Goal: Task Accomplishment & Management: Use online tool/utility

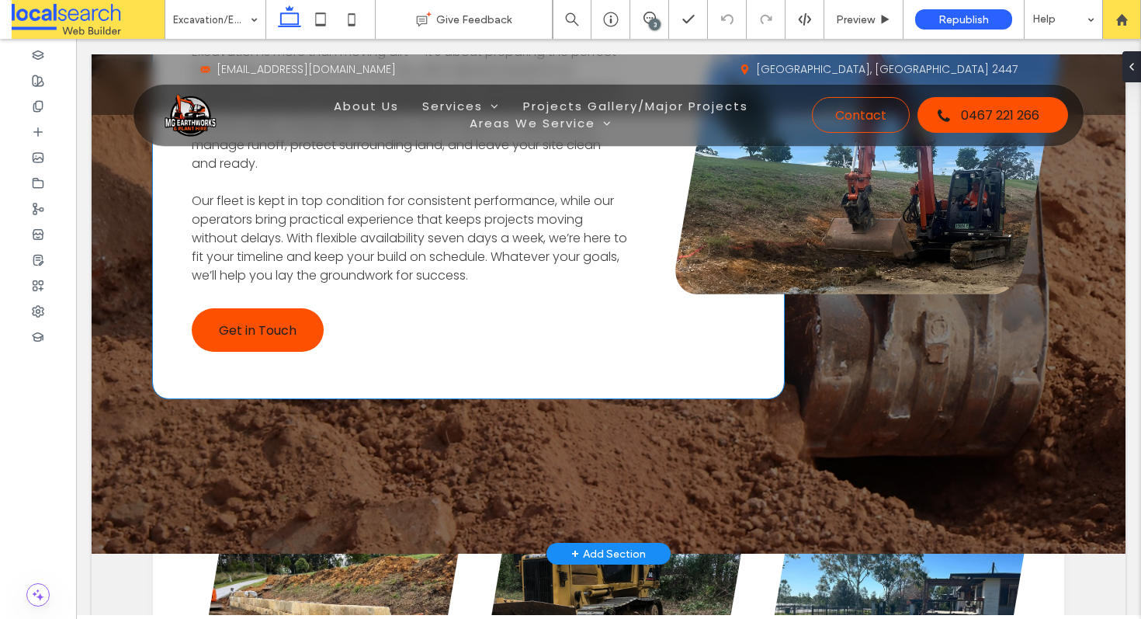
scroll to position [3065, 0]
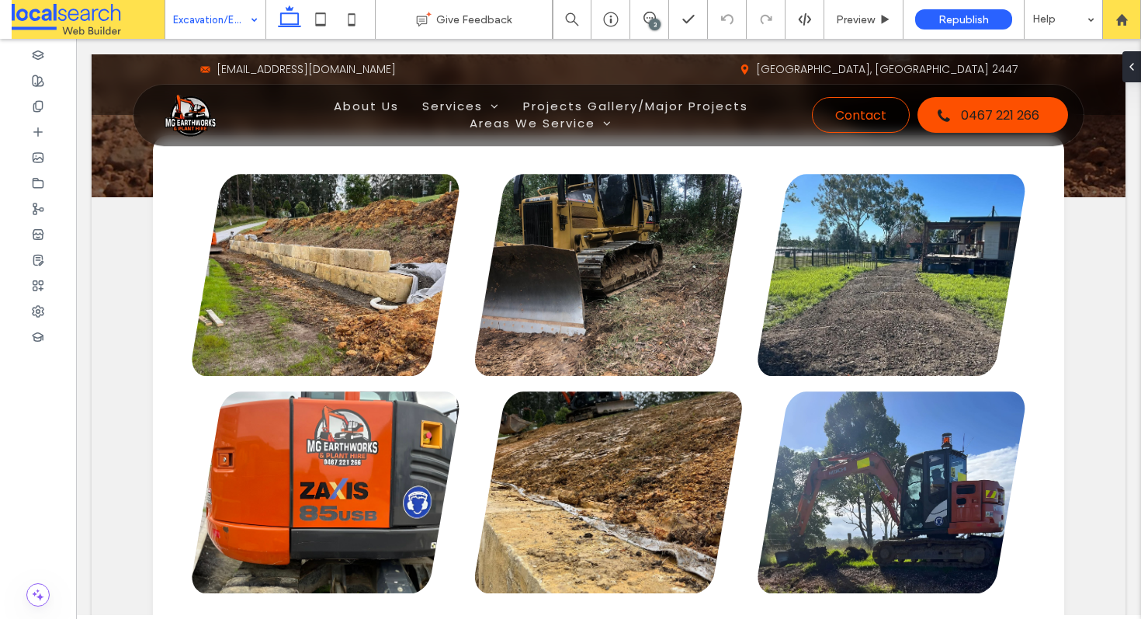
click at [233, 19] on input at bounding box center [211, 19] width 77 height 39
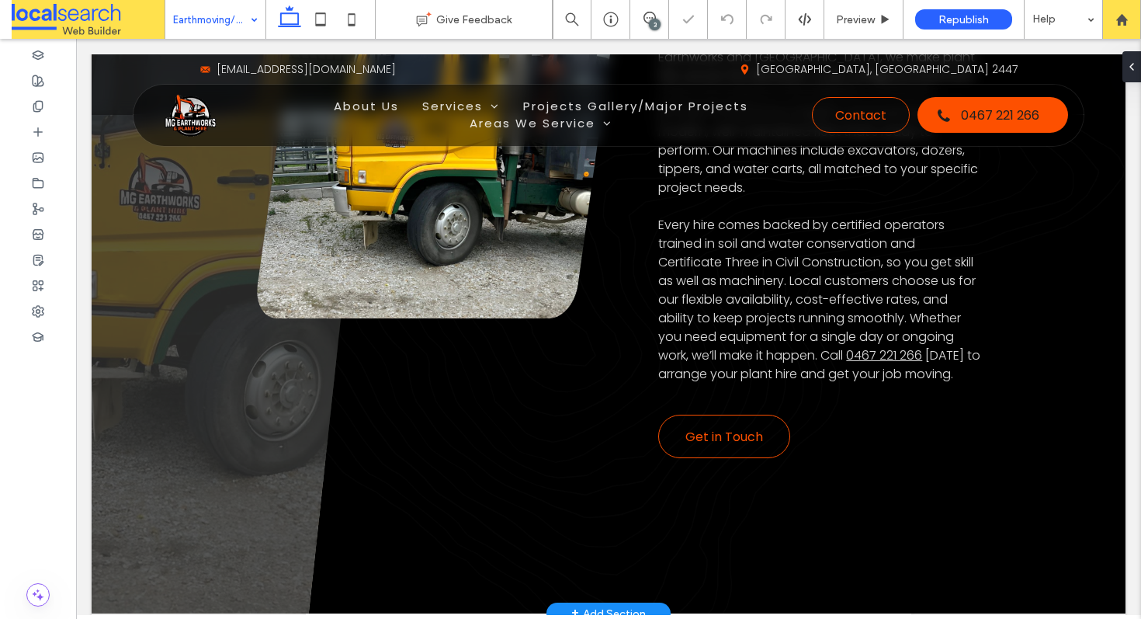
scroll to position [1080, 0]
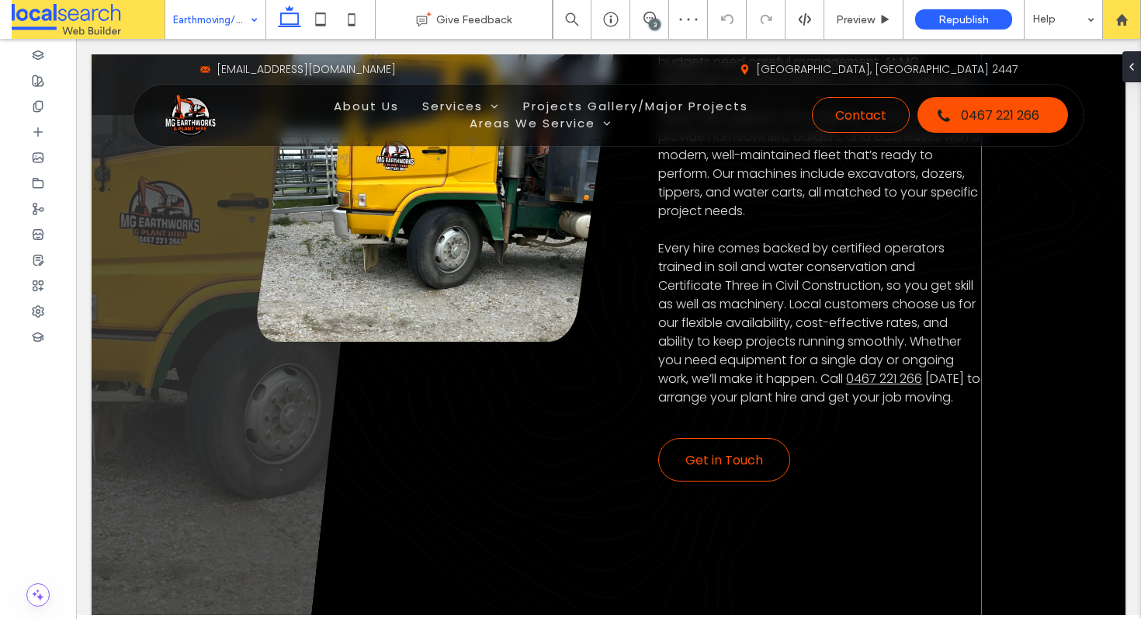
click at [658, 248] on span "Every hire comes backed by certified operators trained in soil and water conser…" at bounding box center [816, 313] width 317 height 148
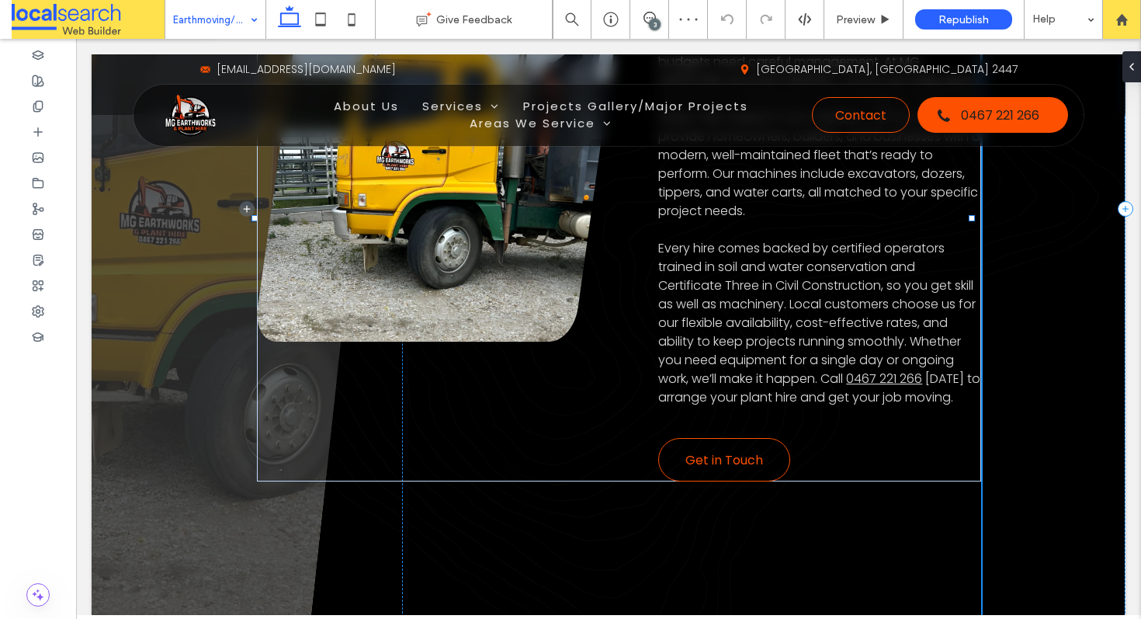
click at [658, 248] on span "Every hire comes backed by certified operators trained in soil and water conser…" at bounding box center [816, 313] width 317 height 148
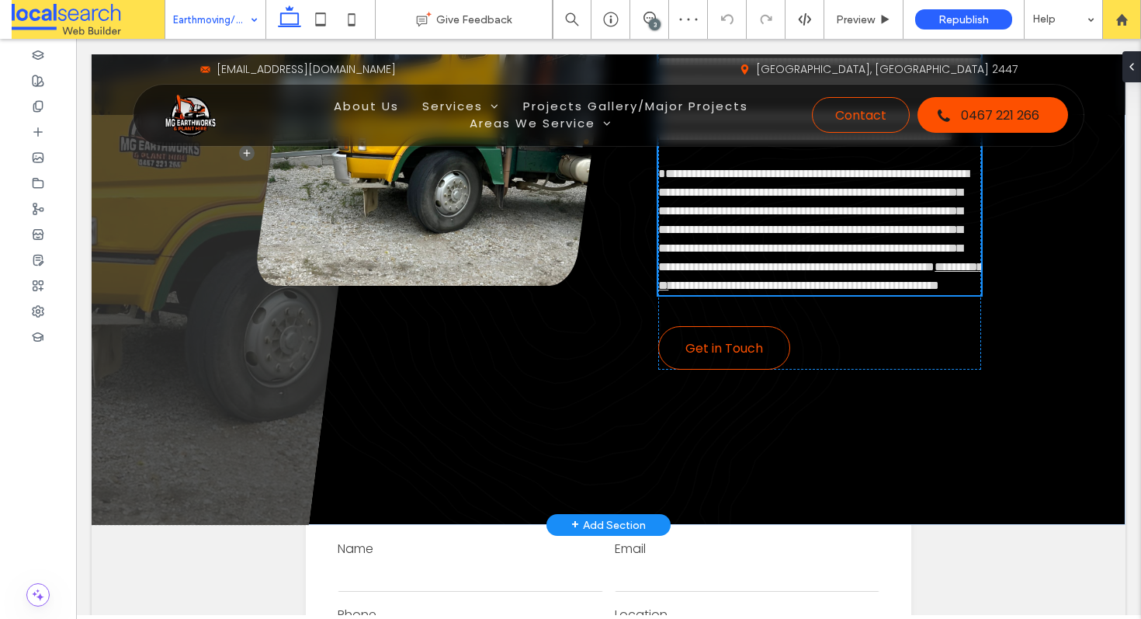
scroll to position [974, 0]
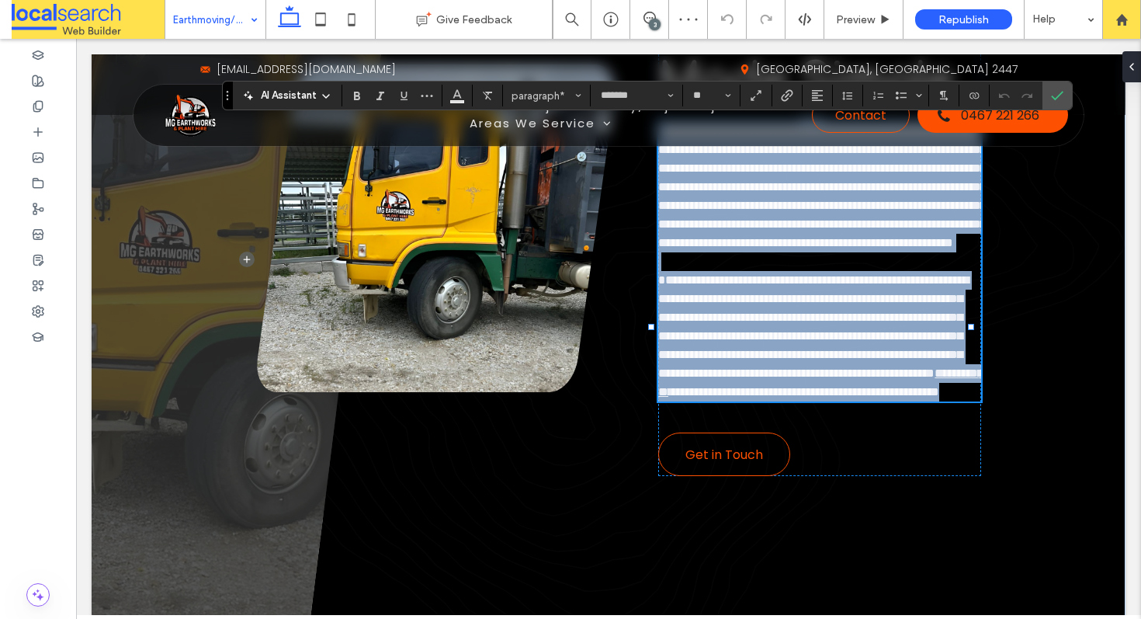
click at [658, 350] on span "**********" at bounding box center [813, 326] width 310 height 105
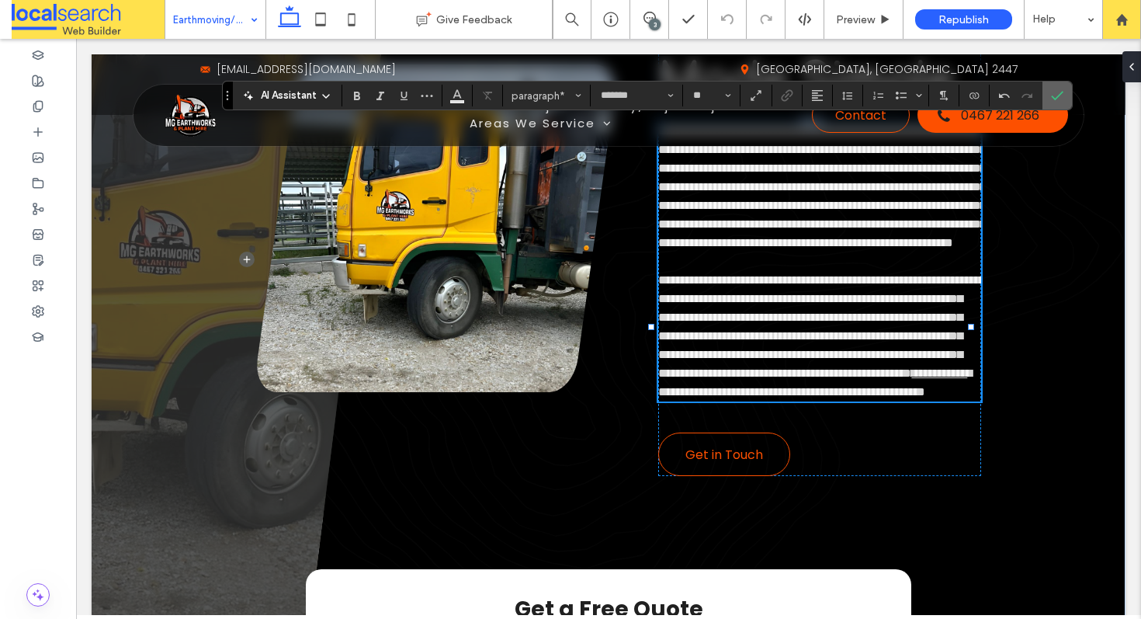
drag, startPoint x: 1055, startPoint y: 91, endPoint x: 1063, endPoint y: 130, distance: 39.7
click at [1055, 91] on icon "Confirm" at bounding box center [1057, 95] width 12 height 12
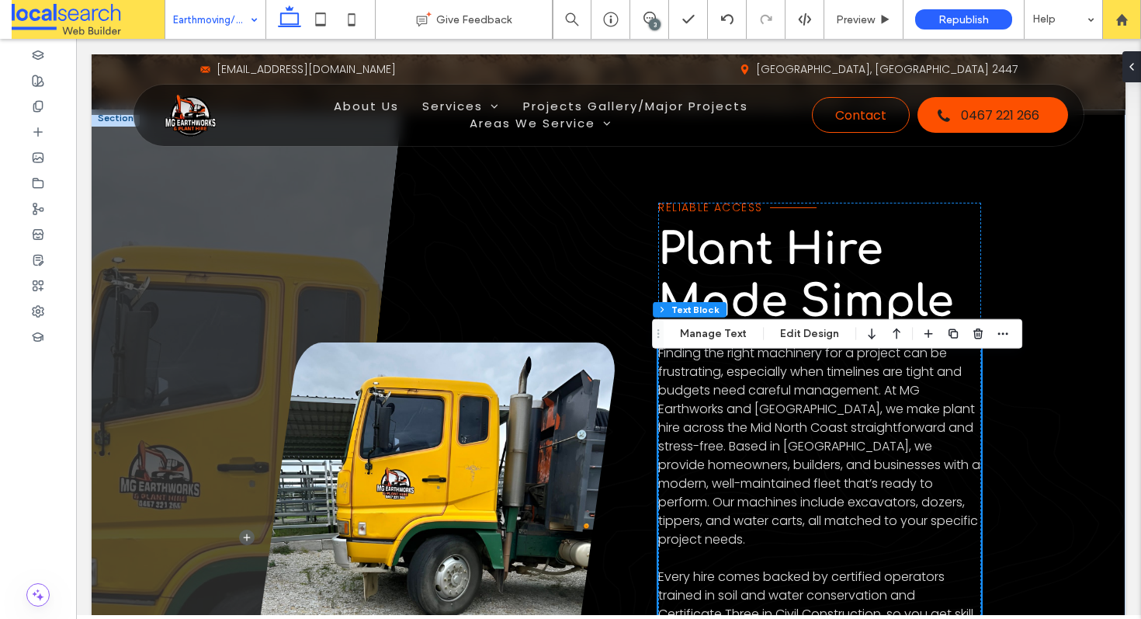
scroll to position [774, 0]
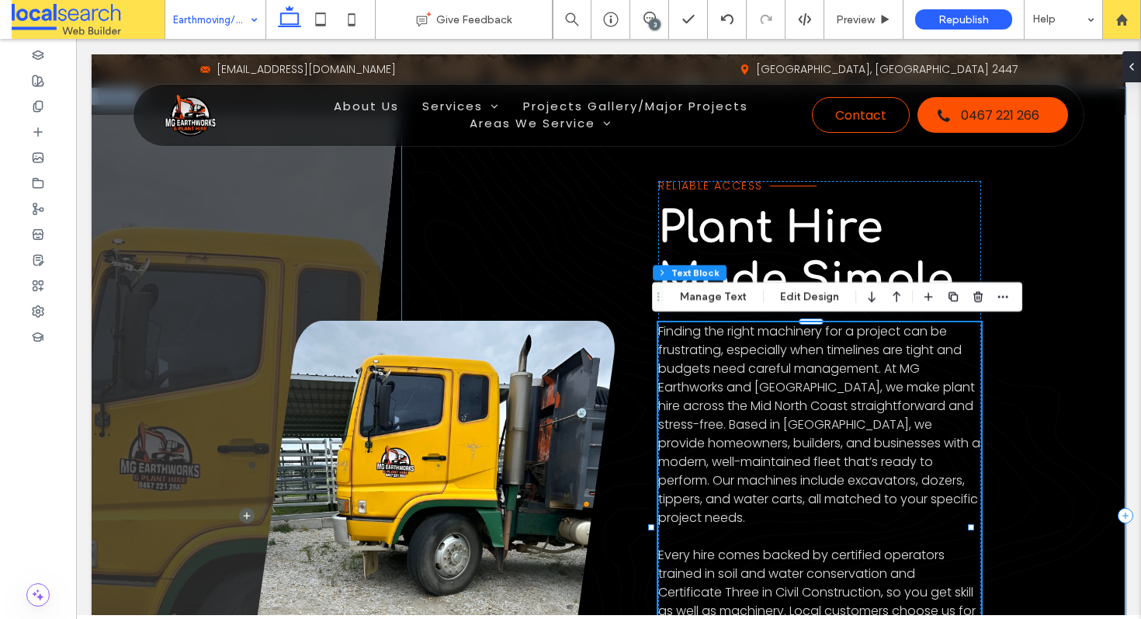
click at [1032, 417] on div "reliable access Plant Hire Made Simple Finding the right machinery for a projec…" at bounding box center [763, 515] width 723 height 855
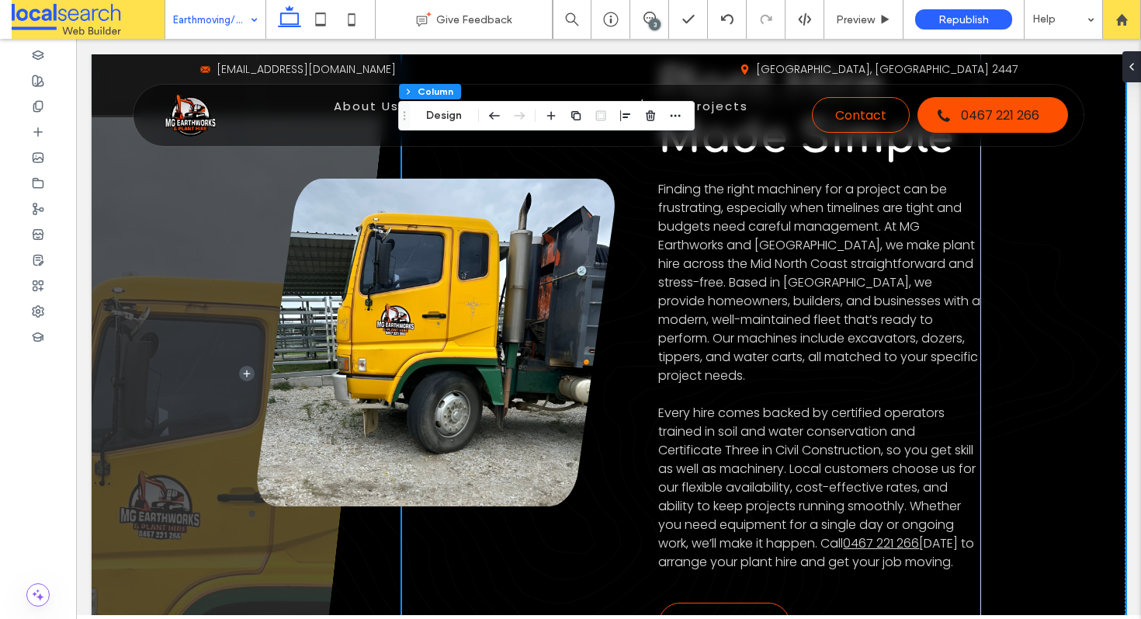
scroll to position [602, 0]
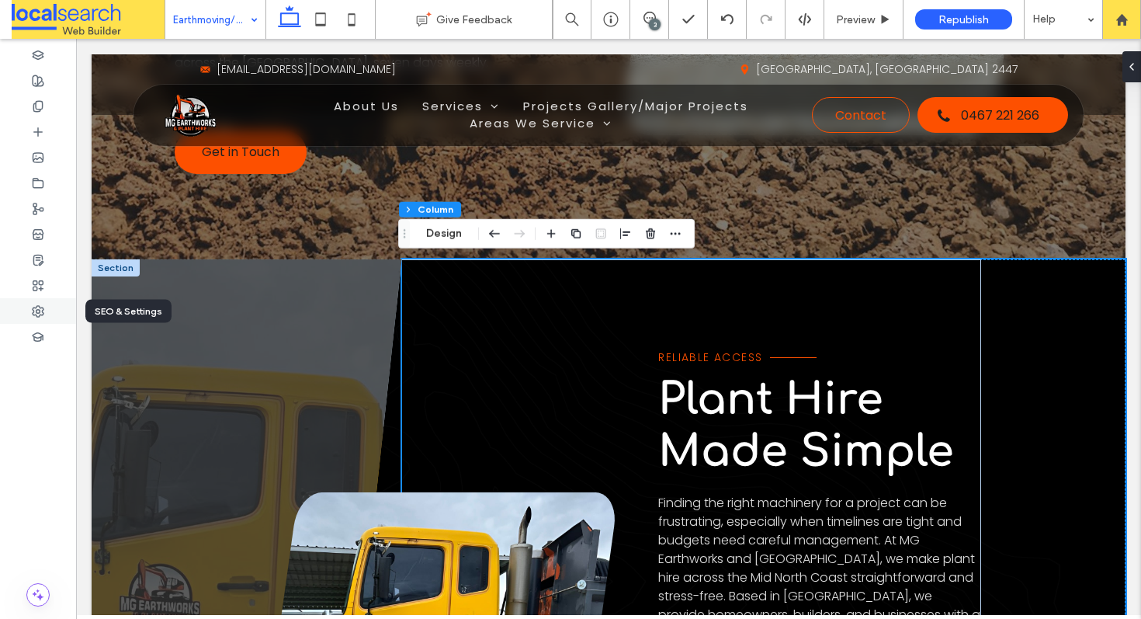
click at [42, 314] on icon at bounding box center [38, 311] width 12 height 12
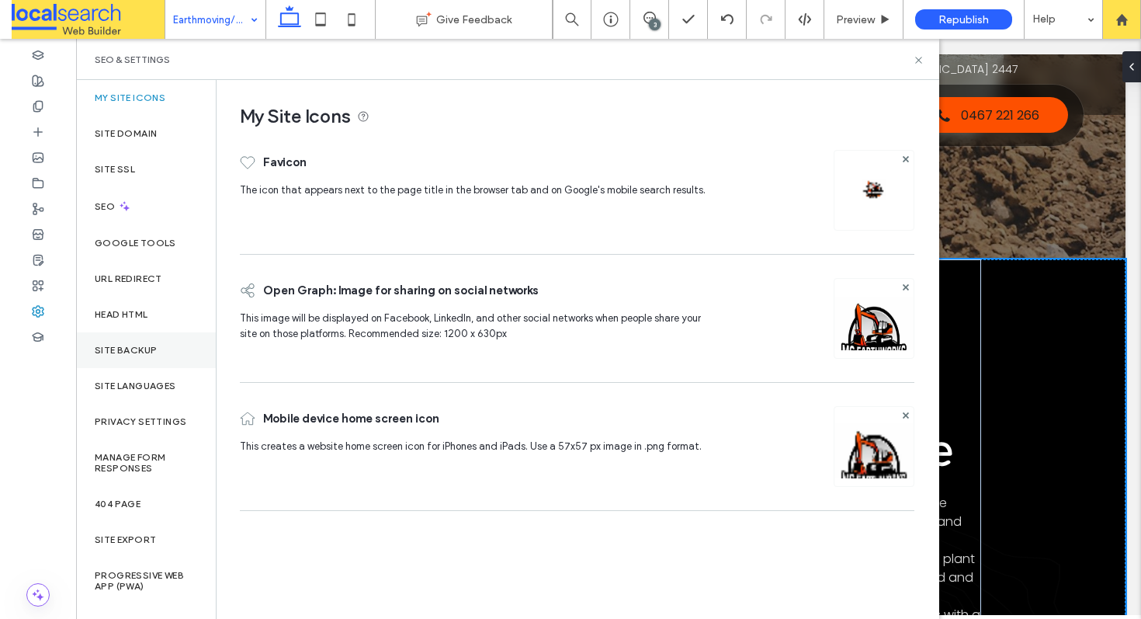
click at [137, 345] on label "Site Backup" at bounding box center [126, 350] width 62 height 11
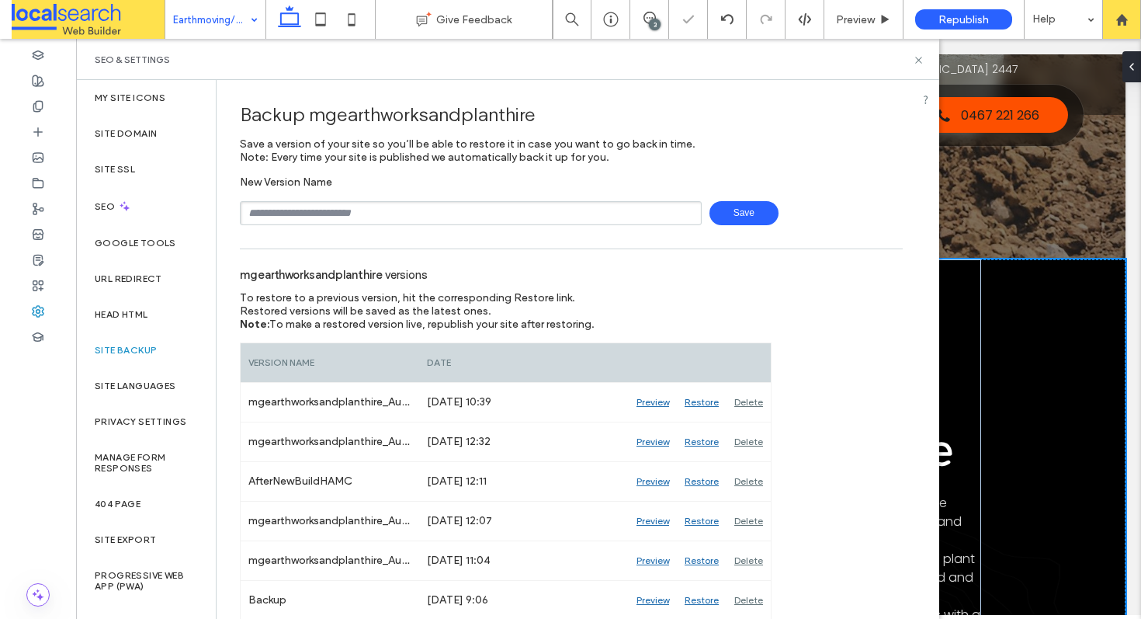
click at [393, 217] on input "text" at bounding box center [471, 213] width 462 height 24
type input "**********"
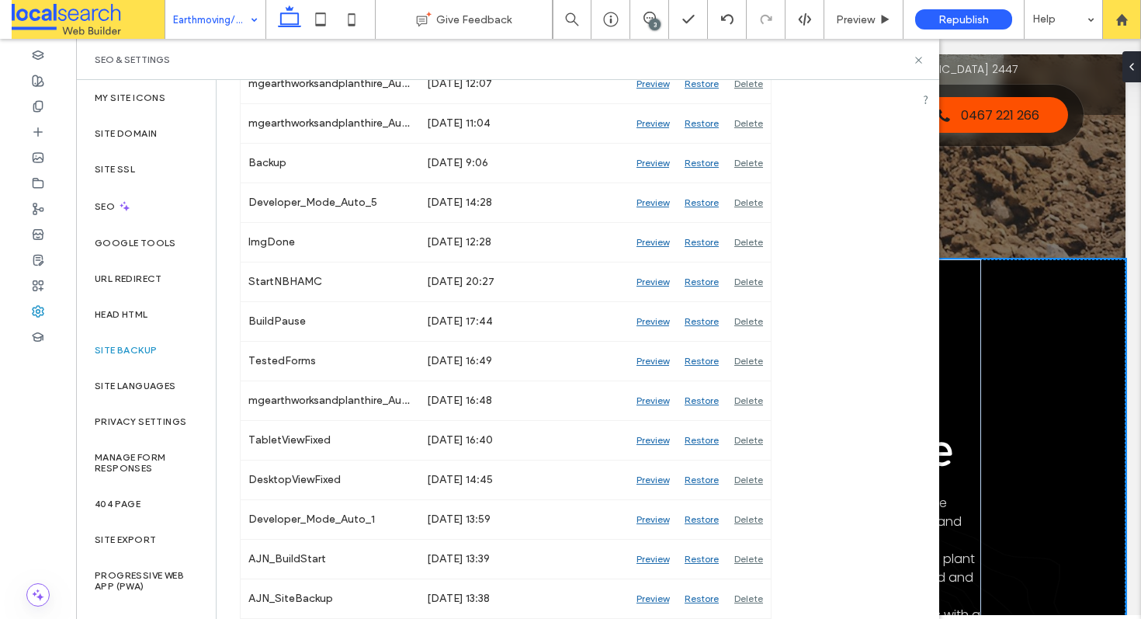
scroll to position [0, 0]
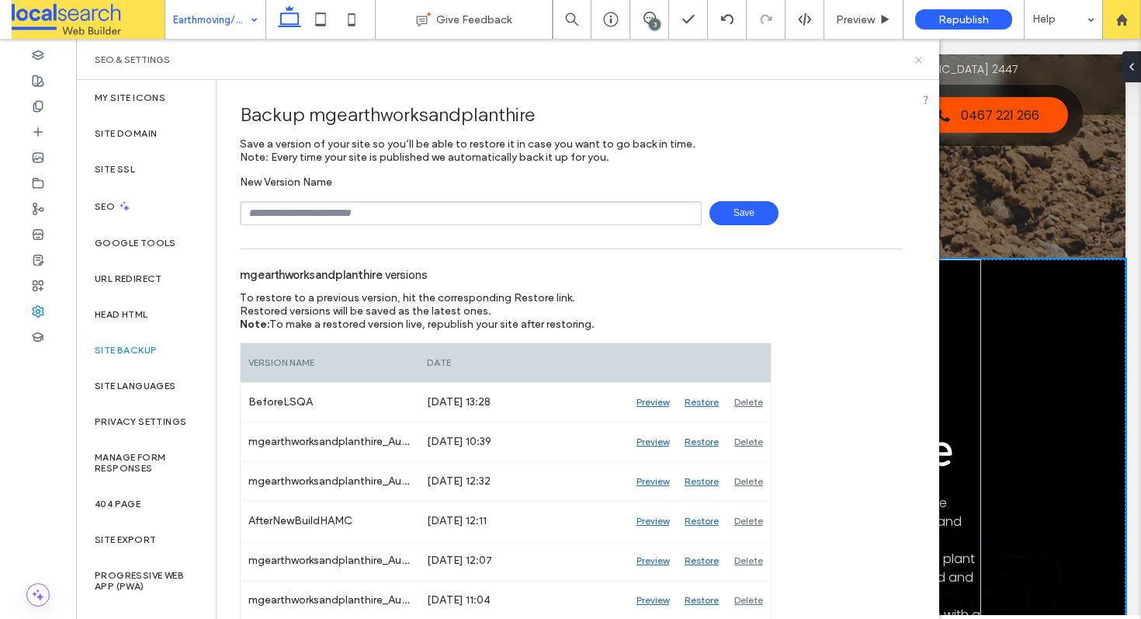
click at [917, 57] on icon at bounding box center [919, 60] width 12 height 12
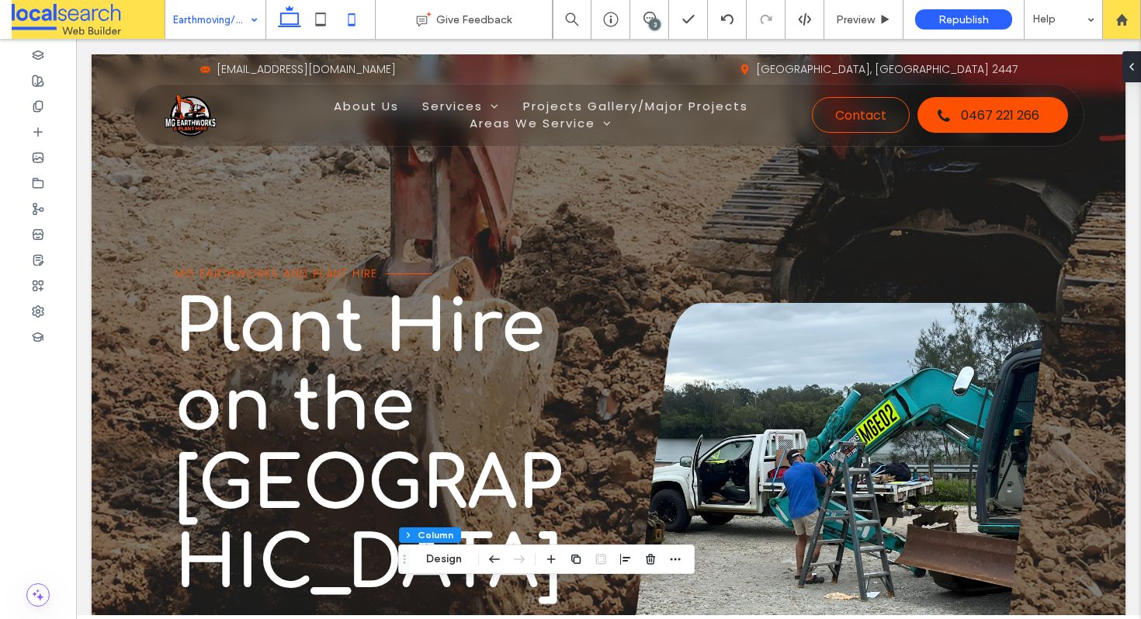
click at [352, 16] on icon at bounding box center [351, 19] width 31 height 31
type input "**"
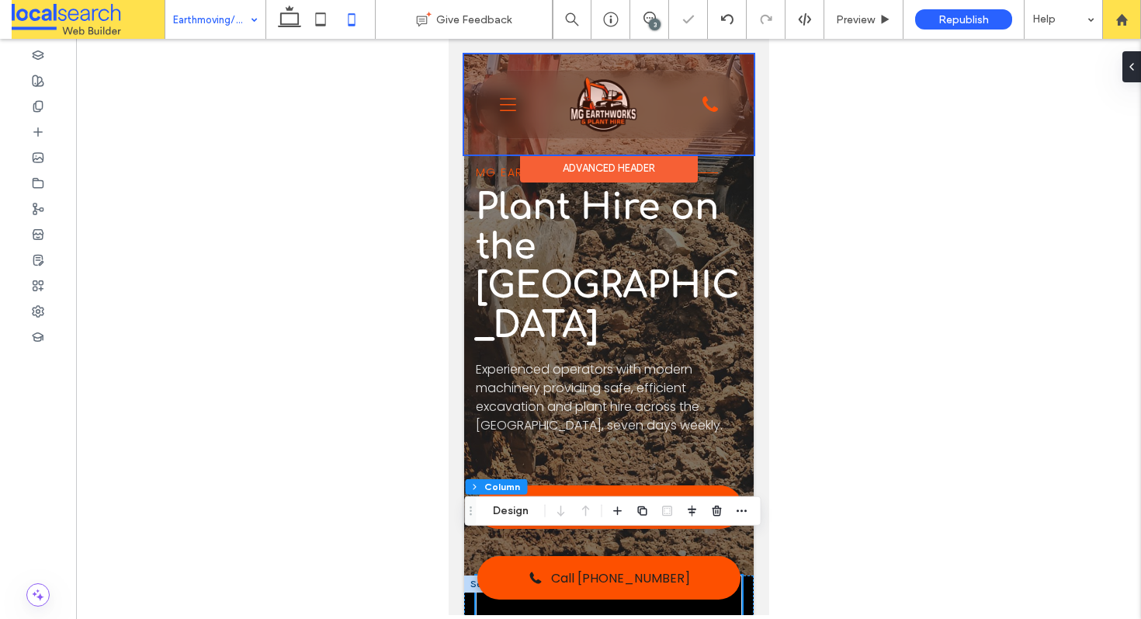
click at [503, 101] on div at bounding box center [607, 104] width 289 height 100
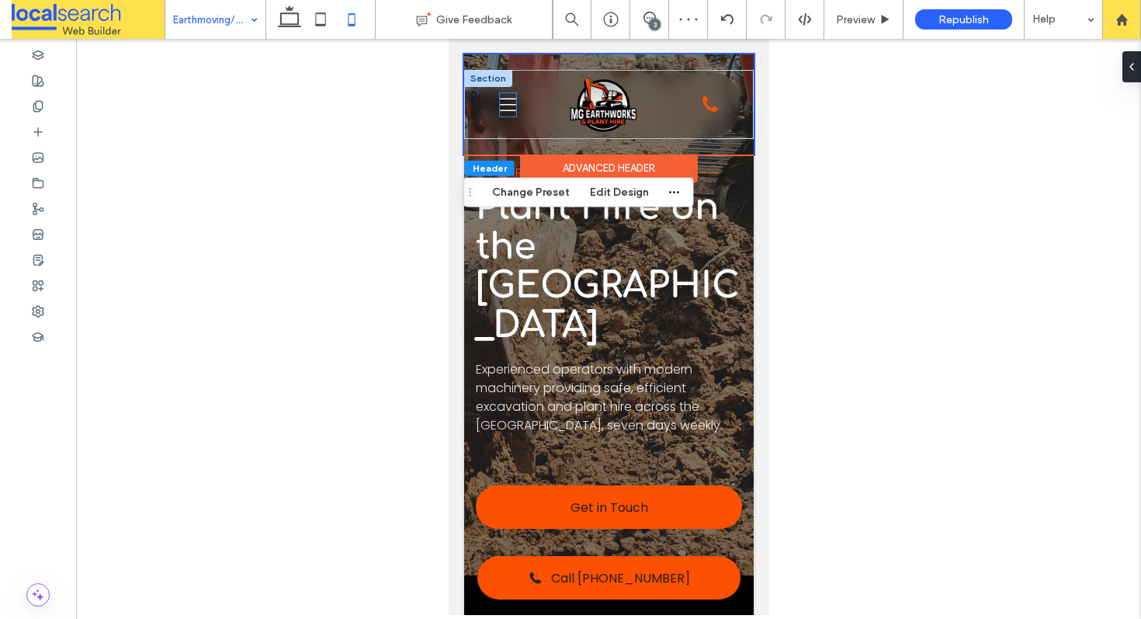
click at [510, 108] on icon "Menu Icon" at bounding box center [507, 104] width 17 height 23
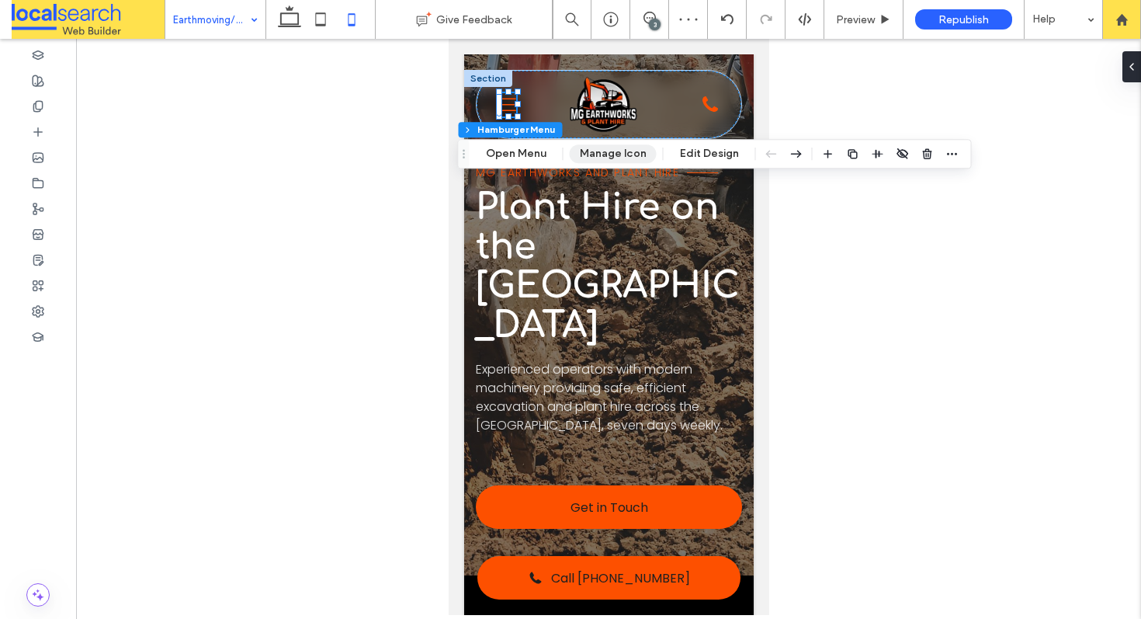
click at [618, 153] on button "Manage Icon" at bounding box center [613, 153] width 87 height 19
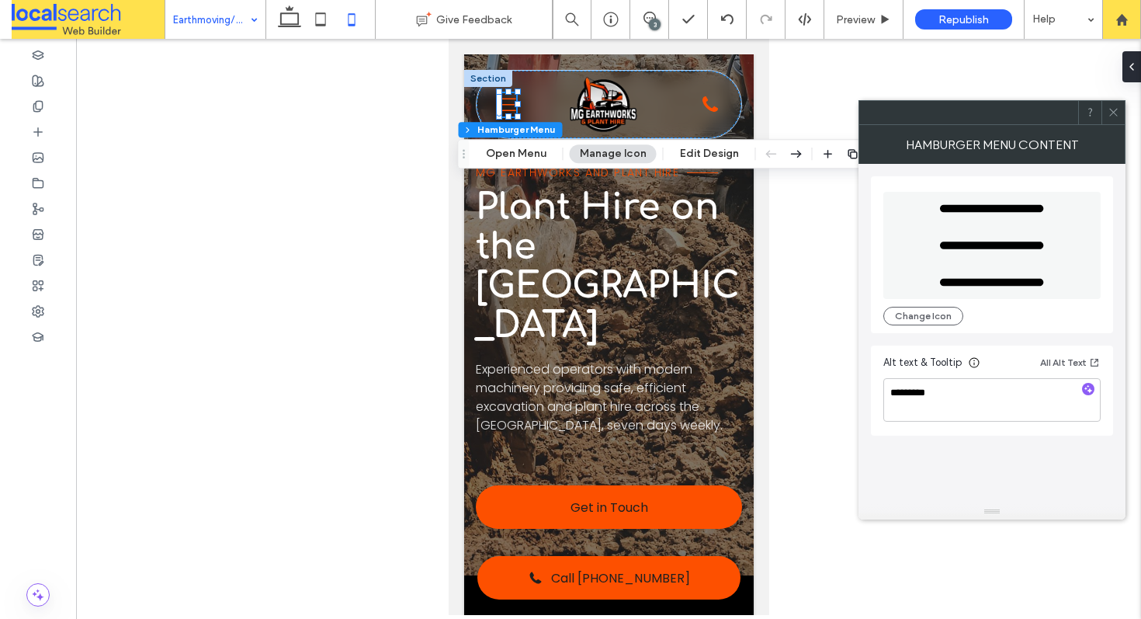
click at [1114, 116] on icon at bounding box center [1114, 112] width 12 height 12
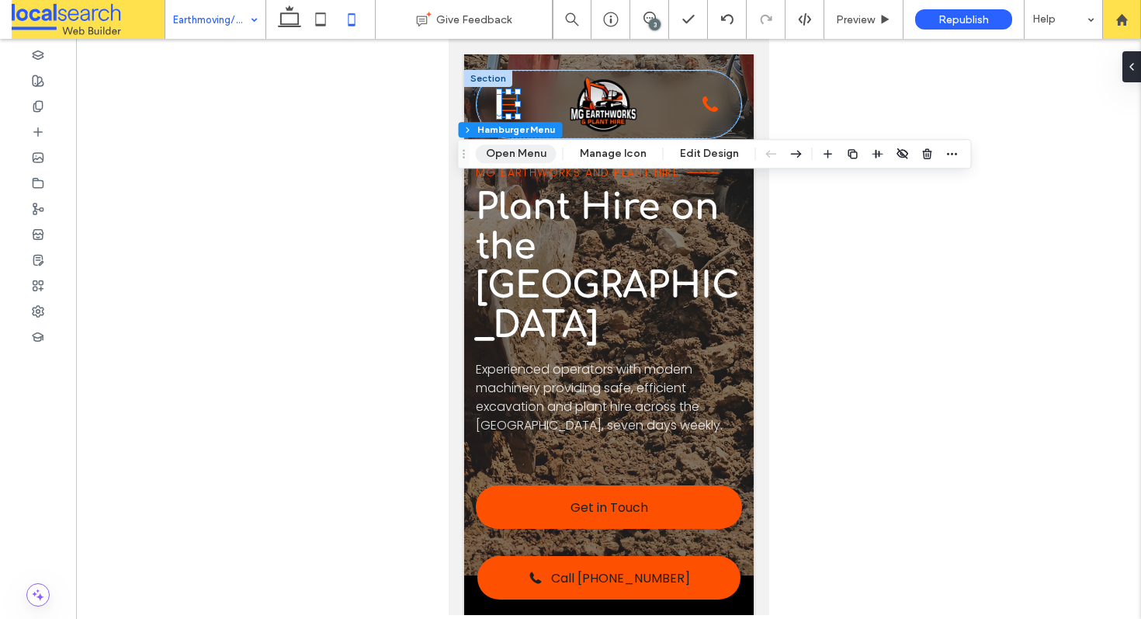
click at [529, 155] on button "Open Menu" at bounding box center [516, 153] width 81 height 19
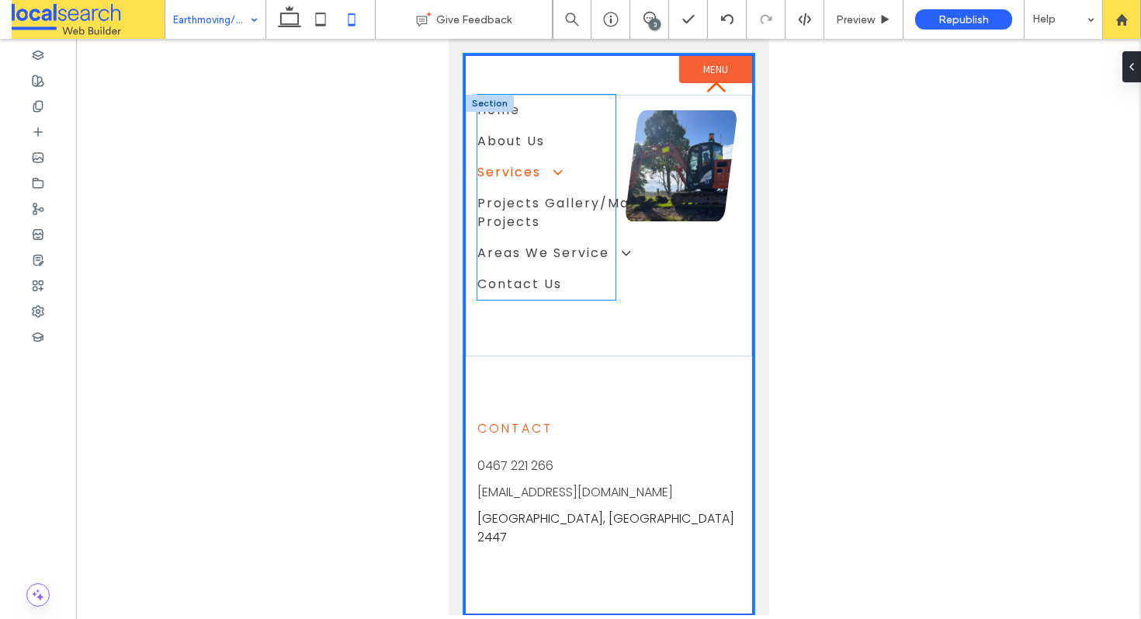
click at [602, 175] on span "Services" at bounding box center [564, 172] width 174 height 19
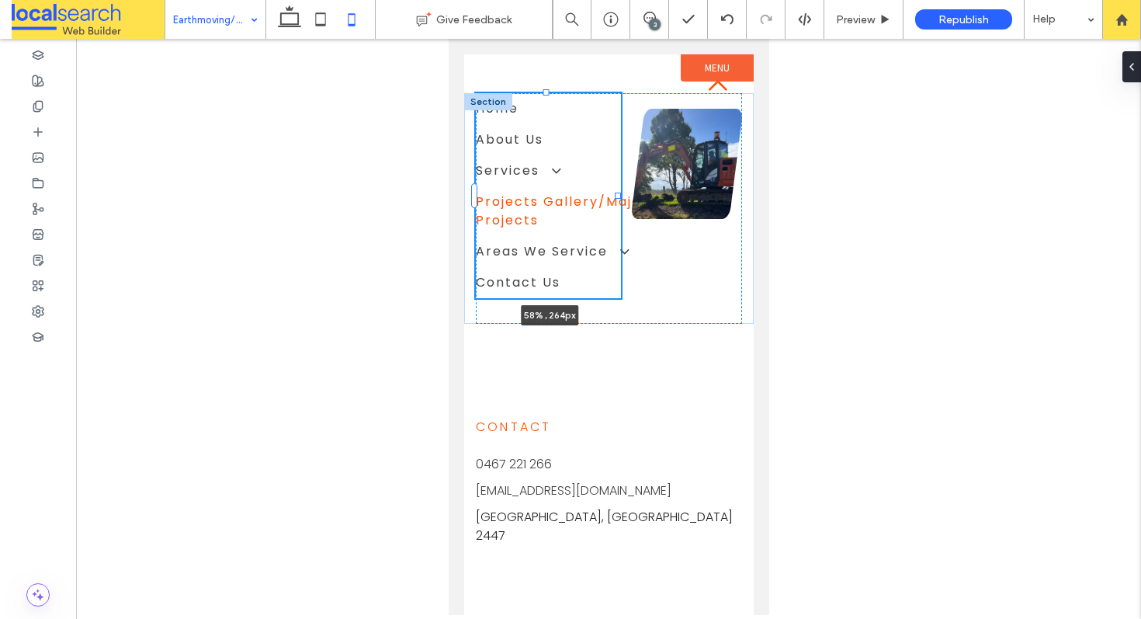
drag, startPoint x: 608, startPoint y: 195, endPoint x: 620, endPoint y: 196, distance: 11.7
click at [620, 196] on div "Home About Us Services Excavation/Earthworks Earthmoving/Plant Hire Land Cleari…" at bounding box center [607, 208] width 289 height 231
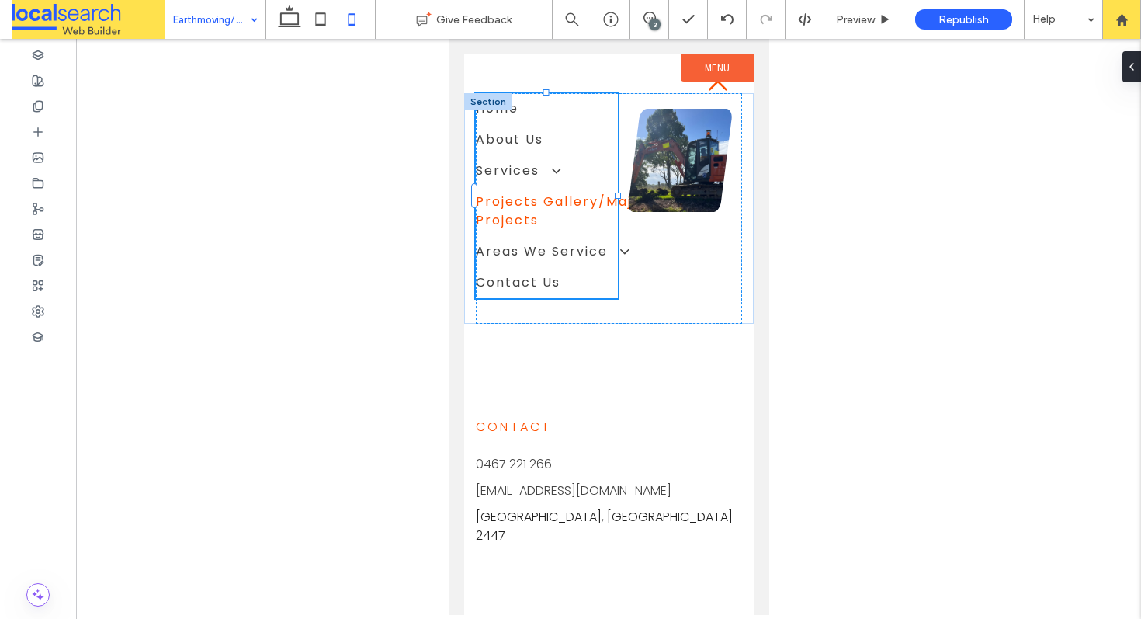
type input "**"
type input "****"
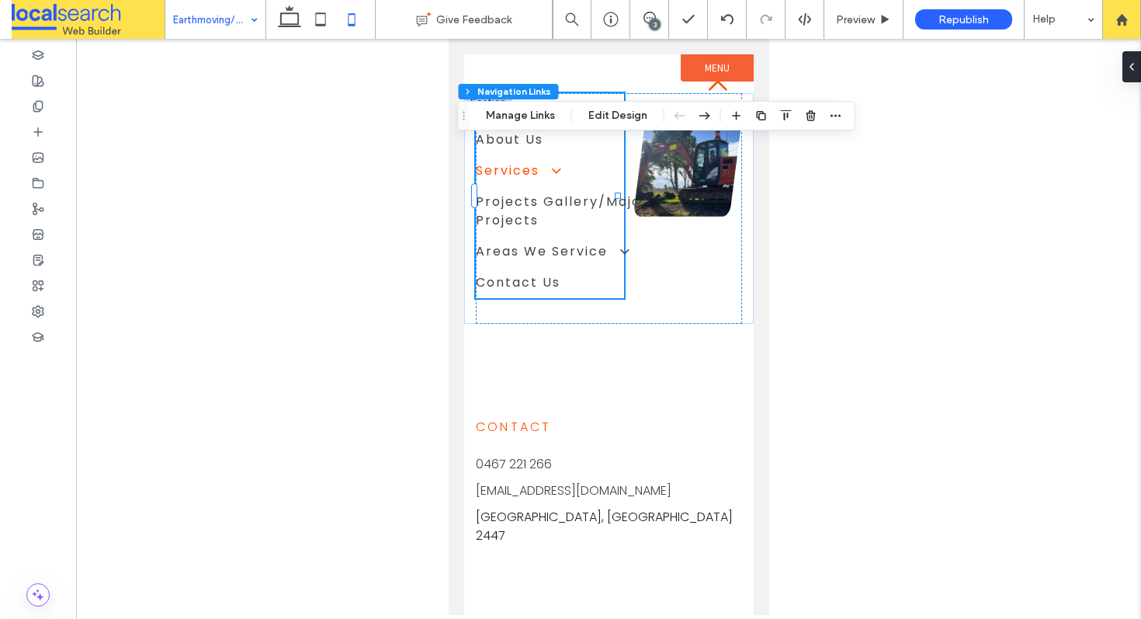
click at [555, 168] on span at bounding box center [549, 170] width 27 height 16
click at [608, 112] on button "Edit Design" at bounding box center [617, 115] width 79 height 19
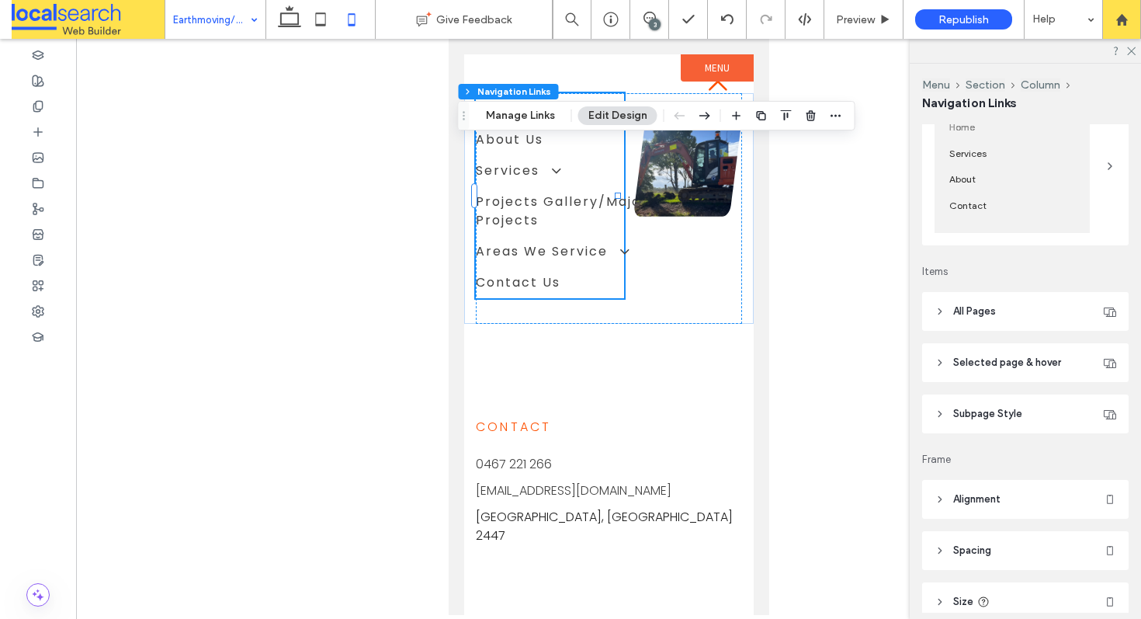
scroll to position [300, 0]
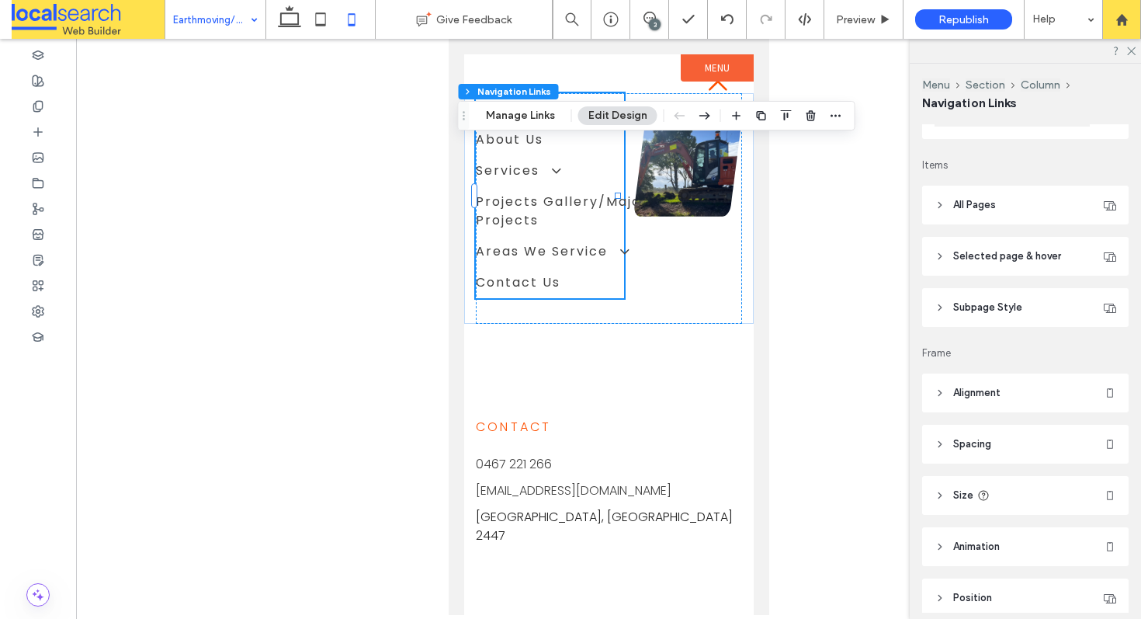
click at [990, 314] on span "Subpage Style" at bounding box center [987, 308] width 69 height 16
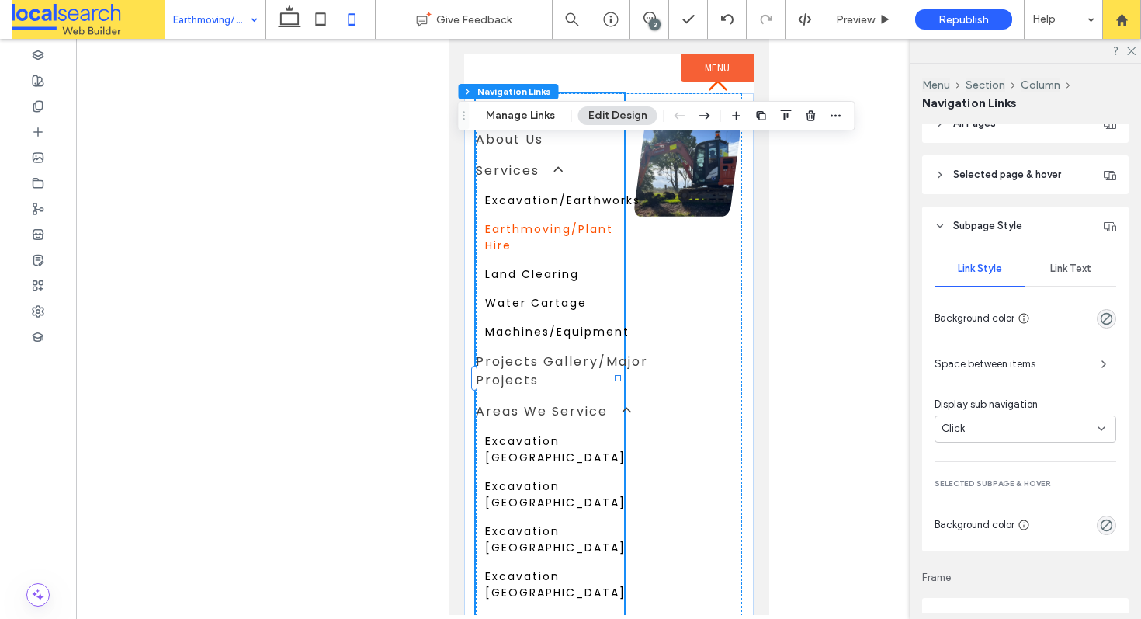
scroll to position [383, 0]
click at [1050, 269] on span "Link Text" at bounding box center [1070, 268] width 41 height 12
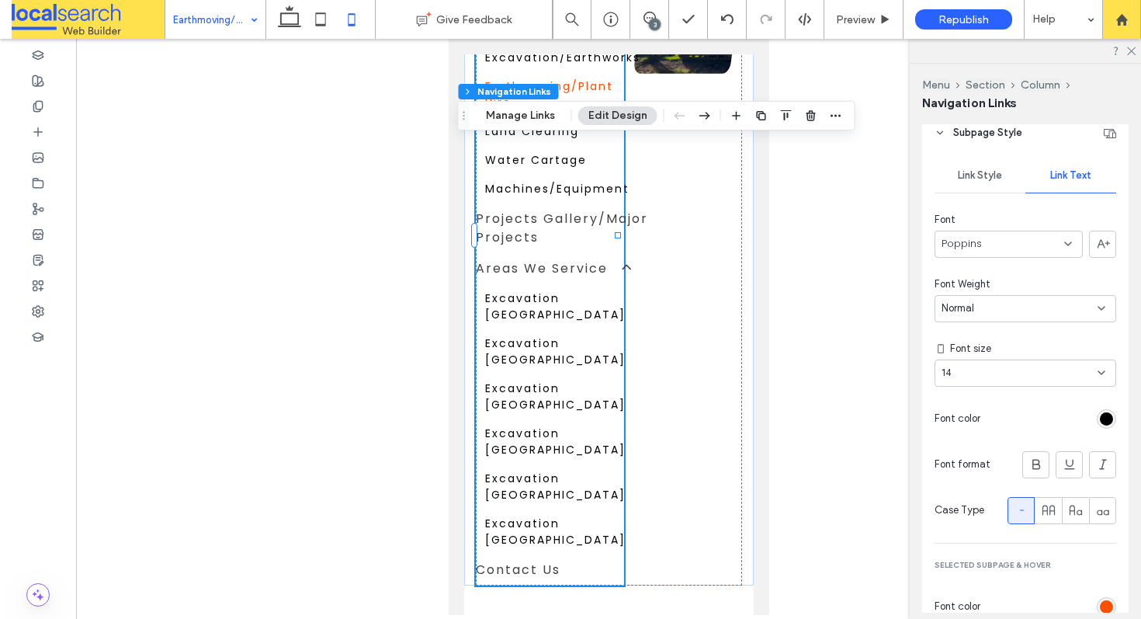
scroll to position [479, 0]
click at [1100, 414] on div "rgb(0, 0, 0)" at bounding box center [1106, 414] width 13 height 13
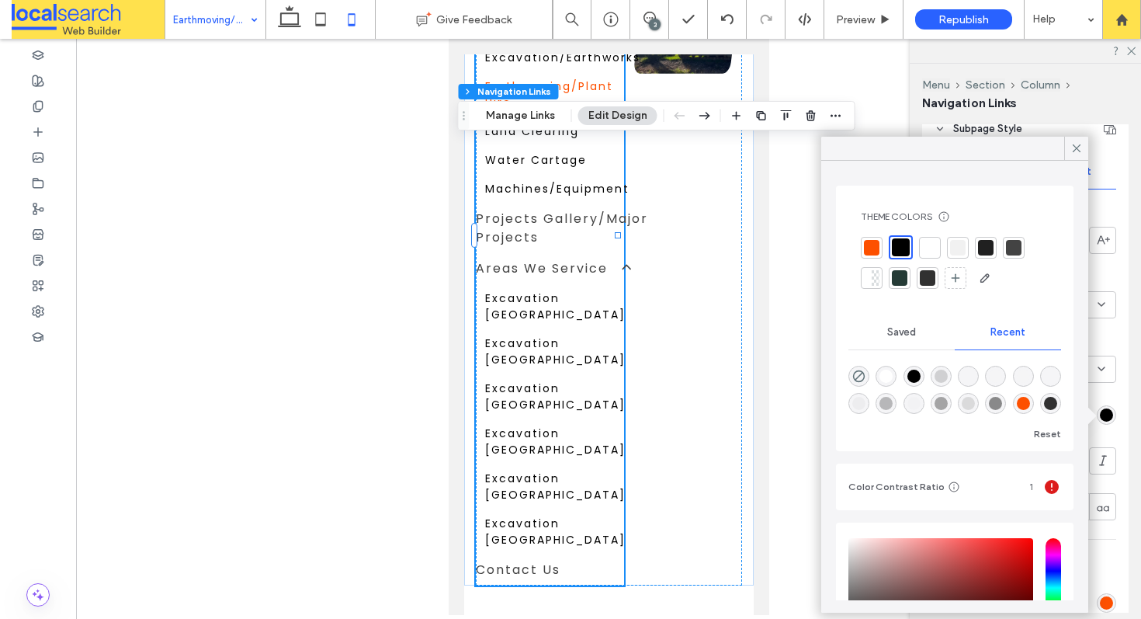
click at [872, 248] on div at bounding box center [872, 248] width 16 height 16
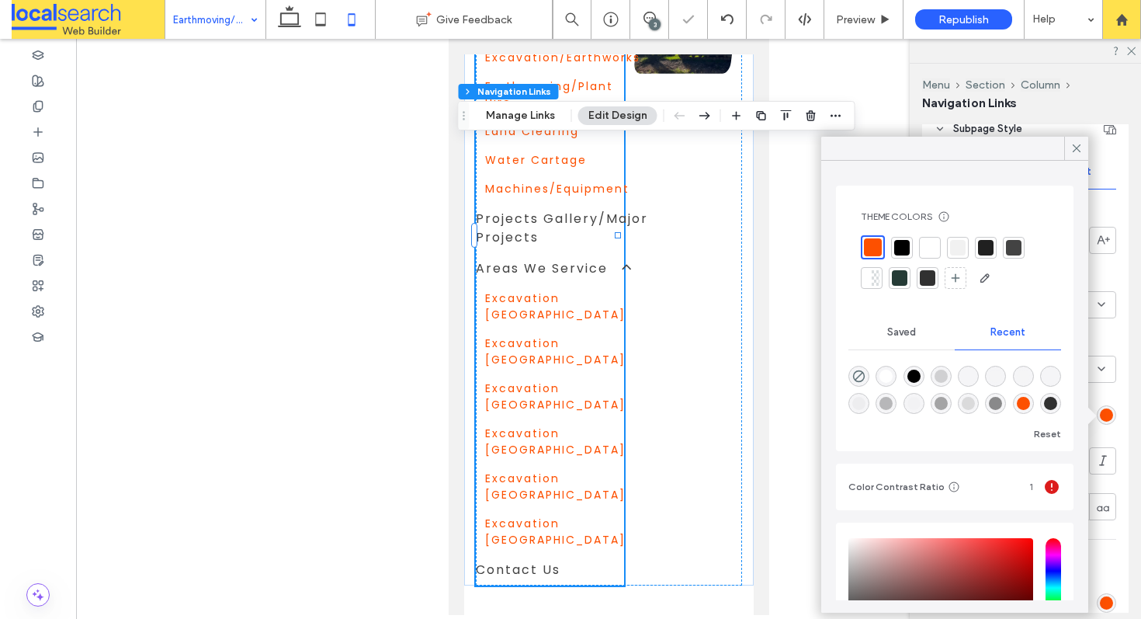
click at [902, 245] on div at bounding box center [902, 248] width 16 height 16
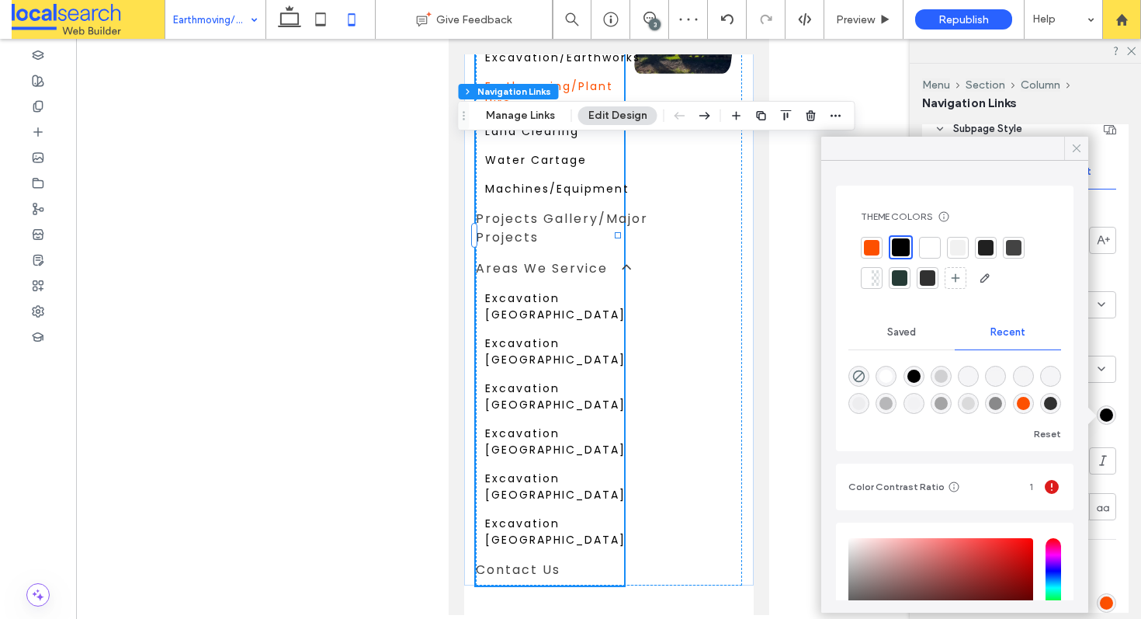
click at [1075, 153] on icon at bounding box center [1077, 148] width 14 height 14
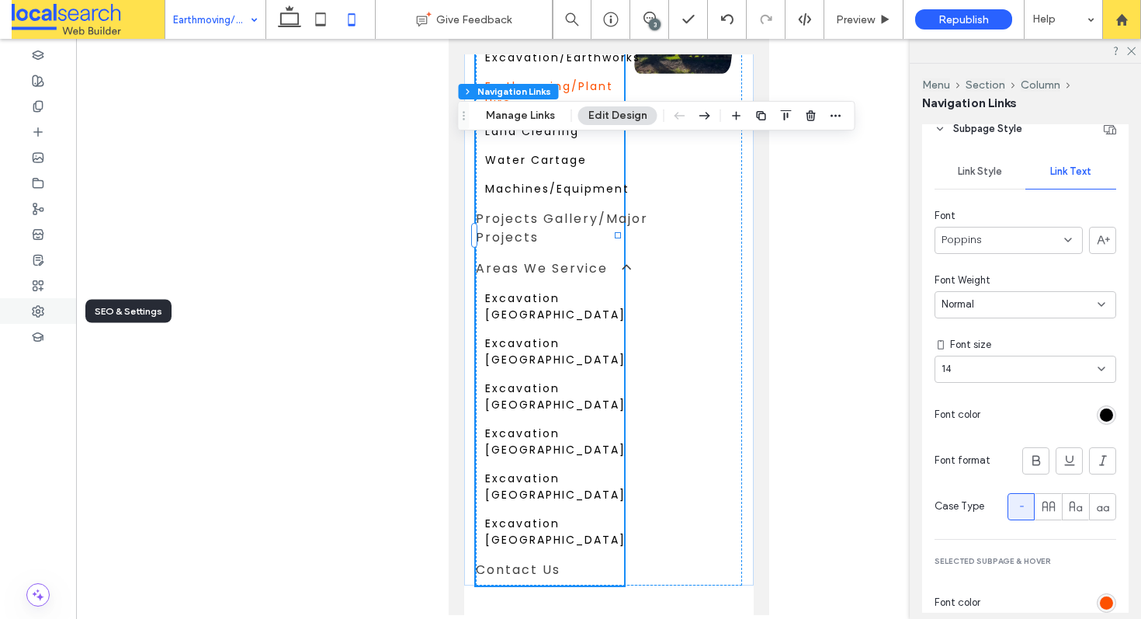
click at [17, 305] on div at bounding box center [38, 311] width 76 height 26
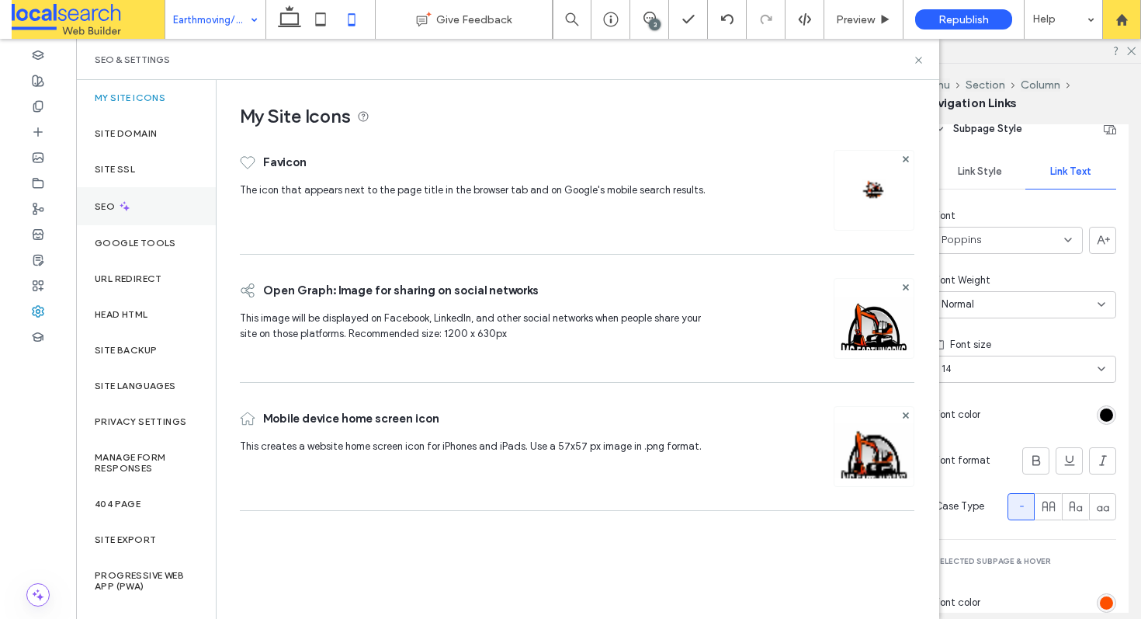
click at [143, 205] on div "SEO" at bounding box center [146, 206] width 140 height 38
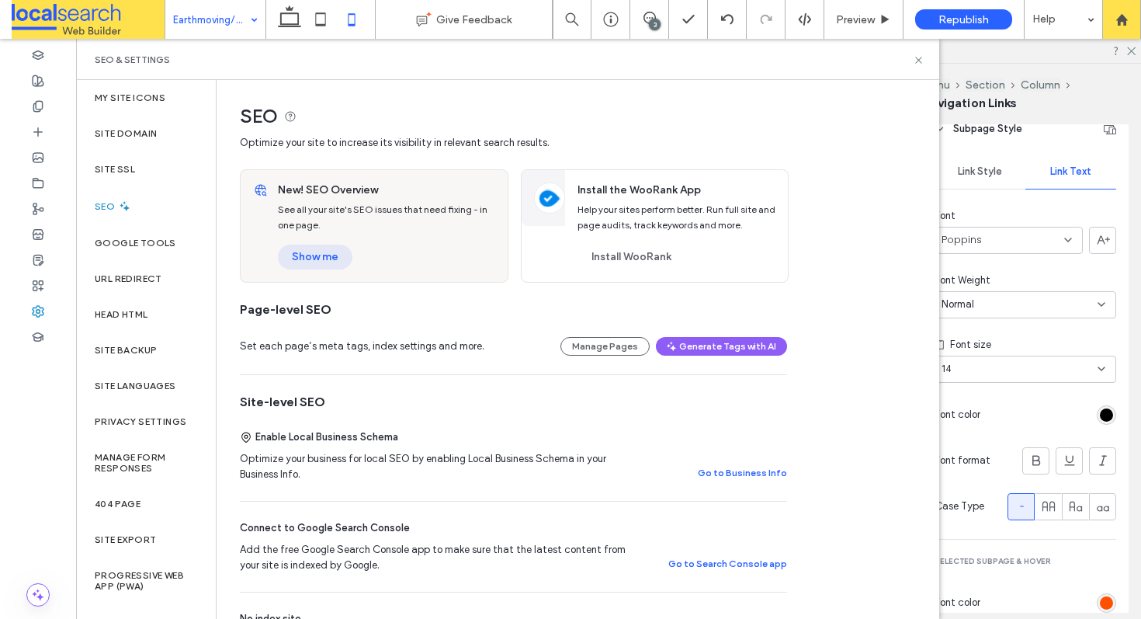
click at [300, 261] on button "Show me" at bounding box center [315, 256] width 75 height 25
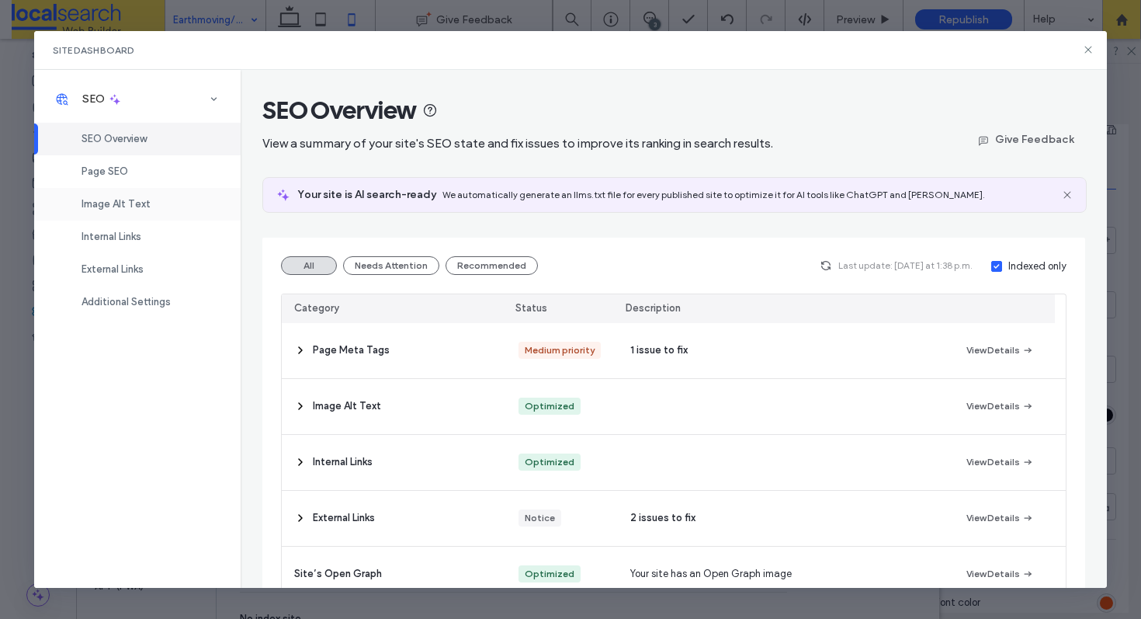
click at [116, 201] on span "Image Alt Text" at bounding box center [115, 204] width 69 height 12
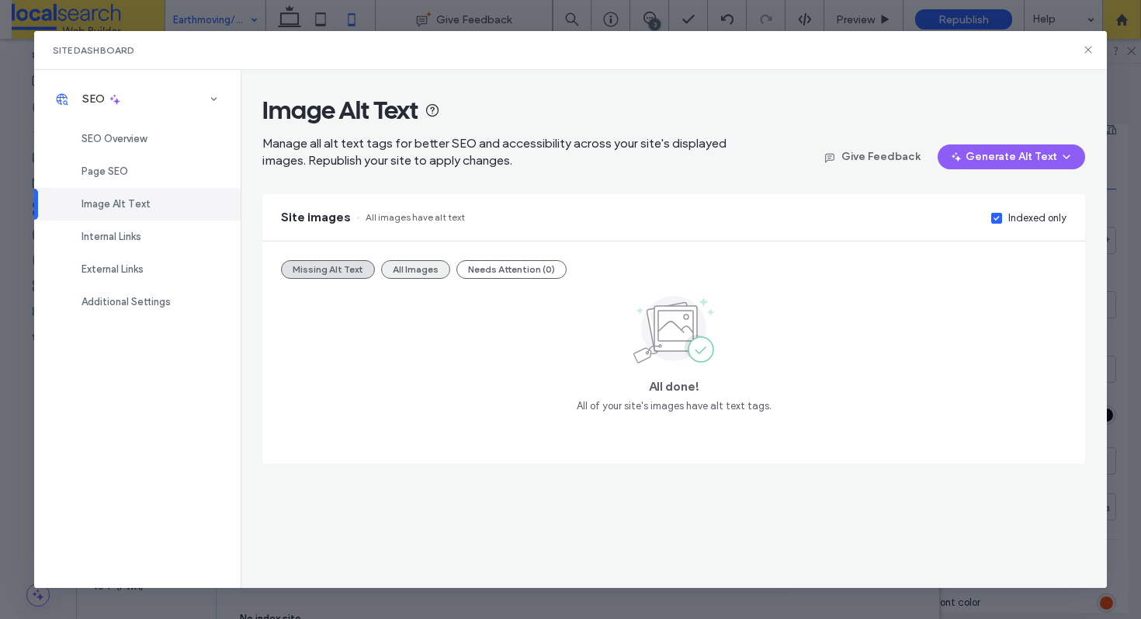
click at [408, 272] on button "All Images" at bounding box center [415, 269] width 69 height 19
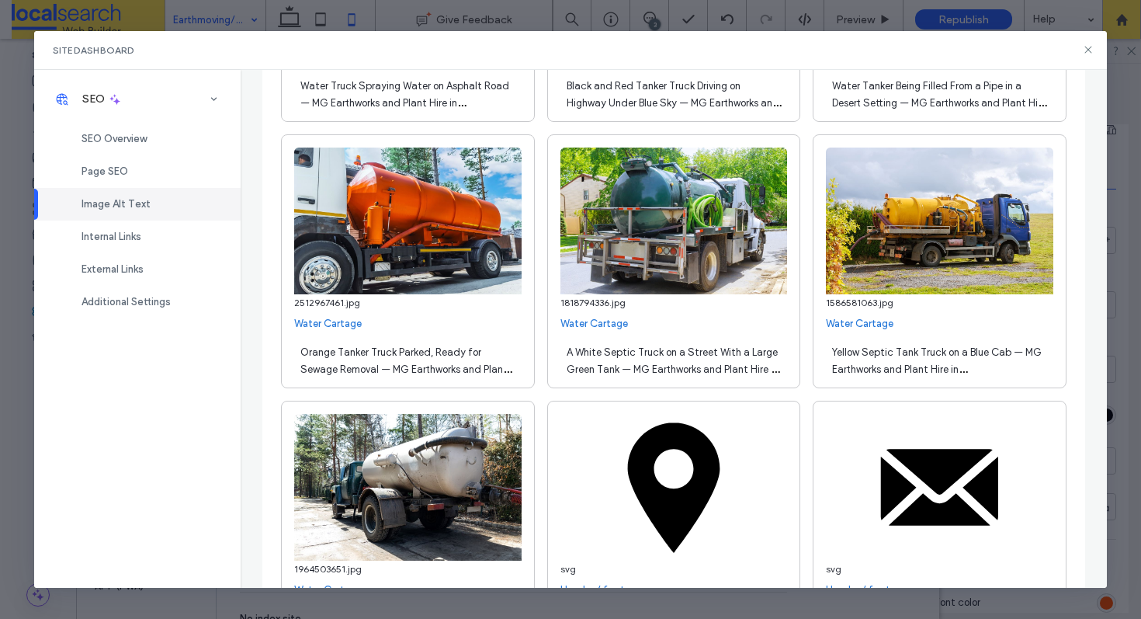
scroll to position [2323, 0]
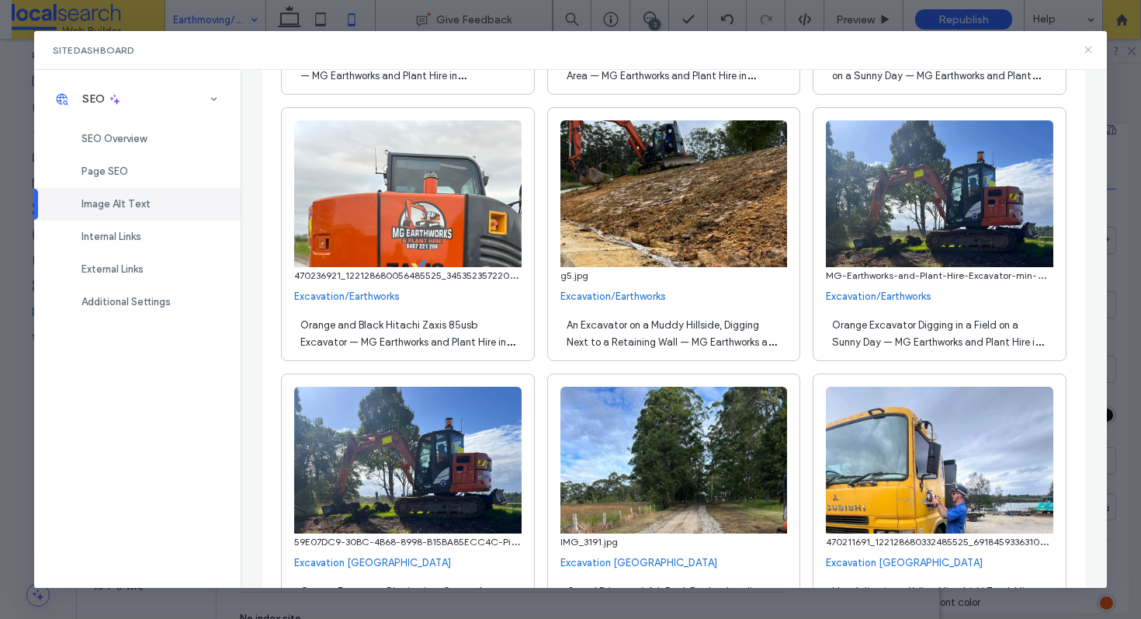
click at [1090, 43] on icon at bounding box center [1088, 49] width 12 height 12
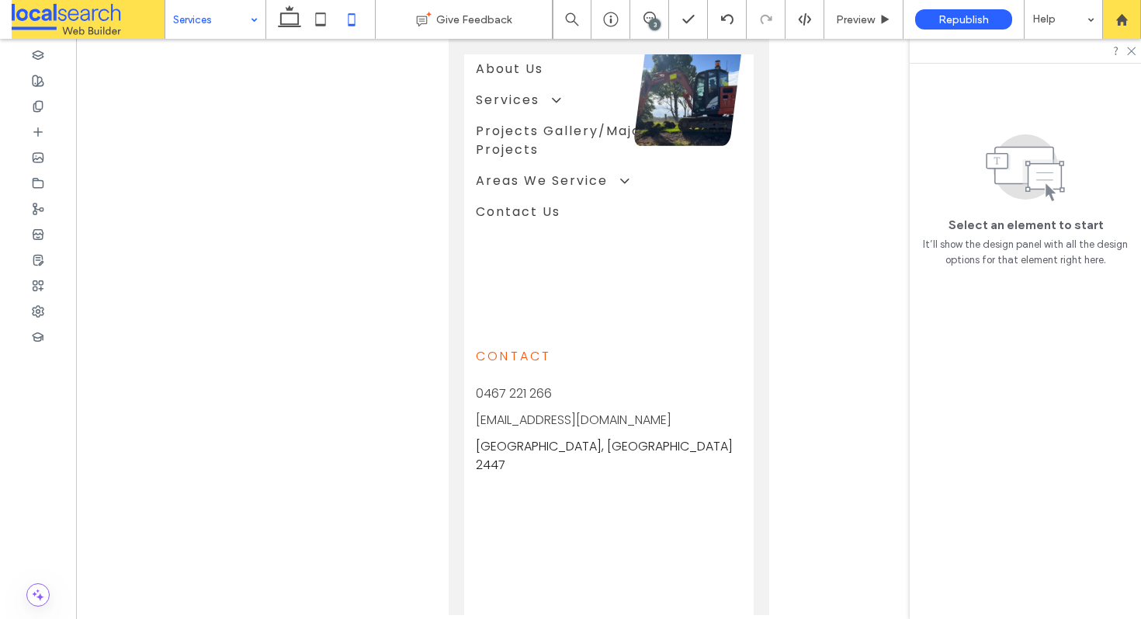
scroll to position [70, 0]
click at [283, 16] on icon at bounding box center [289, 19] width 31 height 31
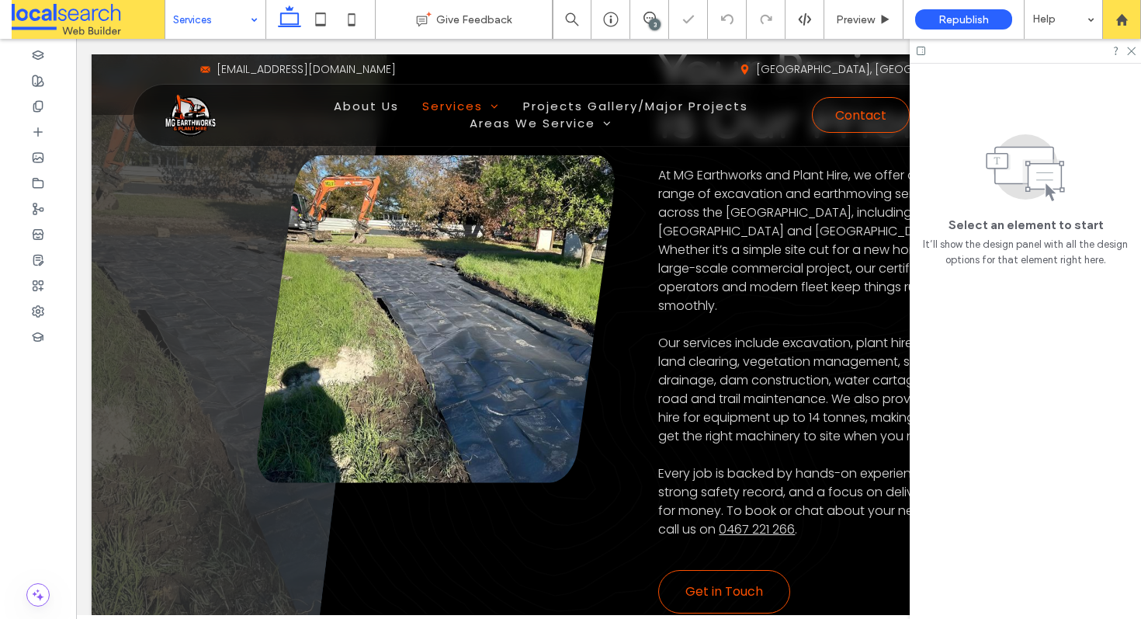
scroll to position [785, 0]
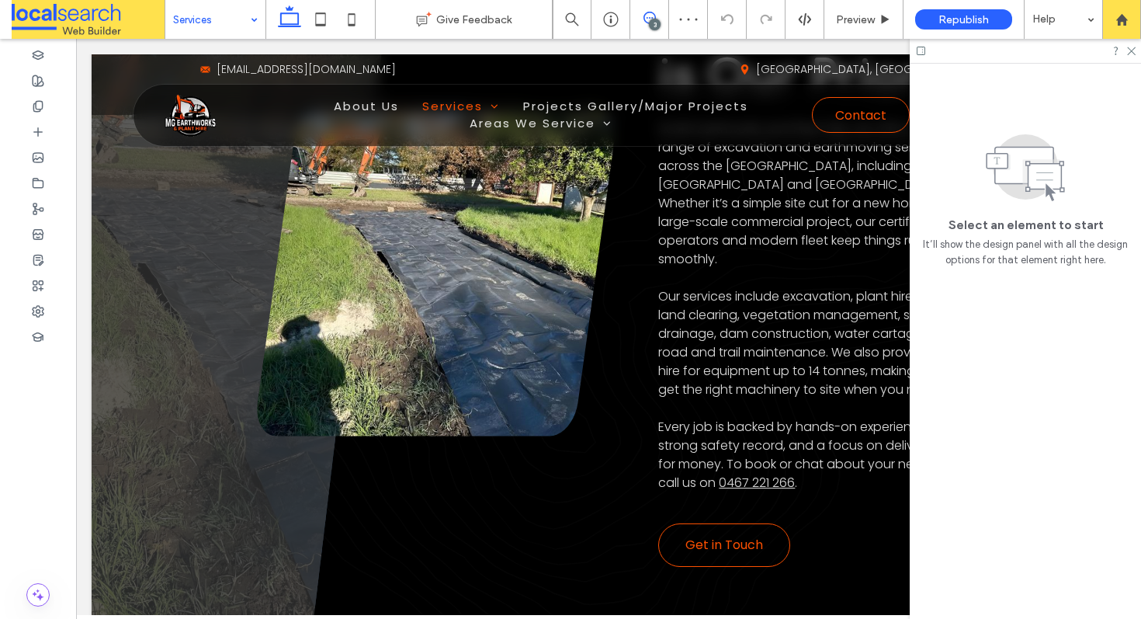
click at [655, 13] on span at bounding box center [649, 18] width 38 height 12
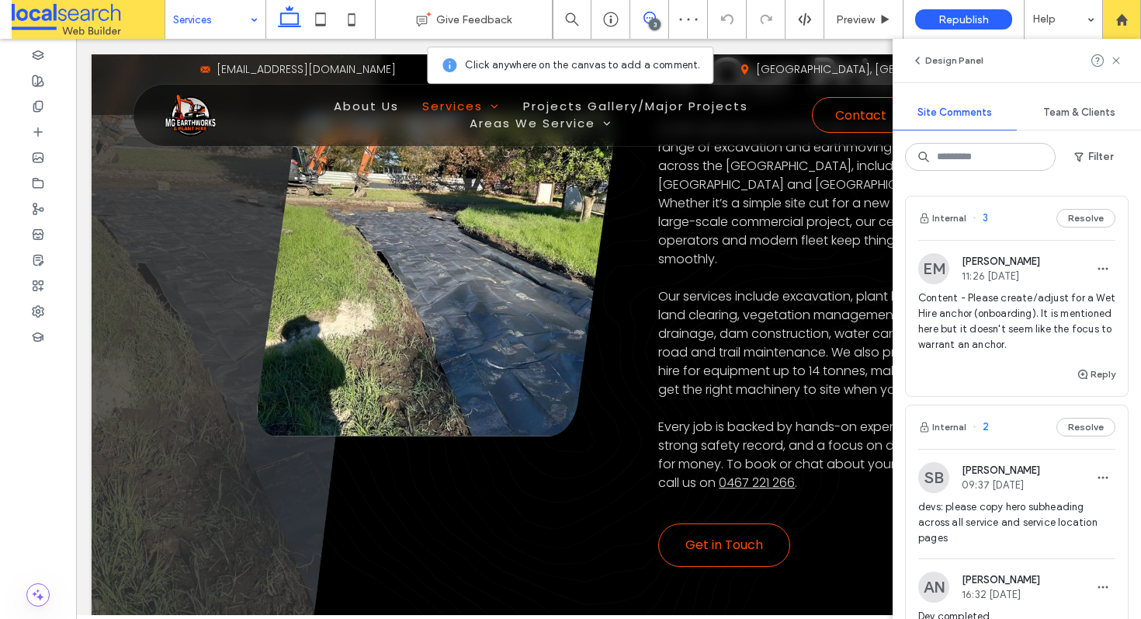
click at [364, 237] on link at bounding box center [436, 273] width 358 height 328
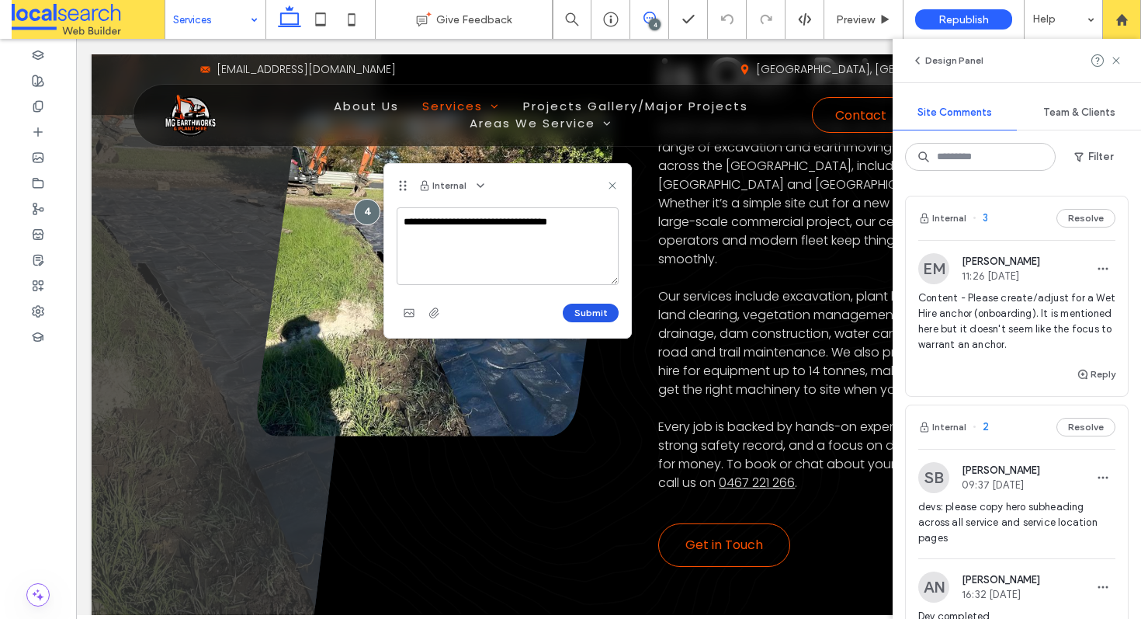
type textarea "**********"
click at [594, 310] on button "Submit" at bounding box center [591, 312] width 56 height 19
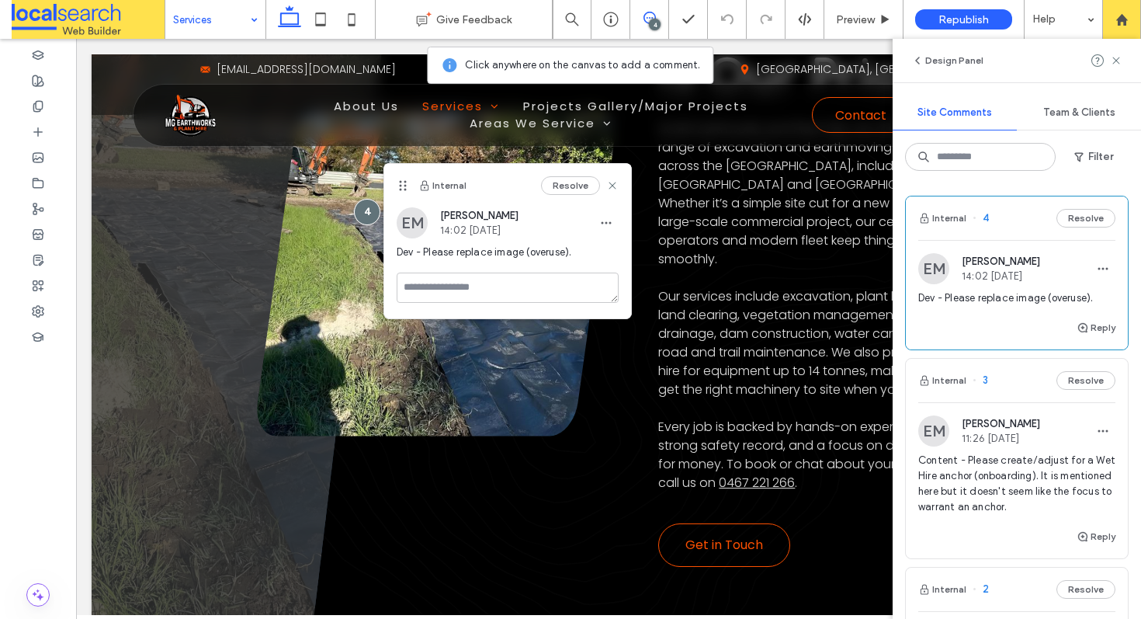
drag, startPoint x: 601, startPoint y: 191, endPoint x: 456, endPoint y: 91, distance: 177.0
click at [606, 185] on icon at bounding box center [612, 185] width 12 height 12
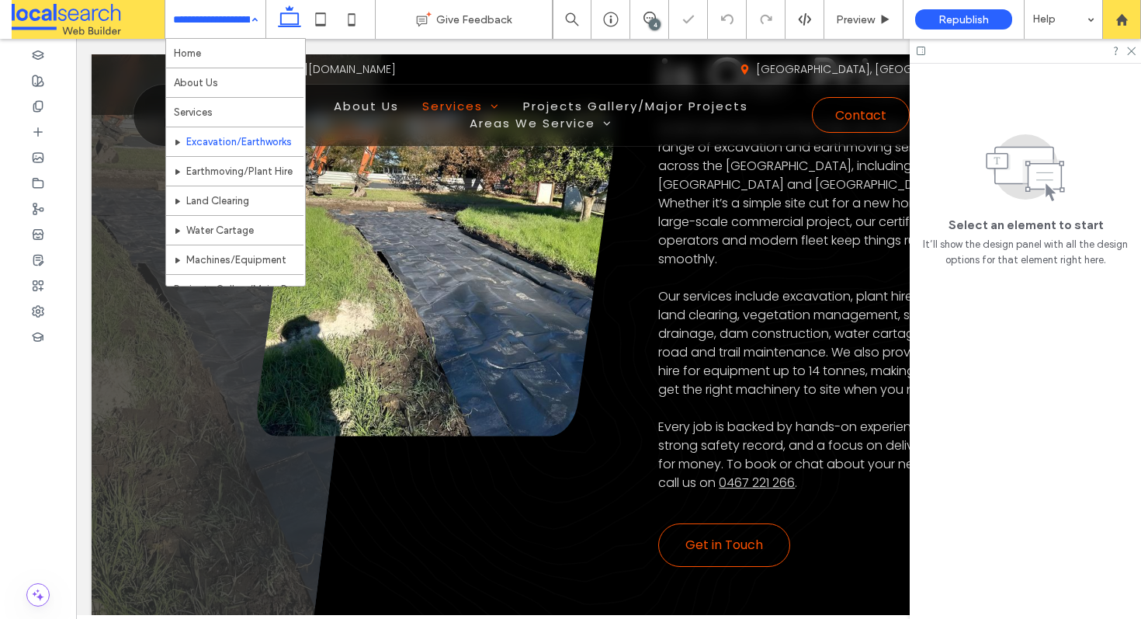
click at [229, 23] on input at bounding box center [211, 19] width 77 height 39
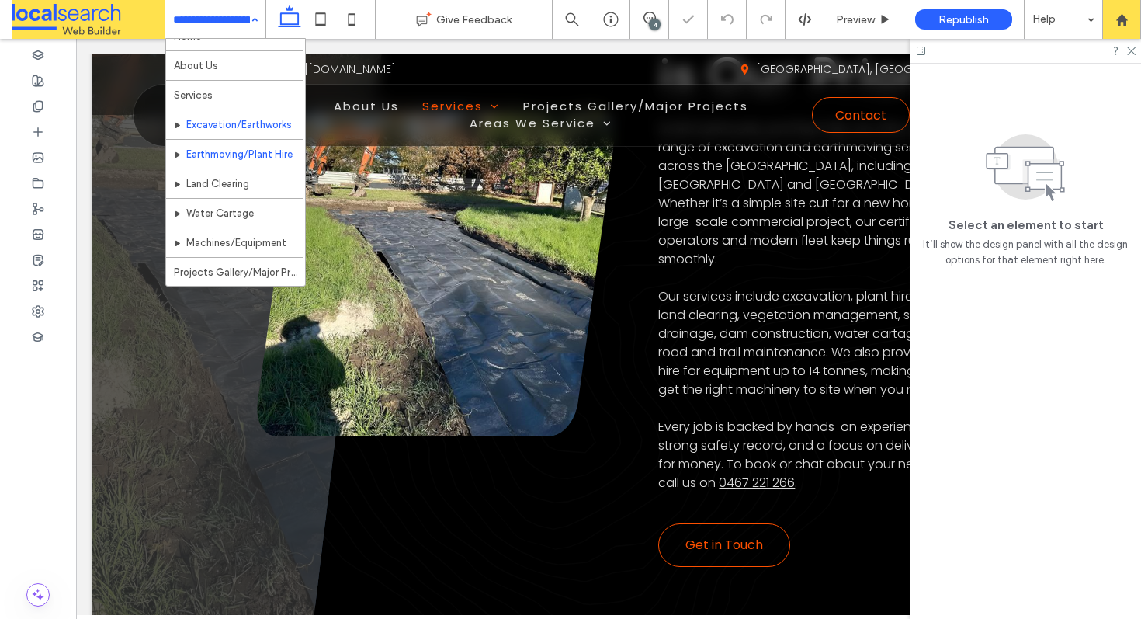
scroll to position [40, 0]
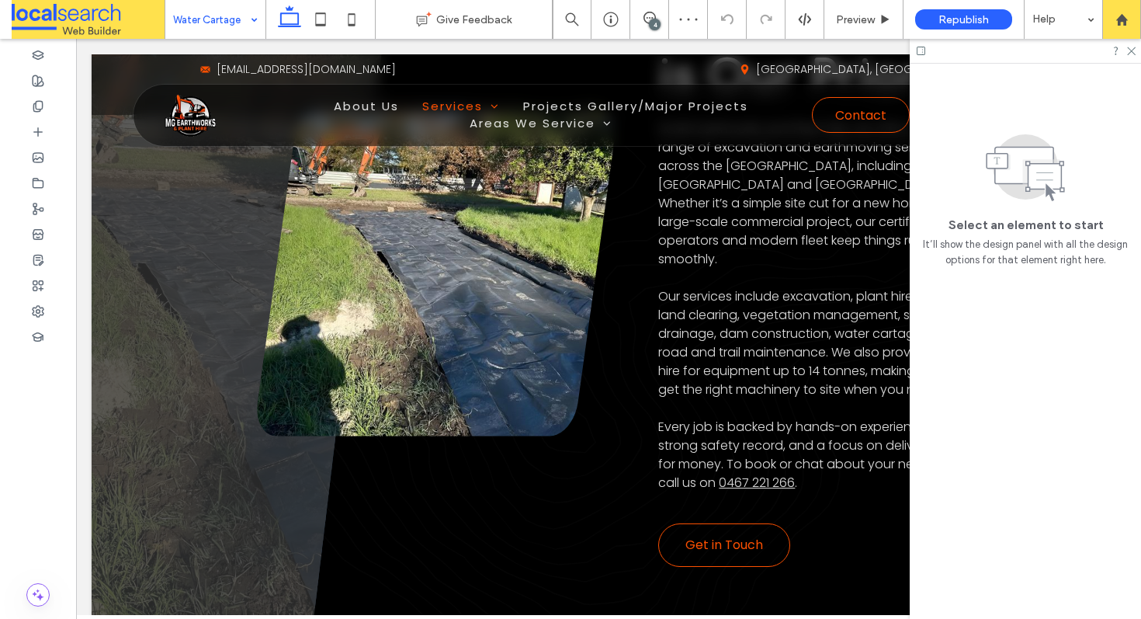
click at [243, 19] on input at bounding box center [211, 19] width 77 height 39
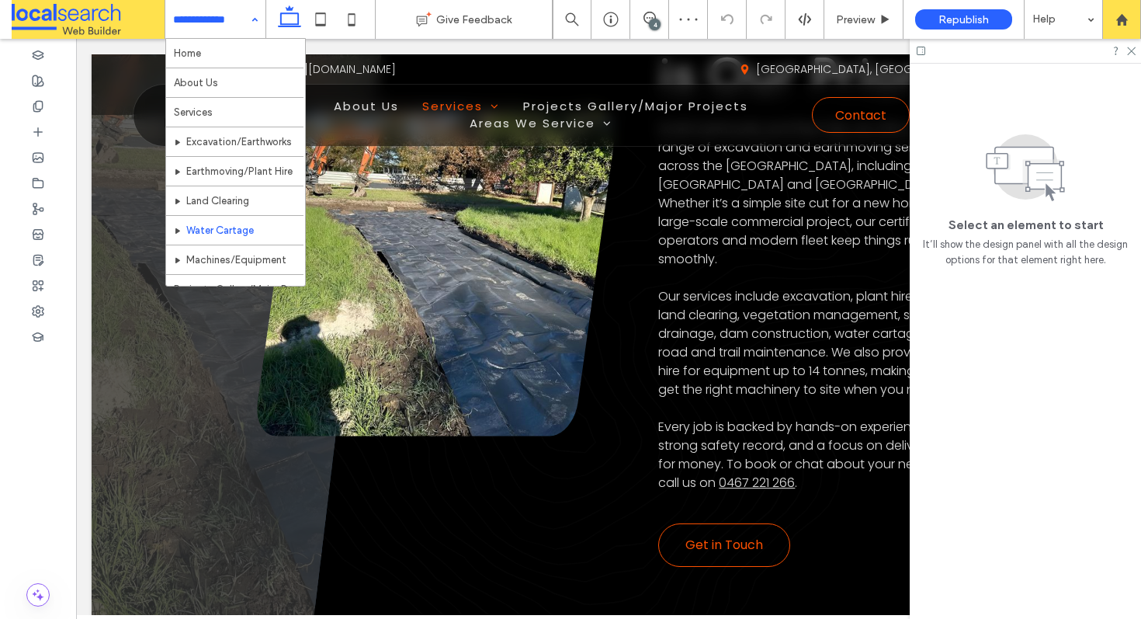
click at [654, 23] on div "4" at bounding box center [655, 25] width 12 height 12
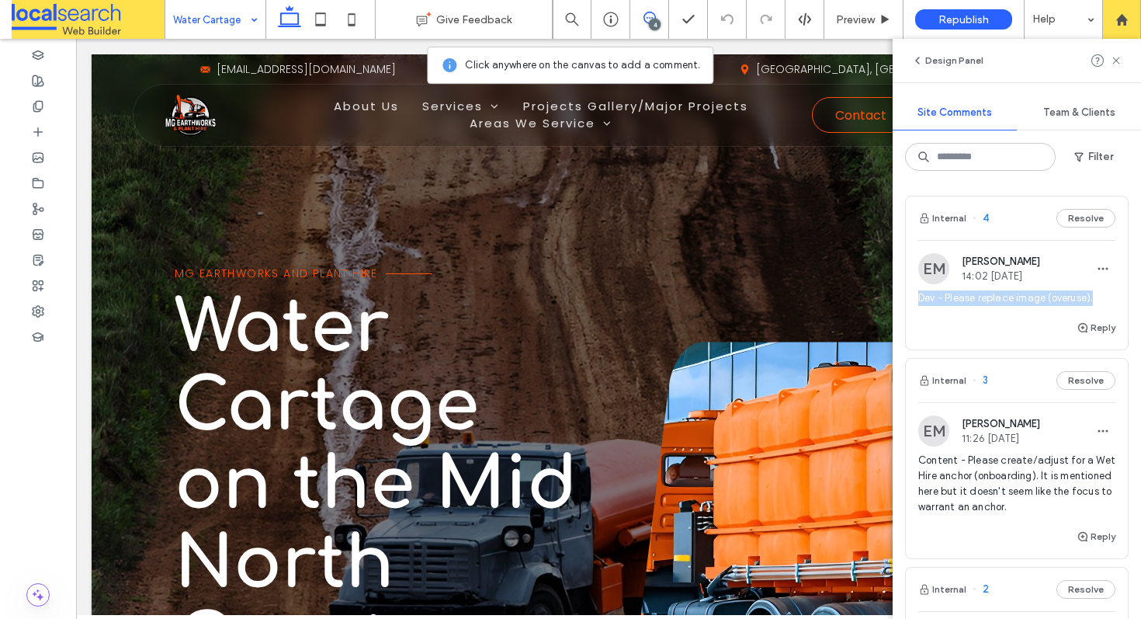
drag, startPoint x: 1098, startPoint y: 296, endPoint x: 919, endPoint y: 296, distance: 179.3
click at [919, 296] on span "Dev - Please replace image (overuse)." at bounding box center [1016, 298] width 197 height 16
copy span "Dev - Please replace image (overuse)."
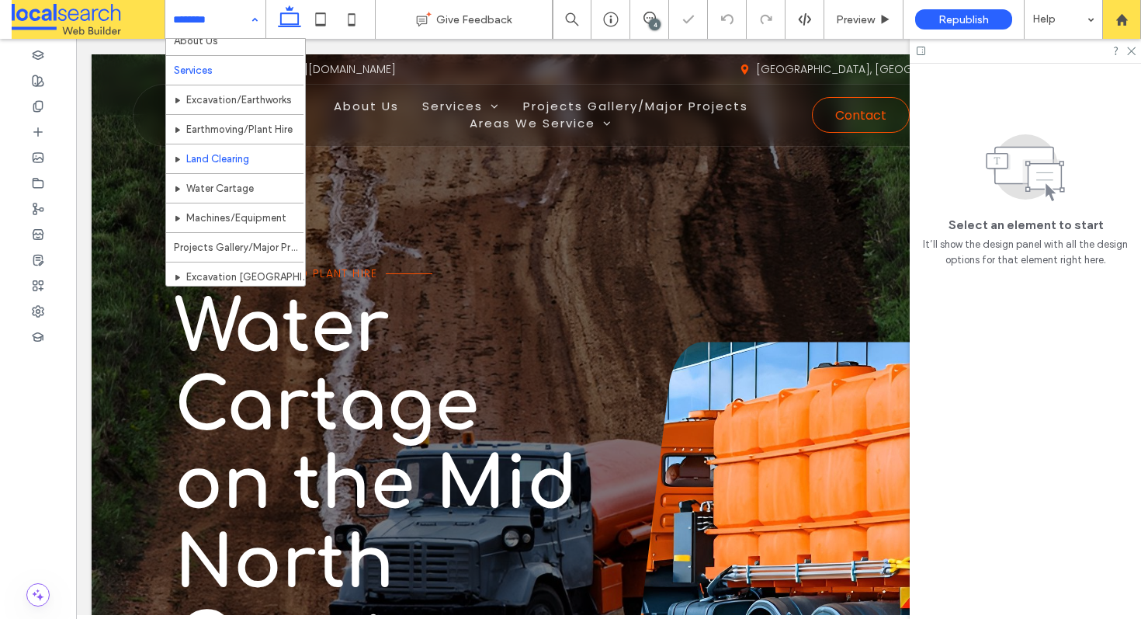
scroll to position [164, 0]
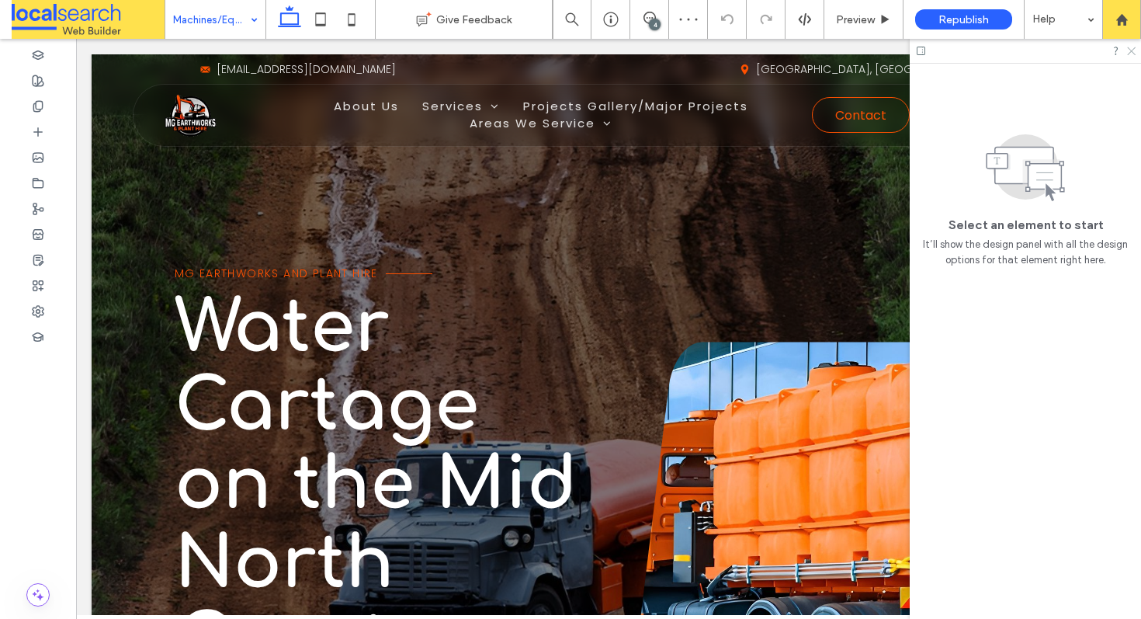
click at [1128, 51] on icon at bounding box center [1130, 50] width 10 height 10
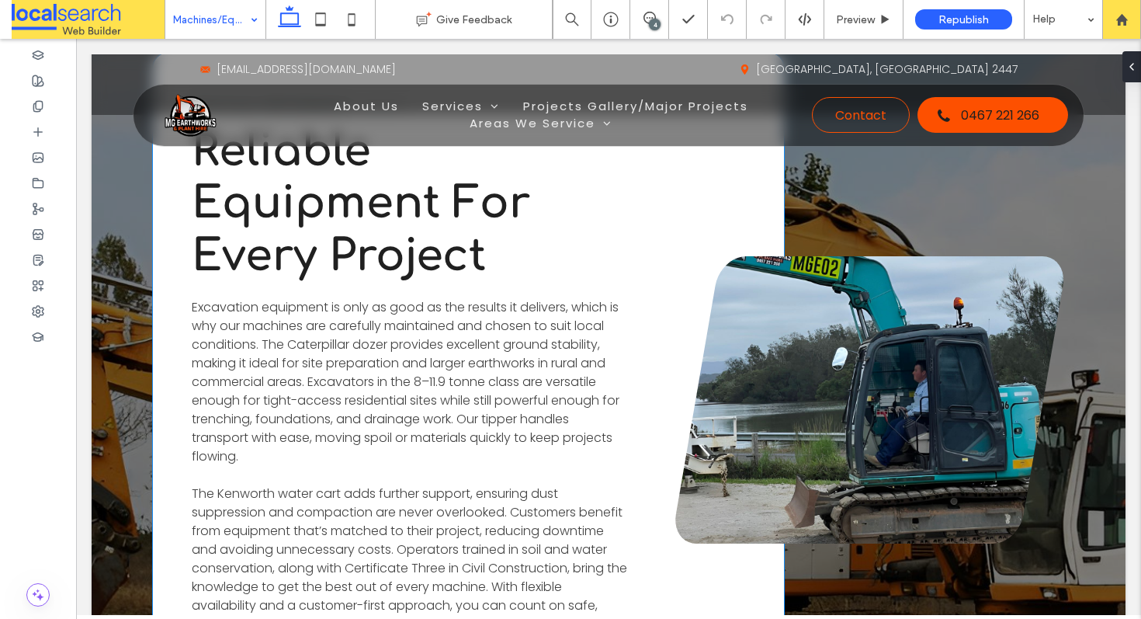
scroll to position [2740, 0]
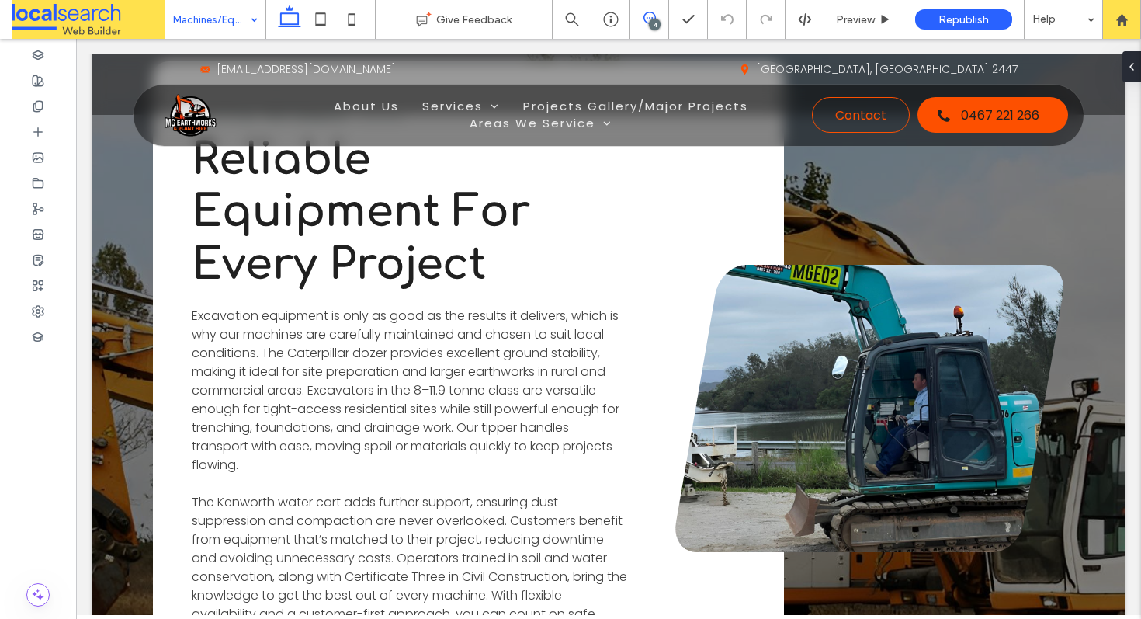
click at [648, 18] on use at bounding box center [649, 18] width 12 height 12
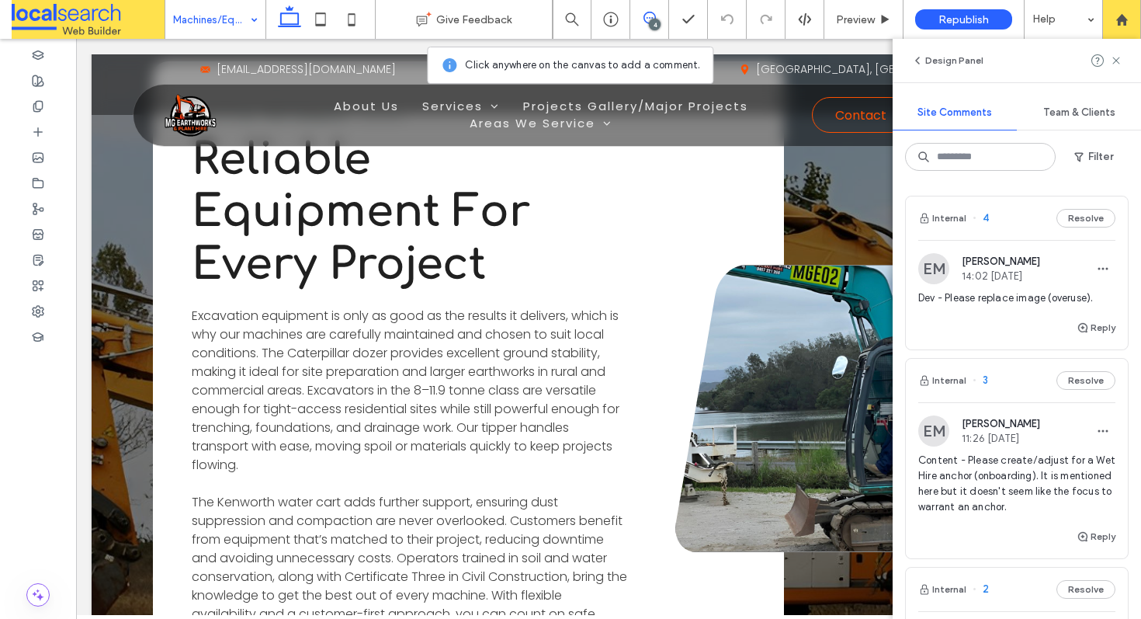
click at [712, 351] on link at bounding box center [869, 408] width 389 height 287
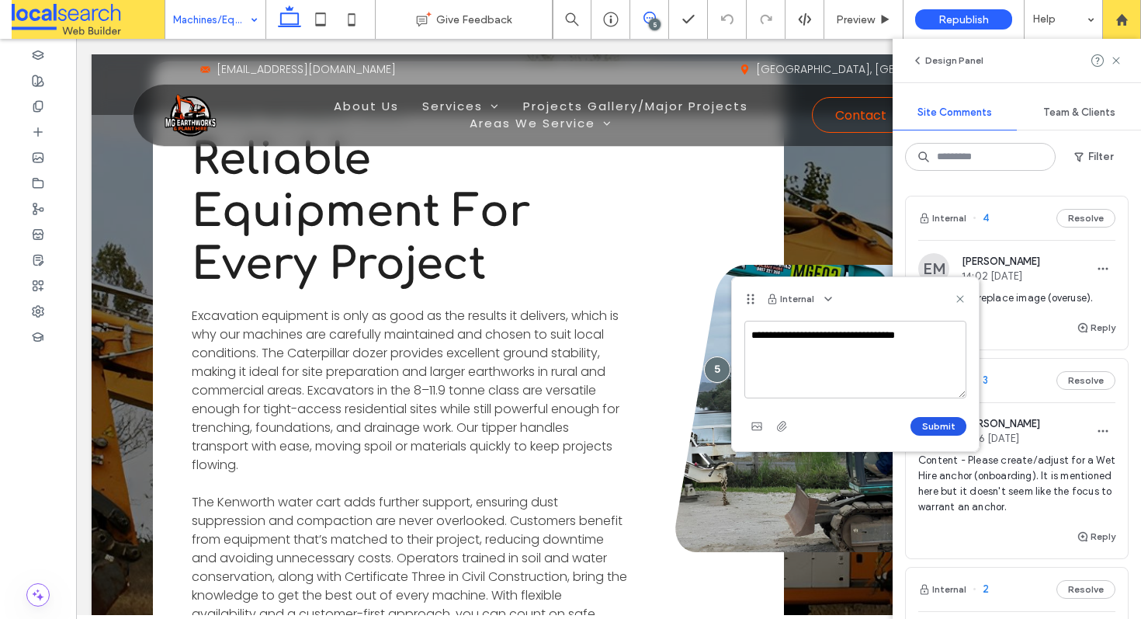
type textarea "**********"
click at [947, 428] on button "Submit" at bounding box center [938, 426] width 56 height 19
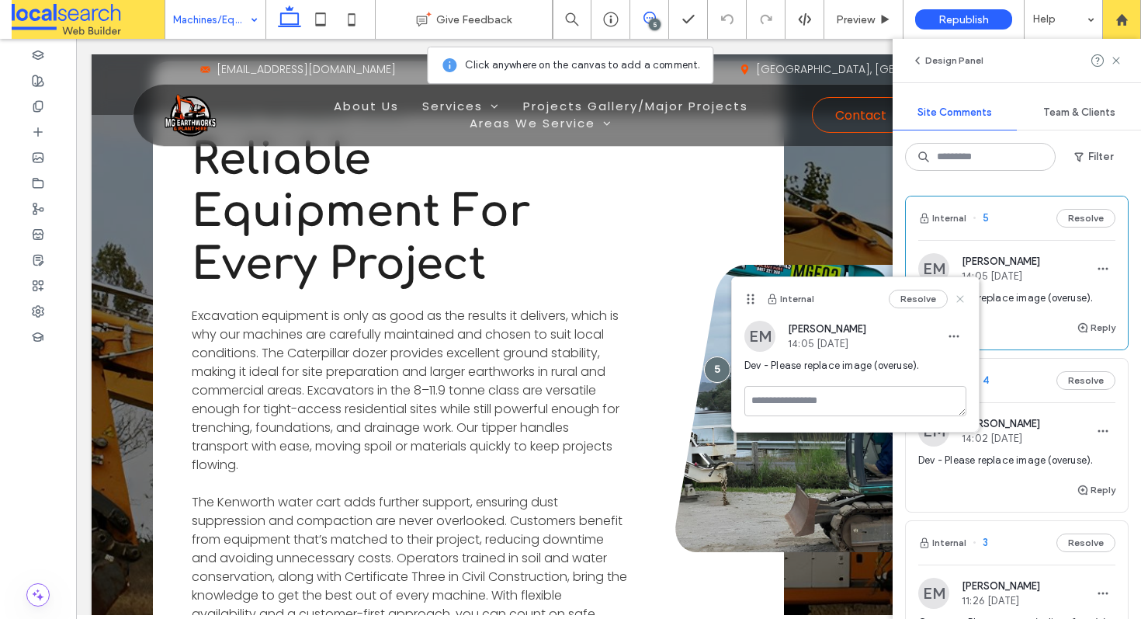
click at [962, 300] on icon at bounding box center [960, 299] width 12 height 12
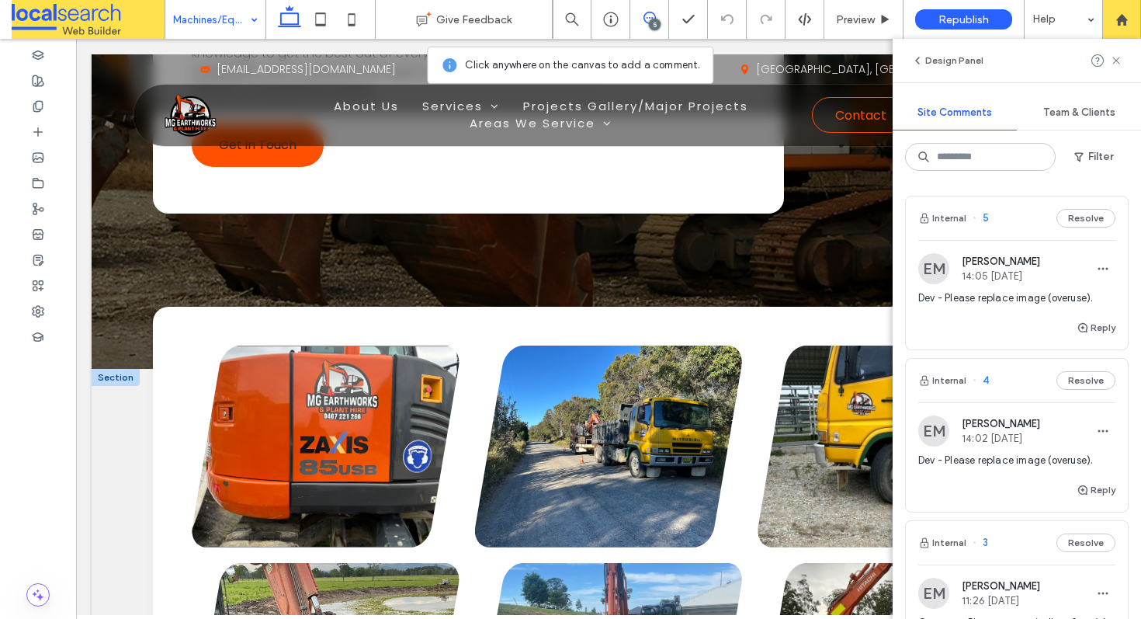
scroll to position [3285, 0]
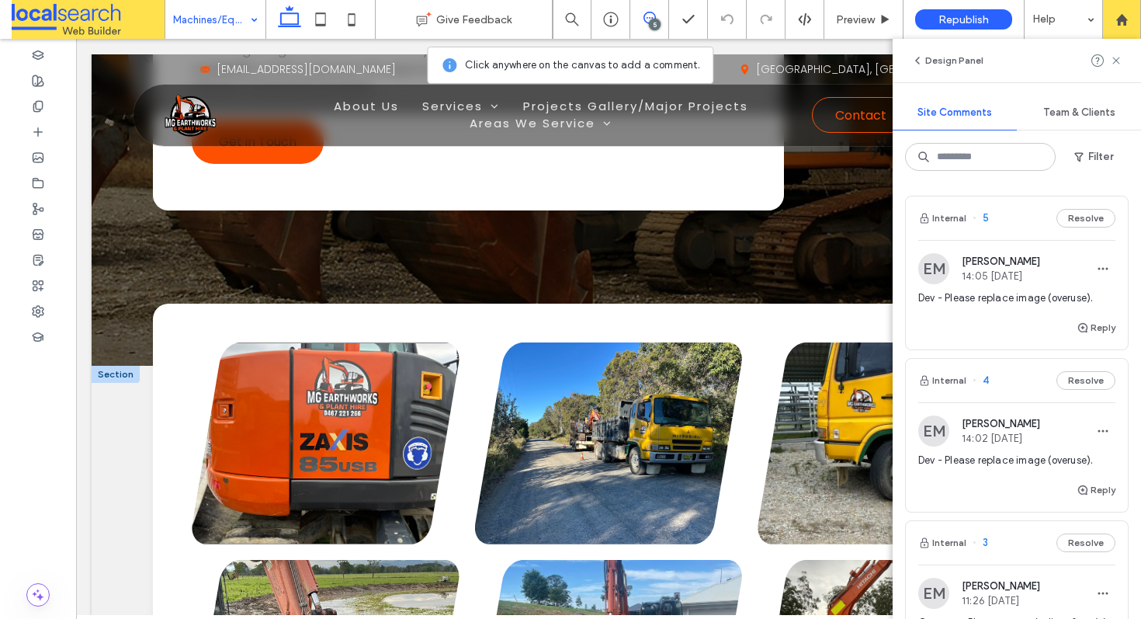
click at [303, 369] on link at bounding box center [325, 443] width 267 height 202
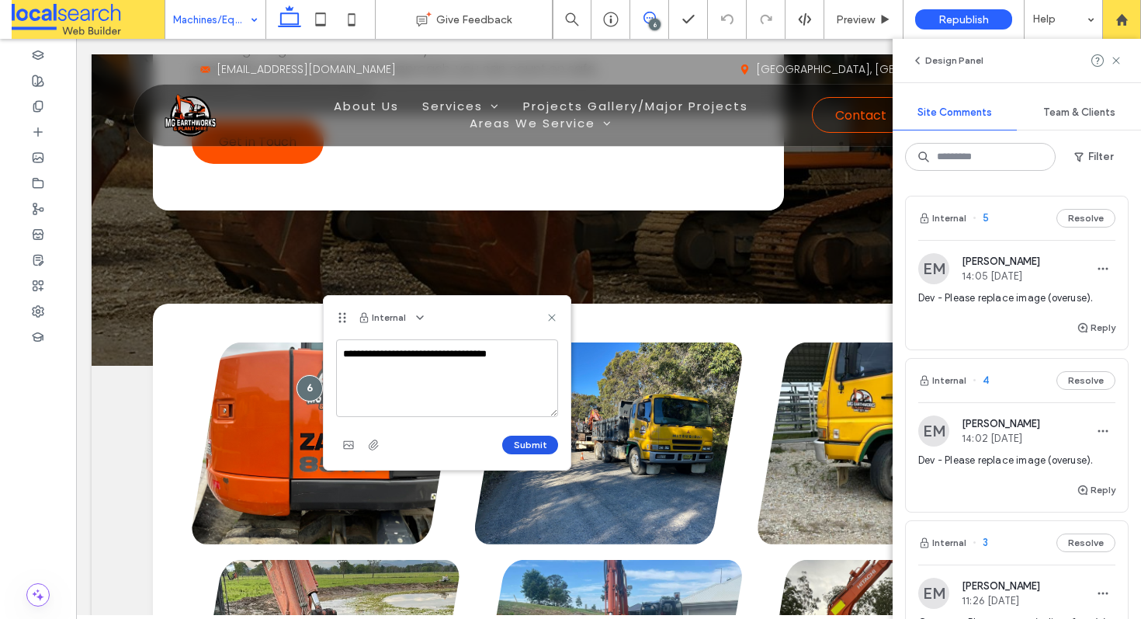
type textarea "**********"
click at [515, 442] on button "Submit" at bounding box center [530, 444] width 56 height 19
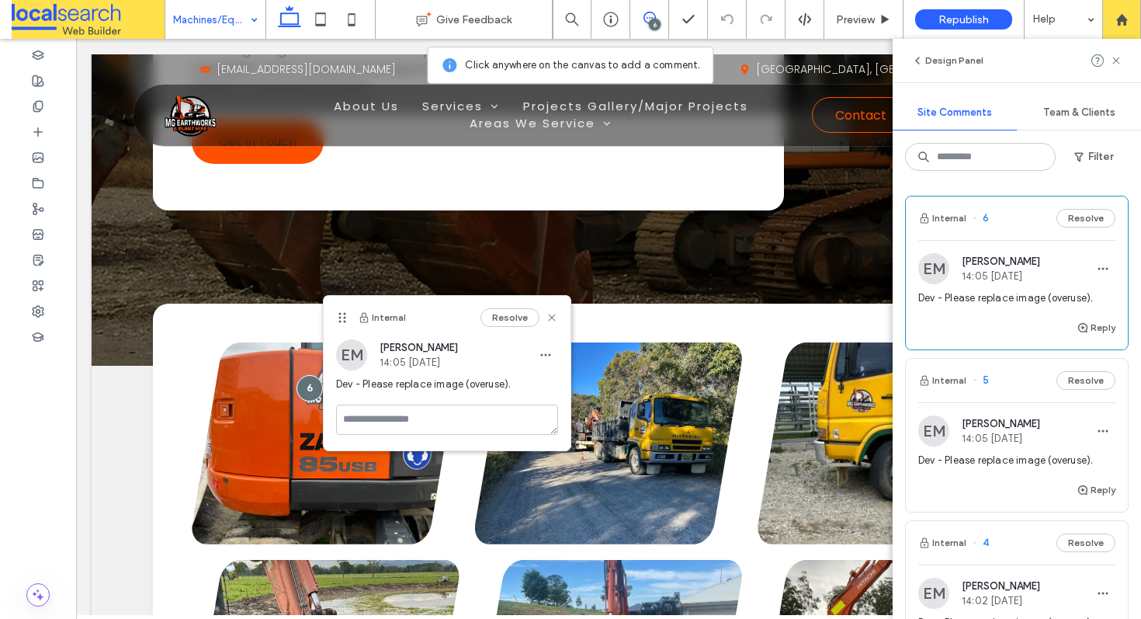
click at [551, 318] on use at bounding box center [551, 317] width 7 height 7
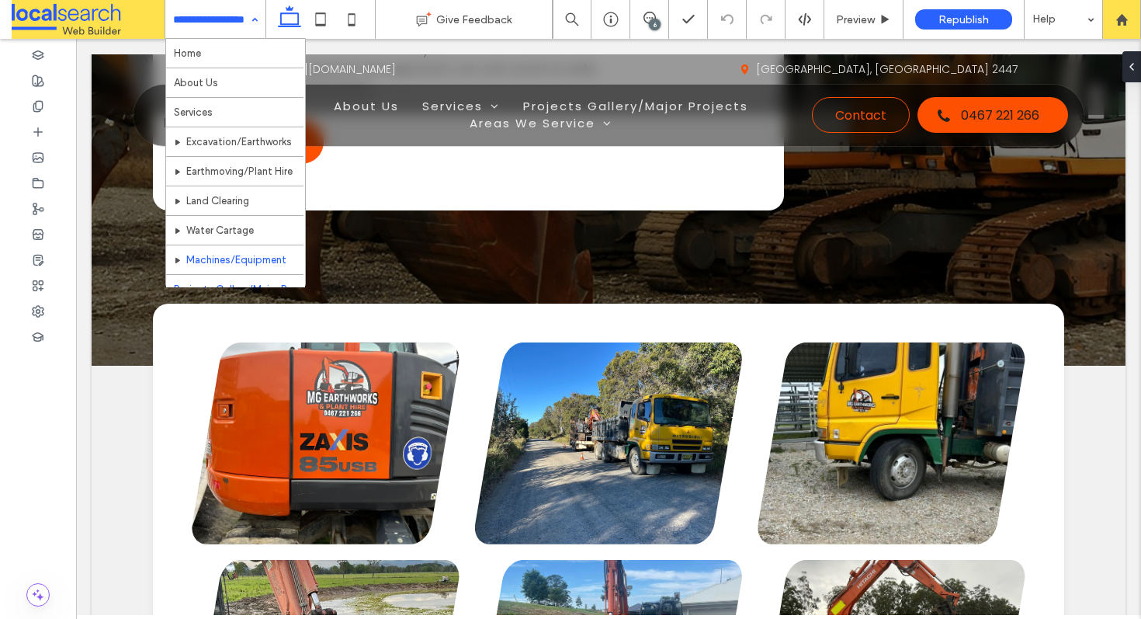
scroll to position [235, 0]
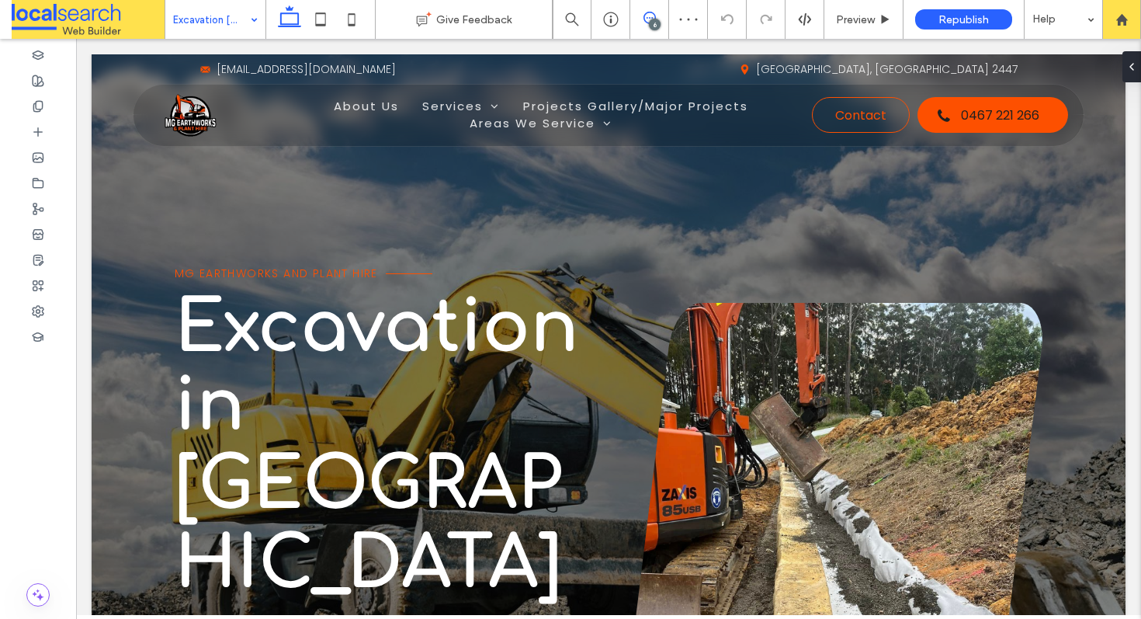
click at [649, 20] on icon at bounding box center [649, 18] width 12 height 12
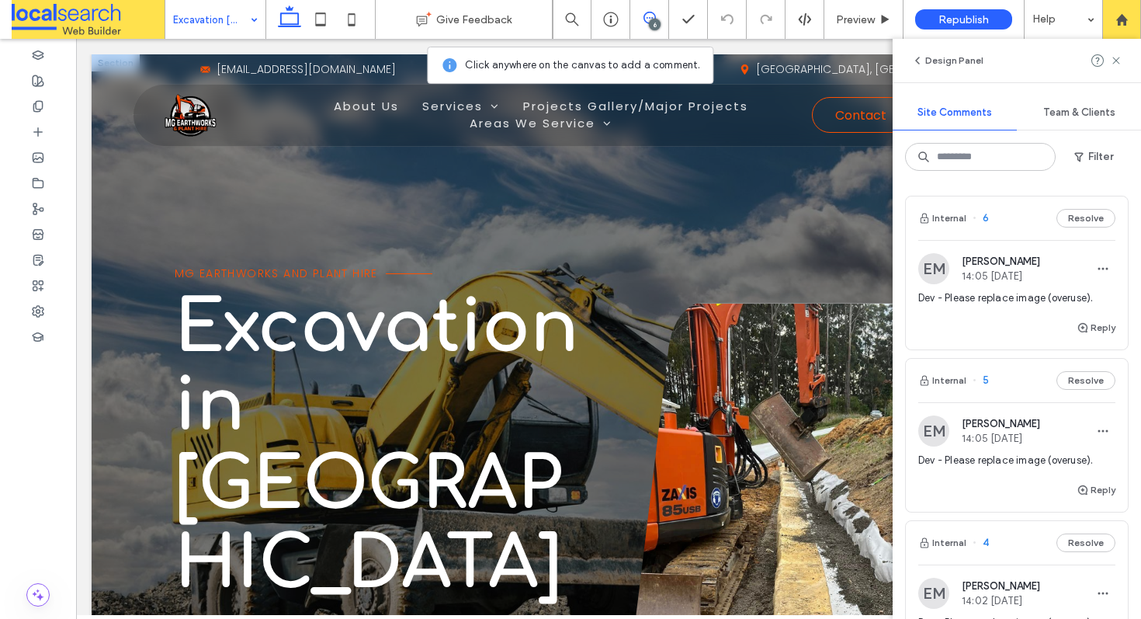
click at [691, 342] on link at bounding box center [834, 520] width 417 height 435
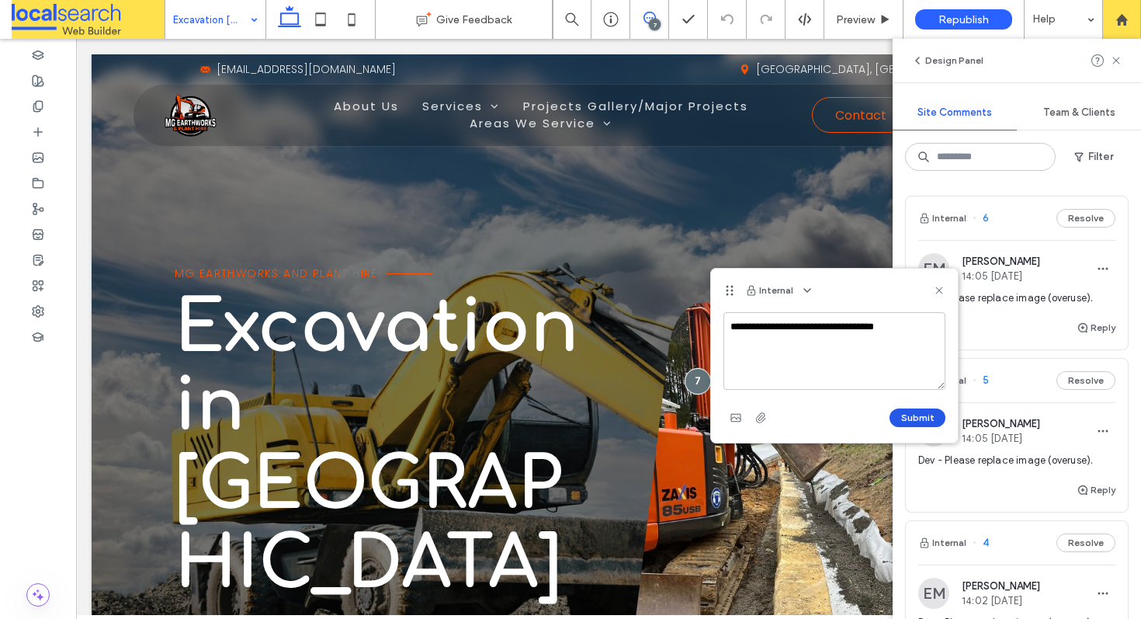
type textarea "**********"
click at [927, 412] on button "Submit" at bounding box center [917, 417] width 56 height 19
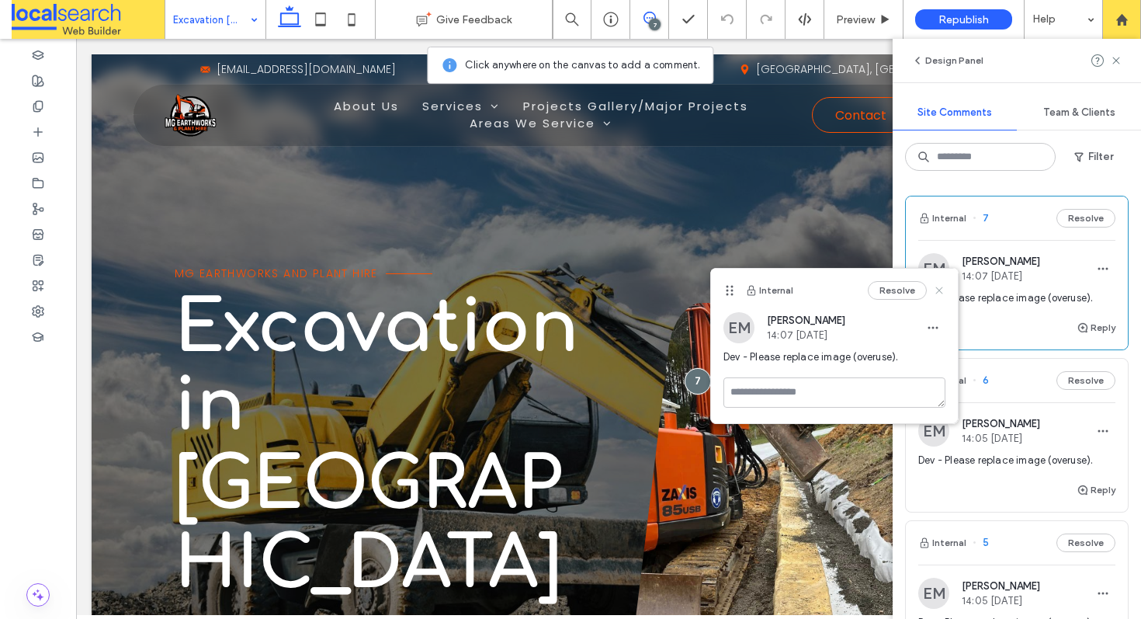
click at [937, 289] on use at bounding box center [938, 290] width 7 height 7
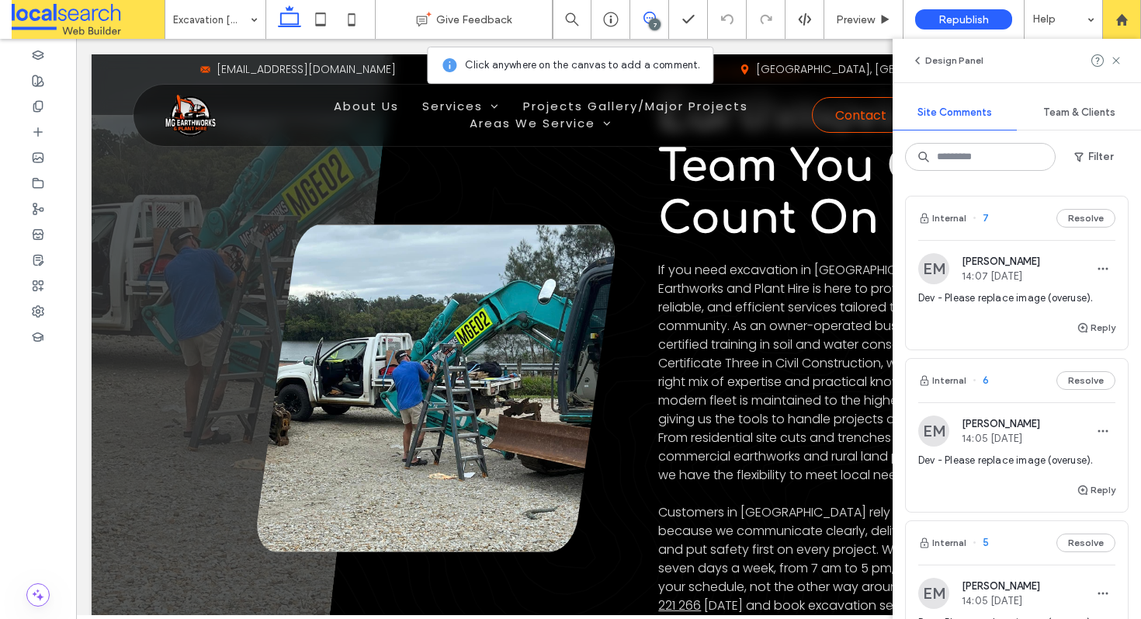
scroll to position [783, 0]
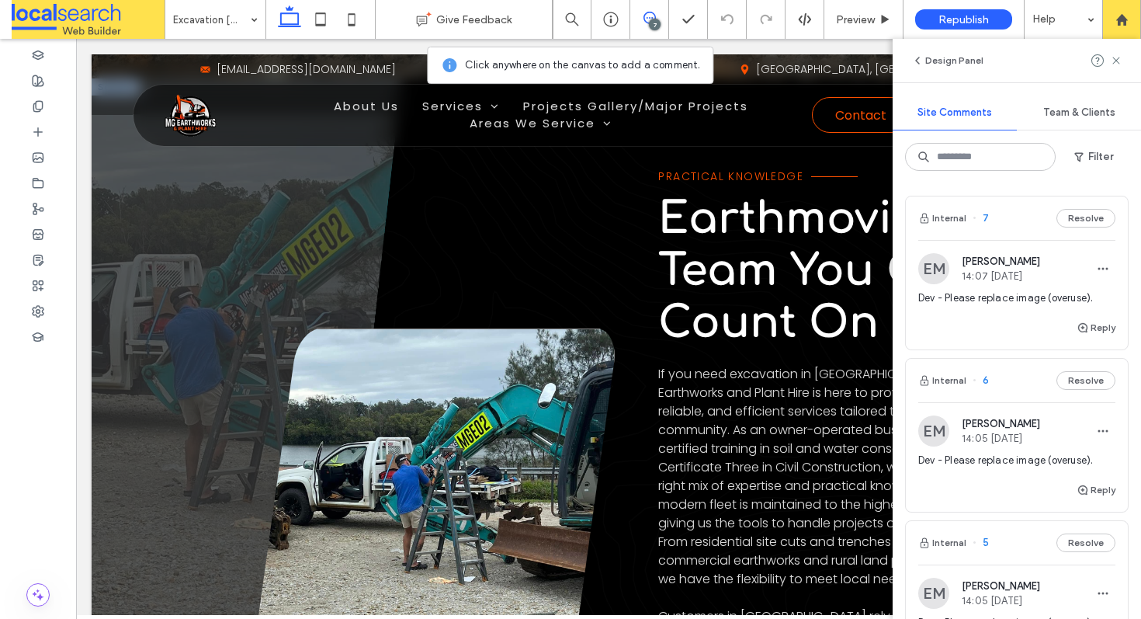
click at [337, 368] on link at bounding box center [436, 492] width 358 height 328
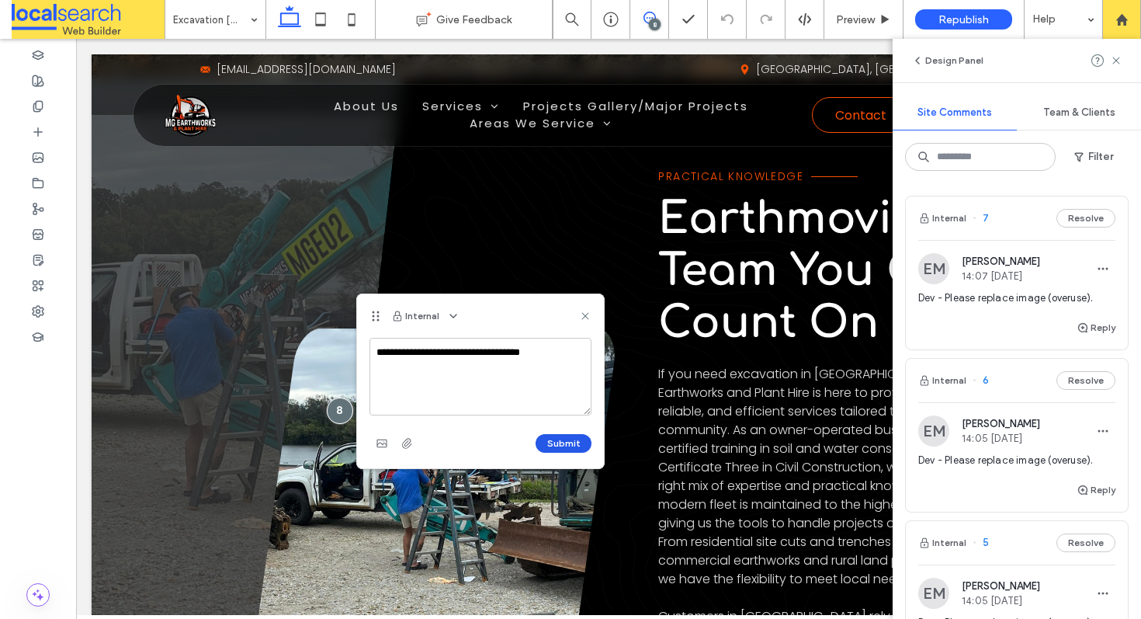
type textarea "**********"
click at [553, 444] on button "Submit" at bounding box center [564, 443] width 56 height 19
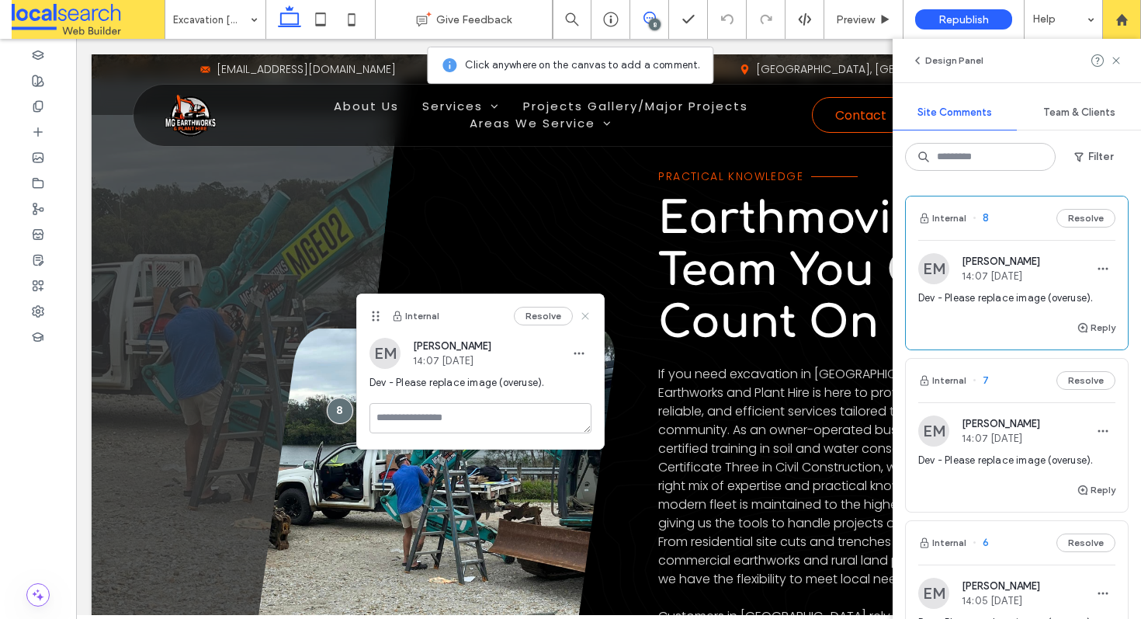
click at [581, 318] on use at bounding box center [584, 316] width 7 height 7
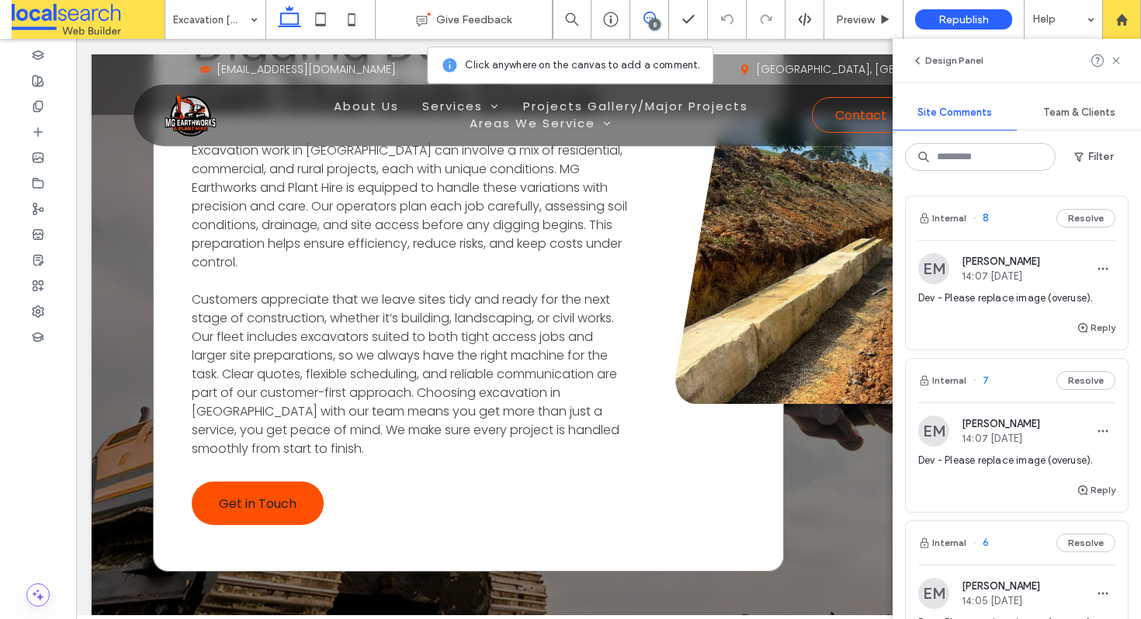
scroll to position [2298, 0]
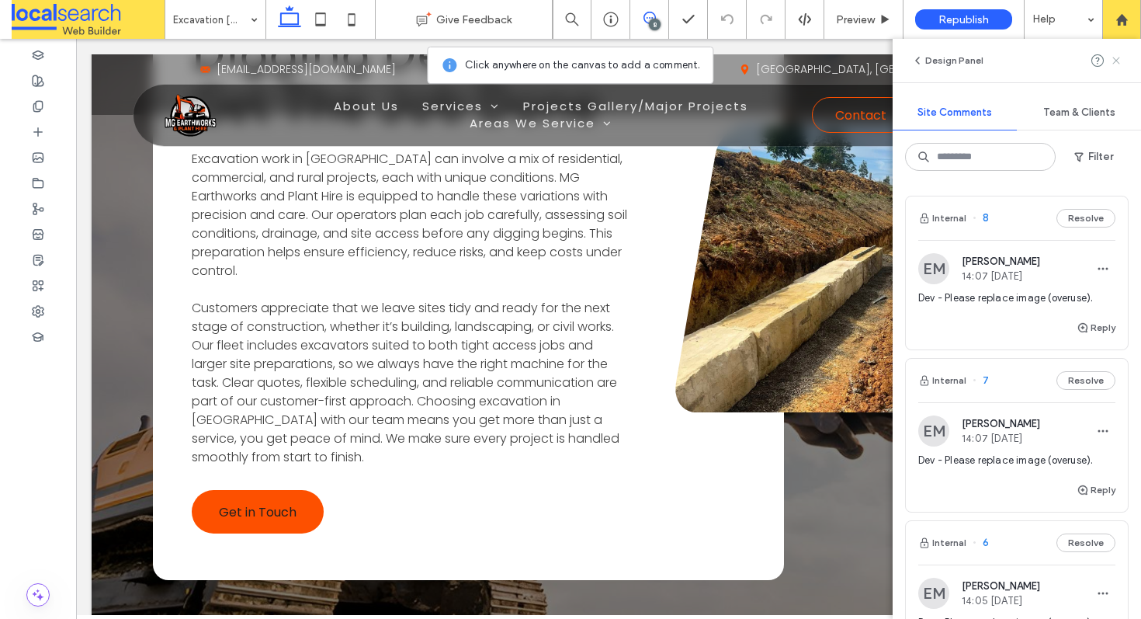
click at [1119, 65] on icon at bounding box center [1116, 60] width 12 height 12
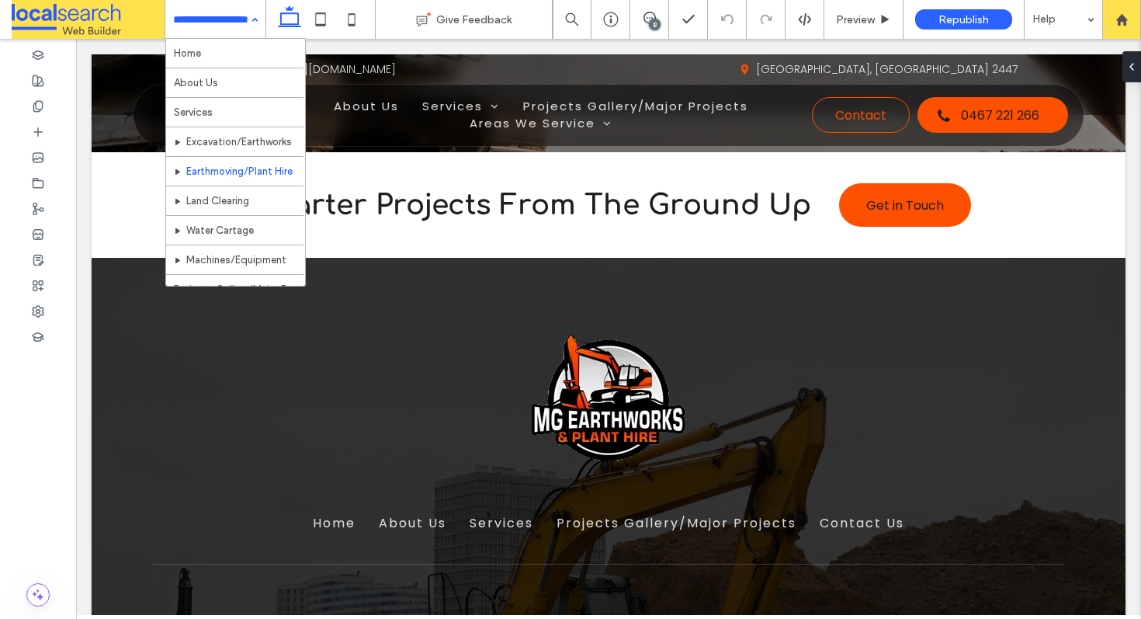
scroll to position [235, 0]
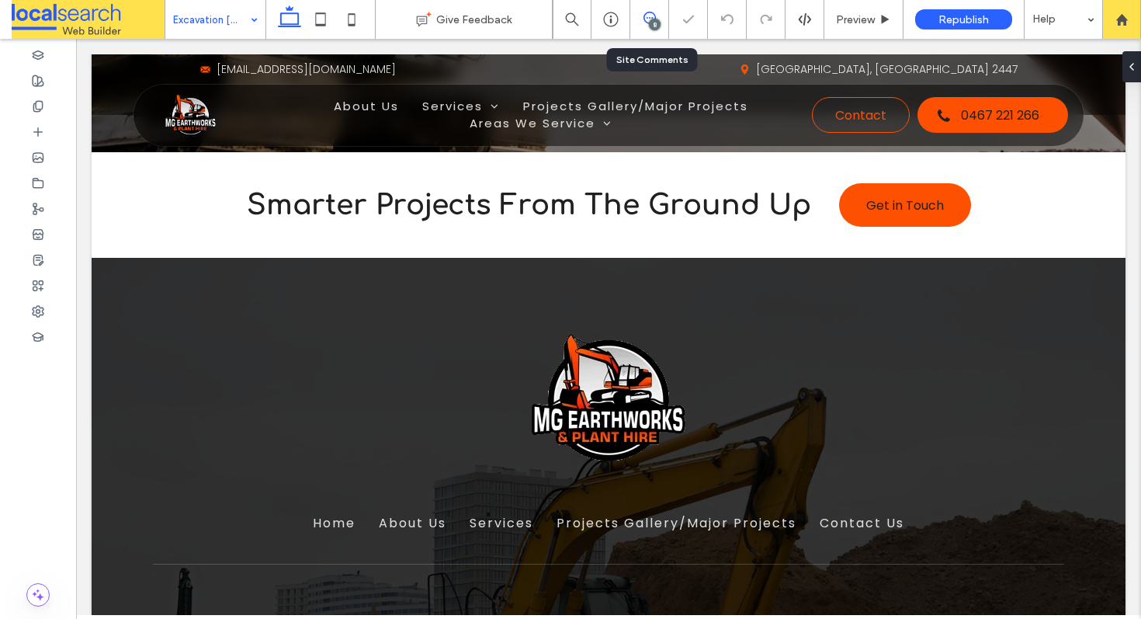
click at [644, 14] on use at bounding box center [649, 18] width 12 height 12
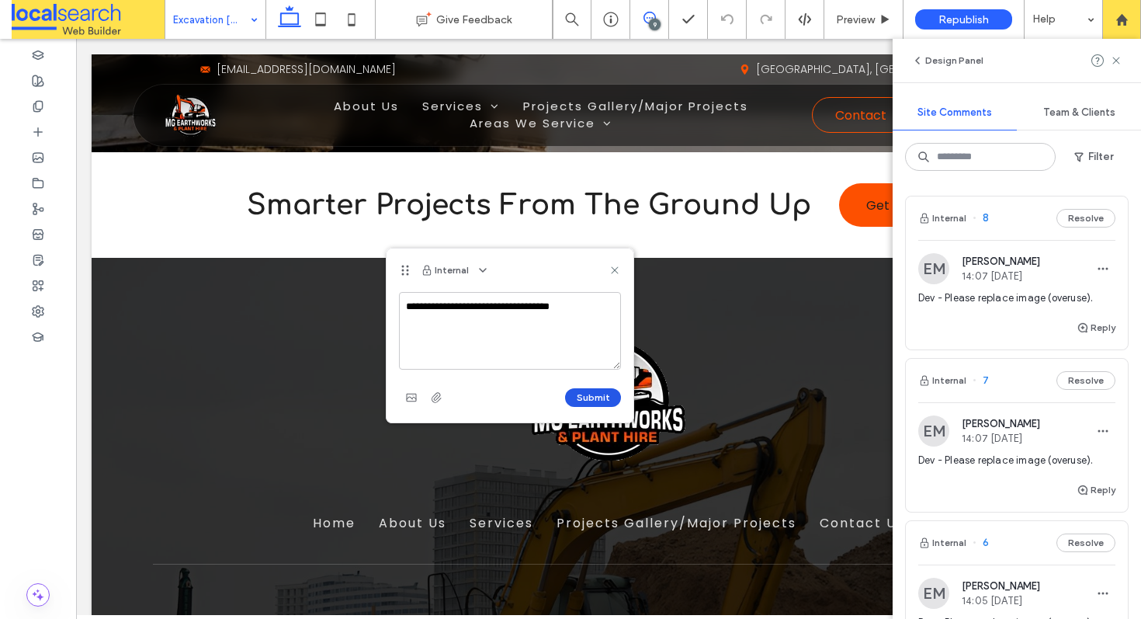
type textarea "**********"
click at [588, 393] on button "Submit" at bounding box center [593, 397] width 56 height 19
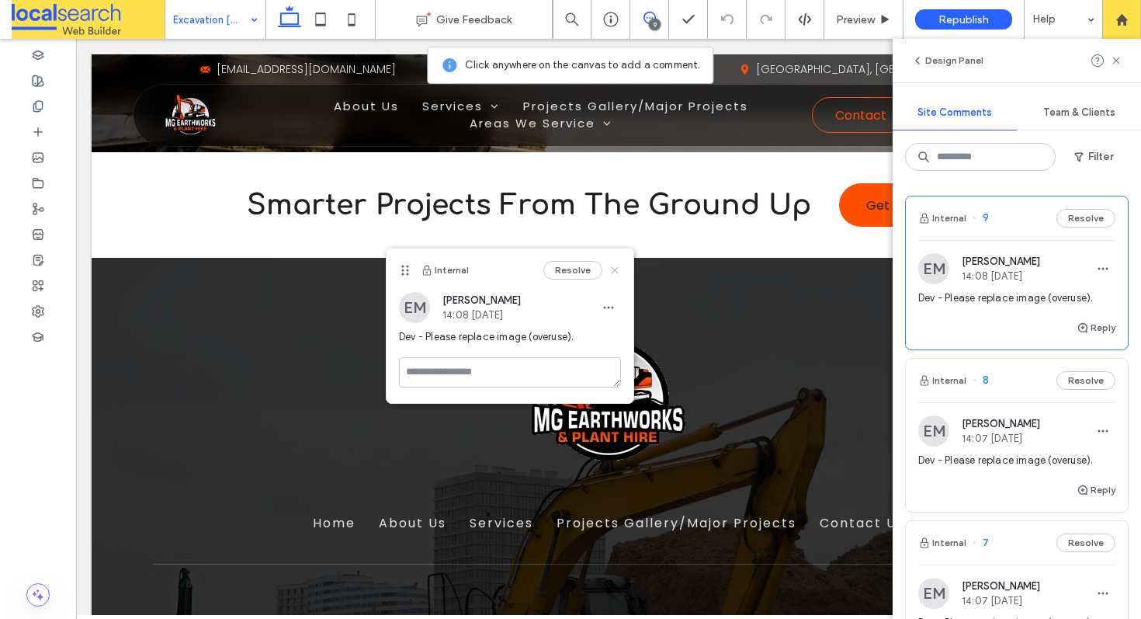
click at [616, 268] on use at bounding box center [614, 270] width 7 height 7
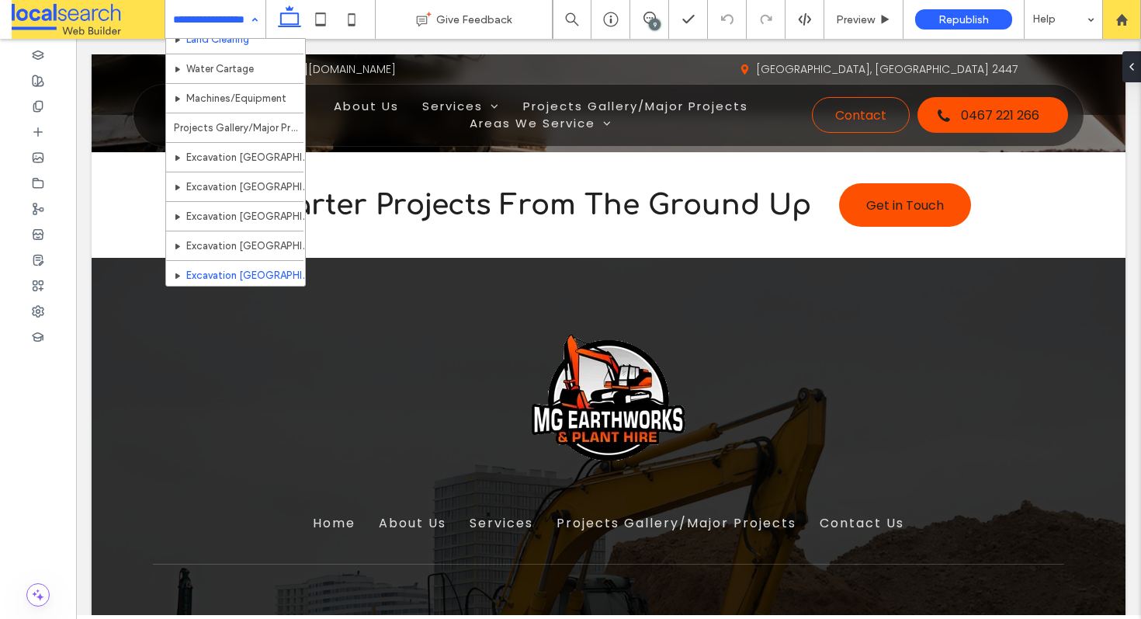
scroll to position [235, 0]
click at [258, 19] on div "Home About Us Services Excavation/Earthworks Earthmoving/Plant Hire Land Cleari…" at bounding box center [215, 19] width 100 height 39
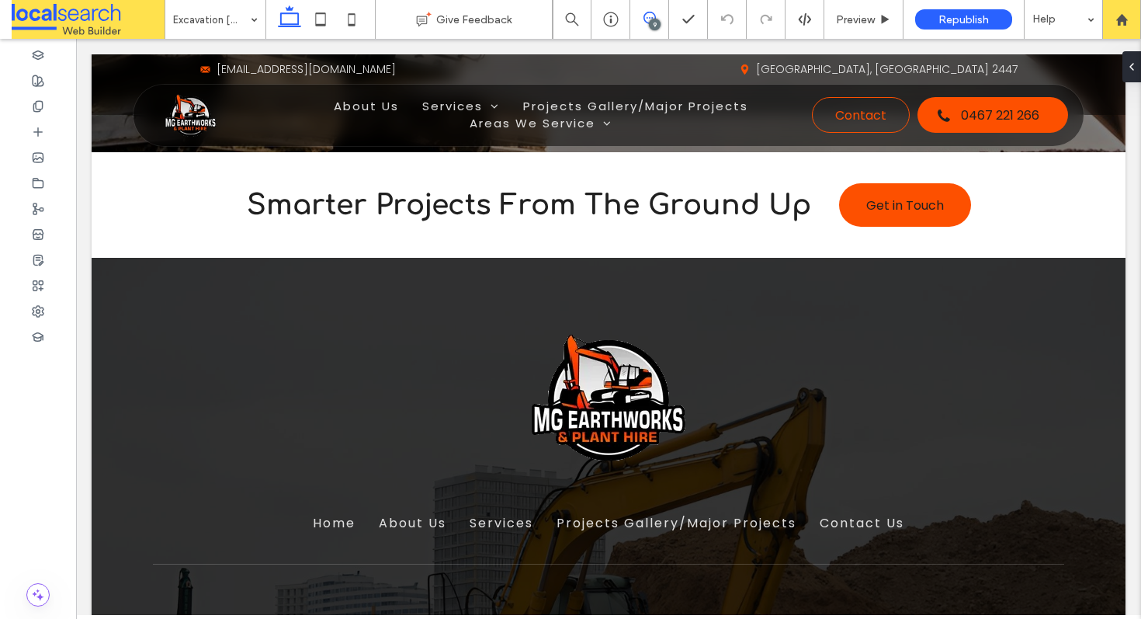
click at [650, 14] on icon at bounding box center [649, 18] width 12 height 12
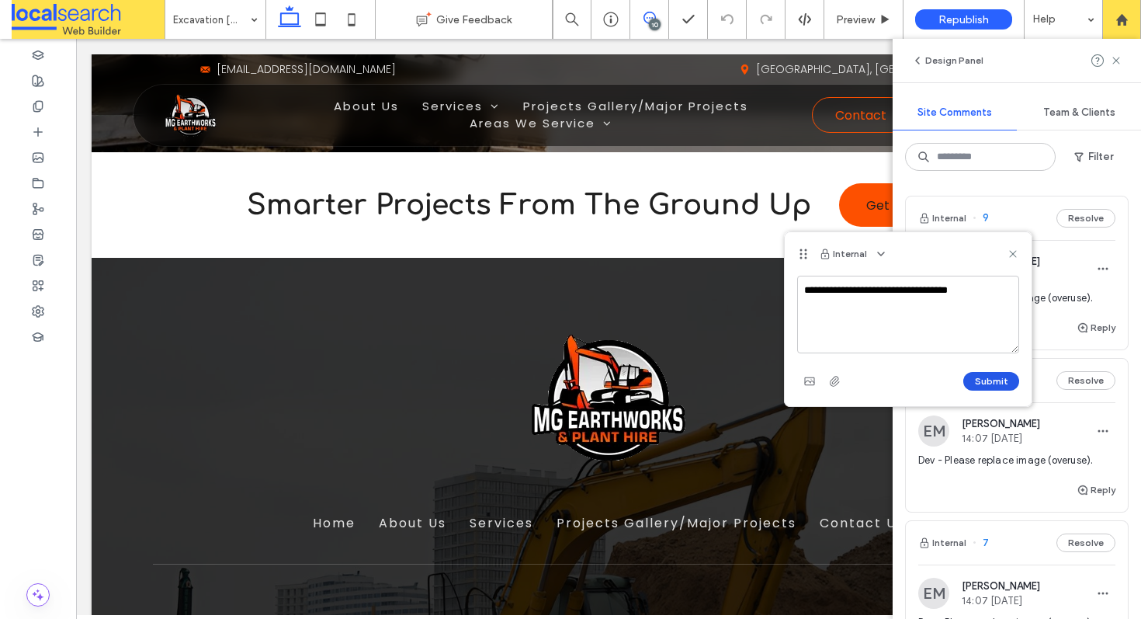
type textarea "**********"
click at [976, 387] on button "Submit" at bounding box center [991, 381] width 56 height 19
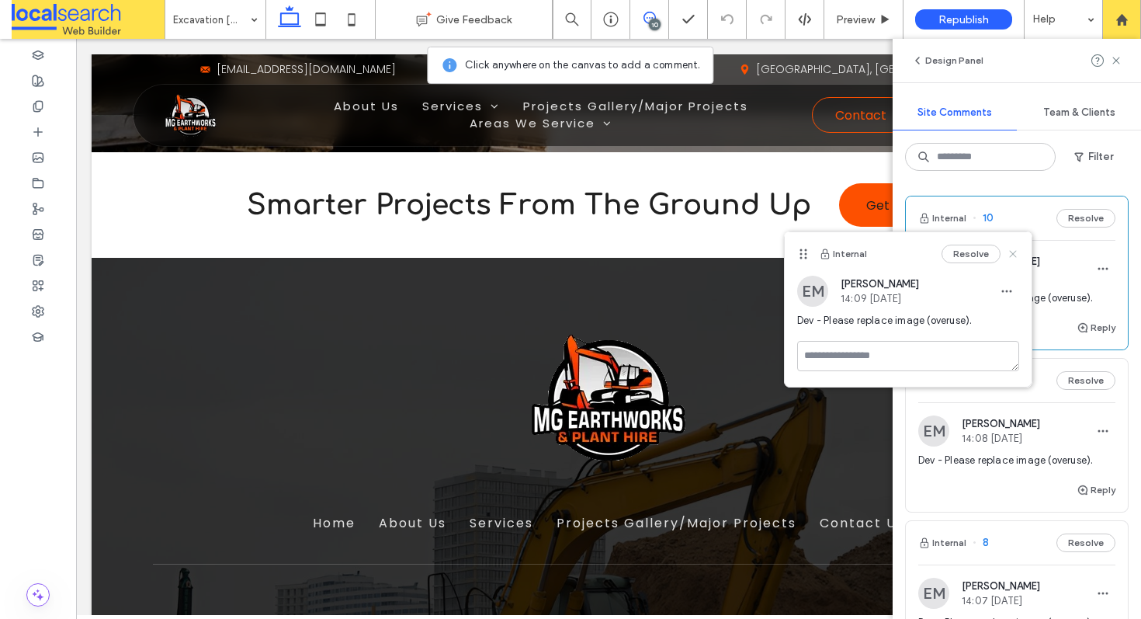
click at [1014, 254] on use at bounding box center [1012, 254] width 7 height 7
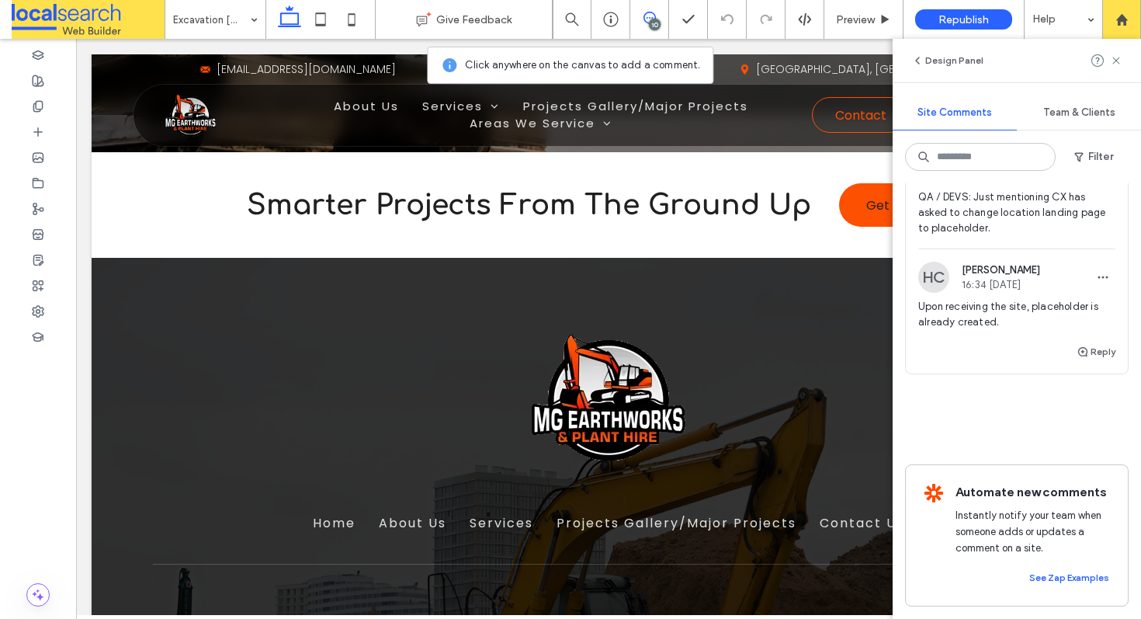
scroll to position [0, 0]
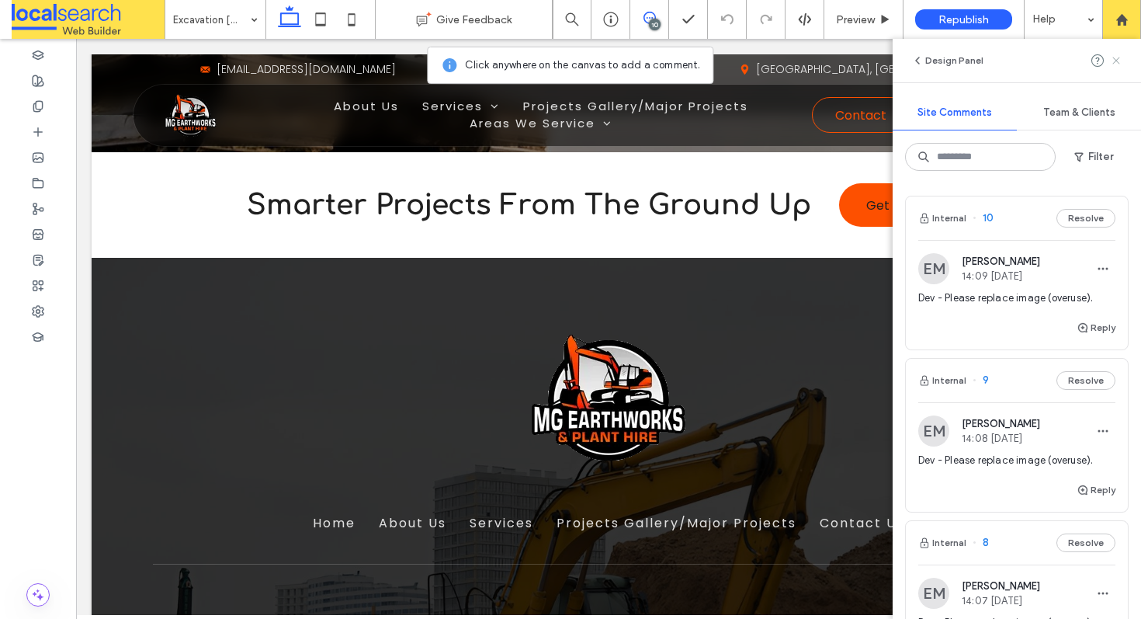
click at [1110, 58] on icon at bounding box center [1116, 60] width 12 height 12
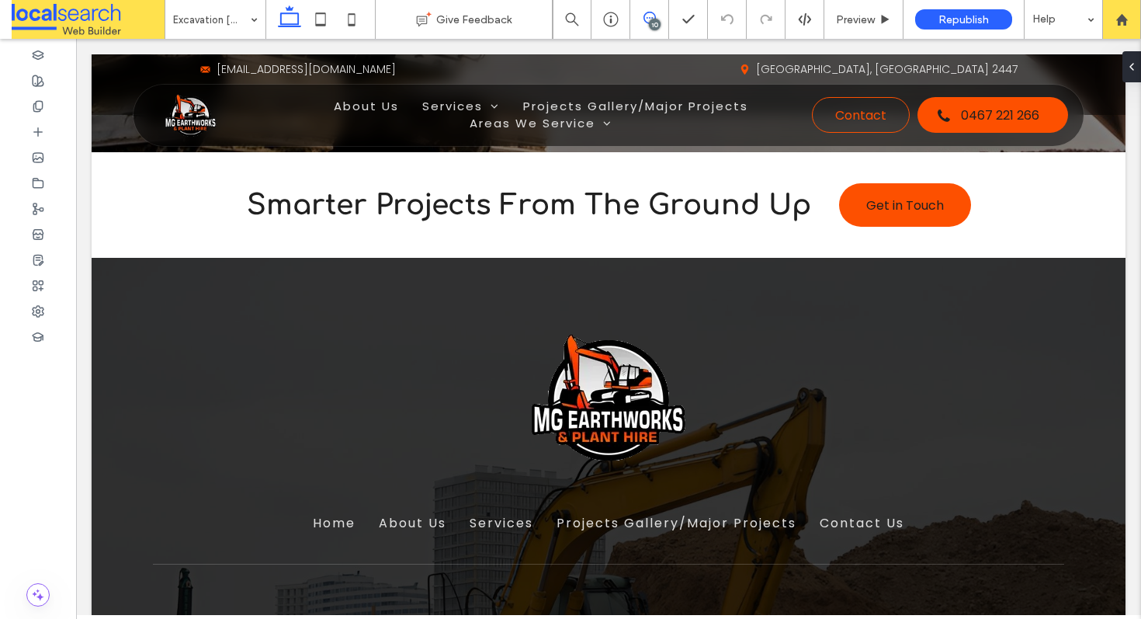
click at [649, 17] on use at bounding box center [649, 18] width 12 height 12
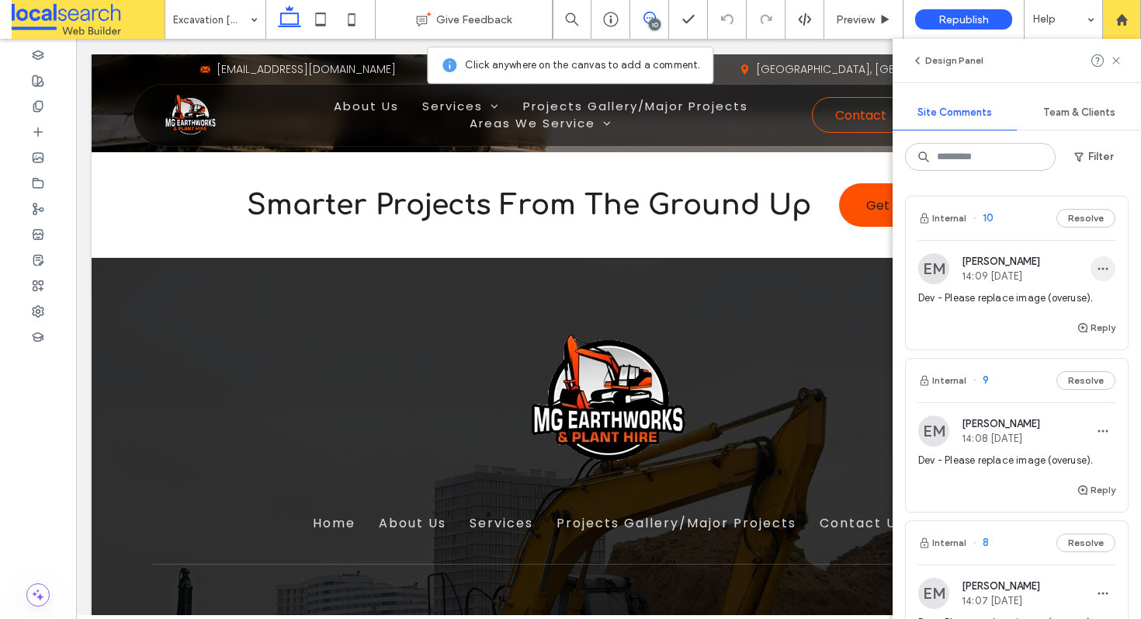
click at [1097, 272] on icon "button" at bounding box center [1103, 268] width 12 height 12
click at [1031, 334] on div "Delete" at bounding box center [1034, 338] width 138 height 29
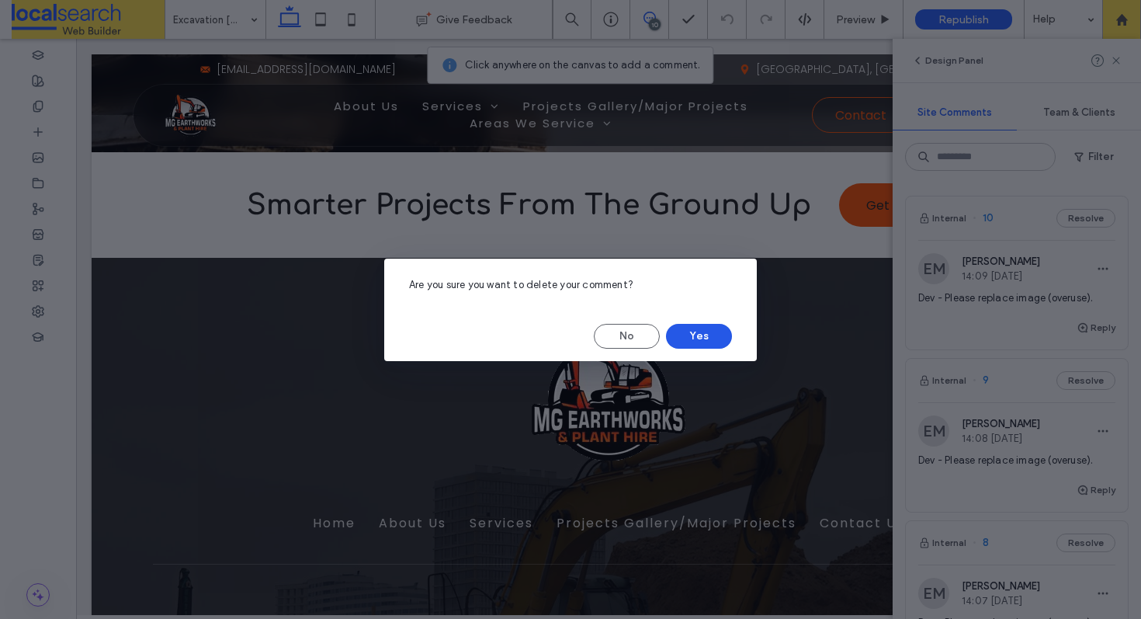
click at [705, 328] on button "Yes" at bounding box center [699, 336] width 66 height 25
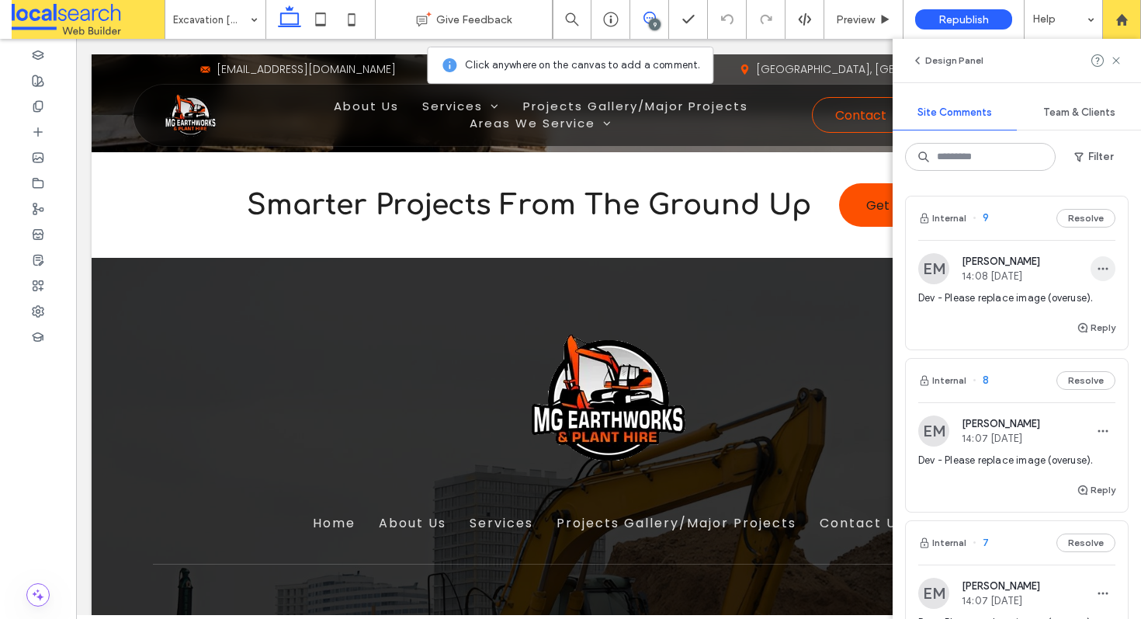
click at [1097, 265] on icon "button" at bounding box center [1103, 268] width 12 height 12
click at [1024, 342] on div "Delete" at bounding box center [1034, 338] width 138 height 29
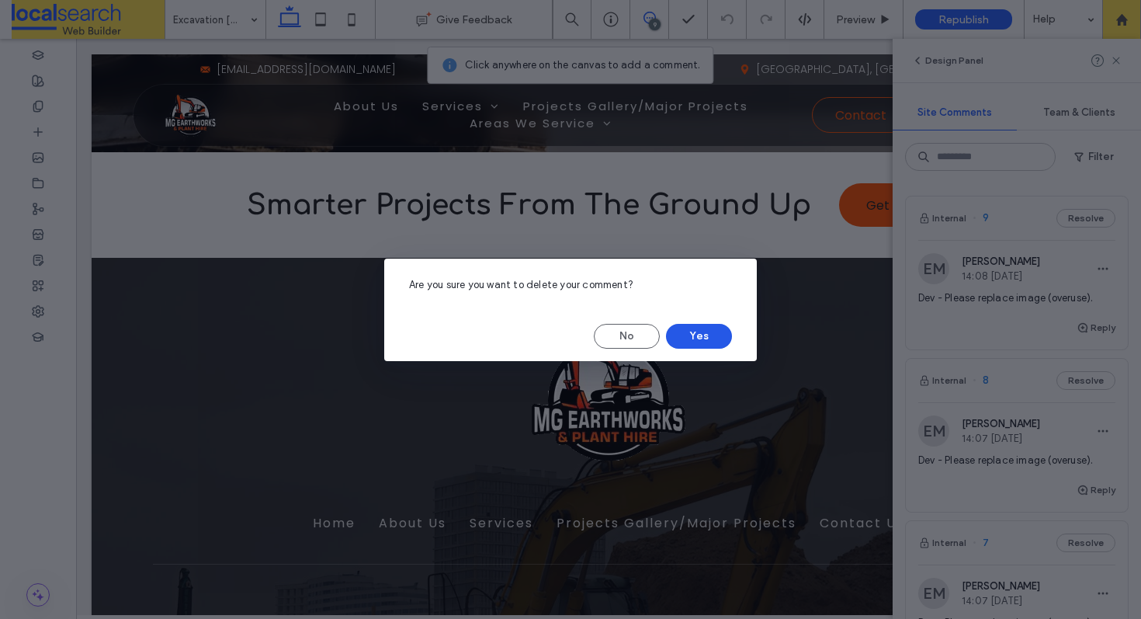
click at [716, 327] on button "Yes" at bounding box center [699, 336] width 66 height 25
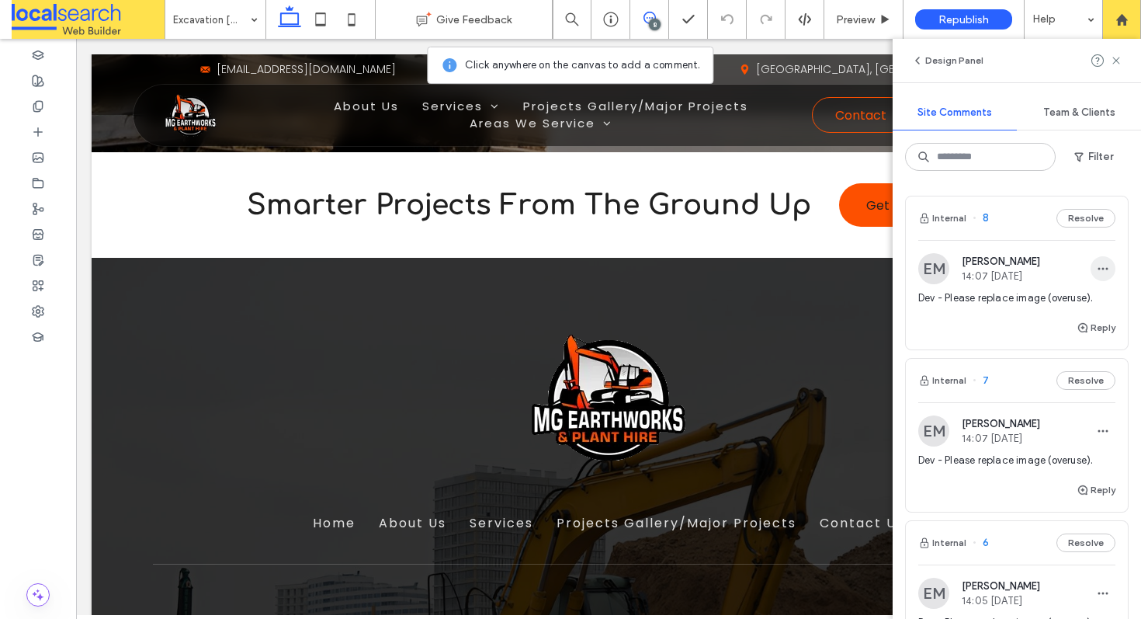
click at [1097, 270] on icon "button" at bounding box center [1103, 268] width 12 height 12
click at [1000, 336] on span "Delete" at bounding box center [992, 339] width 30 height 16
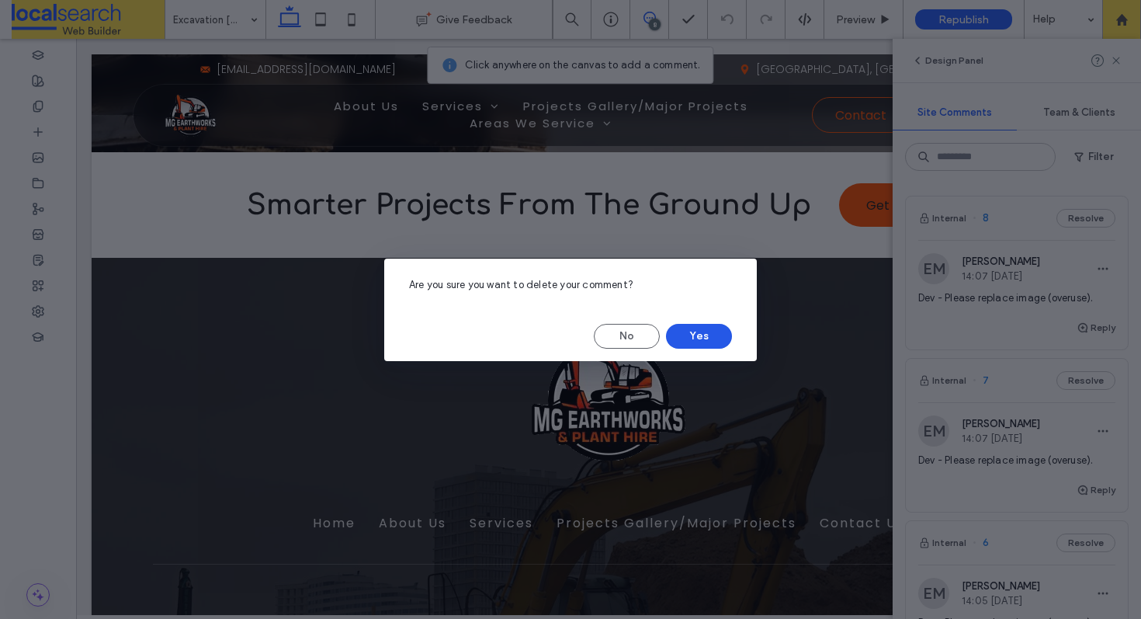
click at [713, 328] on button "Yes" at bounding box center [699, 336] width 66 height 25
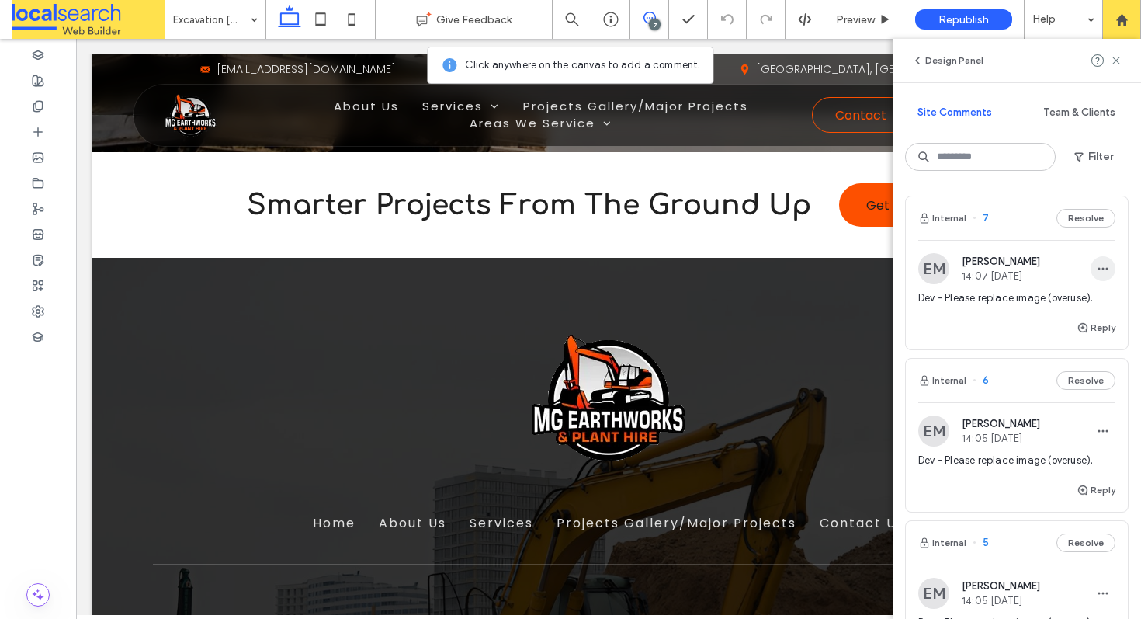
click at [1097, 270] on icon "button" at bounding box center [1103, 268] width 12 height 12
click at [1019, 340] on div "Delete" at bounding box center [1034, 338] width 138 height 29
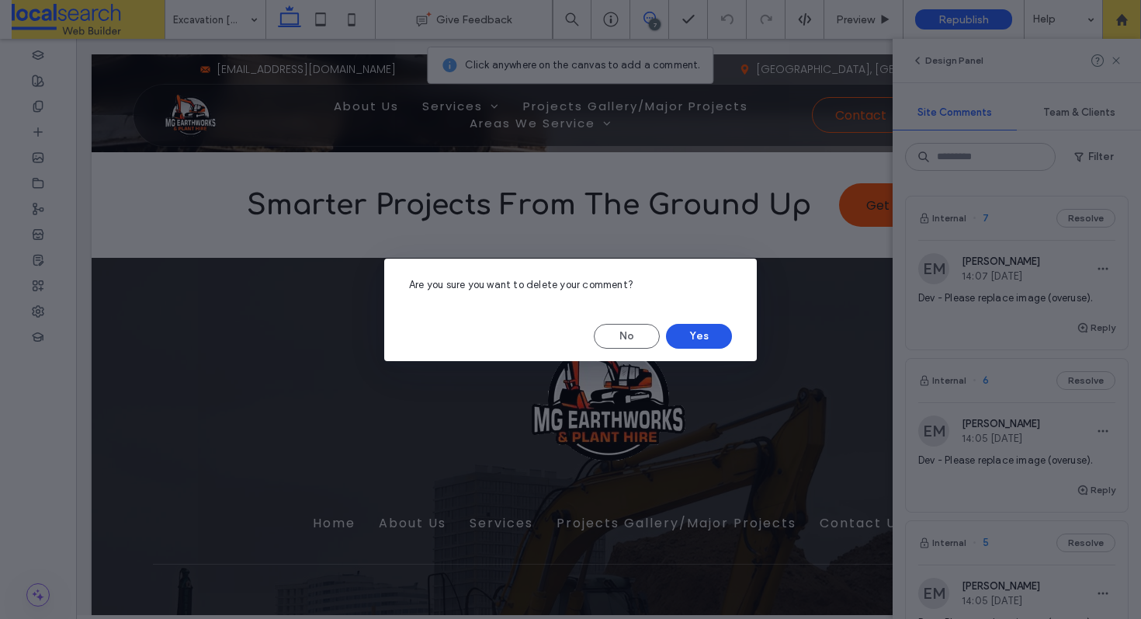
click at [699, 333] on button "Yes" at bounding box center [699, 336] width 66 height 25
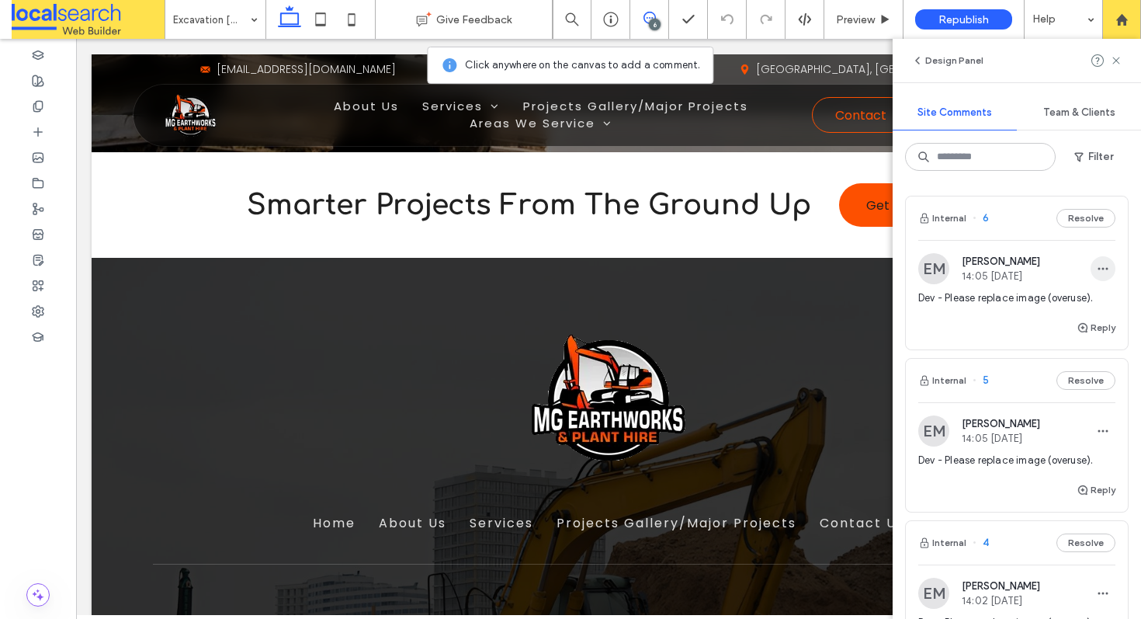
click at [1097, 272] on icon "button" at bounding box center [1103, 268] width 12 height 12
click at [1021, 338] on div "Delete" at bounding box center [1034, 338] width 138 height 29
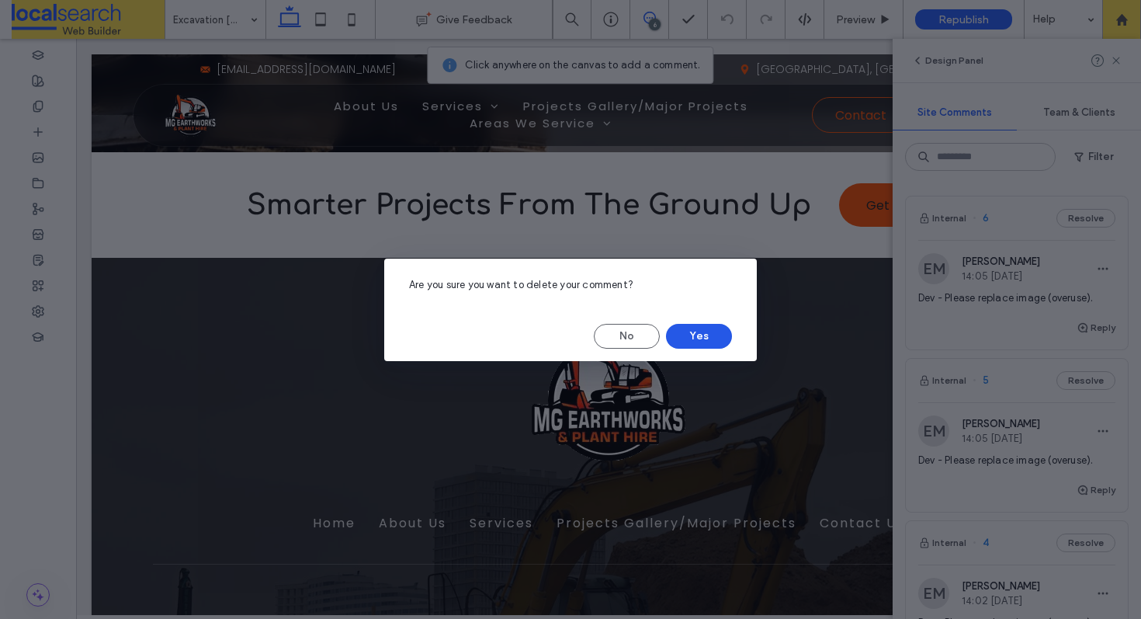
click at [712, 331] on button "Yes" at bounding box center [699, 336] width 66 height 25
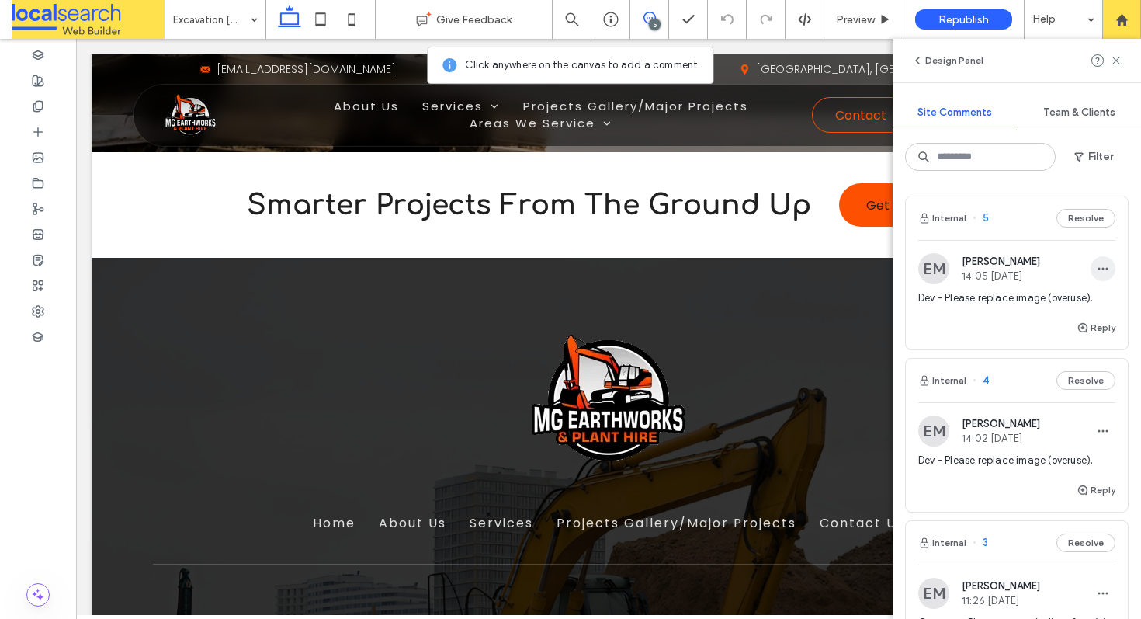
click at [1097, 271] on icon "button" at bounding box center [1103, 268] width 12 height 12
click at [1000, 335] on span "Delete" at bounding box center [992, 339] width 30 height 16
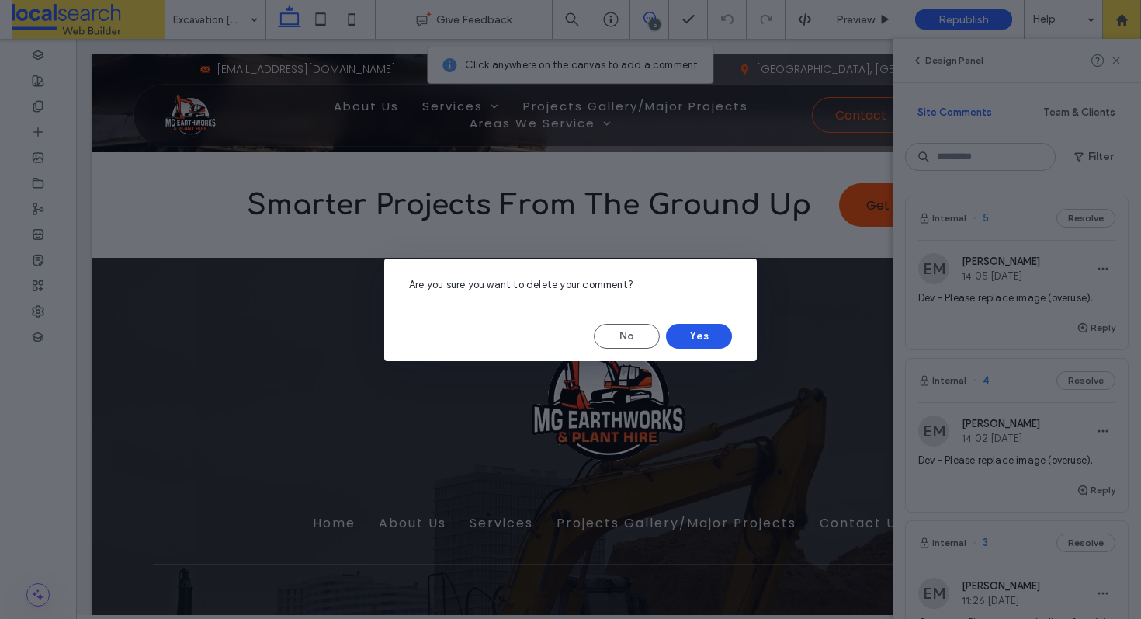
click at [693, 326] on button "Yes" at bounding box center [699, 336] width 66 height 25
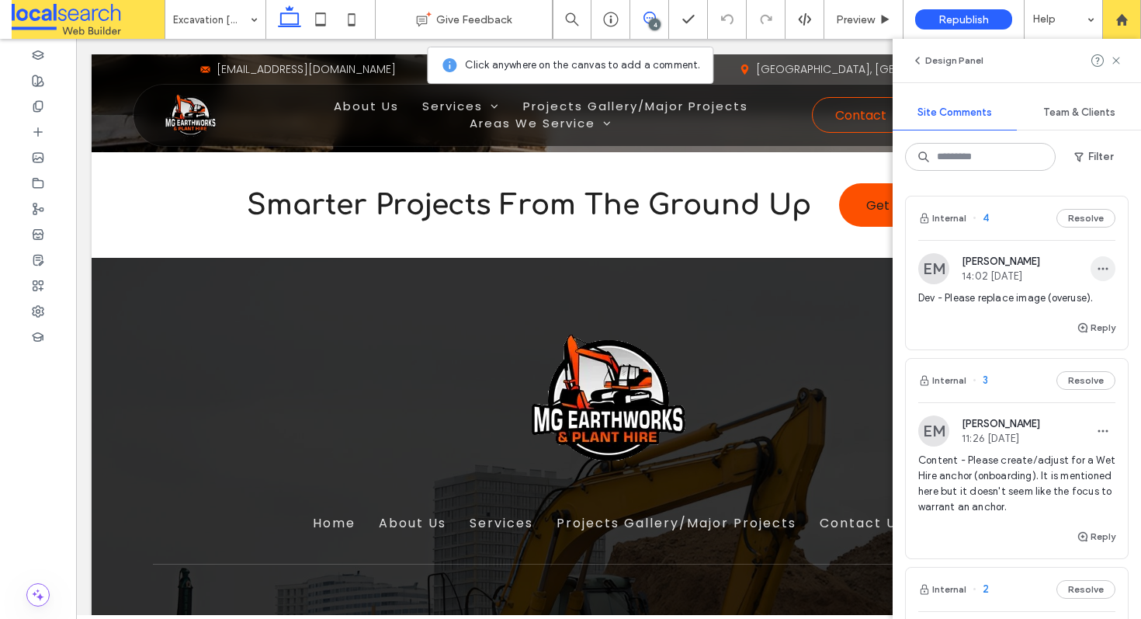
click at [1097, 266] on icon "button" at bounding box center [1103, 268] width 12 height 12
click at [1003, 340] on span "Delete" at bounding box center [992, 339] width 30 height 16
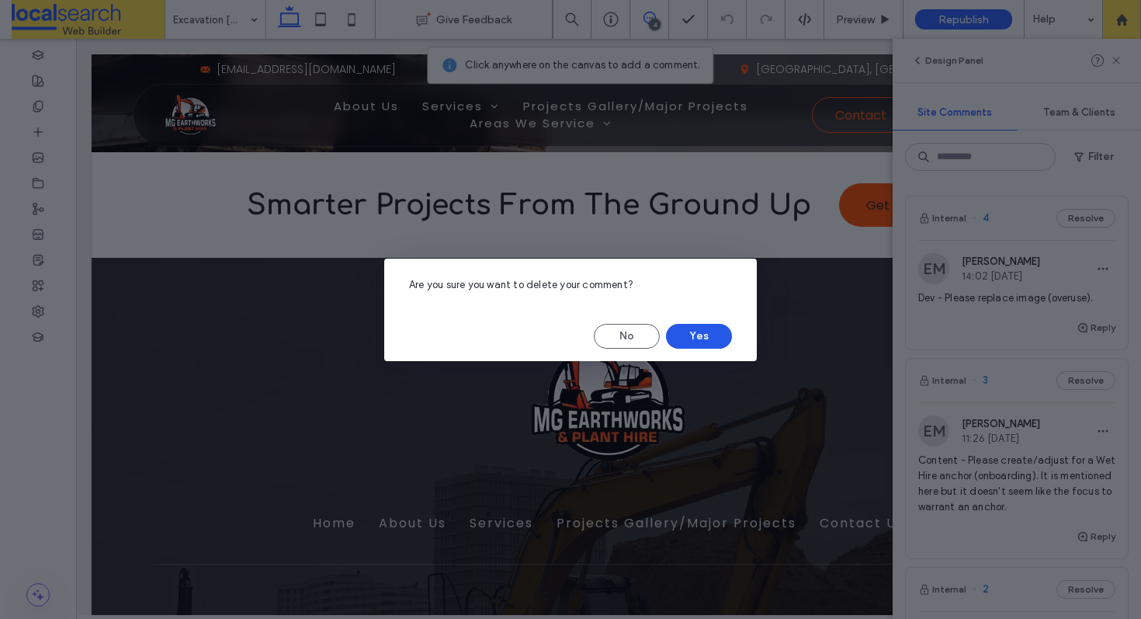
click at [716, 335] on button "Yes" at bounding box center [699, 336] width 66 height 25
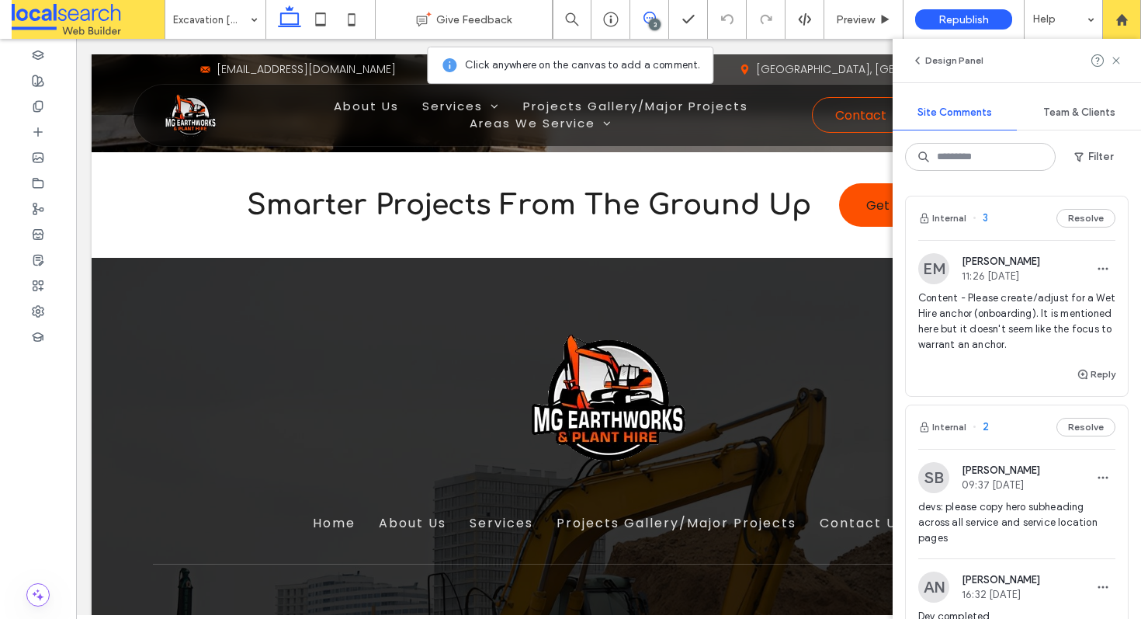
click at [1002, 215] on div "Internal 3 Resolve" at bounding box center [1017, 217] width 222 height 43
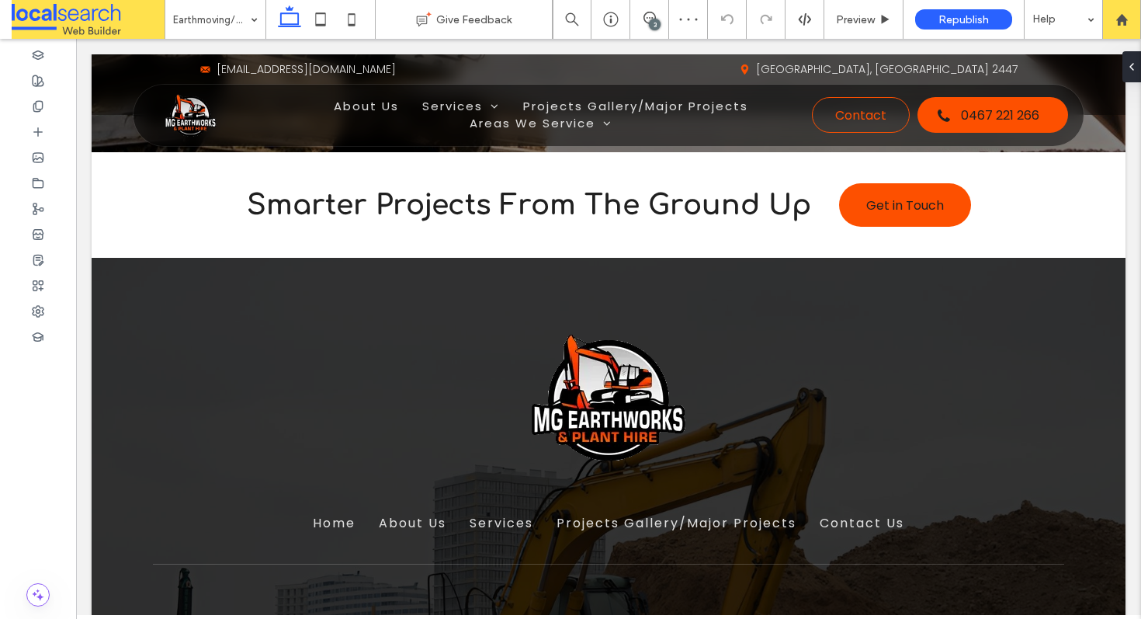
click at [651, 21] on div "3" at bounding box center [655, 25] width 12 height 12
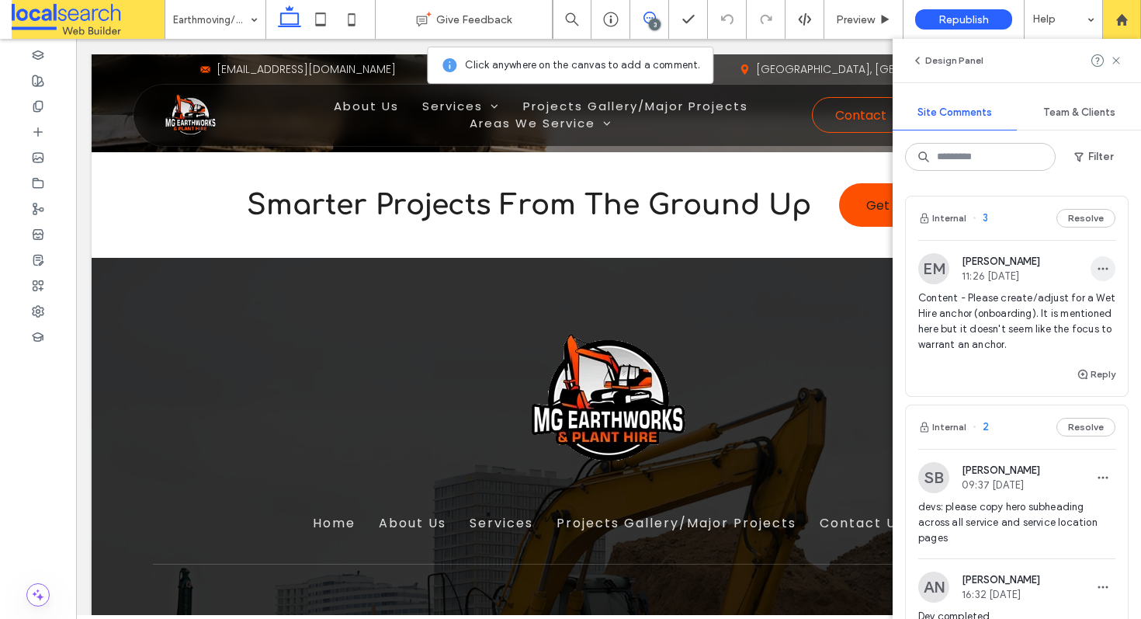
click at [1098, 269] on use "button" at bounding box center [1103, 269] width 10 height 2
click at [1052, 303] on div "Edit" at bounding box center [1034, 308] width 138 height 29
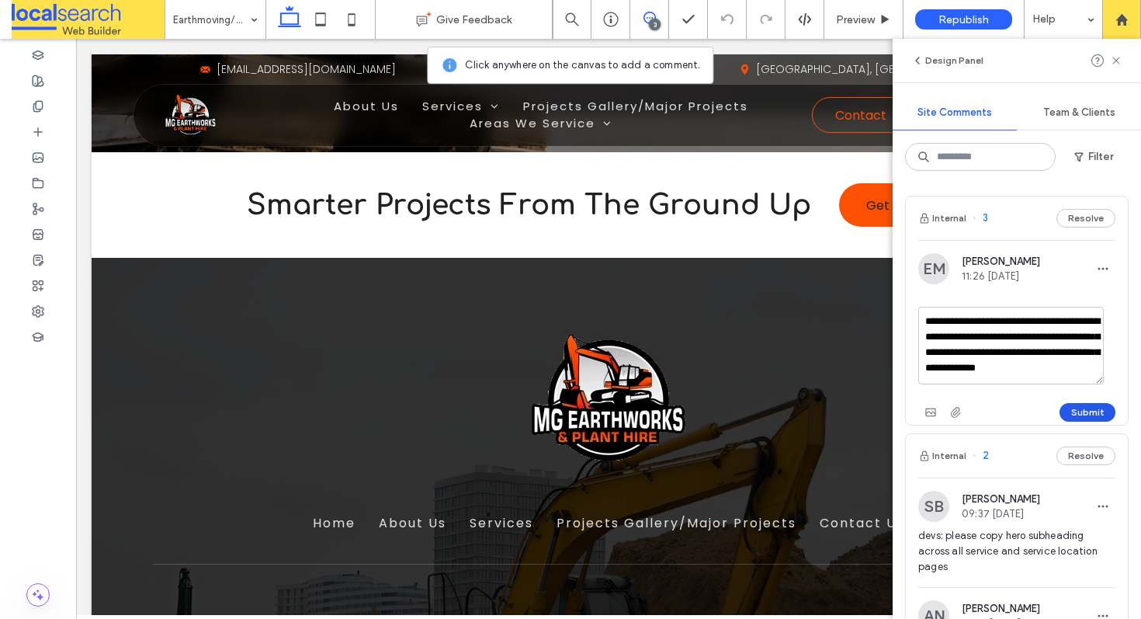
click at [1063, 410] on button "Submit" at bounding box center [1087, 412] width 56 height 19
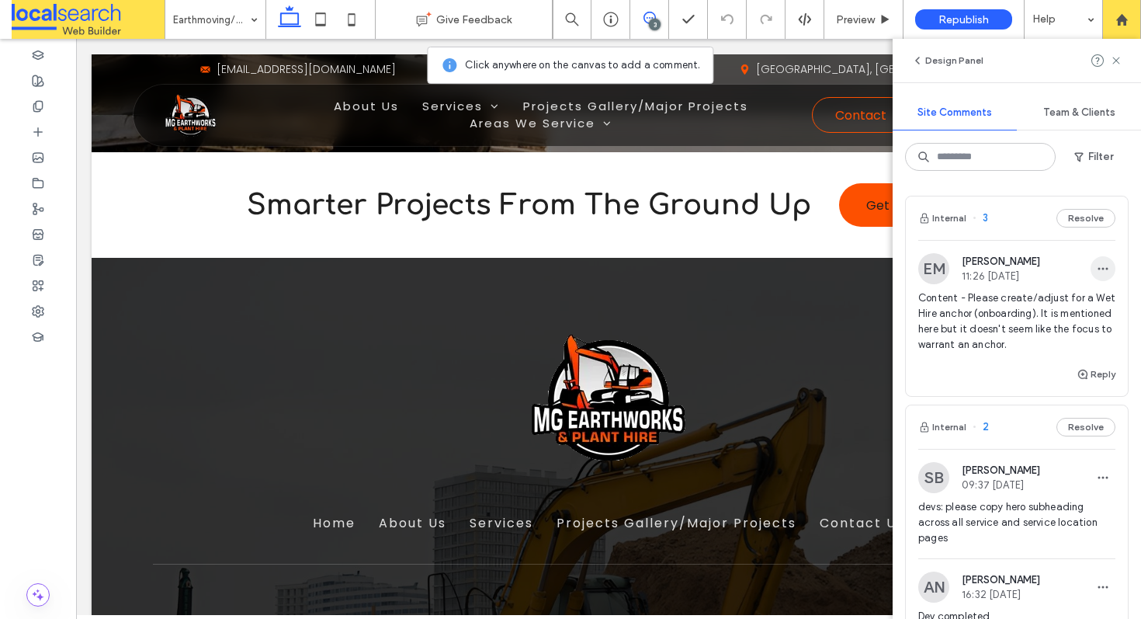
click at [1096, 261] on span "button" at bounding box center [1102, 268] width 25 height 25
click at [1063, 301] on div "Edit" at bounding box center [1034, 308] width 138 height 29
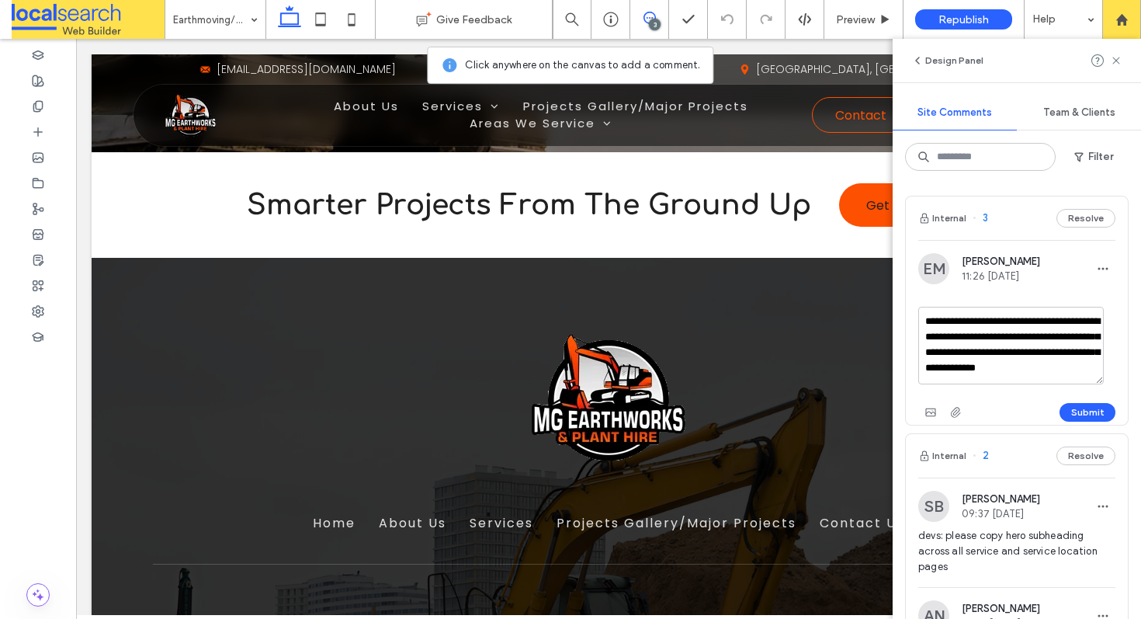
scroll to position [6, 0]
click at [952, 329] on textarea "**********" at bounding box center [1010, 346] width 185 height 78
click at [1081, 319] on textarea "**********" at bounding box center [1010, 346] width 185 height 78
type textarea "**********"
drag, startPoint x: 1077, startPoint y: 408, endPoint x: 1070, endPoint y: 399, distance: 11.6
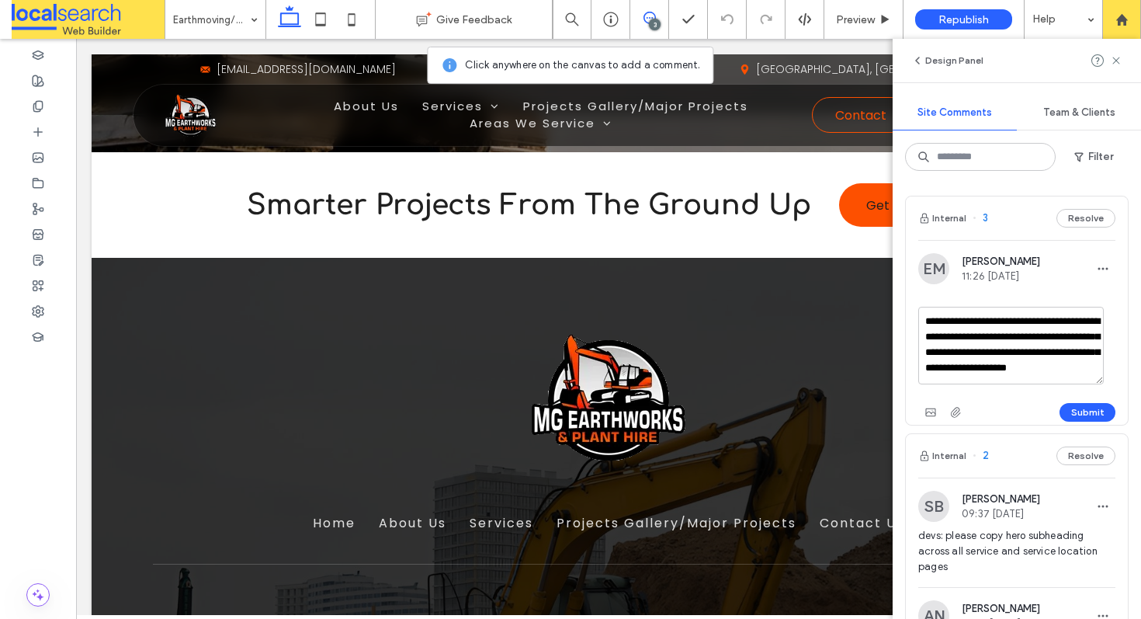
click at [1074, 410] on button "Submit" at bounding box center [1087, 412] width 56 height 19
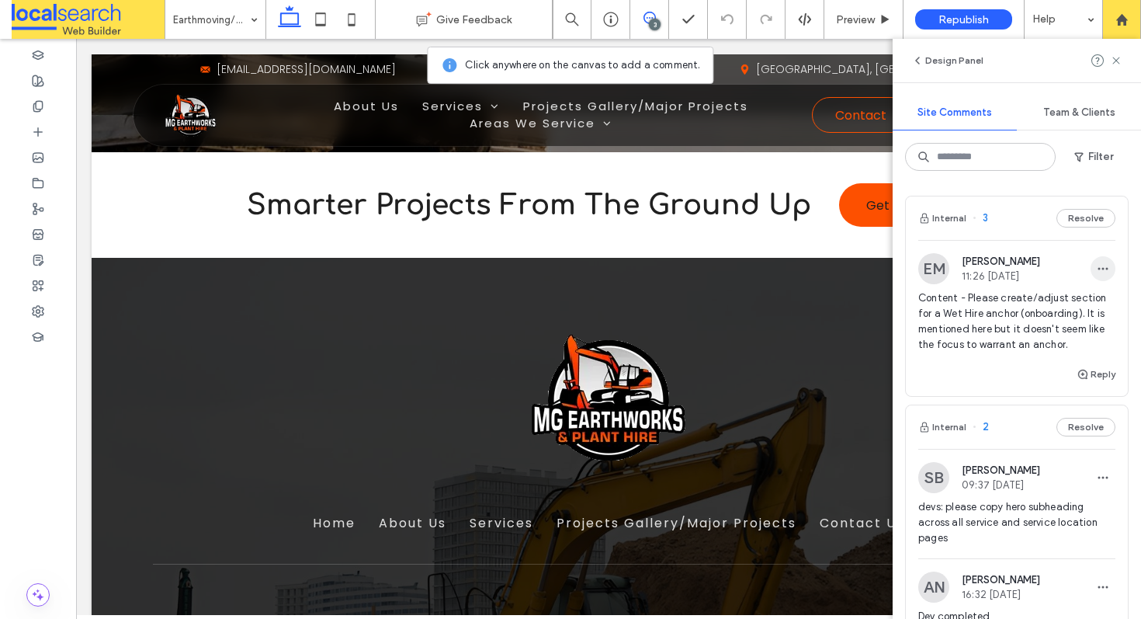
click at [1098, 269] on use "button" at bounding box center [1103, 269] width 10 height 2
click at [1067, 308] on div "Edit" at bounding box center [1034, 308] width 138 height 29
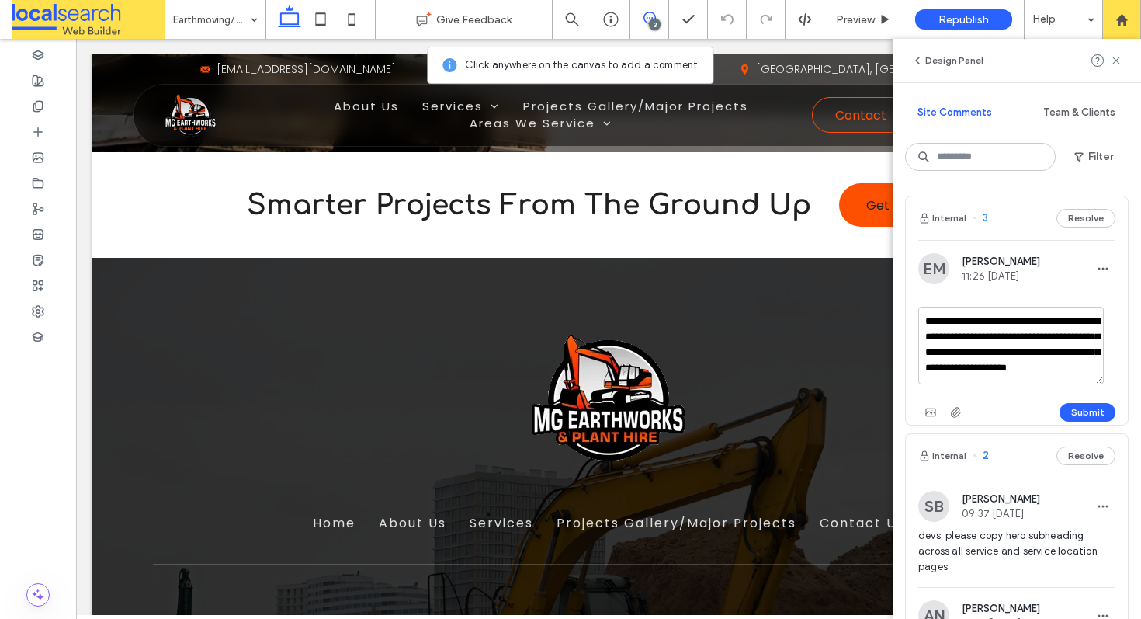
scroll to position [14, 0]
click at [928, 343] on textarea "**********" at bounding box center [1010, 346] width 185 height 78
type textarea "**********"
click at [1083, 412] on button "Submit" at bounding box center [1087, 412] width 56 height 19
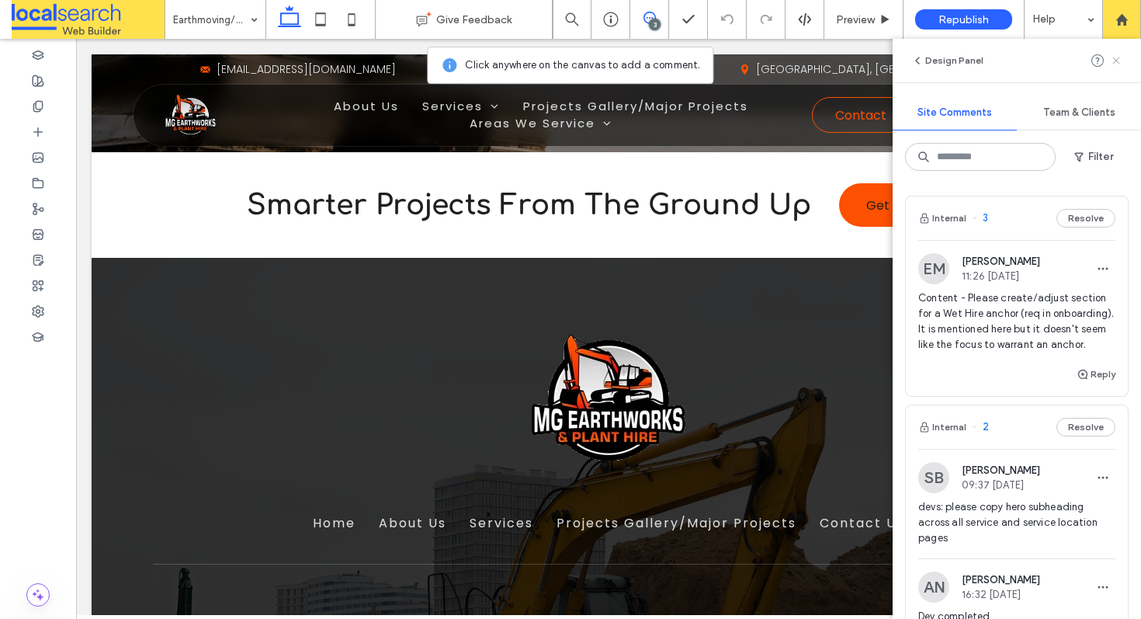
click at [1114, 58] on use at bounding box center [1115, 60] width 7 height 7
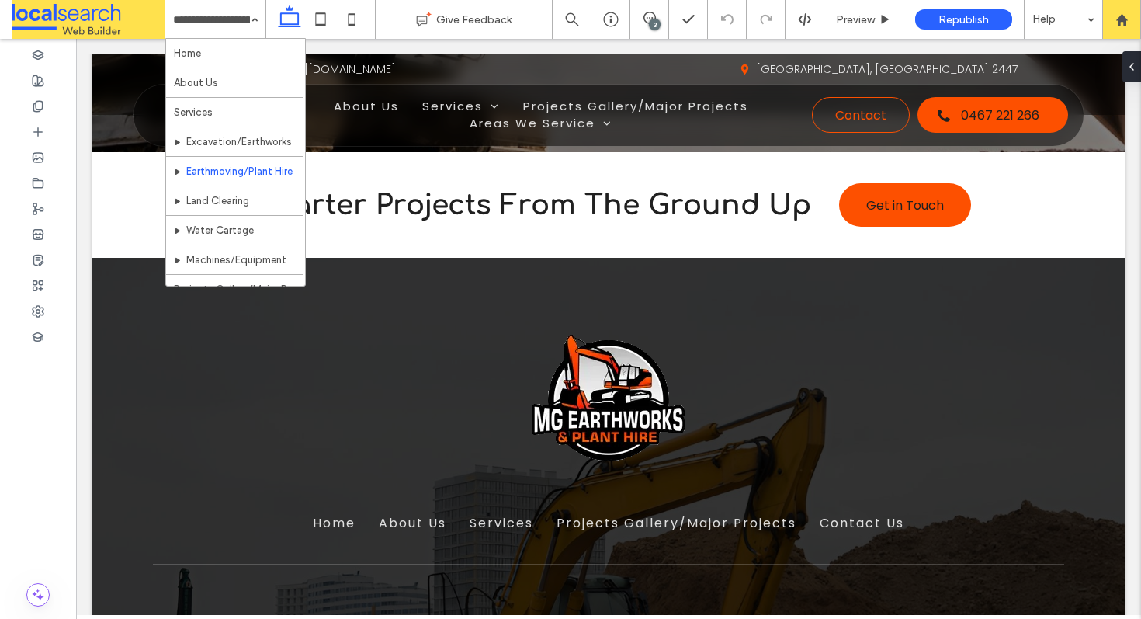
click at [231, 17] on input at bounding box center [211, 19] width 77 height 39
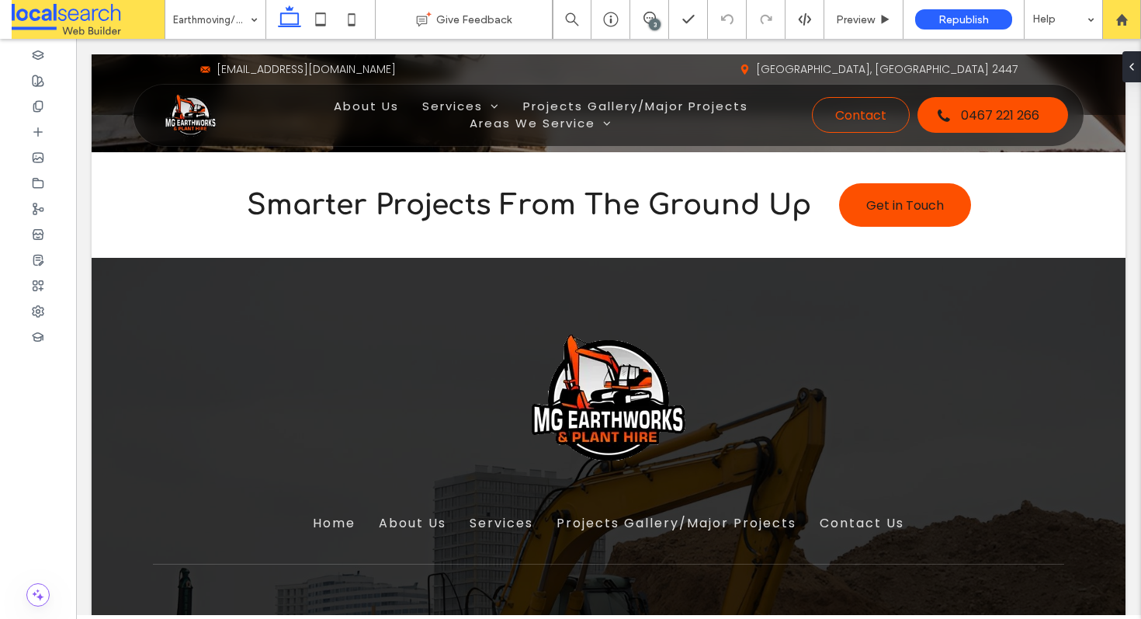
click at [654, 19] on div "3" at bounding box center [655, 25] width 12 height 12
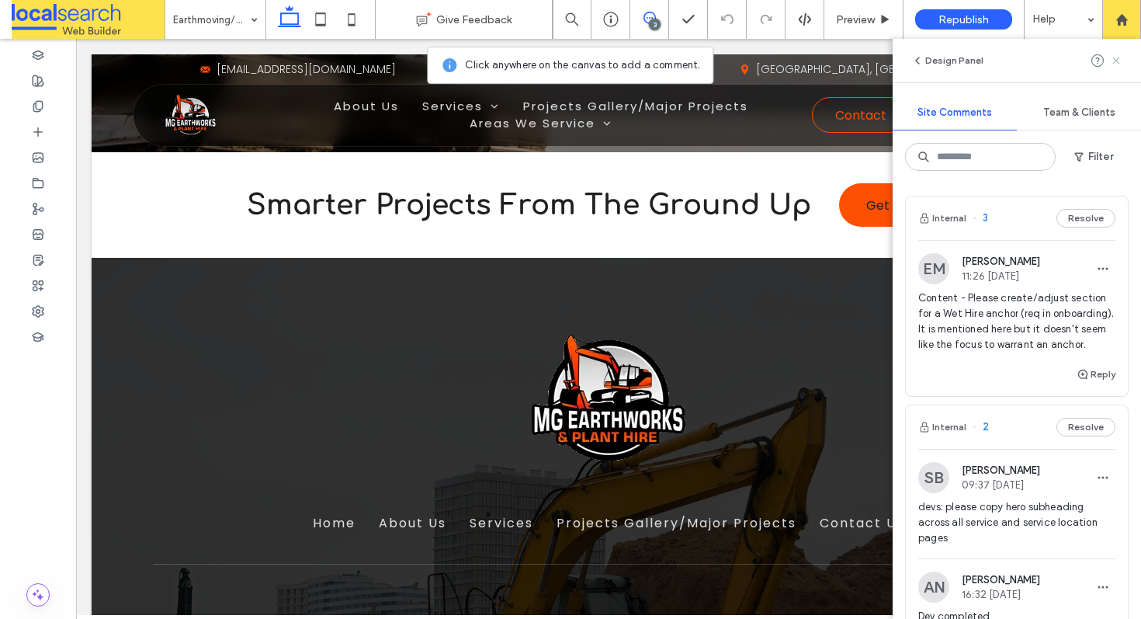
click at [1114, 57] on icon at bounding box center [1116, 60] width 12 height 12
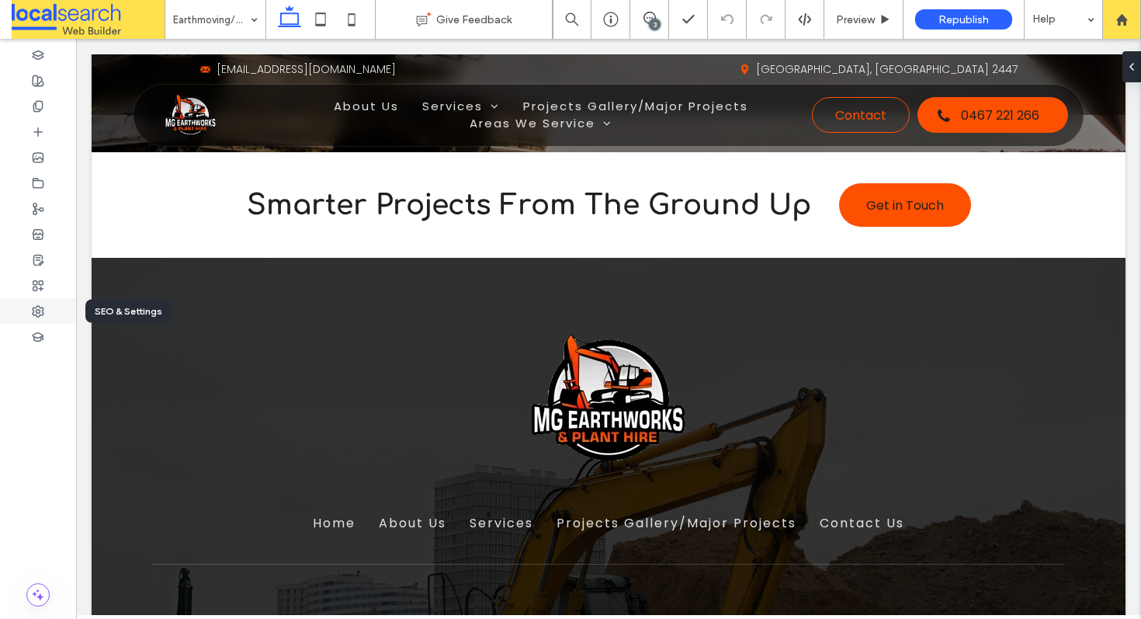
click at [36, 314] on use at bounding box center [38, 311] width 11 height 11
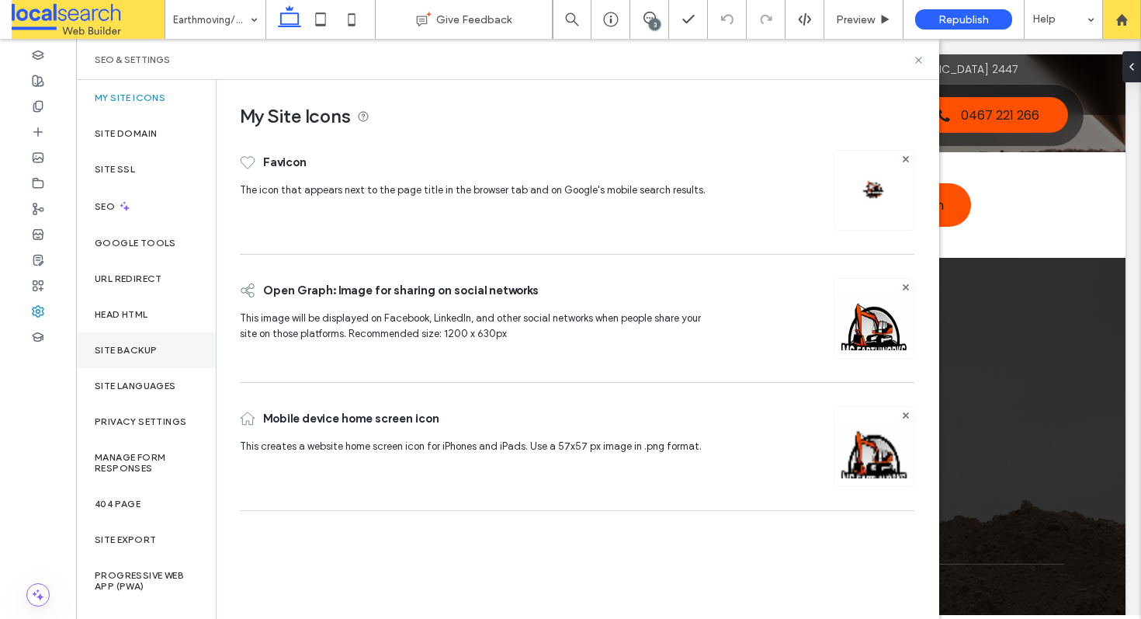
click at [161, 341] on div "Site Backup" at bounding box center [146, 350] width 140 height 36
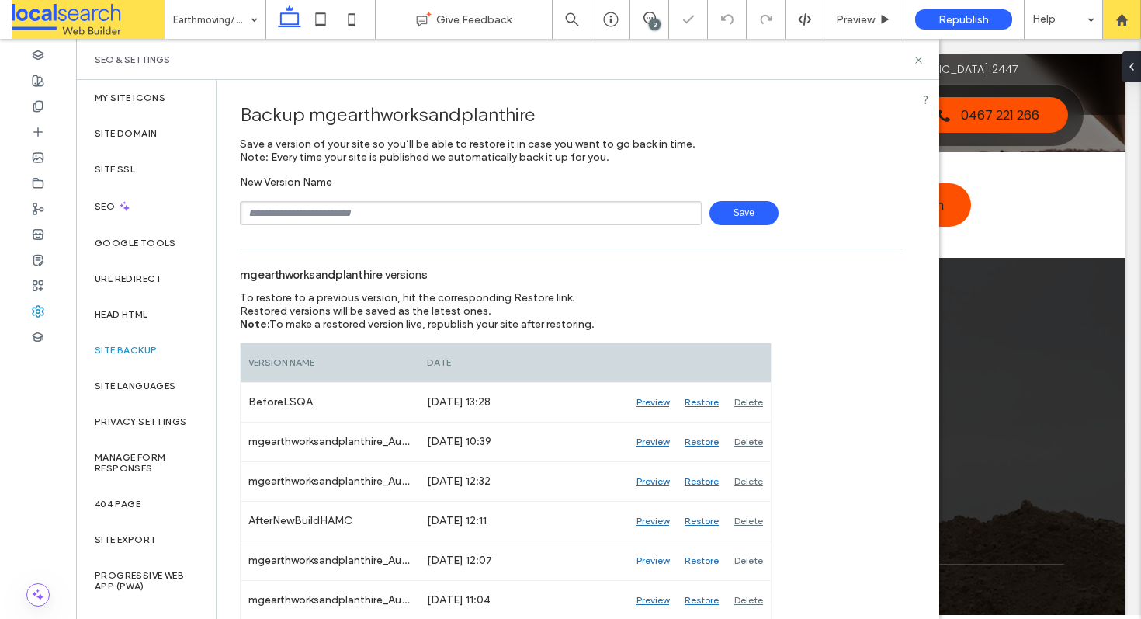
click at [422, 219] on input "text" at bounding box center [471, 213] width 462 height 24
type input "**********"
drag, startPoint x: 343, startPoint y: 208, endPoint x: 138, endPoint y: 199, distance: 205.1
click at [138, 200] on div "**********" at bounding box center [507, 349] width 863 height 539
type input "*******"
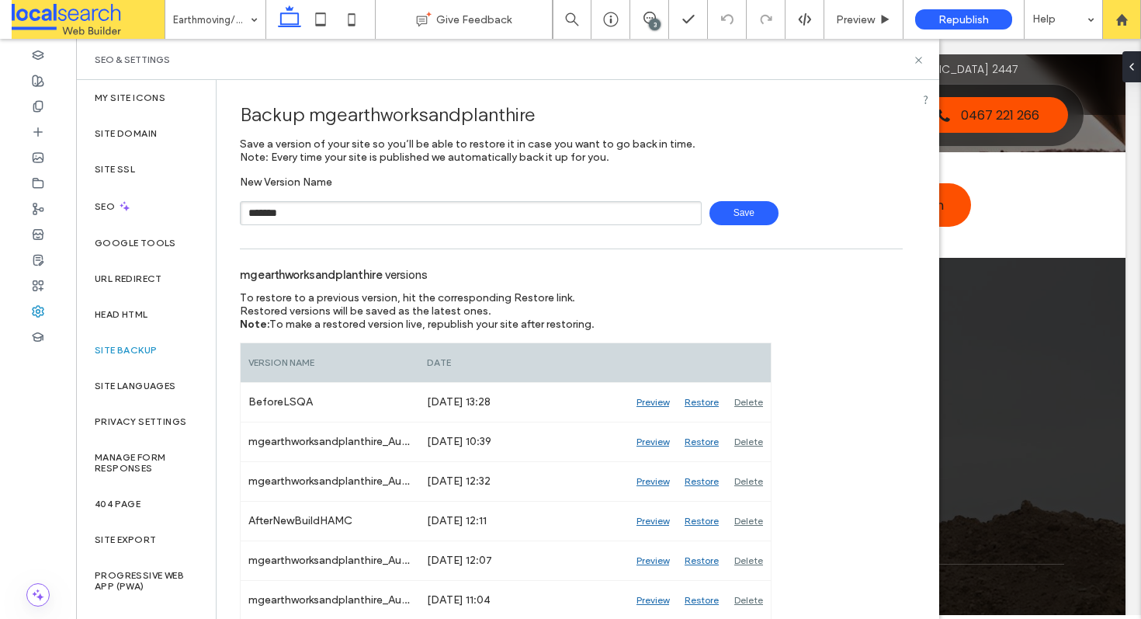
click at [746, 213] on span "Save" at bounding box center [743, 213] width 69 height 24
click at [915, 59] on icon at bounding box center [919, 60] width 12 height 12
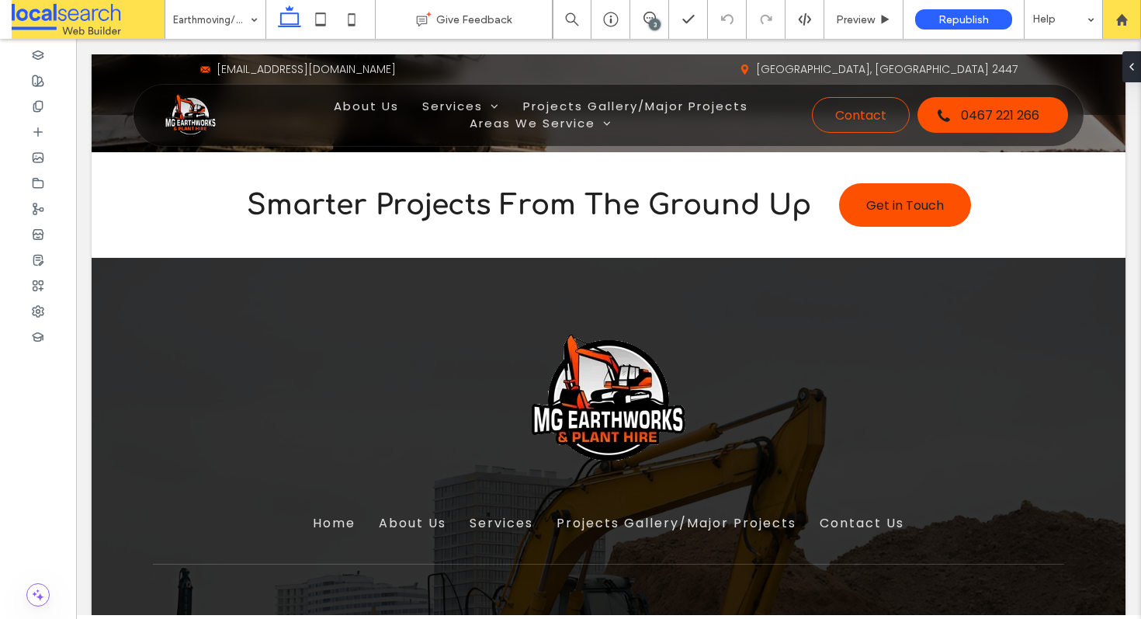
click at [650, 26] on div "3" at bounding box center [655, 25] width 12 height 12
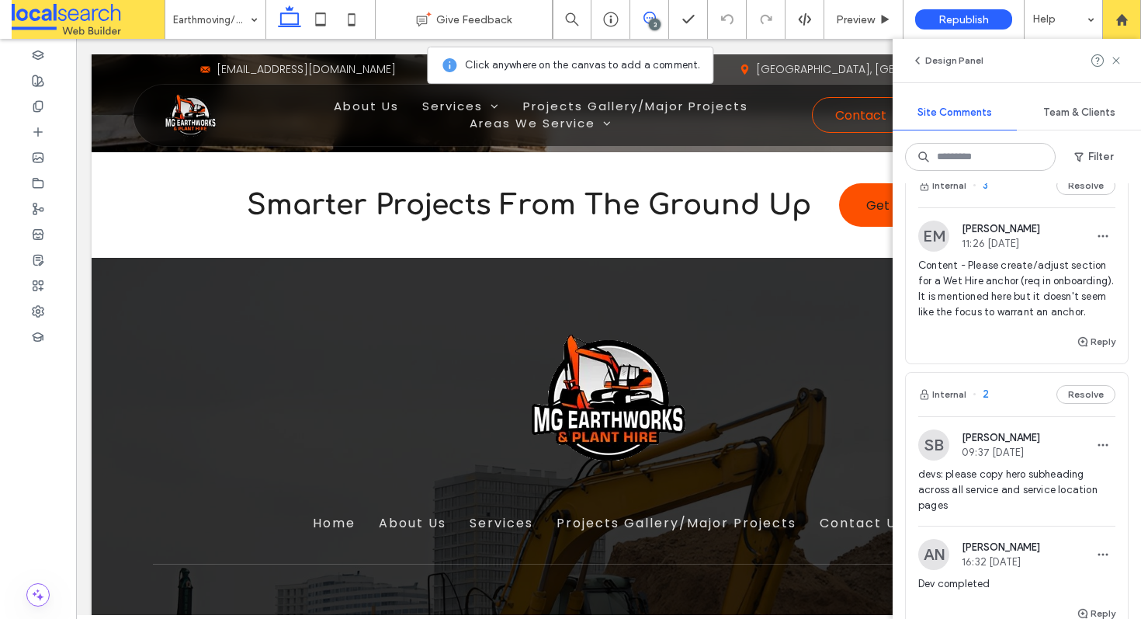
scroll to position [33, 0]
click at [1116, 56] on icon at bounding box center [1116, 60] width 12 height 12
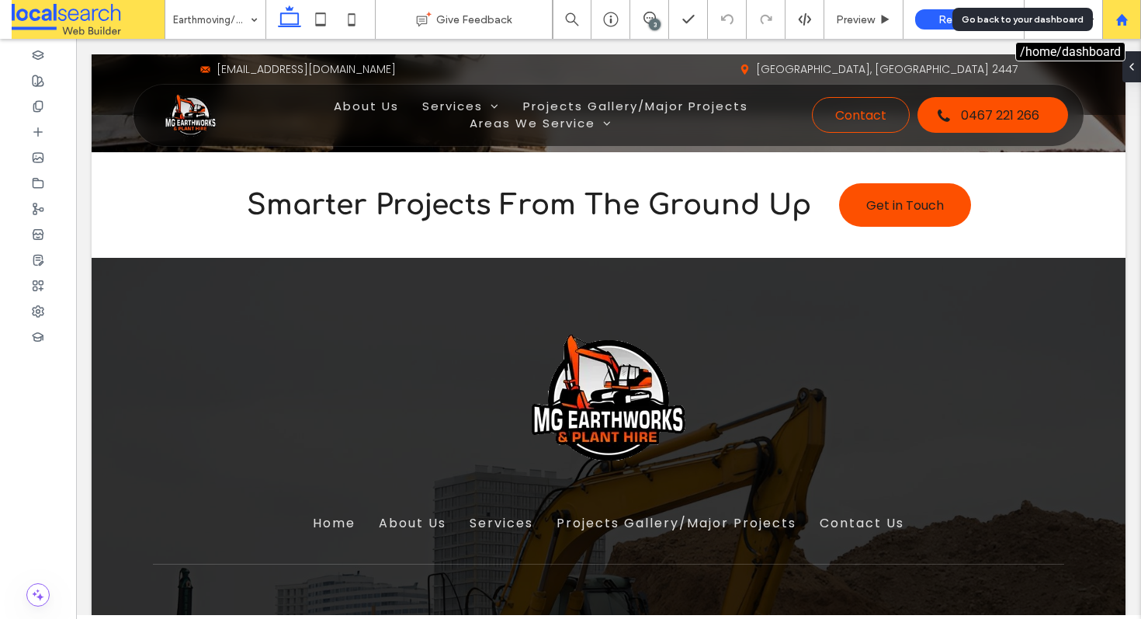
click at [1123, 22] on use at bounding box center [1121, 19] width 12 height 12
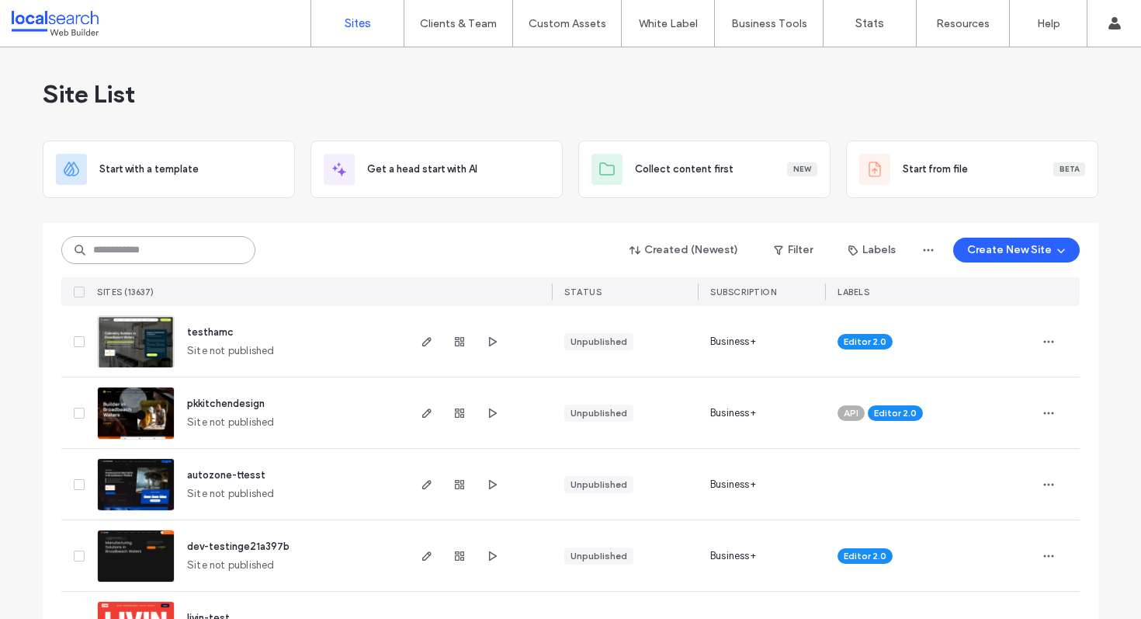
click at [182, 254] on input at bounding box center [158, 250] width 194 height 28
paste input "********"
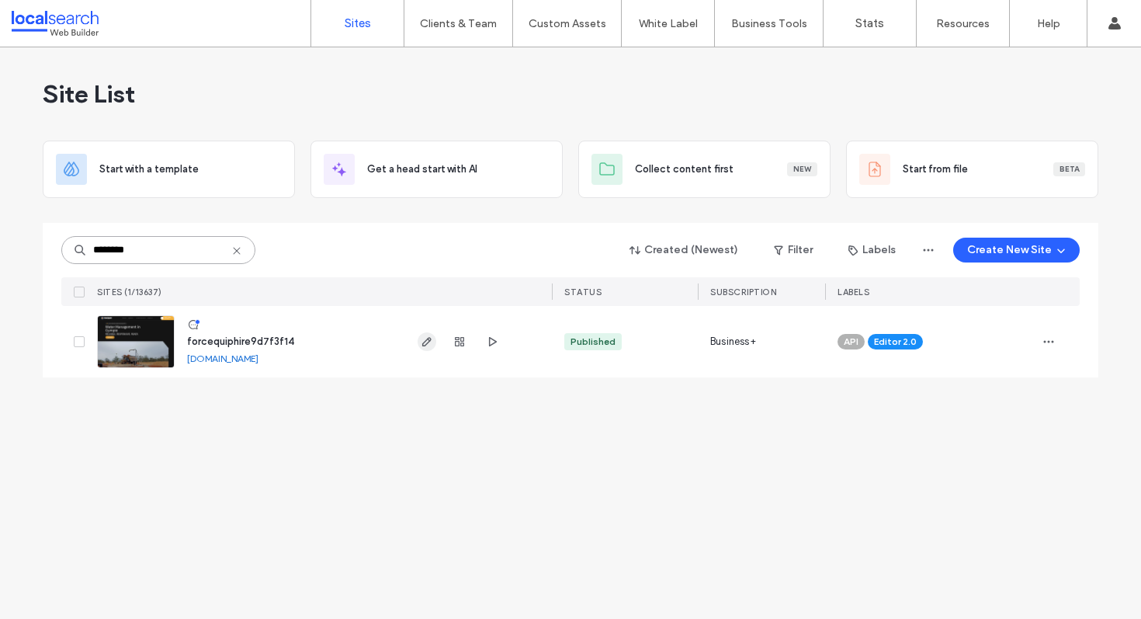
type input "********"
click at [431, 343] on icon "button" at bounding box center [427, 341] width 12 height 12
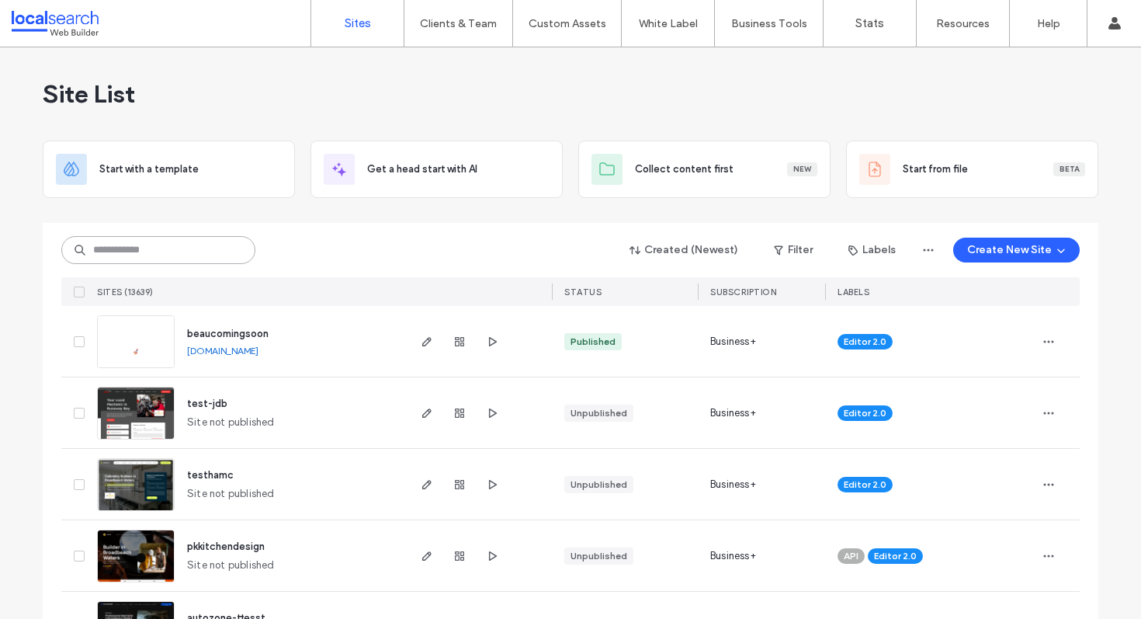
click at [92, 246] on input at bounding box center [158, 250] width 194 height 28
paste input "********"
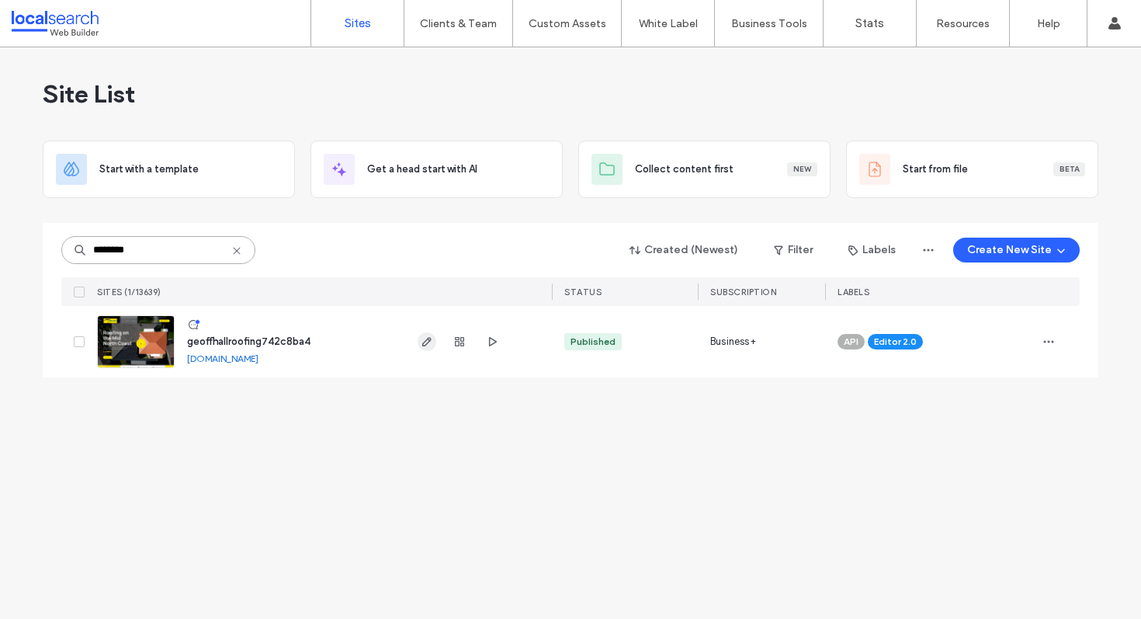
type input "********"
click at [423, 345] on use "button" at bounding box center [426, 341] width 9 height 9
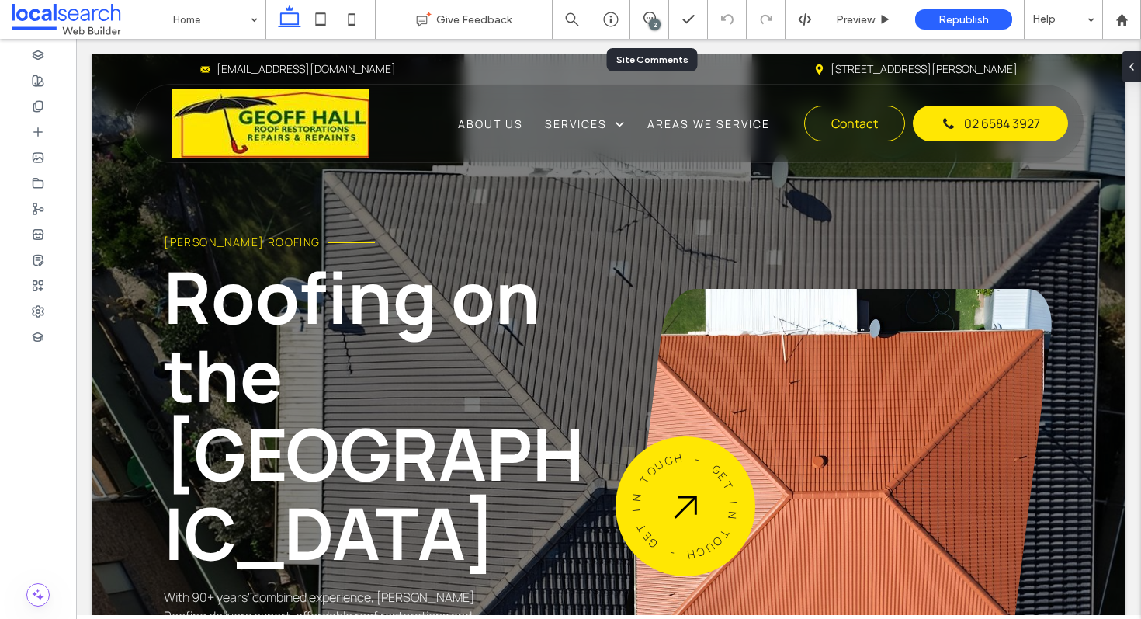
click at [640, 26] on div "2" at bounding box center [649, 19] width 39 height 39
click at [644, 23] on icon at bounding box center [649, 18] width 12 height 12
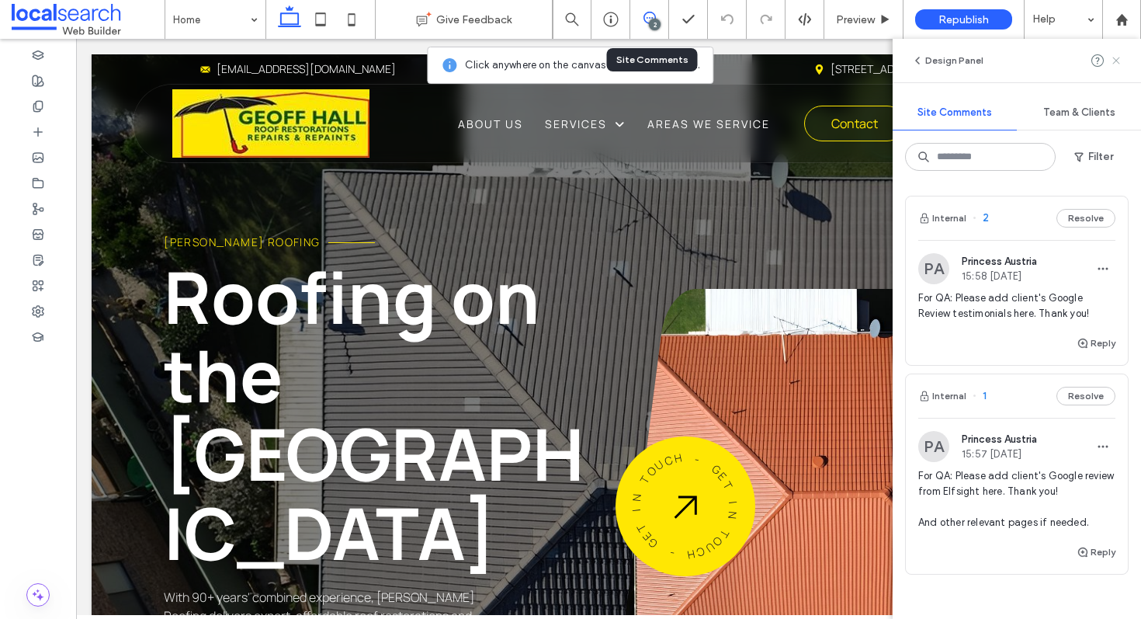
click at [1115, 54] on span at bounding box center [1116, 60] width 12 height 19
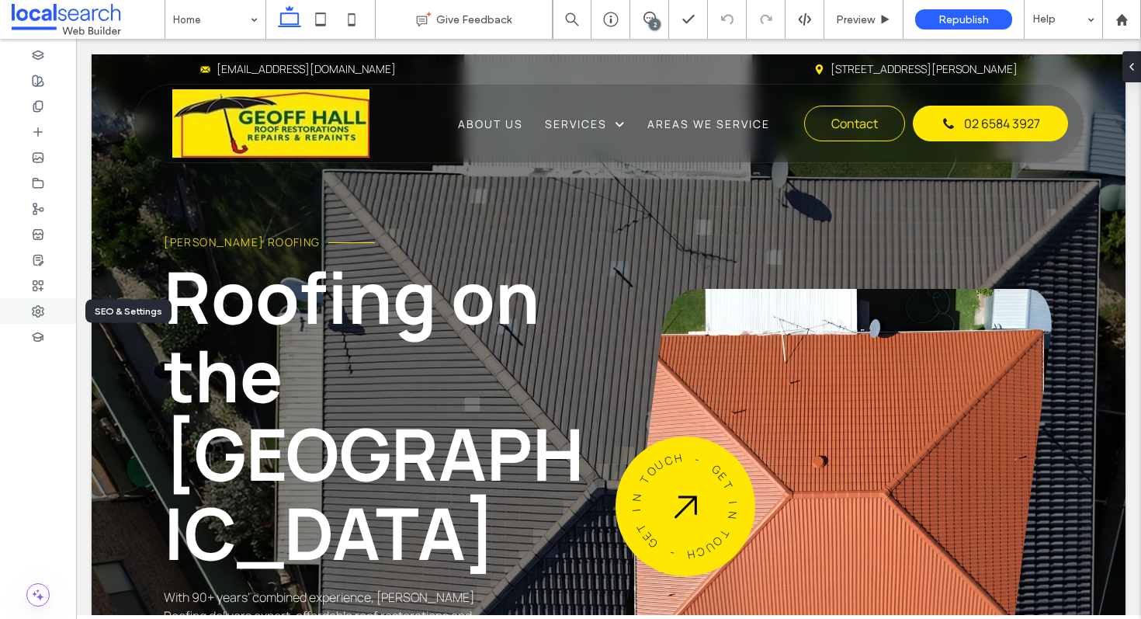
click at [29, 305] on div at bounding box center [38, 311] width 76 height 26
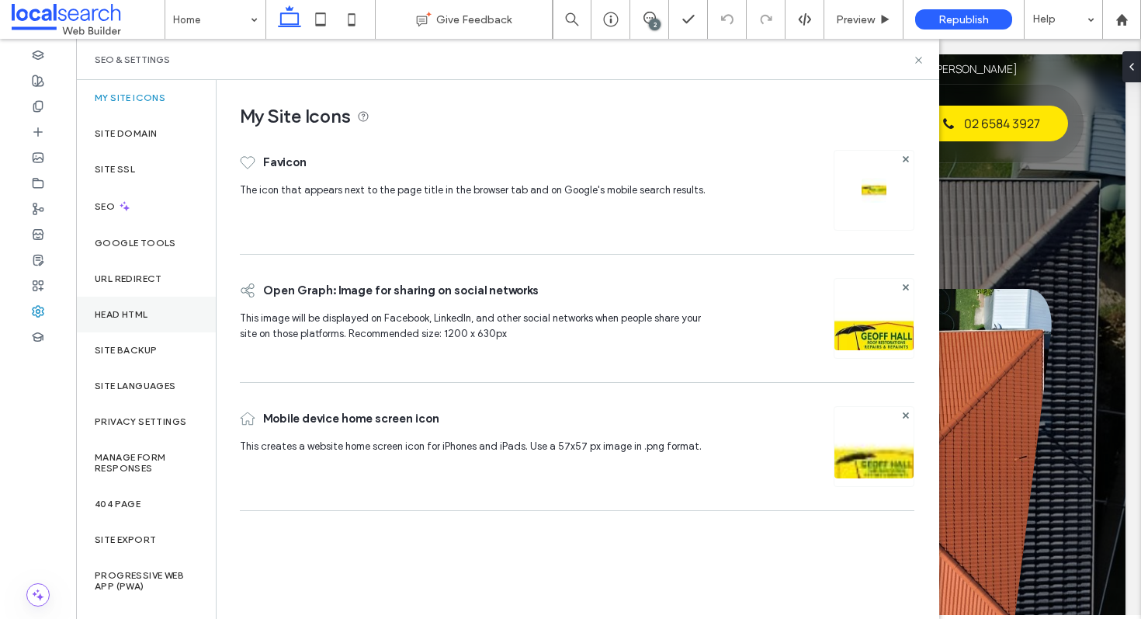
click at [147, 305] on div "Head HTML" at bounding box center [146, 314] width 140 height 36
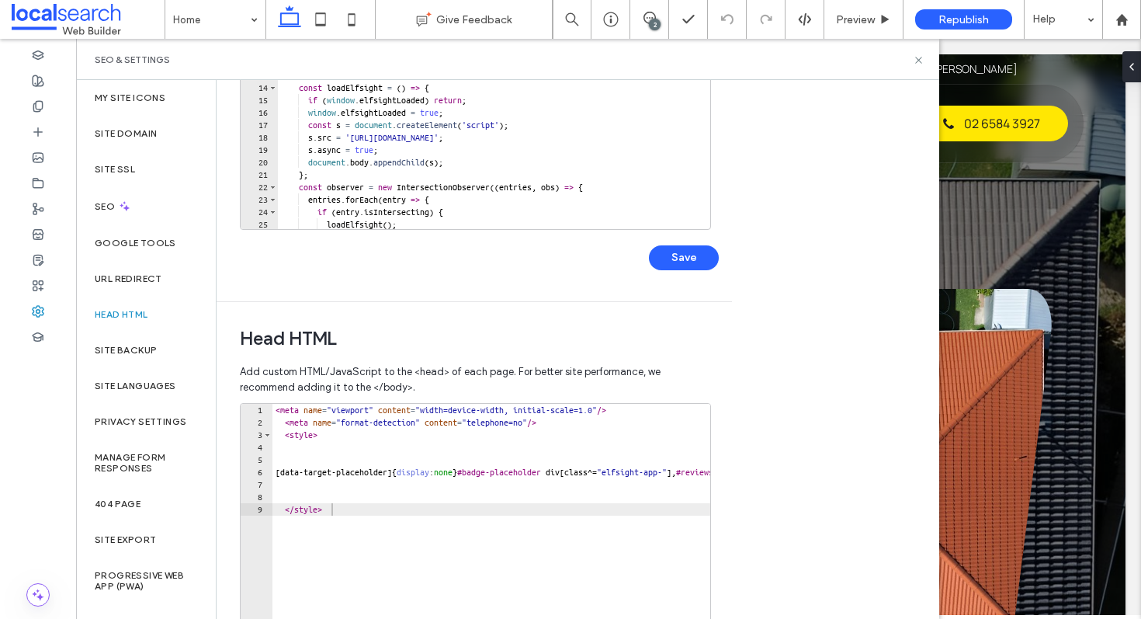
scroll to position [445, 0]
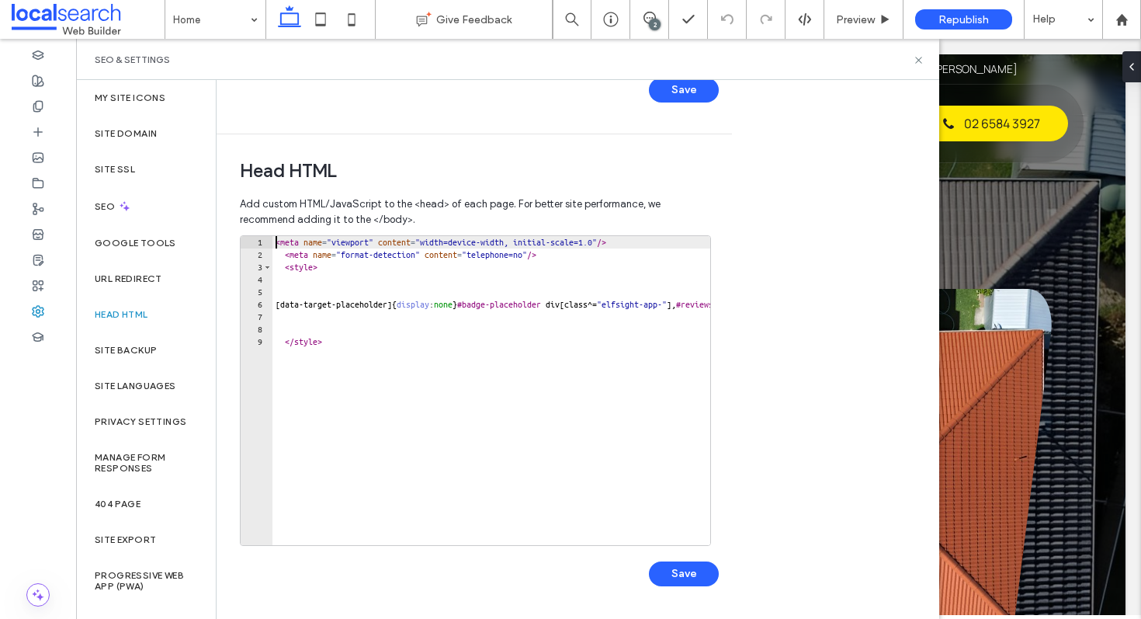
click at [276, 244] on div "< meta name = "viewport" content = "width=device-width, initial-scale=1.0" /> <…" at bounding box center [703, 397] width 862 height 322
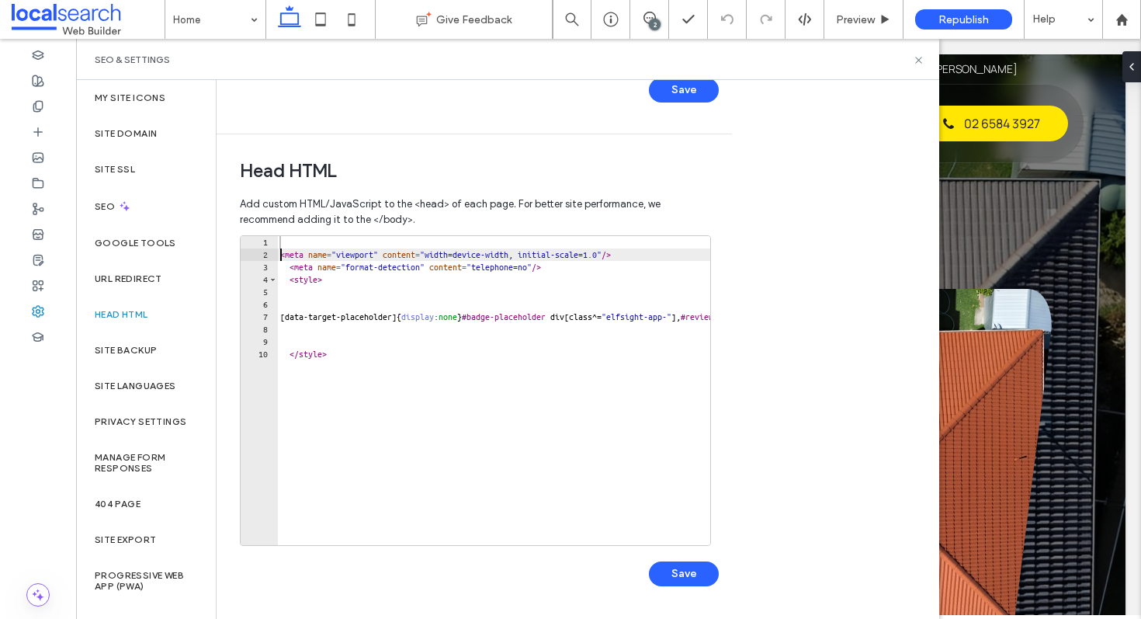
type textarea "**********"
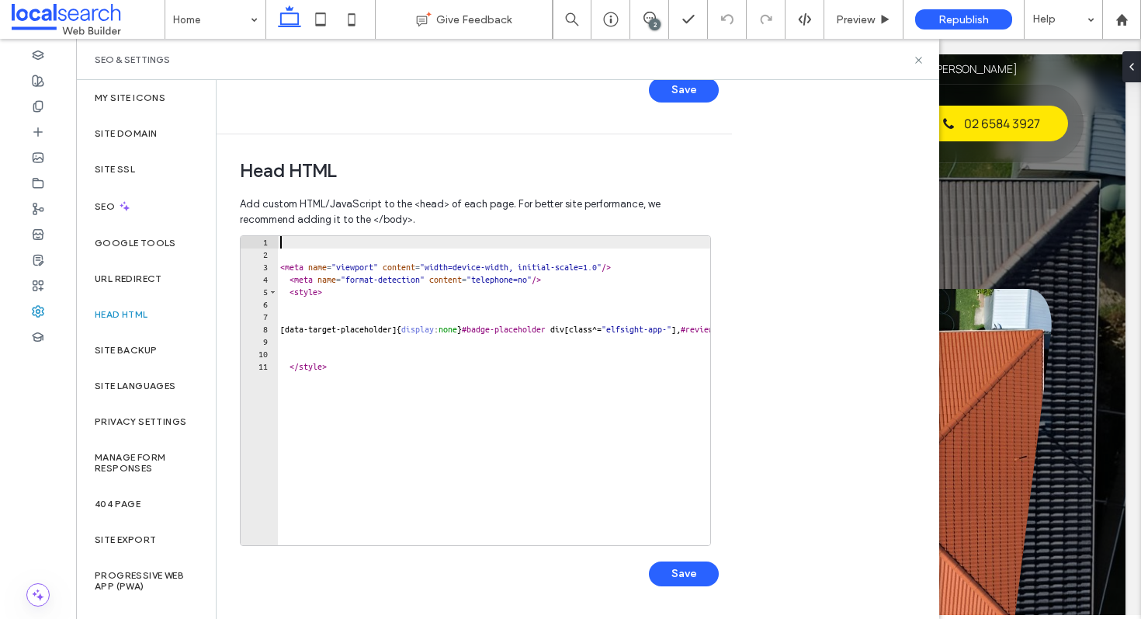
paste textarea "**********"
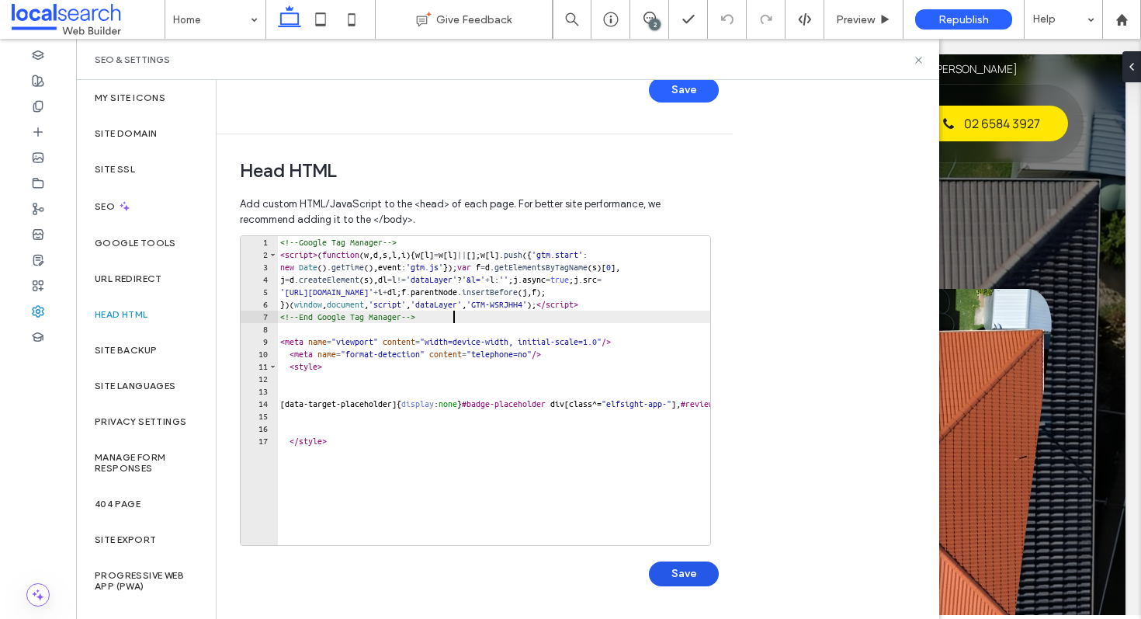
type textarea "**********"
click at [661, 571] on button "Save" at bounding box center [684, 573] width 70 height 25
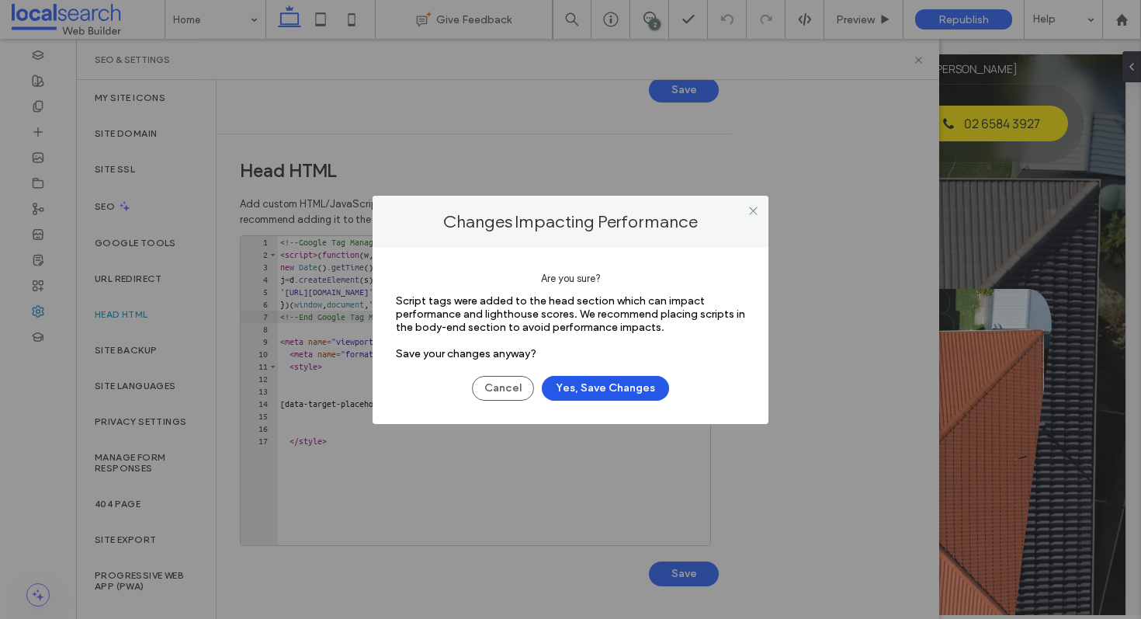
click at [646, 393] on button "Yes, Save Changes" at bounding box center [605, 388] width 127 height 25
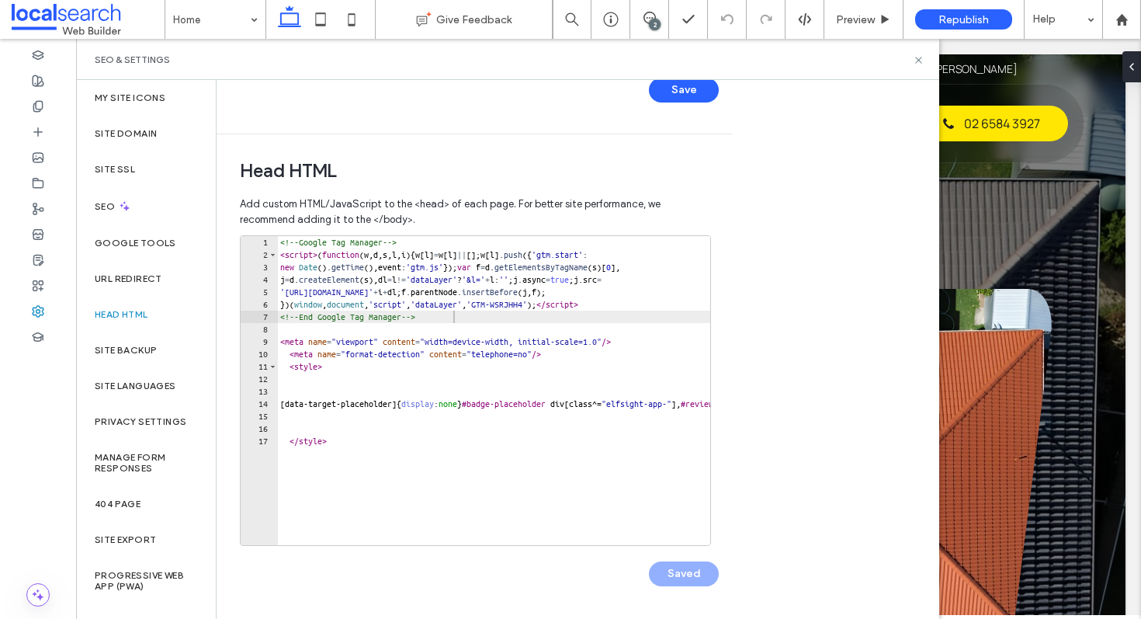
scroll to position [0, 0]
drag, startPoint x: 917, startPoint y: 57, endPoint x: 848, endPoint y: 1, distance: 88.8
click at [917, 57] on icon at bounding box center [919, 60] width 12 height 12
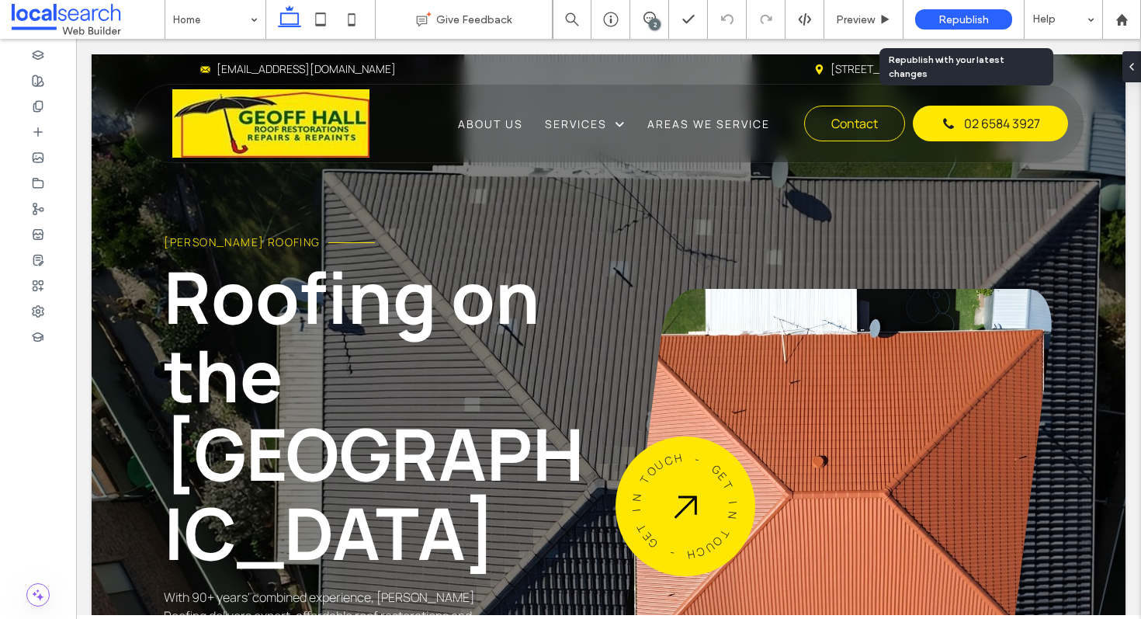
click at [976, 23] on span "Republish" at bounding box center [963, 19] width 50 height 13
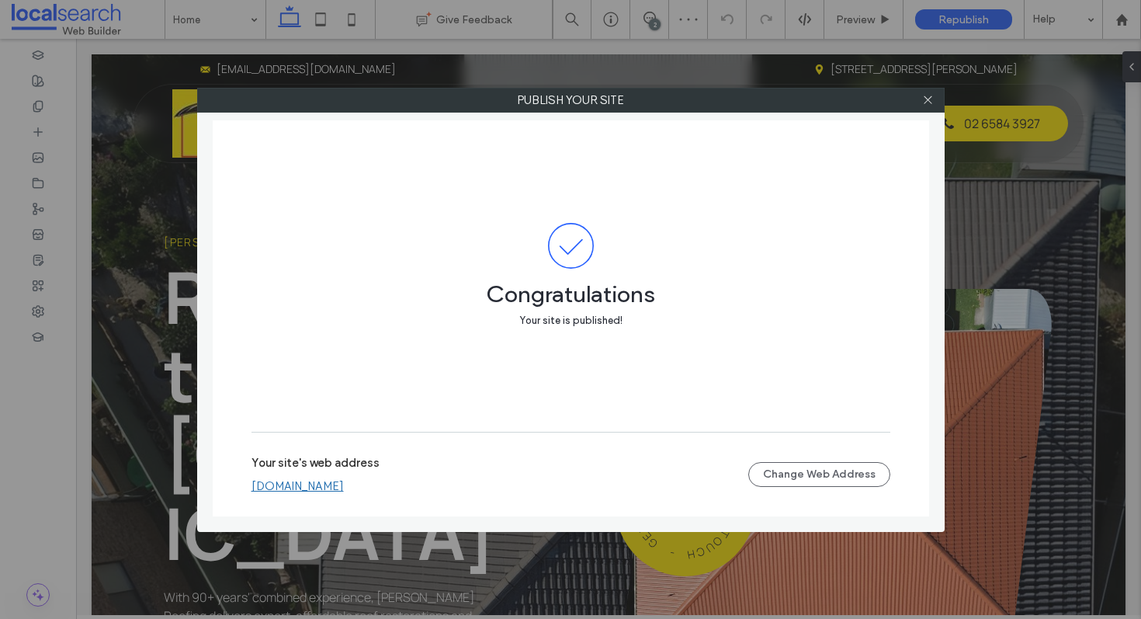
click at [344, 487] on link "[DOMAIN_NAME]" at bounding box center [297, 486] width 92 height 14
click at [931, 101] on icon at bounding box center [928, 100] width 12 height 12
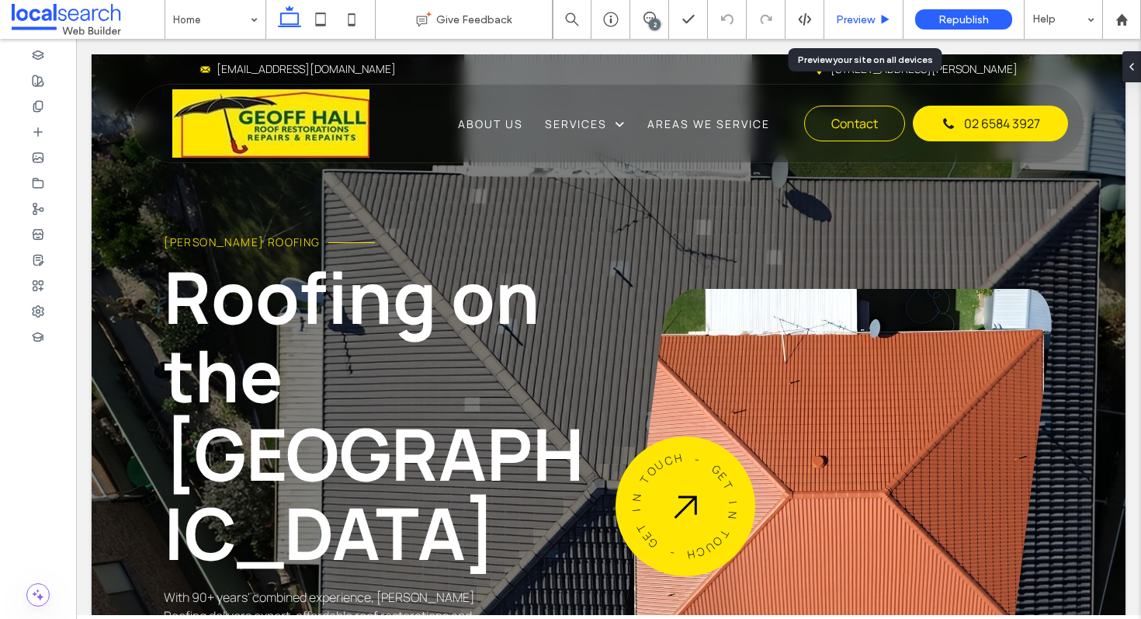
click at [857, 16] on span "Preview" at bounding box center [855, 19] width 39 height 13
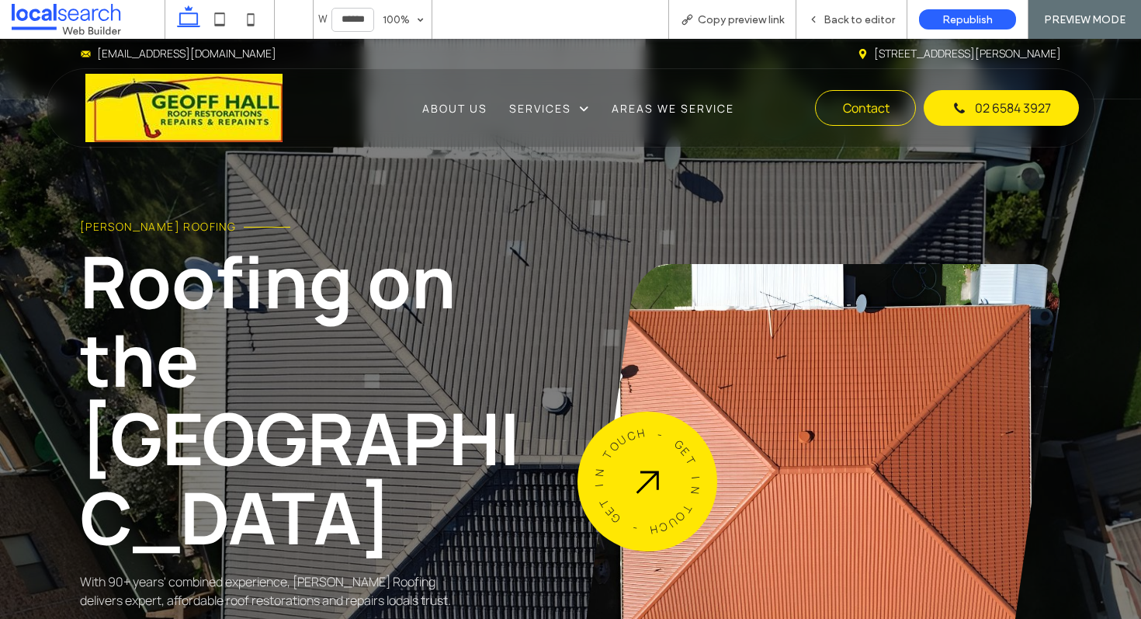
click at [706, 16] on span "Copy preview link" at bounding box center [741, 19] width 86 height 13
click at [878, 17] on span "Back to editor" at bounding box center [858, 19] width 71 height 13
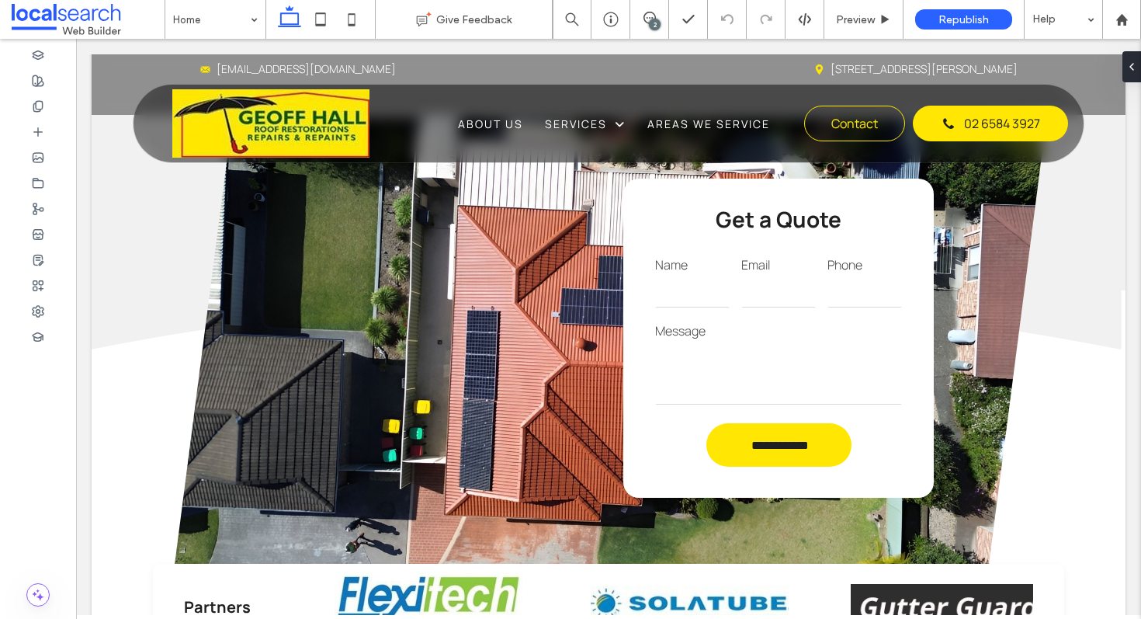
scroll to position [2823, 0]
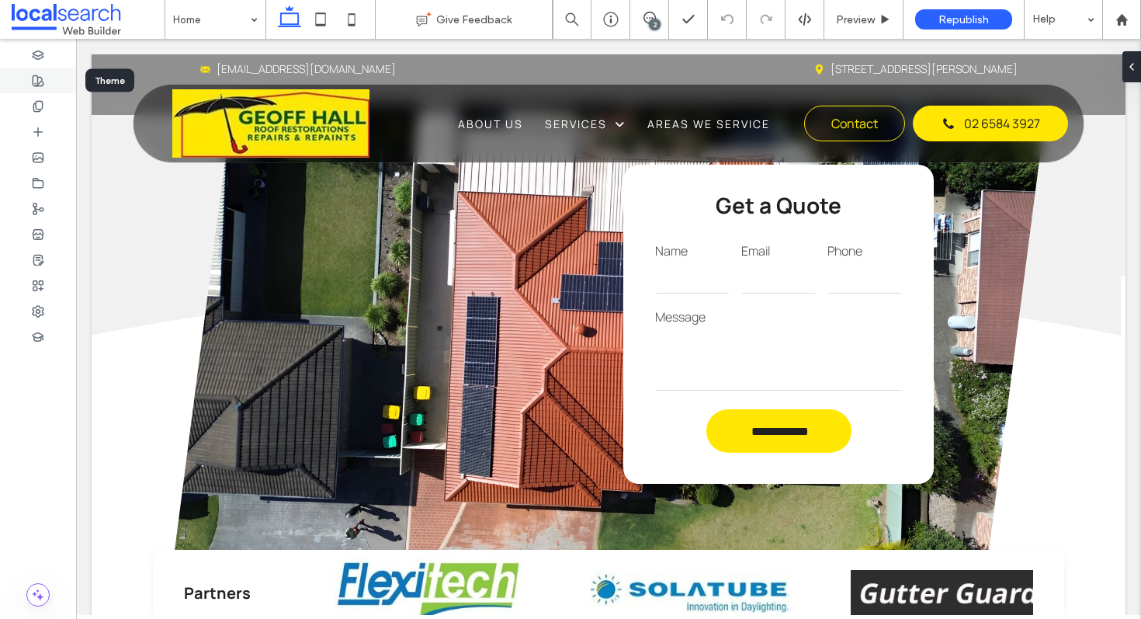
click at [35, 80] on icon at bounding box center [38, 81] width 12 height 12
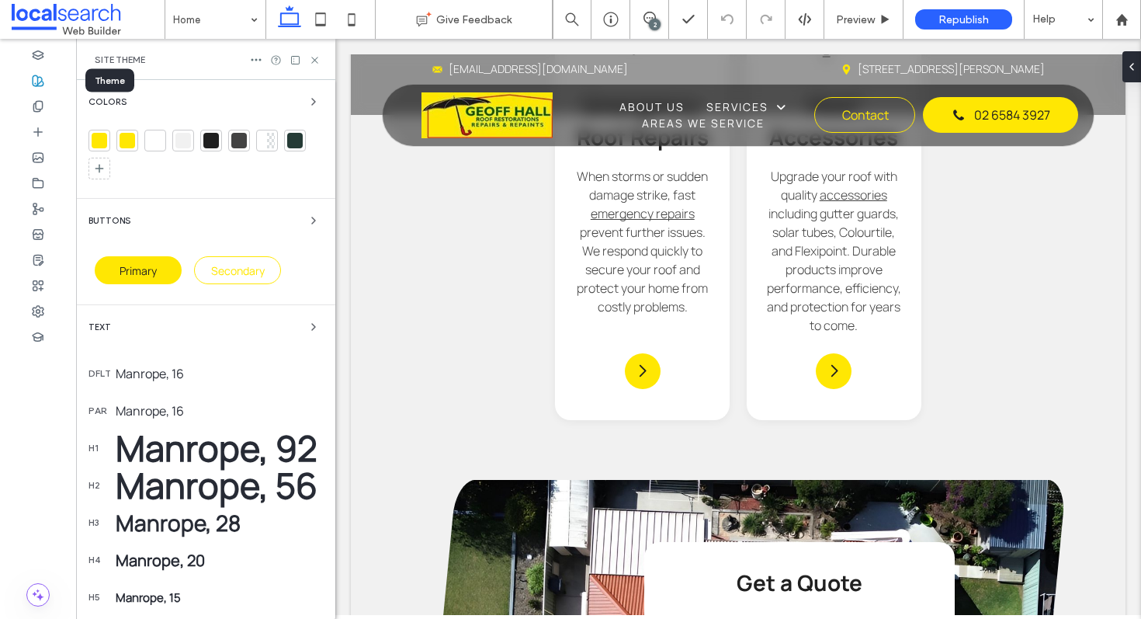
scroll to position [3162, 0]
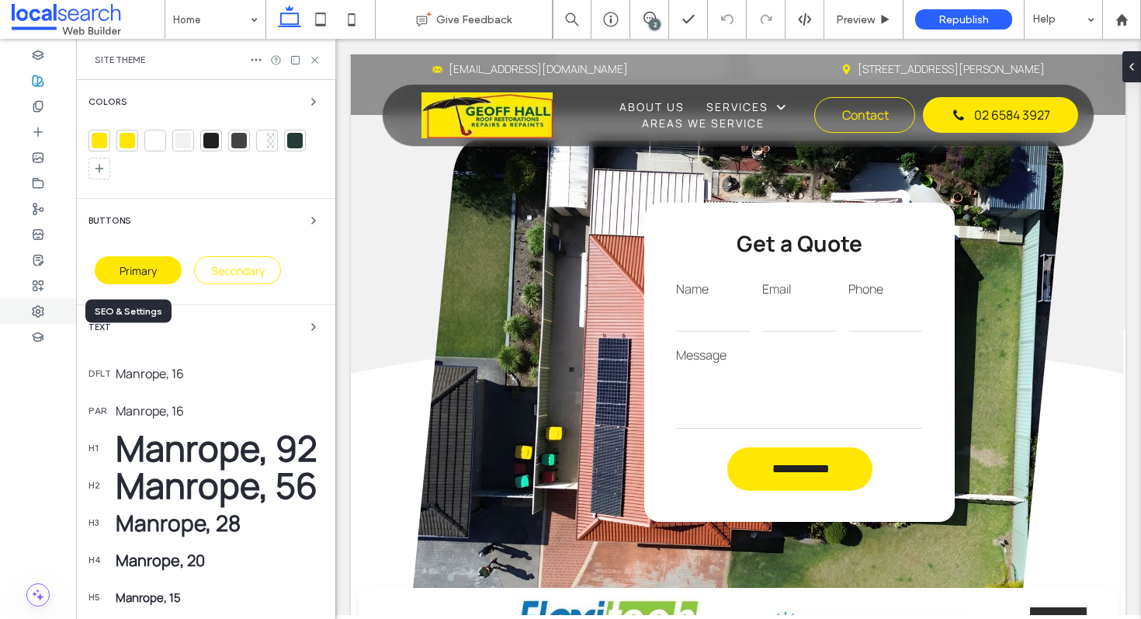
click at [34, 309] on icon at bounding box center [38, 311] width 12 height 12
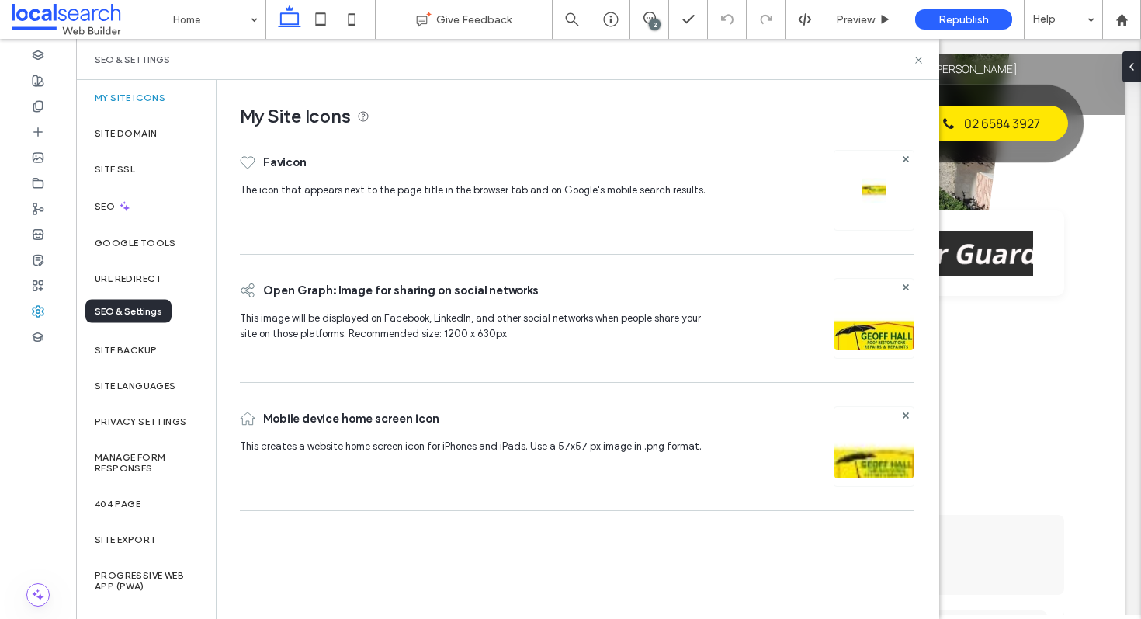
scroll to position [2823, 0]
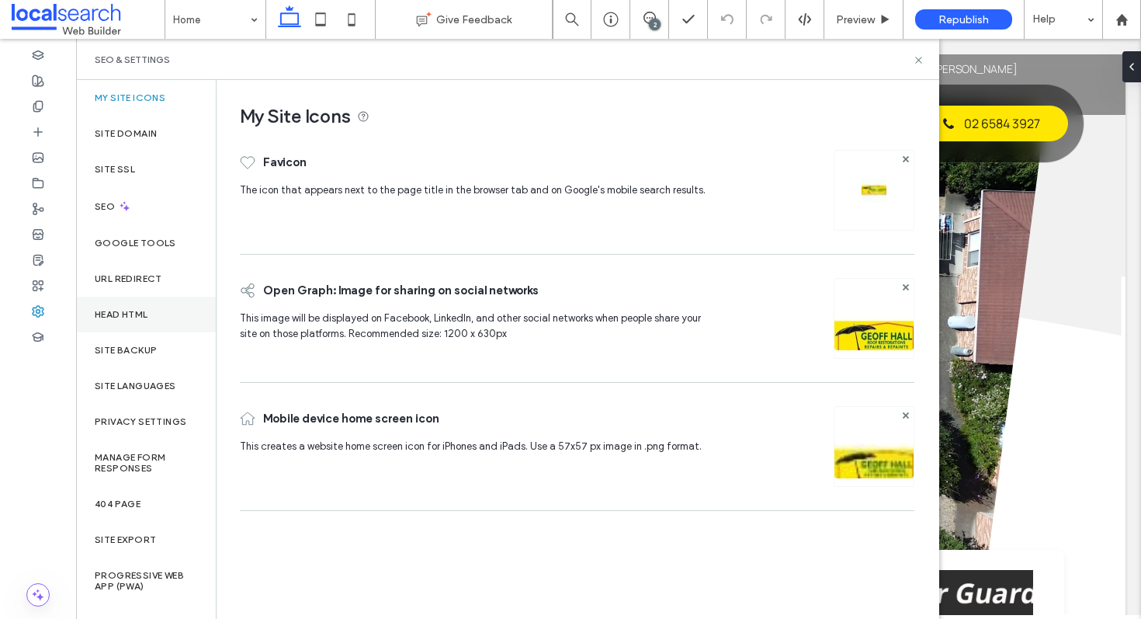
click at [140, 318] on label "Head HTML" at bounding box center [122, 314] width 54 height 11
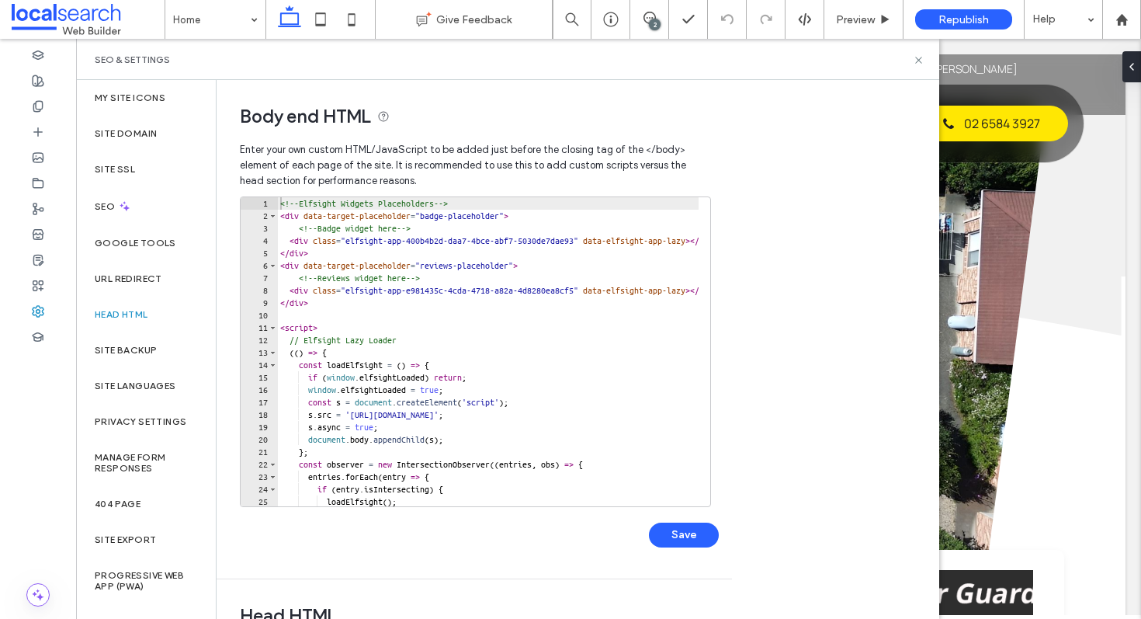
click at [329, 242] on div "<!-- Elfsight Widgets Placeholders --> < div data-target-placeholder = "badge-p…" at bounding box center [730, 364] width 906 height 334
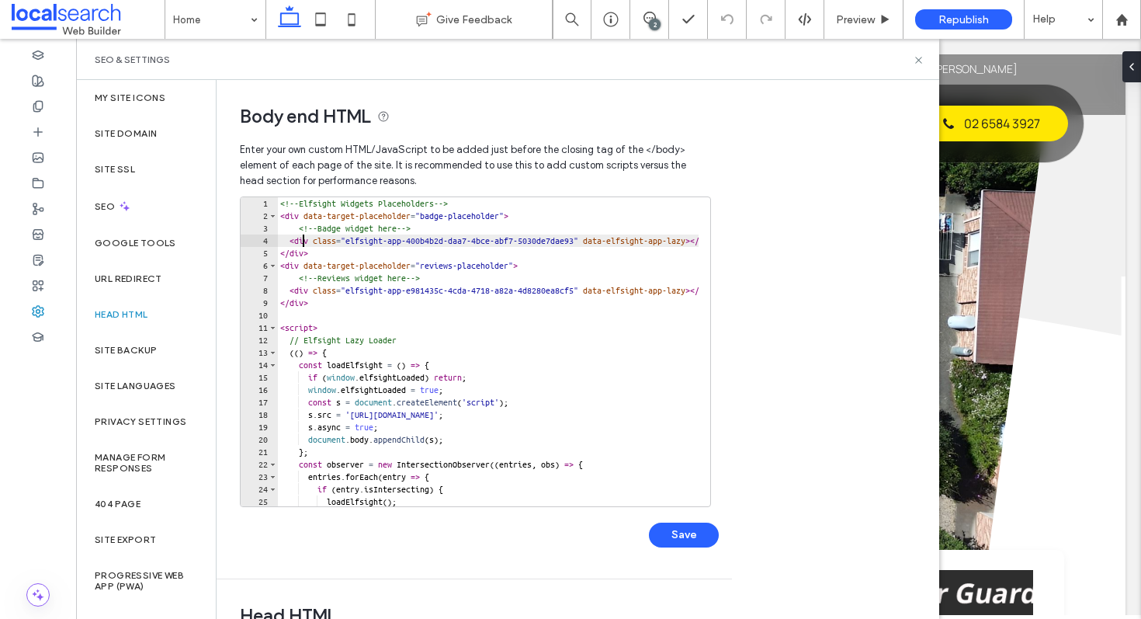
click at [305, 242] on div "<!-- Elfsight Widgets Placeholders --> < div data-target-placeholder = "badge-p…" at bounding box center [730, 358] width 906 height 322
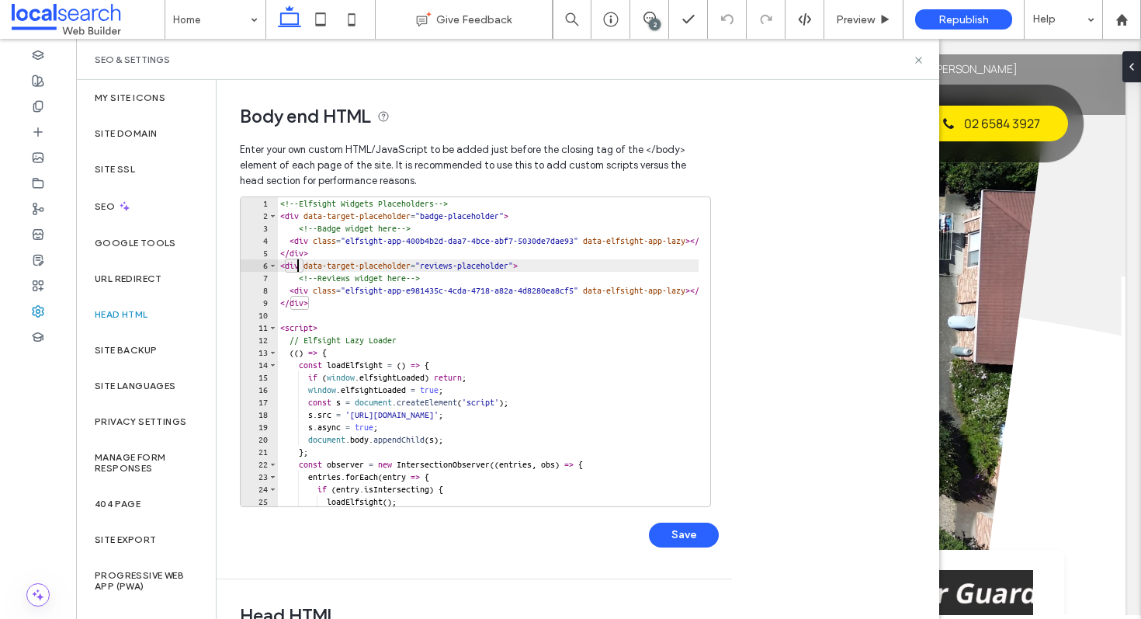
click at [298, 265] on div "<!-- Elfsight Widgets Placeholders --> < div data-target-placeholder = "badge-p…" at bounding box center [730, 358] width 906 height 322
click at [336, 244] on div "<!-- Elfsight Widgets Placeholders --> < div data-target-placeholder = "badge-p…" at bounding box center [730, 358] width 906 height 322
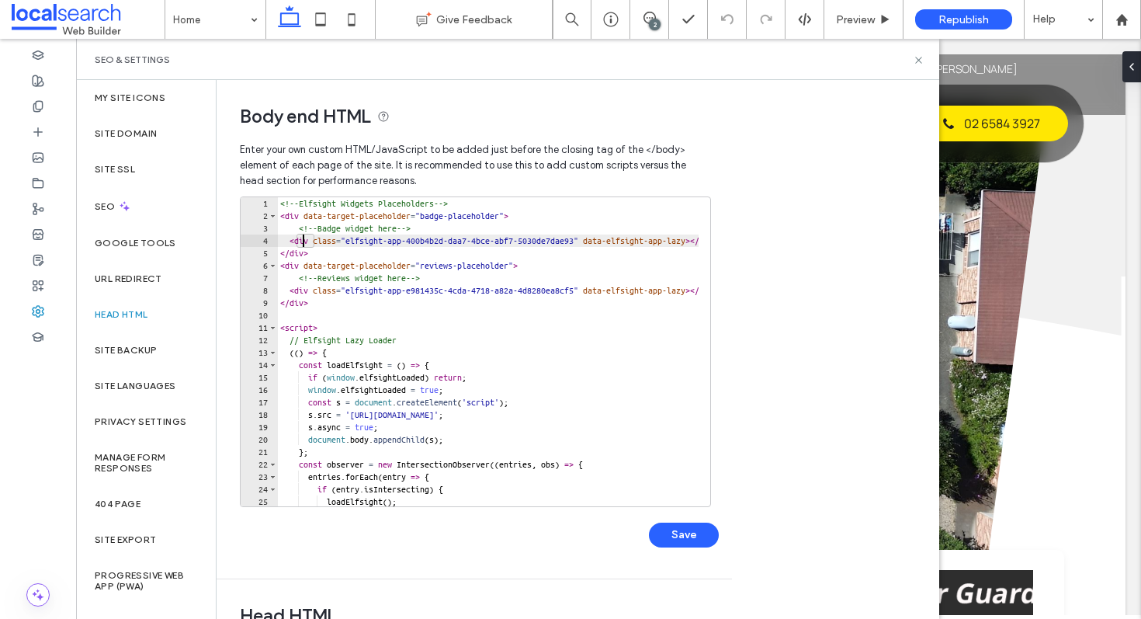
click at [303, 244] on div "<!-- Elfsight Widgets Placeholders --> < div data-target-placeholder = "badge-p…" at bounding box center [730, 358] width 906 height 322
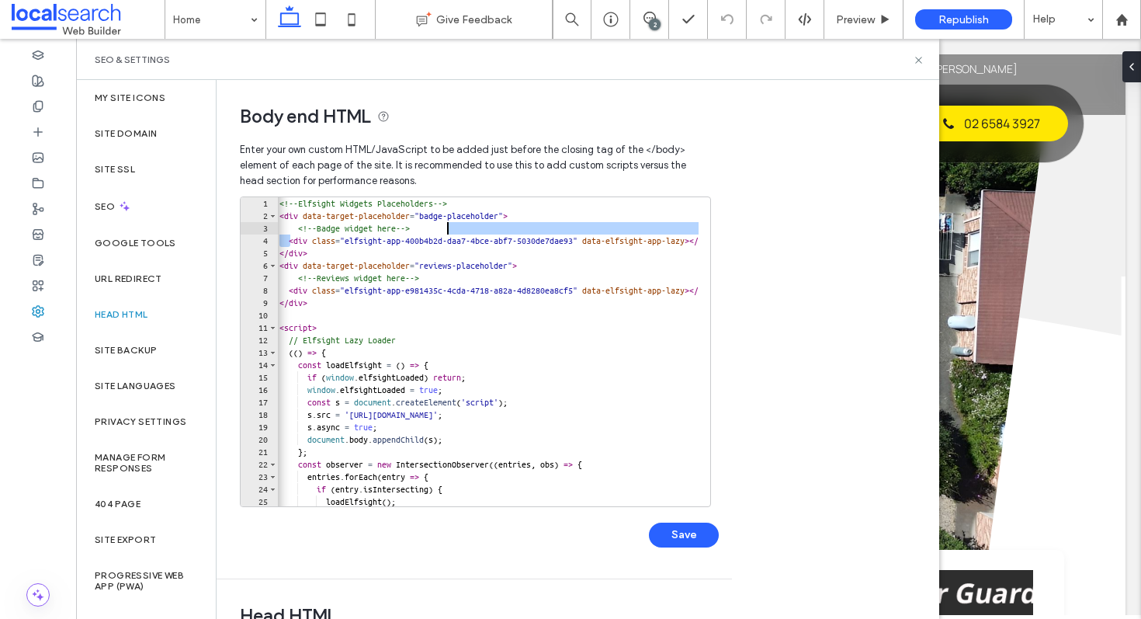
scroll to position [0, 124]
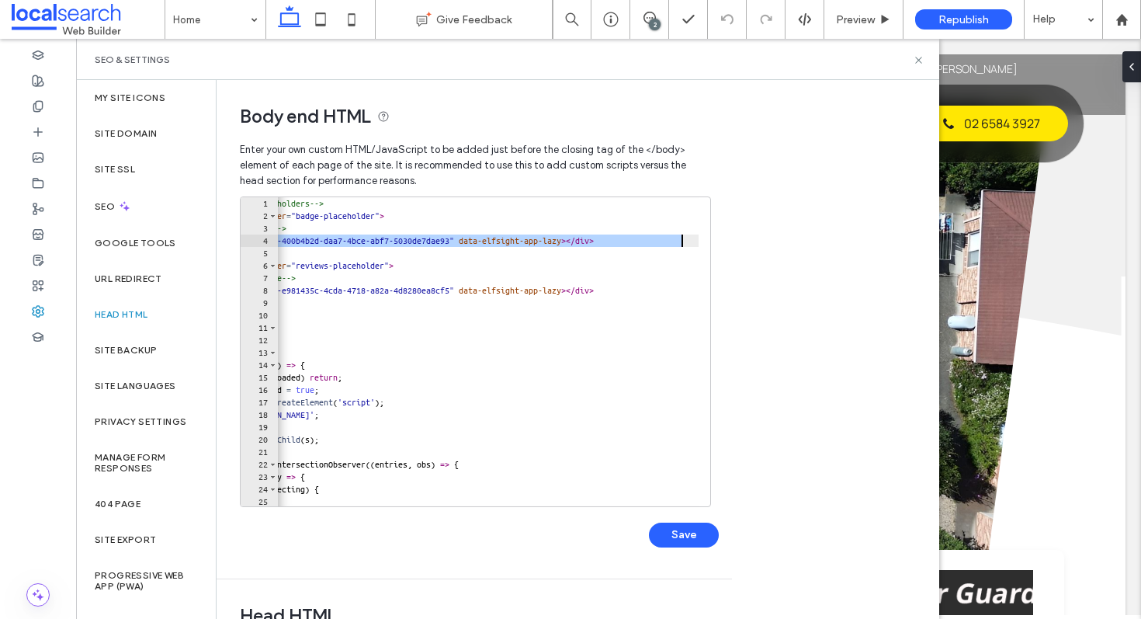
drag, startPoint x: 293, startPoint y: 241, endPoint x: 790, endPoint y: 236, distance: 497.5
click at [790, 236] on div "**********" at bounding box center [578, 349] width 723 height 539
paste textarea "Cursor at row 4"
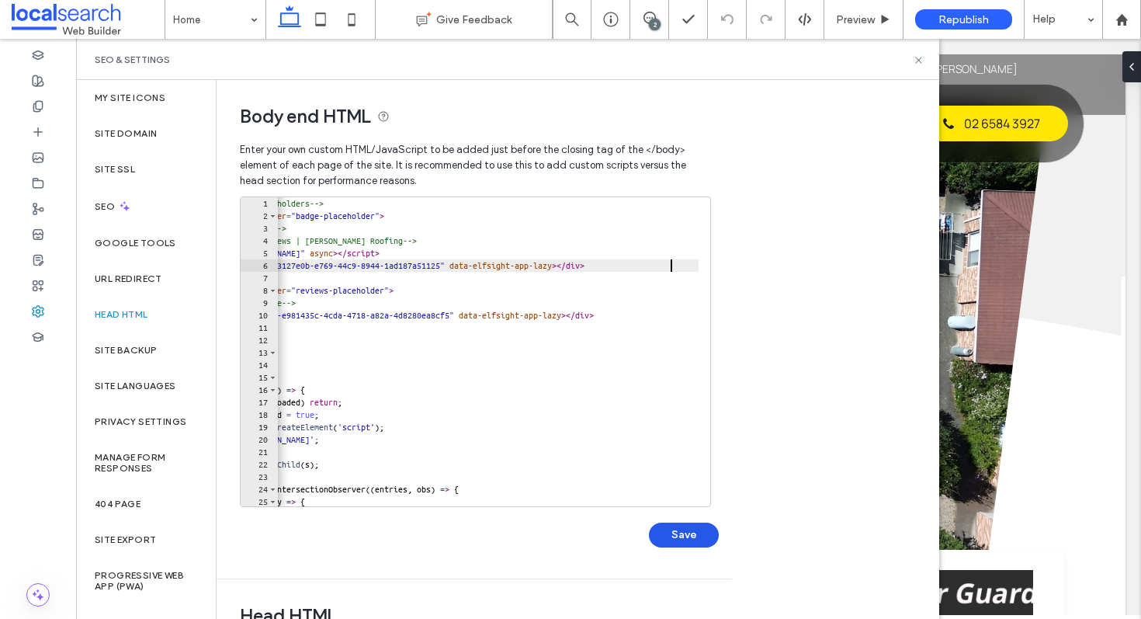
click at [678, 538] on button "Save" at bounding box center [684, 534] width 70 height 25
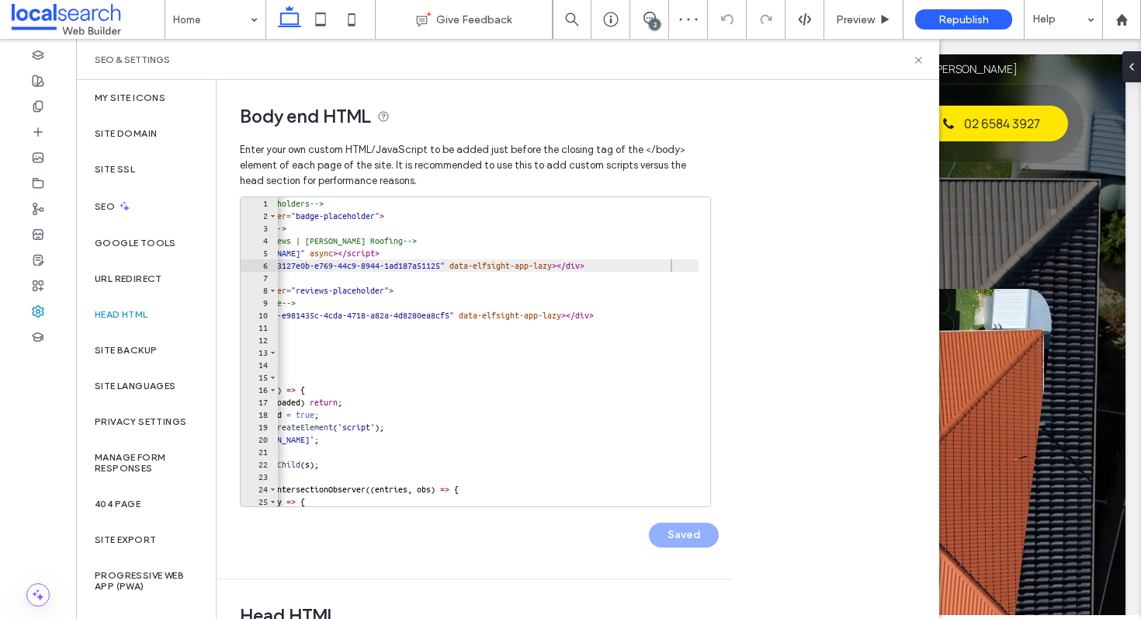
scroll to position [0, 0]
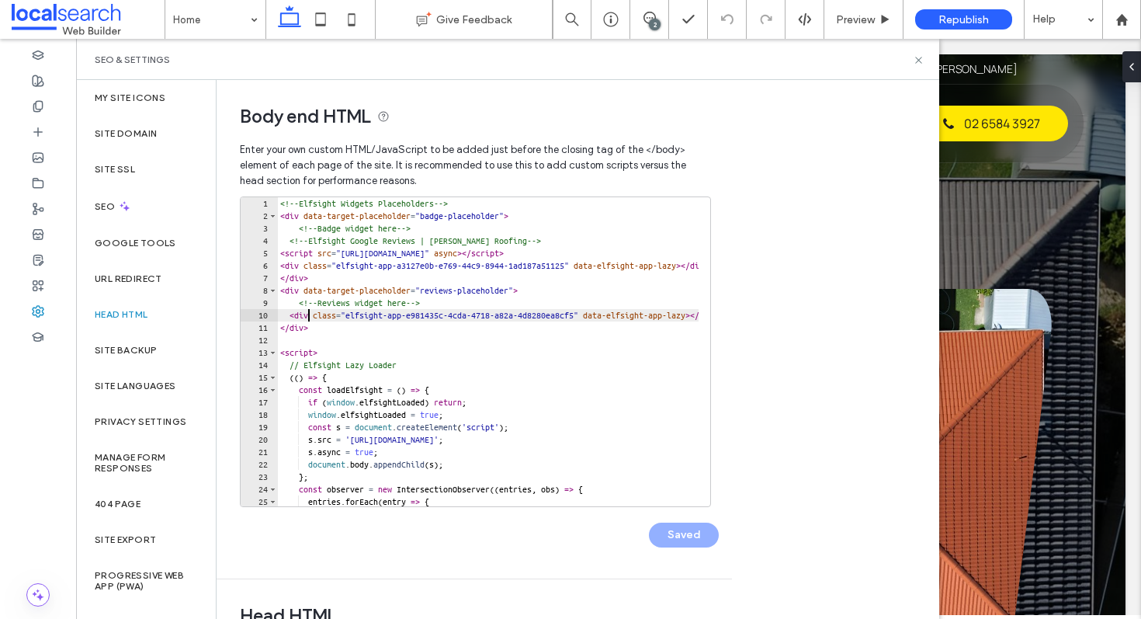
click at [307, 317] on div "<!-- Elfsight Widgets Placeholders --> < div data-target-placeholder = "badge-p…" at bounding box center [730, 358] width 906 height 322
click at [278, 314] on div "**********" at bounding box center [475, 351] width 471 height 310
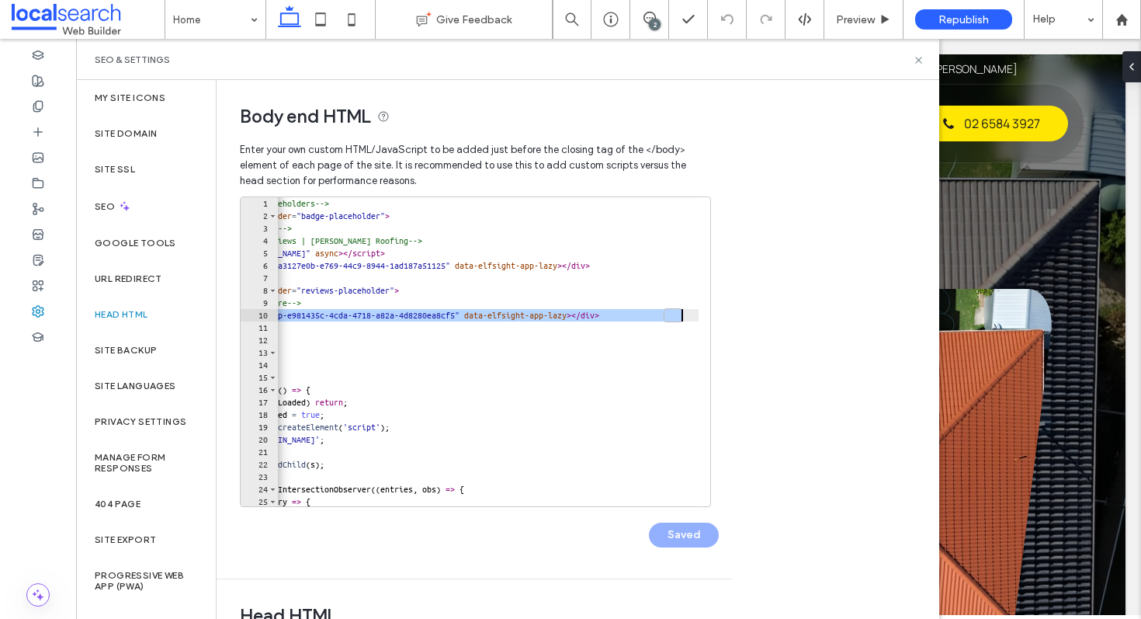
scroll to position [0, 124]
drag, startPoint x: 278, startPoint y: 314, endPoint x: 699, endPoint y: 314, distance: 421.4
click at [699, 314] on div "**********" at bounding box center [475, 351] width 471 height 310
paste textarea "Cursor at row 12"
type textarea "**********"
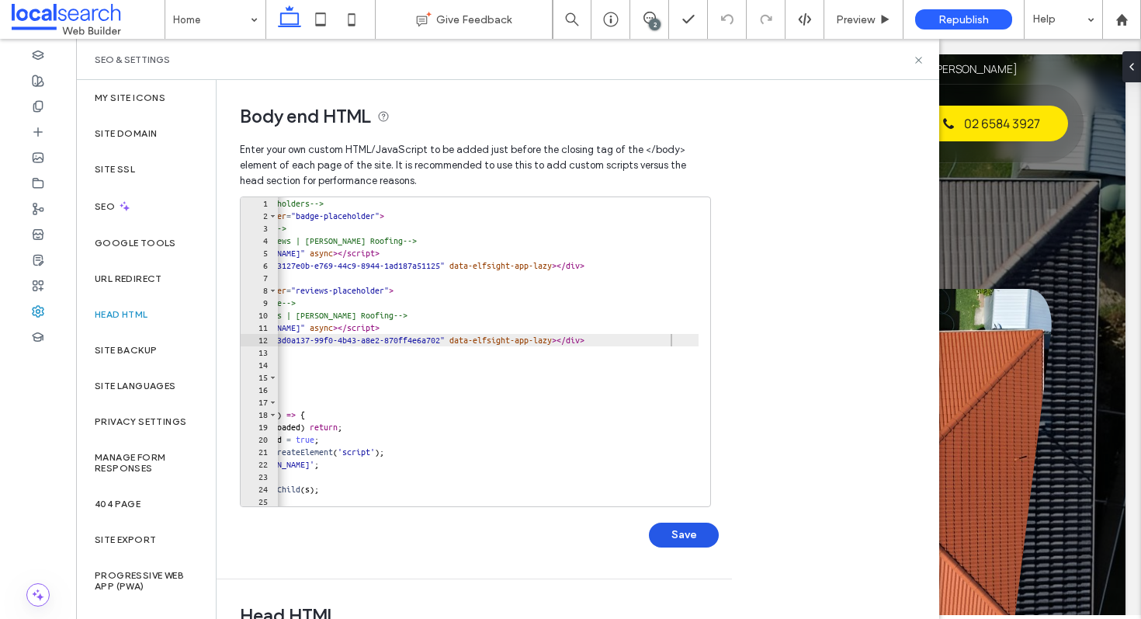
click at [673, 538] on button "Save" at bounding box center [684, 534] width 70 height 25
click at [917, 59] on icon at bounding box center [919, 60] width 12 height 12
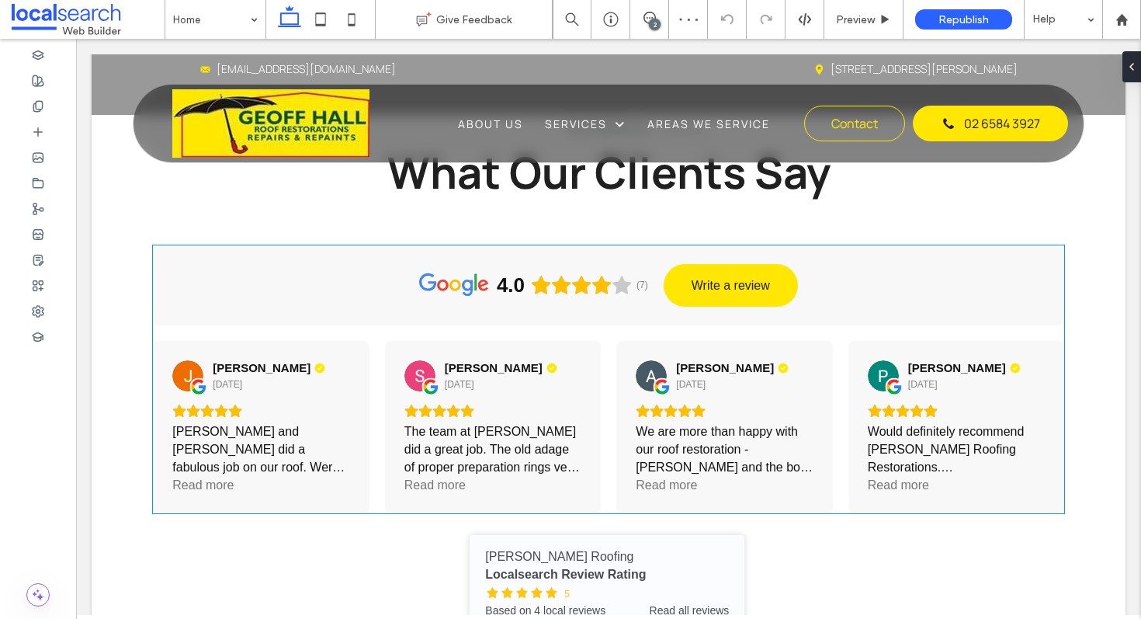
scroll to position [3368, 0]
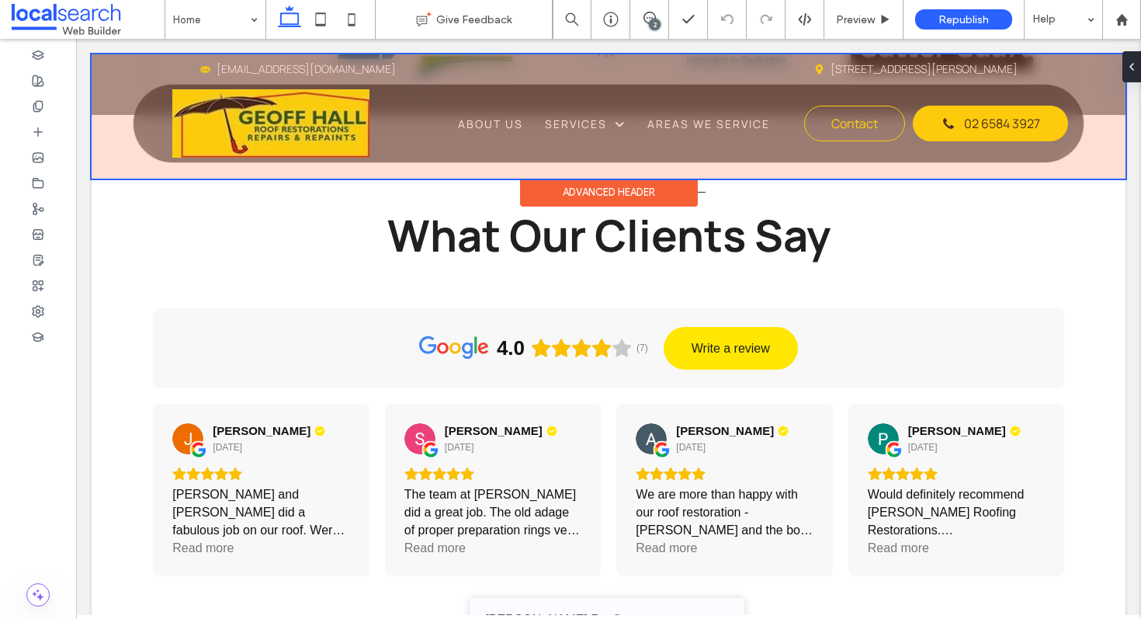
click at [286, 121] on div at bounding box center [609, 116] width 1034 height 124
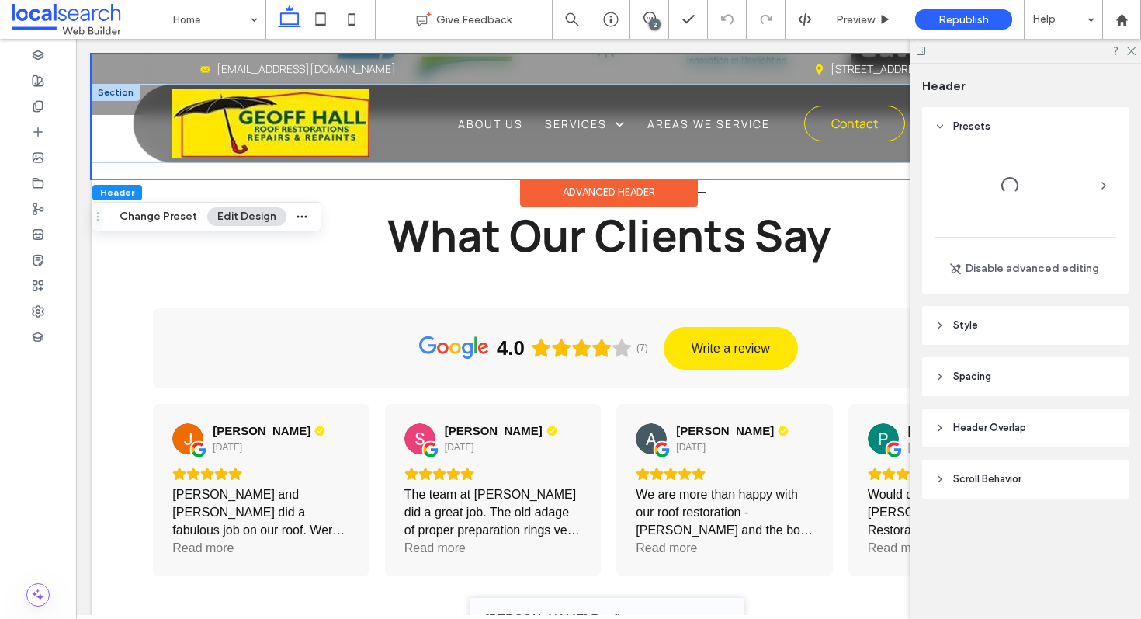
click at [313, 116] on img at bounding box center [270, 123] width 197 height 68
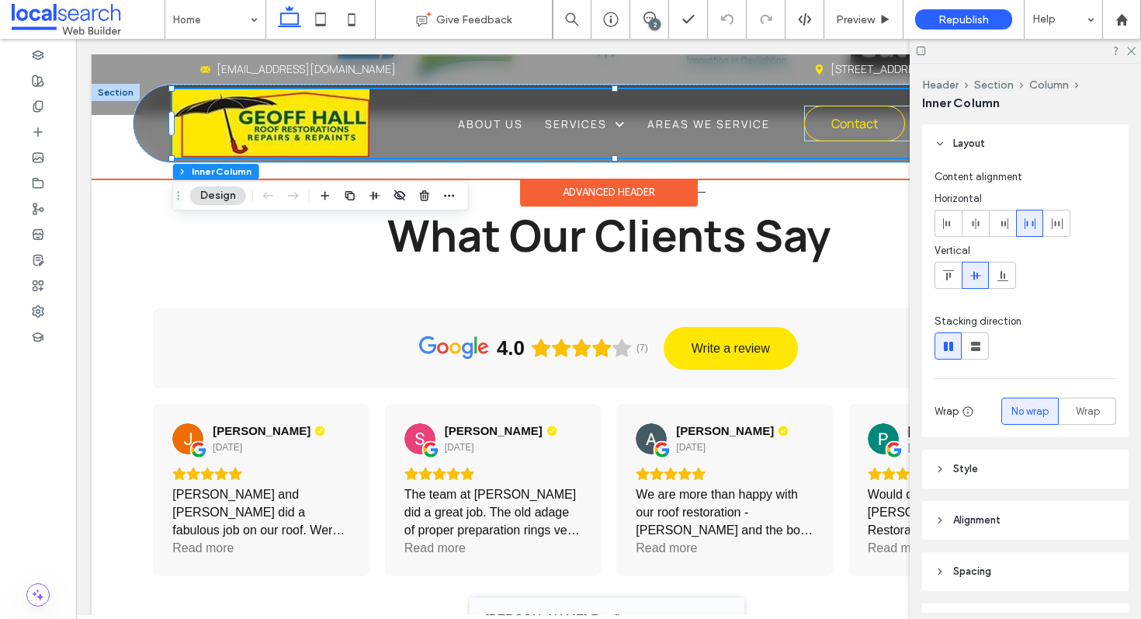
click at [313, 116] on img at bounding box center [270, 123] width 197 height 68
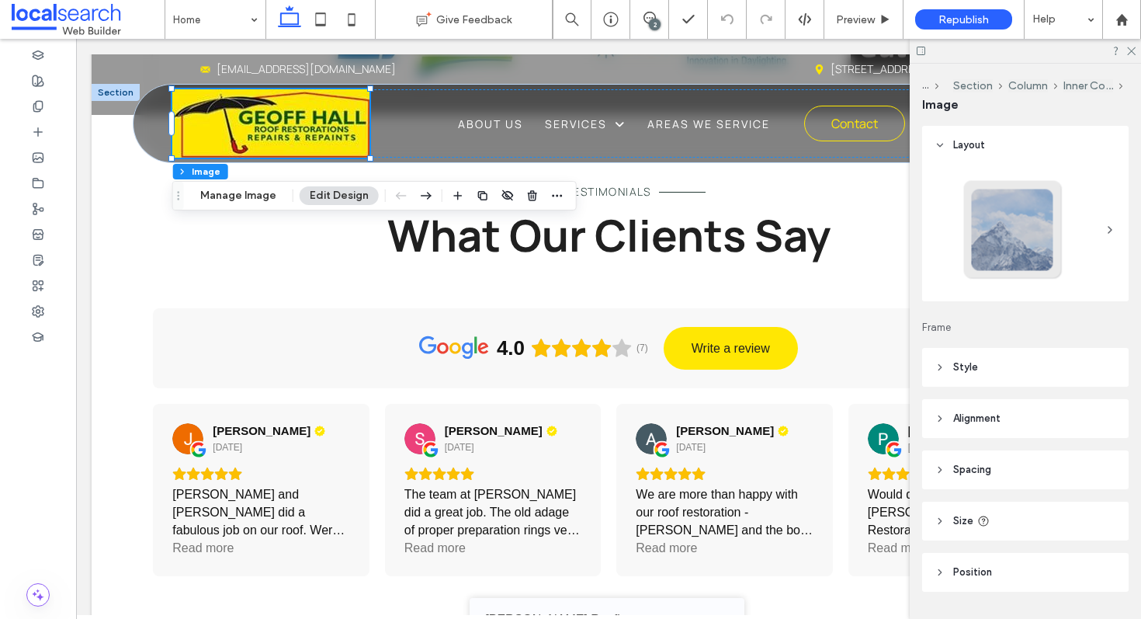
click at [1039, 368] on header "Style" at bounding box center [1025, 367] width 206 height 39
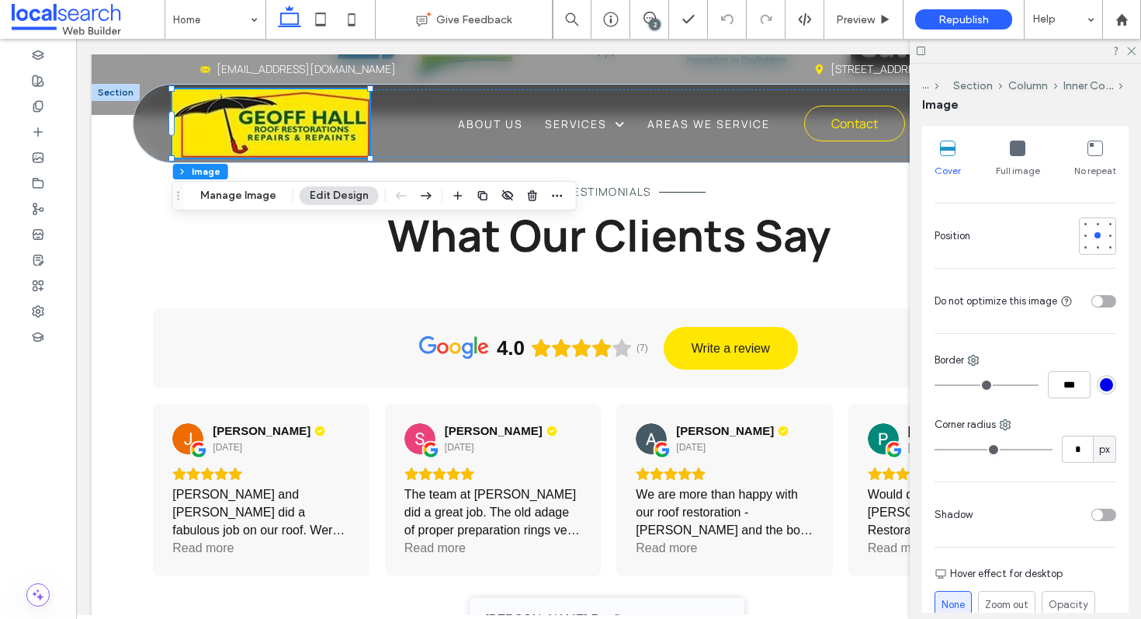
scroll to position [259, 0]
click at [1070, 451] on input "*" at bounding box center [1077, 448] width 31 height 27
type input "**"
click at [1130, 48] on icon at bounding box center [1130, 50] width 10 height 10
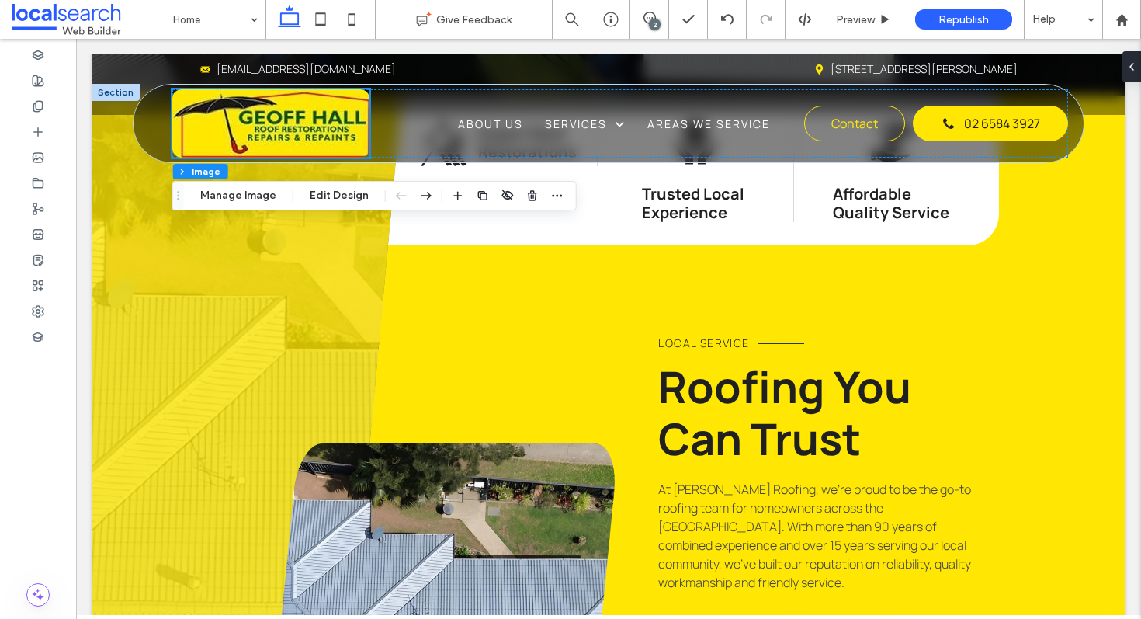
scroll to position [0, 0]
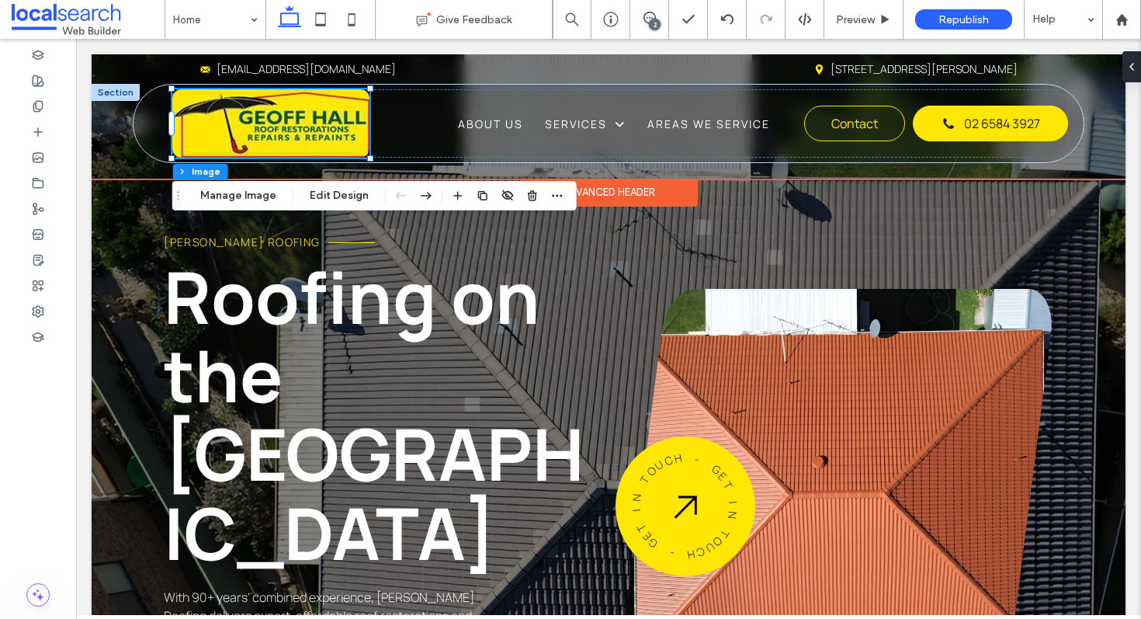
click at [685, 182] on div "Advanced Header" at bounding box center [609, 193] width 178 height 28
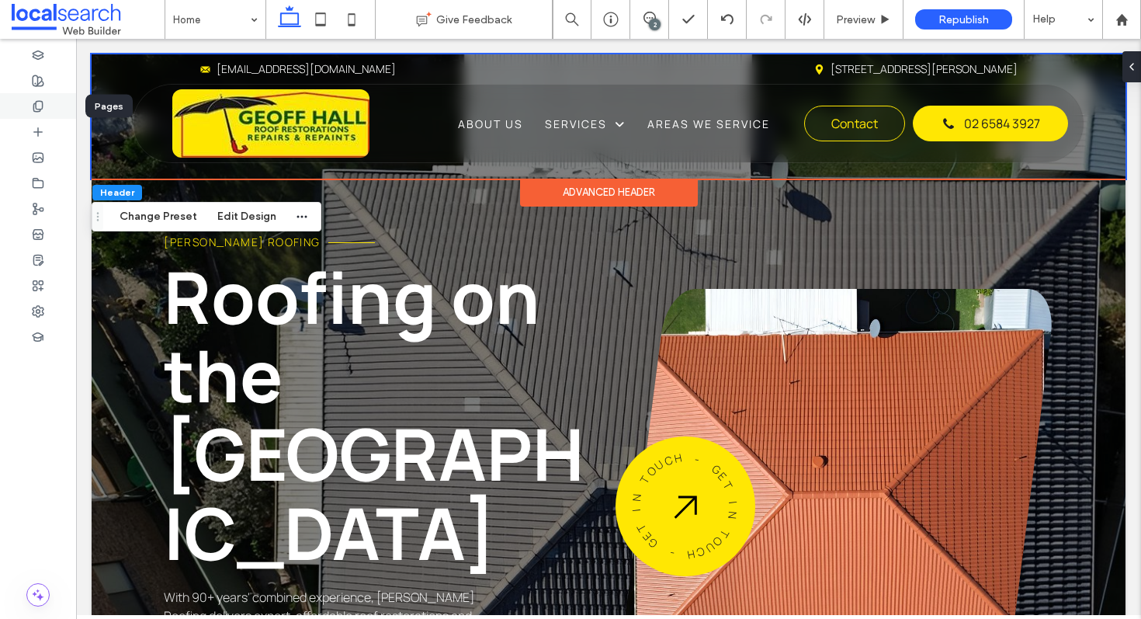
click at [44, 116] on div at bounding box center [38, 106] width 76 height 26
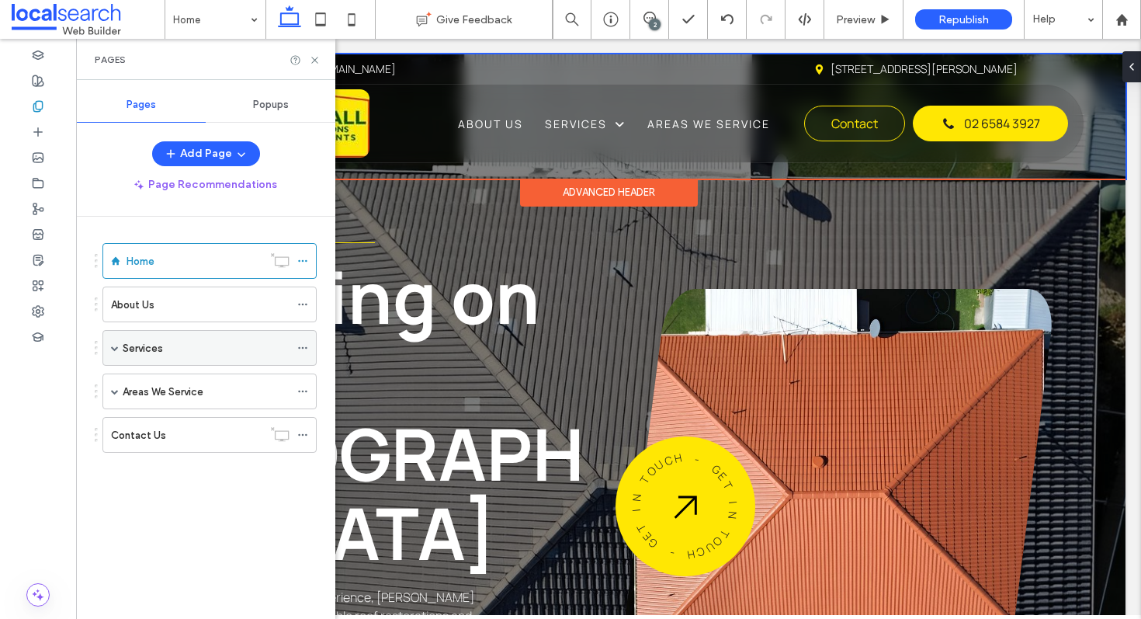
click at [116, 348] on span at bounding box center [115, 348] width 8 height 8
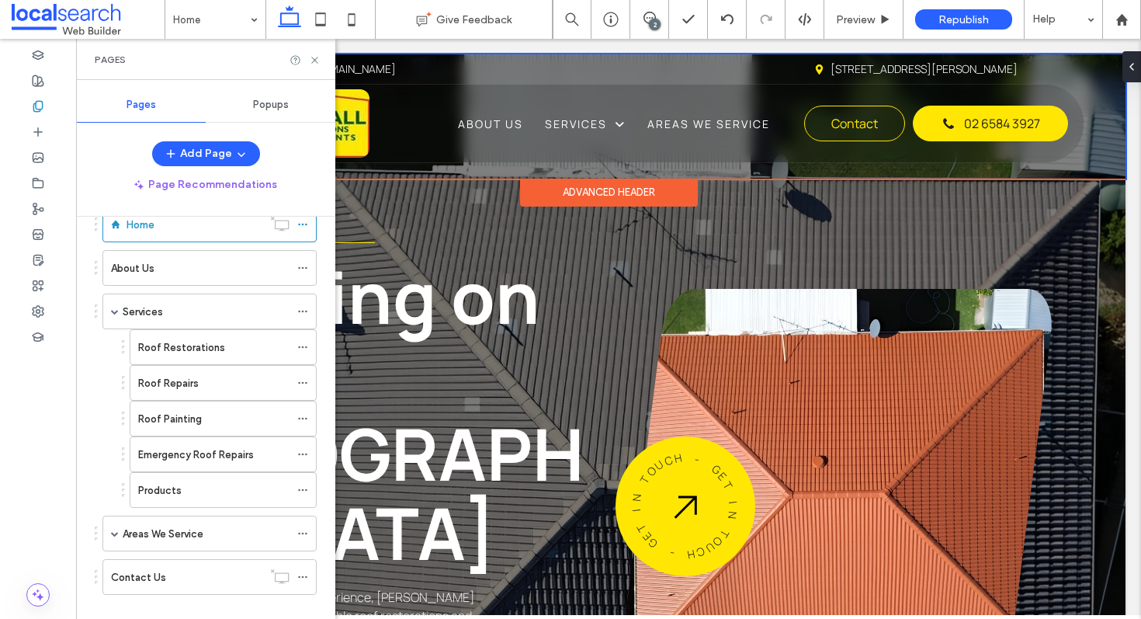
scroll to position [59, 0]
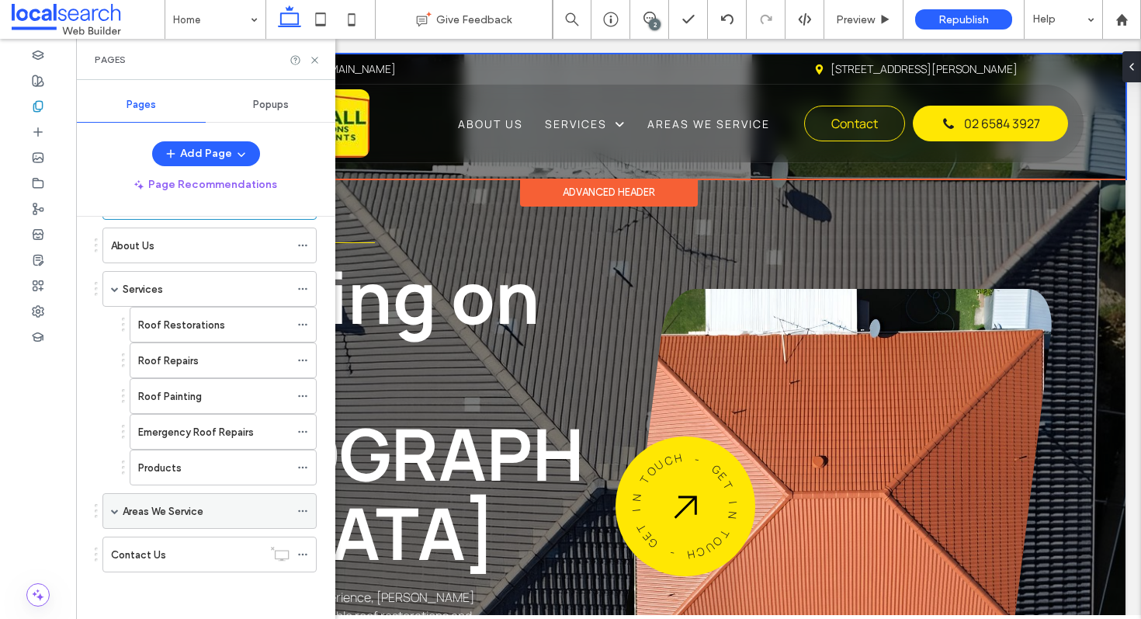
click at [116, 505] on span at bounding box center [115, 511] width 8 height 34
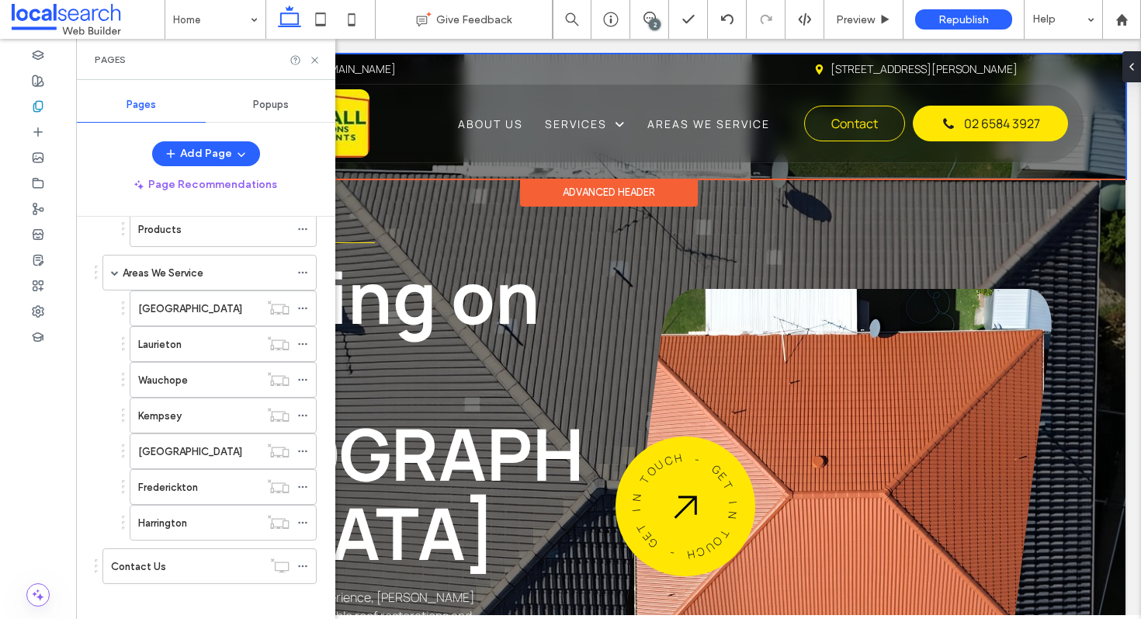
scroll to position [298, 0]
click at [317, 61] on icon at bounding box center [315, 60] width 12 height 12
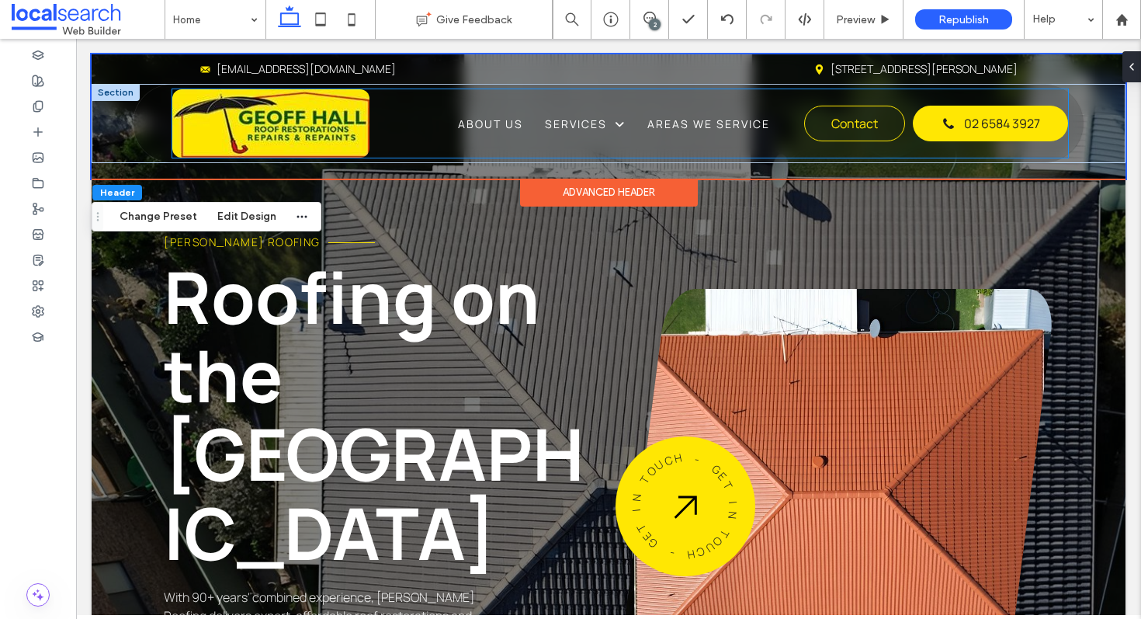
click at [241, 135] on img at bounding box center [270, 123] width 197 height 68
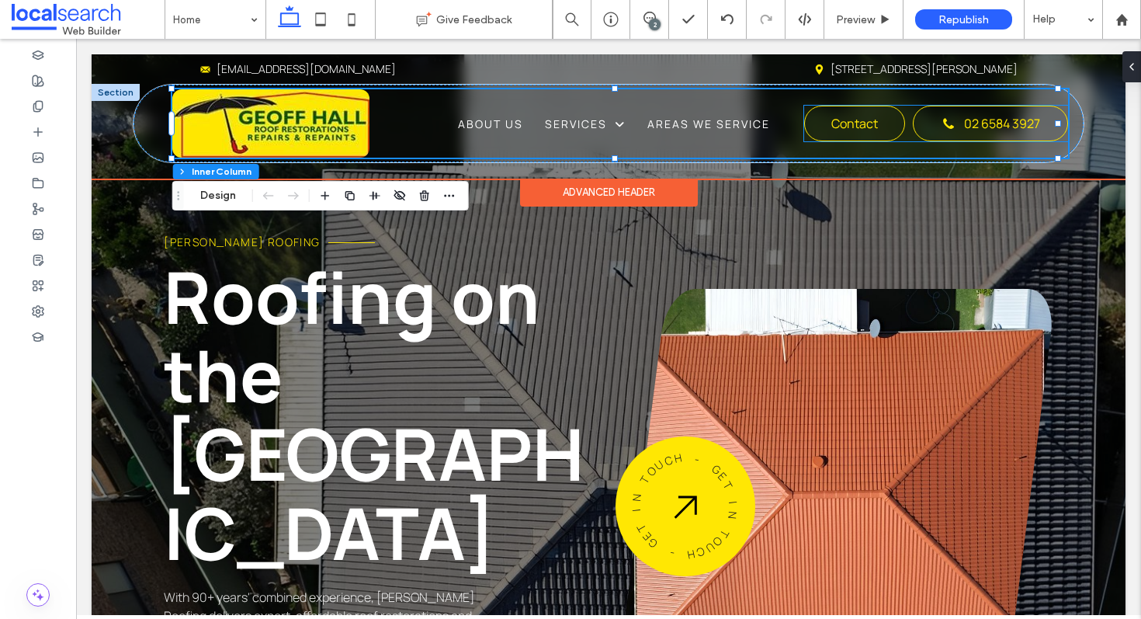
click at [1004, 120] on span "02 6584 3927" at bounding box center [1002, 123] width 76 height 17
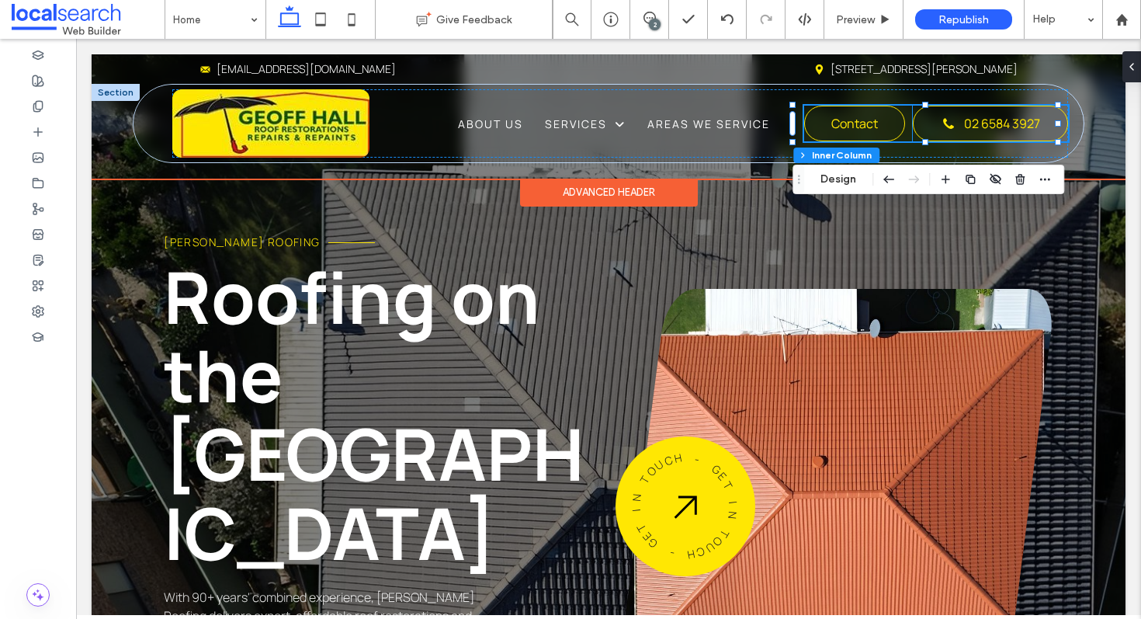
click at [979, 116] on span "02 6584 3927" at bounding box center [1002, 123] width 76 height 17
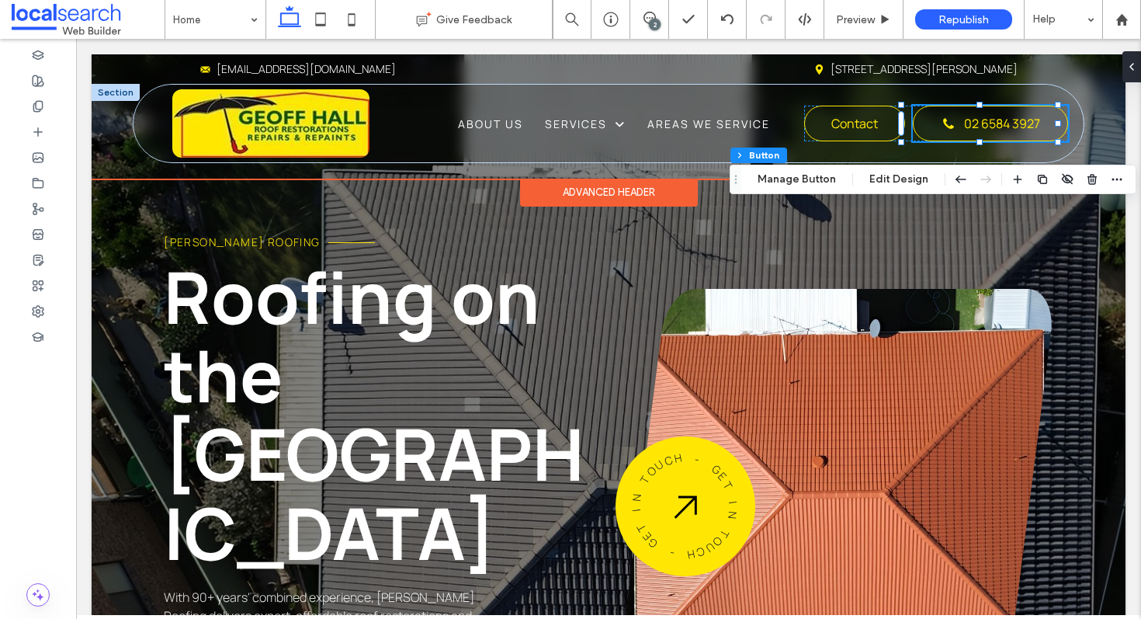
click at [951, 133] on link "02 6584 3927" at bounding box center [990, 124] width 155 height 36
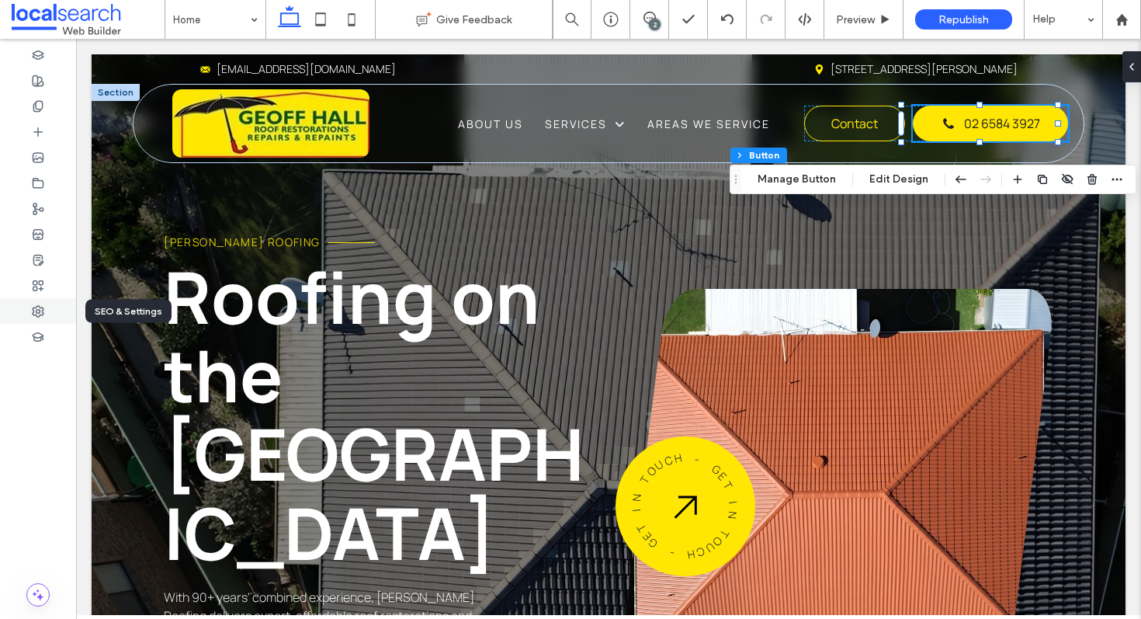
click at [26, 300] on div at bounding box center [38, 311] width 76 height 26
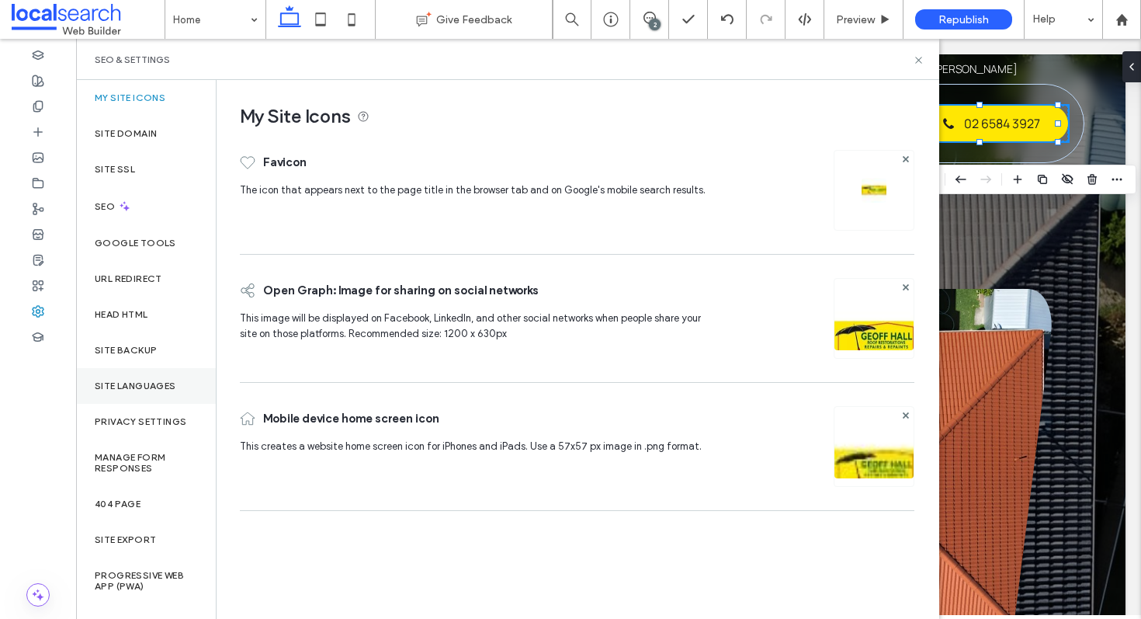
click at [133, 373] on div "Site Languages" at bounding box center [146, 386] width 140 height 36
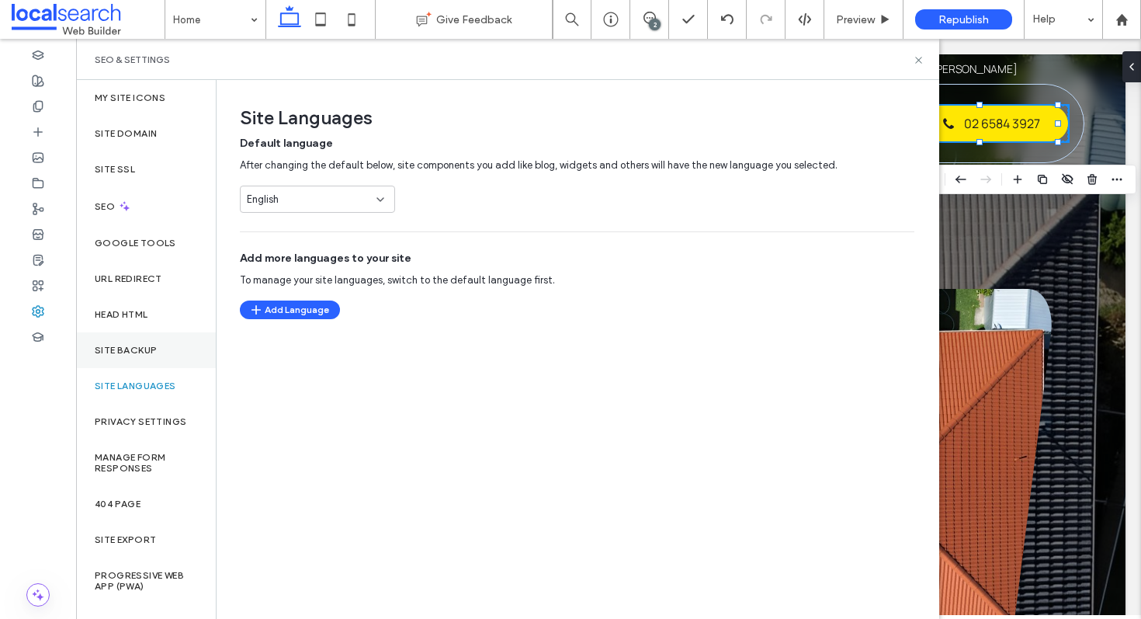
click at [140, 352] on label "Site Backup" at bounding box center [126, 350] width 62 height 11
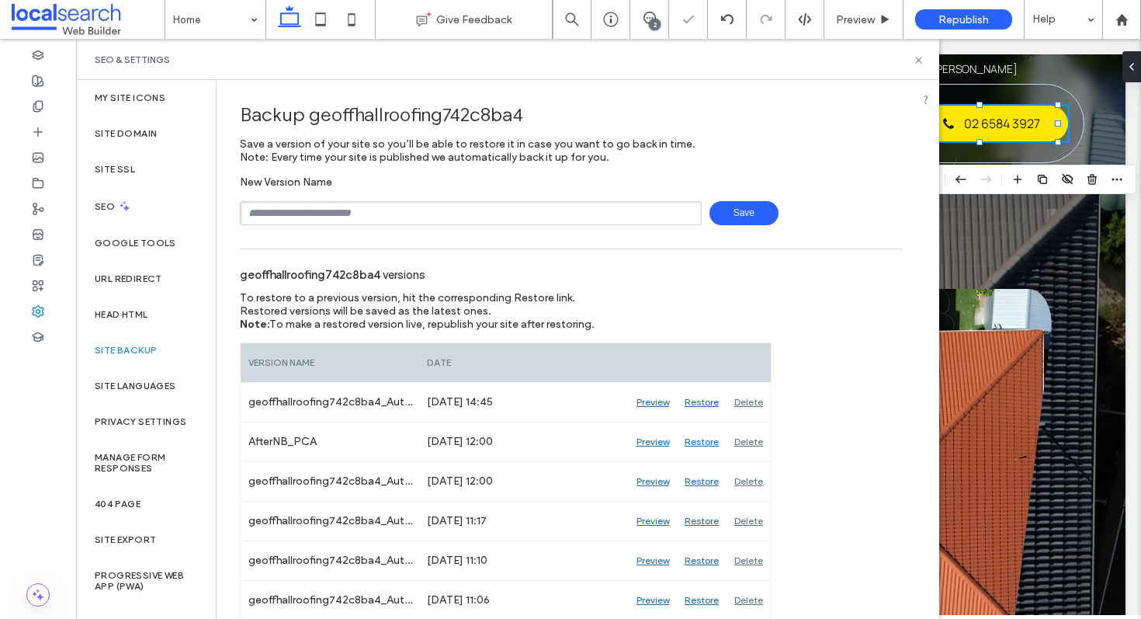
click at [356, 222] on input "text" at bounding box center [471, 213] width 462 height 24
type input "**********"
click at [724, 210] on span "Save" at bounding box center [743, 213] width 69 height 24
click at [929, 61] on div "SEO & Settings" at bounding box center [507, 59] width 863 height 41
click at [915, 58] on icon at bounding box center [919, 60] width 12 height 12
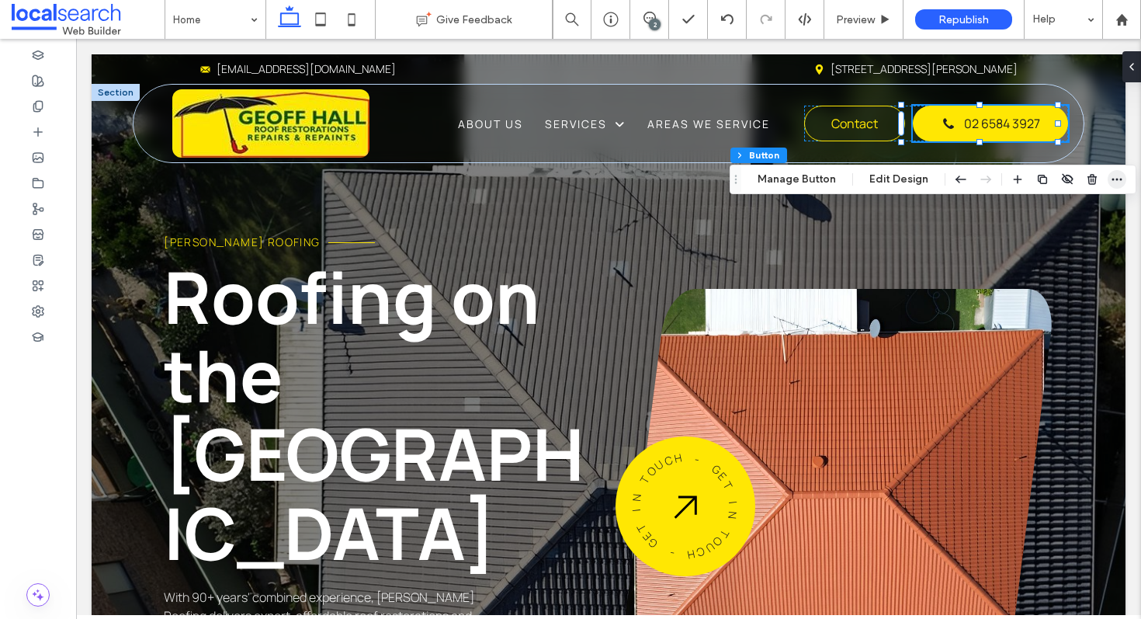
click at [1118, 175] on icon "button" at bounding box center [1117, 179] width 12 height 12
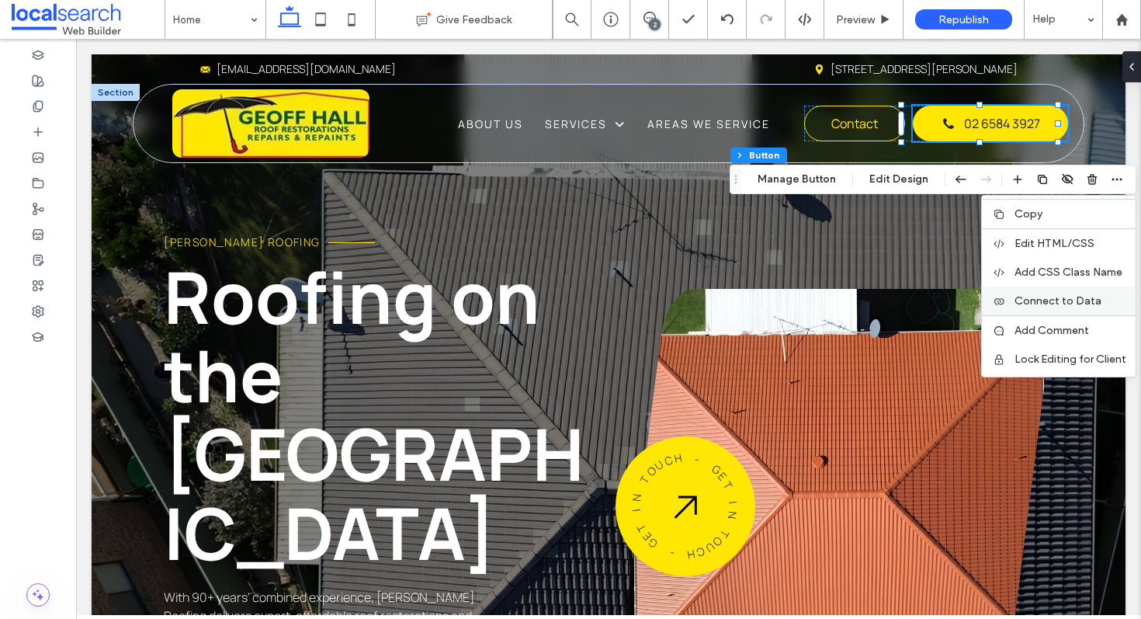
click at [1035, 303] on span "Connect to Data" at bounding box center [1057, 300] width 87 height 13
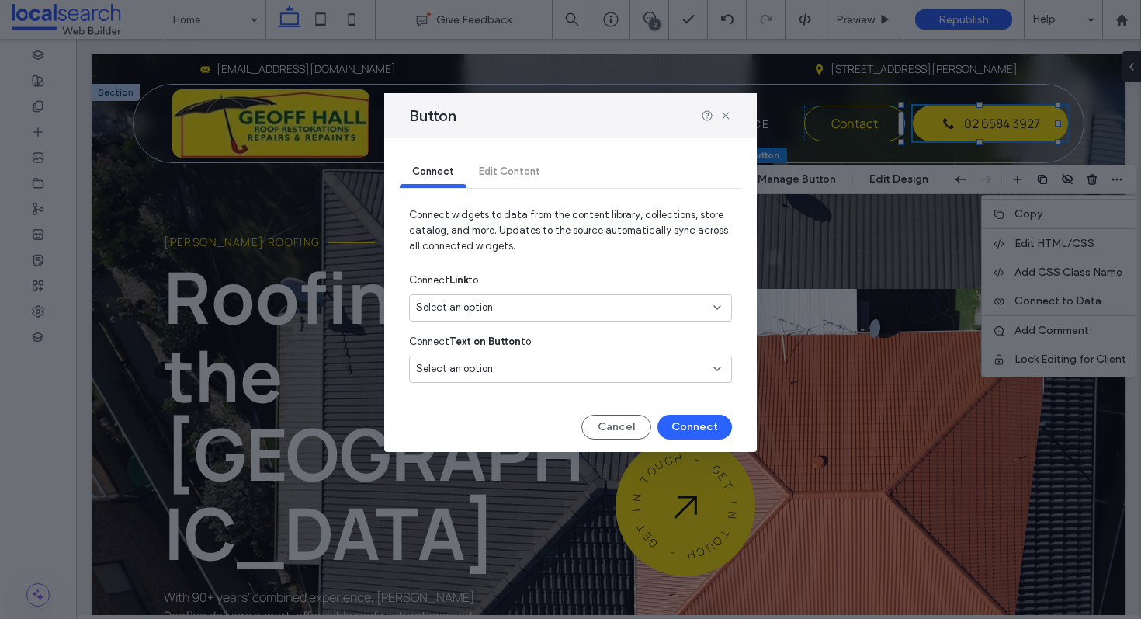
click at [577, 310] on div "Select an option" at bounding box center [561, 308] width 290 height 16
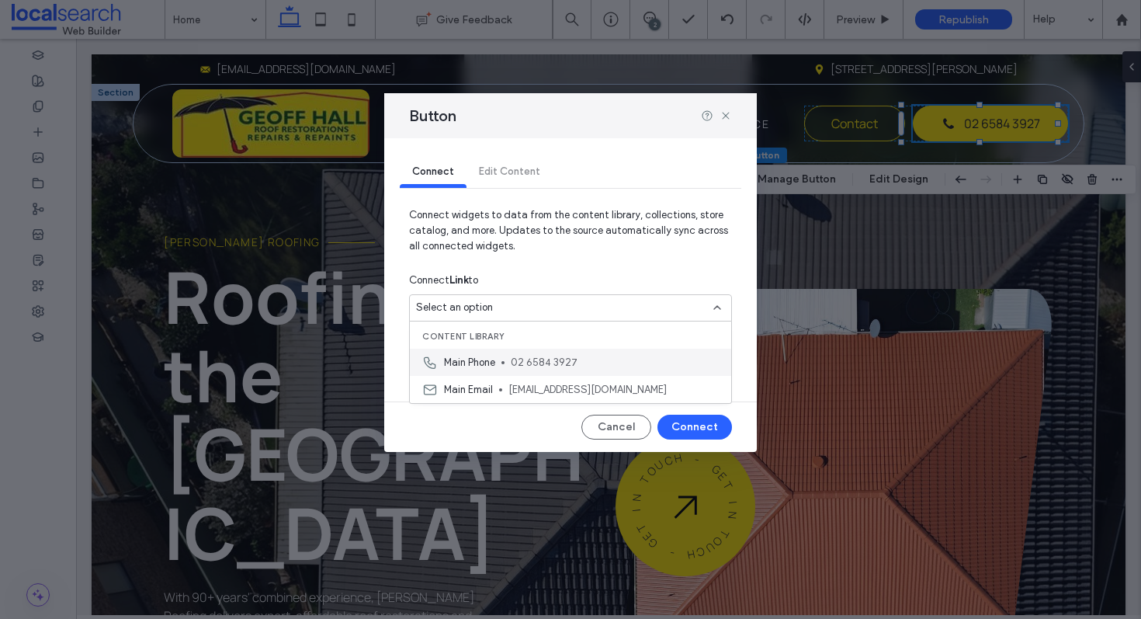
click at [541, 364] on span "02 6584 3927" at bounding box center [615, 363] width 208 height 16
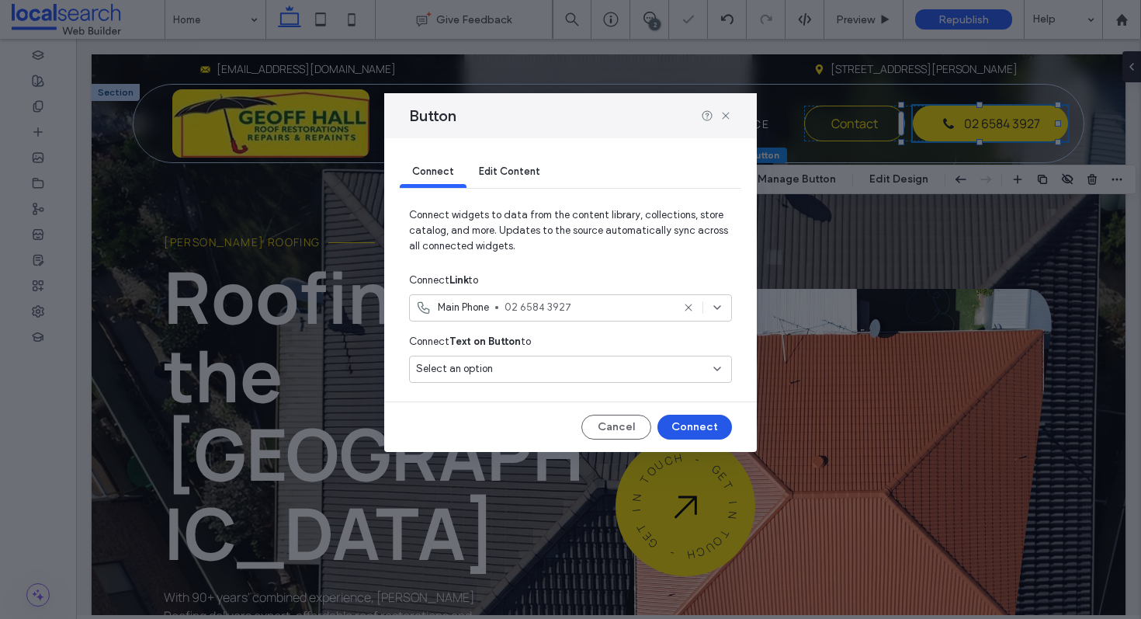
click at [706, 431] on button "Connect" at bounding box center [694, 426] width 75 height 25
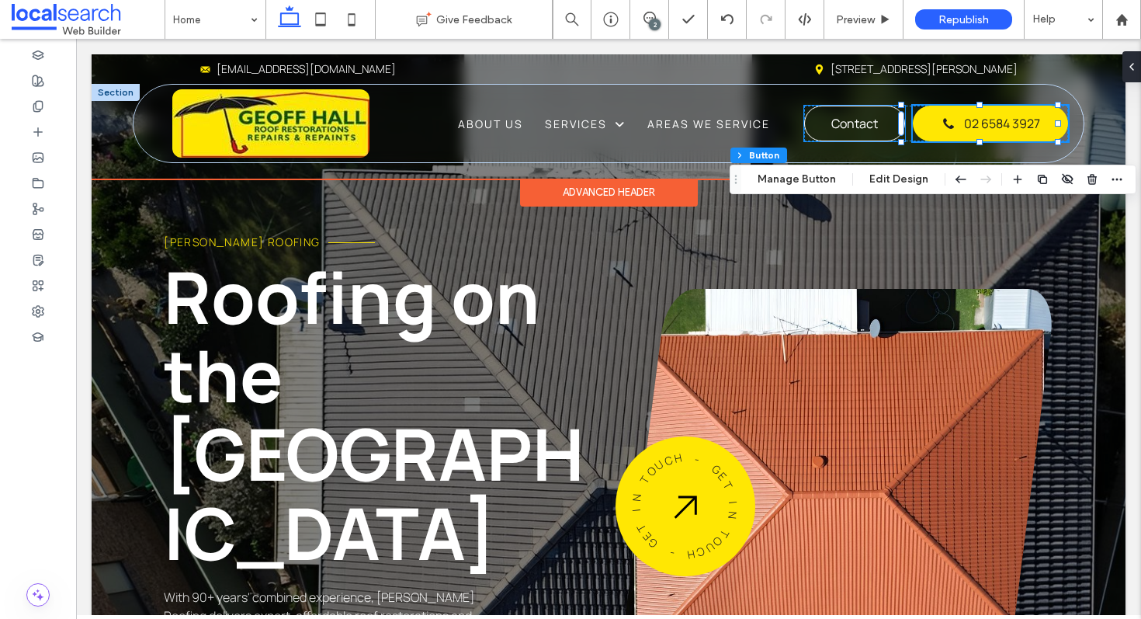
click at [806, 137] on link "Contact" at bounding box center [854, 124] width 101 height 36
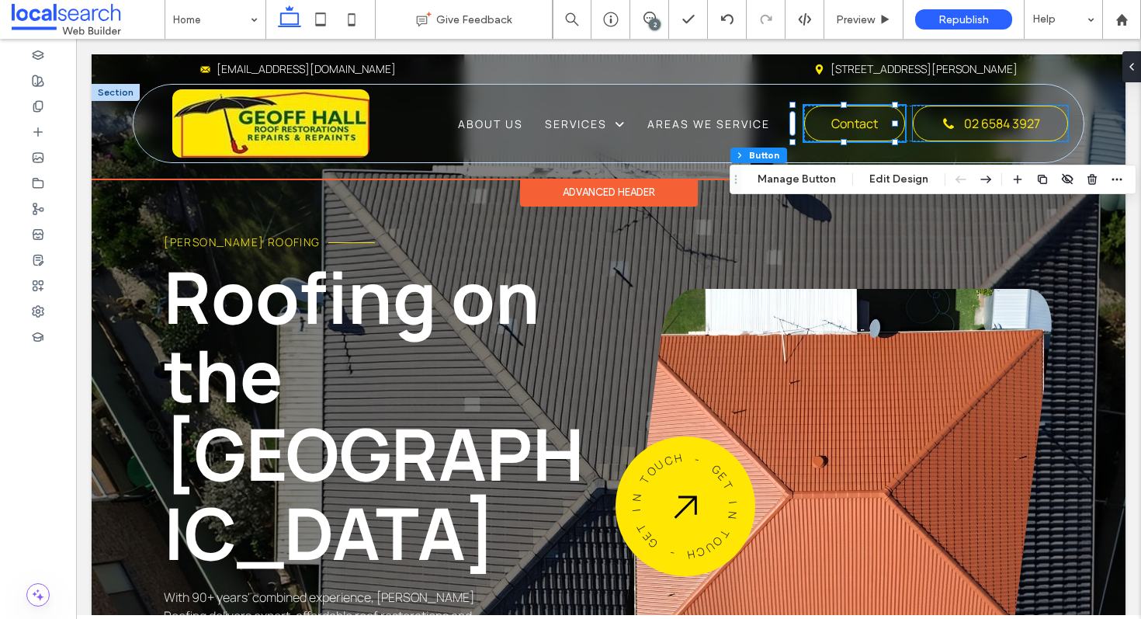
click at [964, 122] on span "02 6584 3927" at bounding box center [1002, 123] width 76 height 17
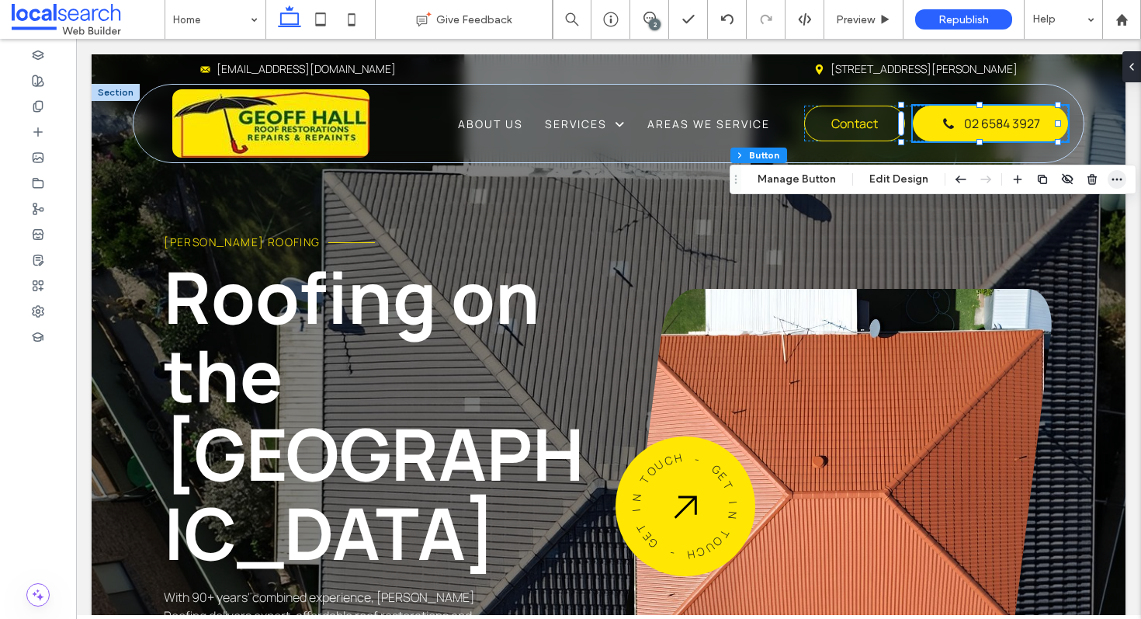
click at [1114, 177] on icon "button" at bounding box center [1117, 179] width 12 height 12
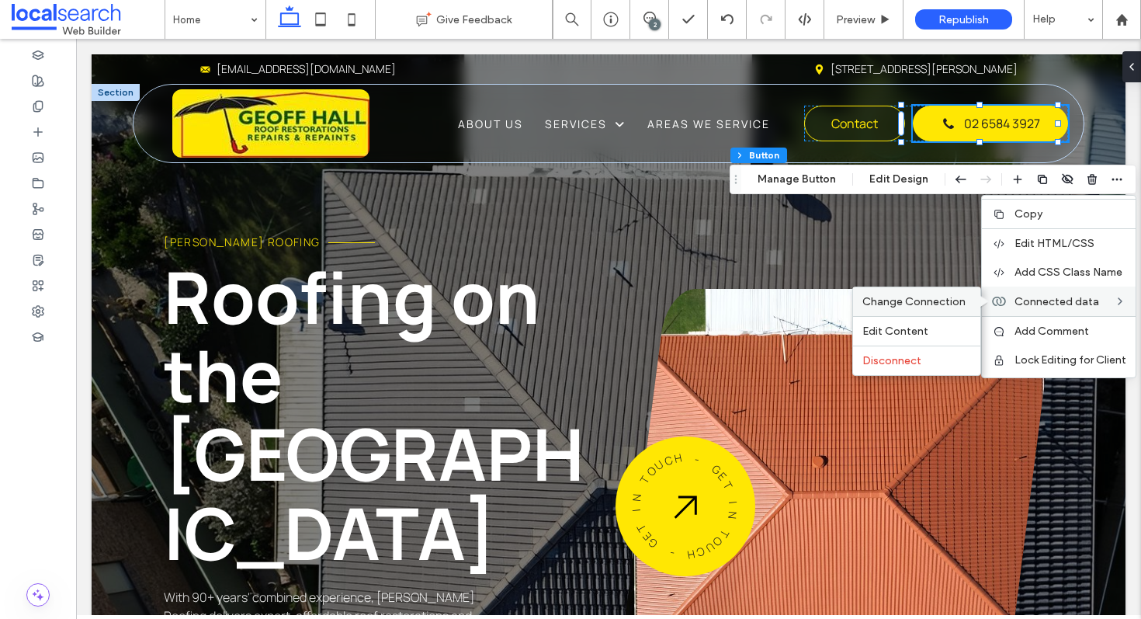
click at [911, 298] on span "Change Connection" at bounding box center [913, 301] width 103 height 13
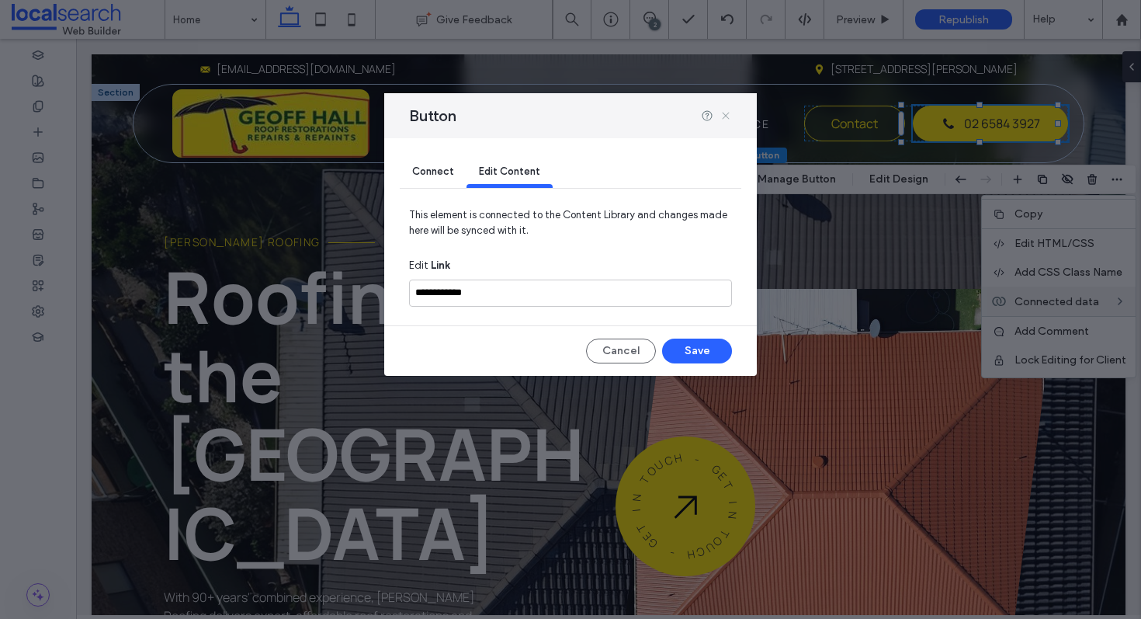
click at [729, 109] on icon at bounding box center [725, 115] width 12 height 12
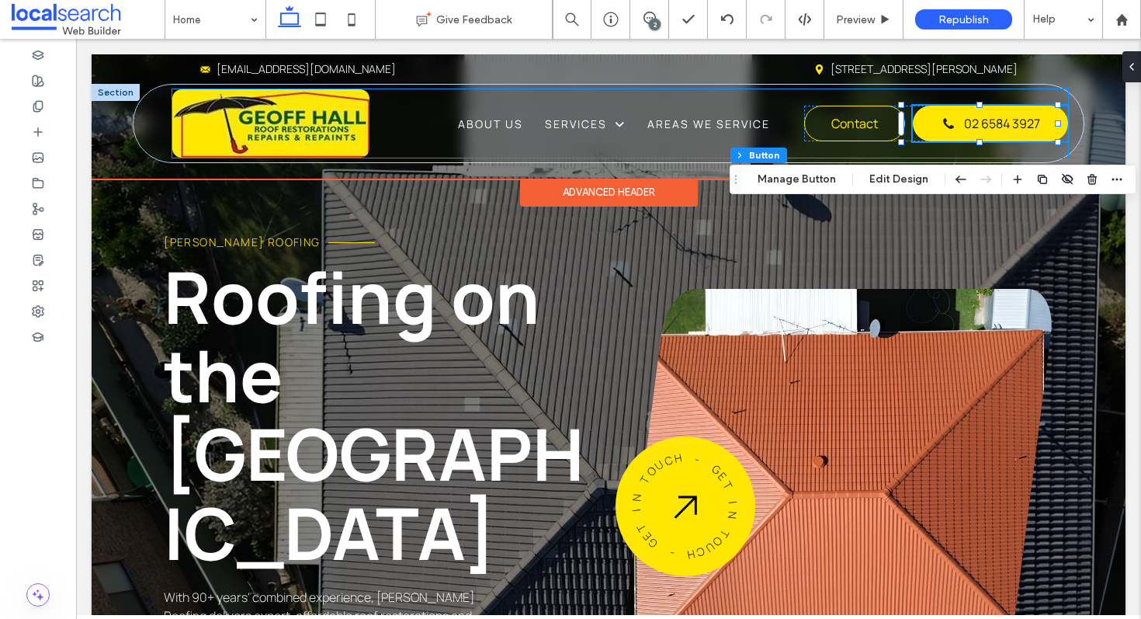
click at [785, 99] on div "Home About Us Services Roof Restorations Roof Repairs Roof Painting Emergency R…" at bounding box center [619, 123] width 895 height 68
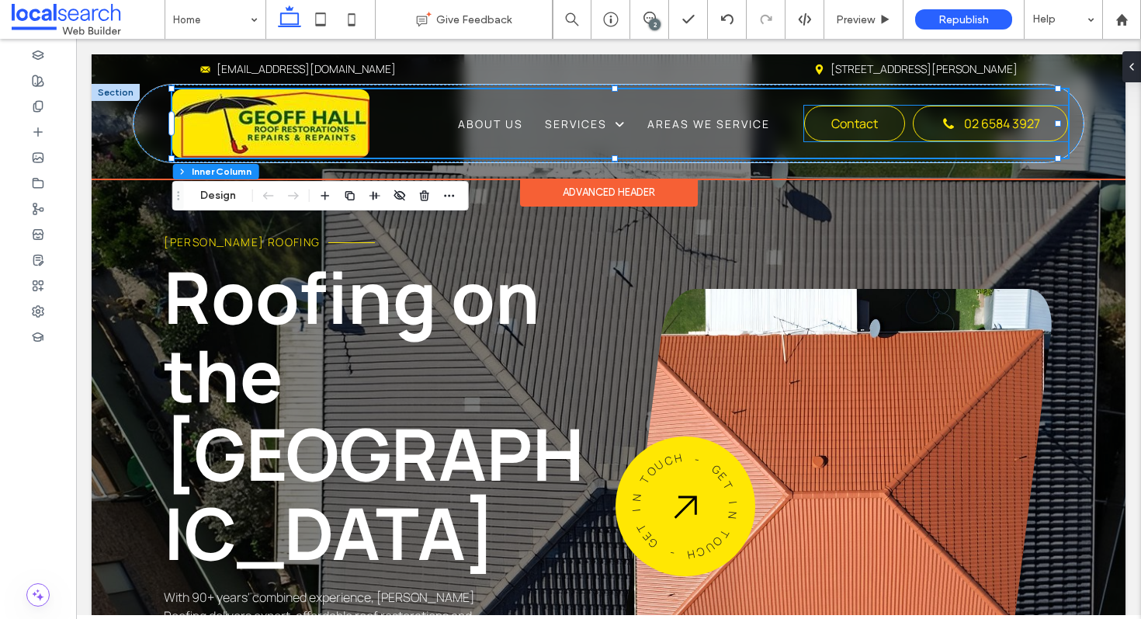
click at [964, 124] on span "02 6584 3927" at bounding box center [1002, 123] width 76 height 17
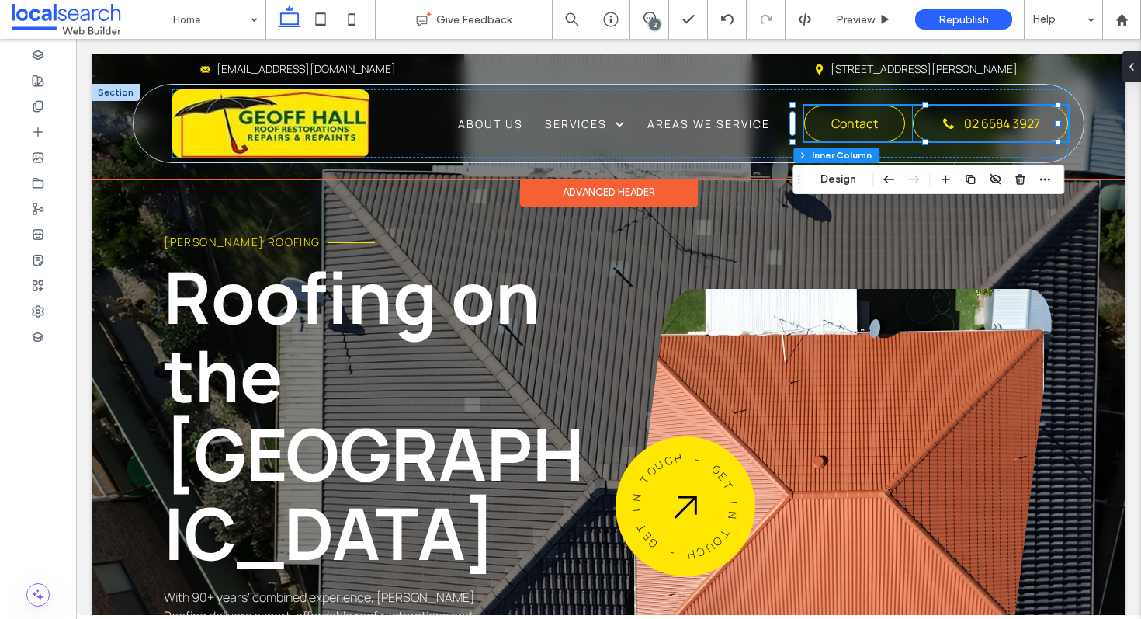
click at [973, 122] on span "02 6584 3927" at bounding box center [1002, 123] width 76 height 17
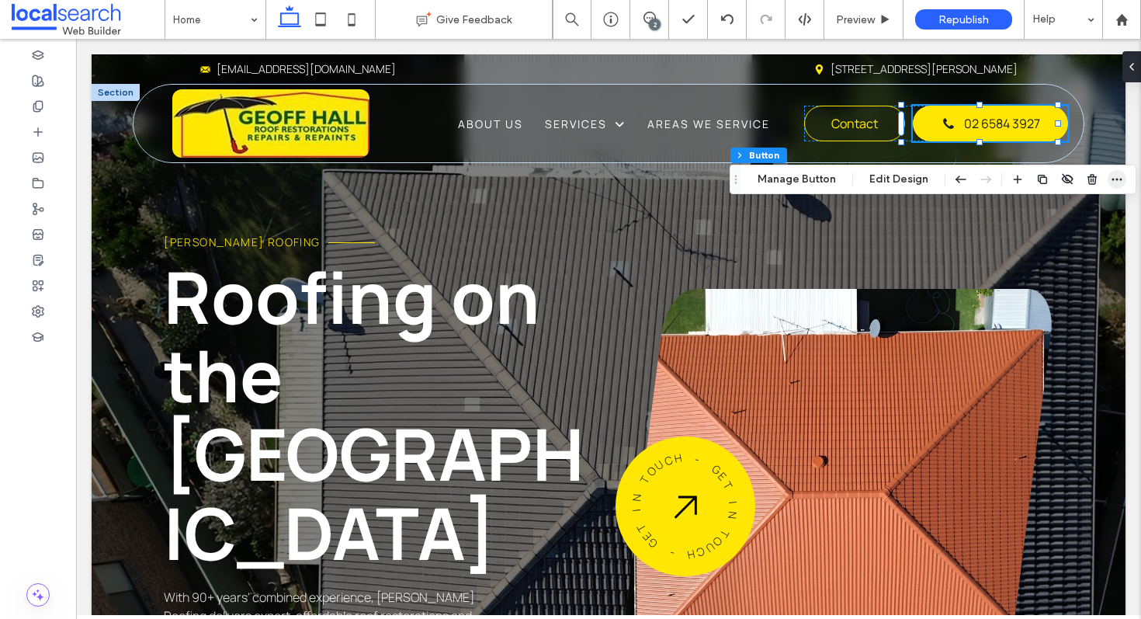
click at [1108, 175] on span "button" at bounding box center [1117, 179] width 19 height 19
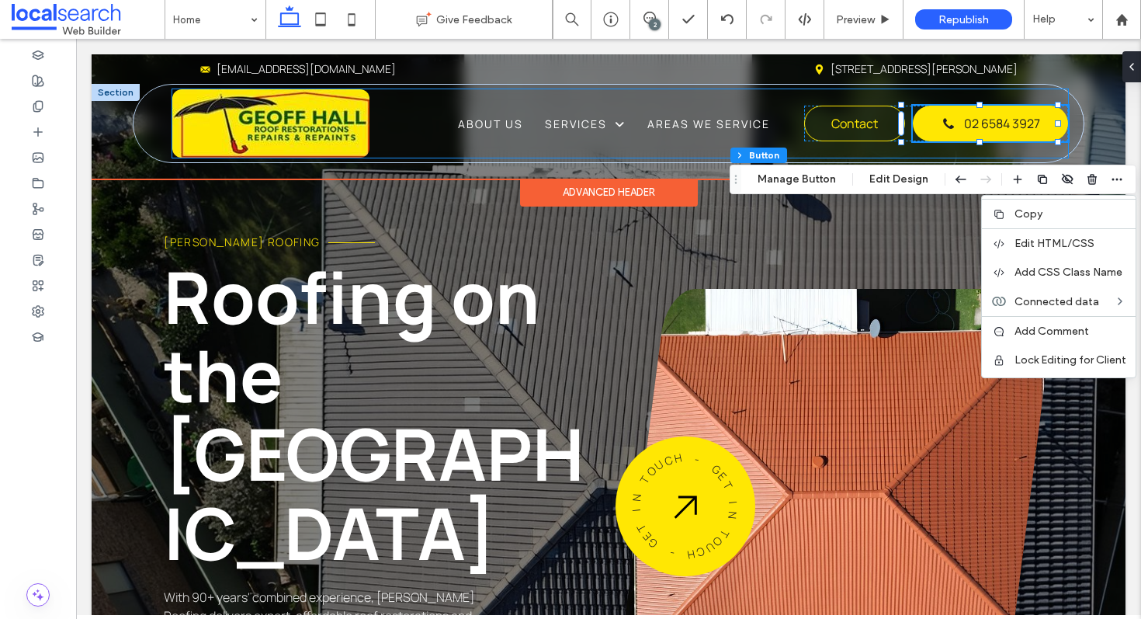
click at [825, 99] on div "Home About Us Services Roof Restorations Roof Repairs Roof Painting Emergency R…" at bounding box center [619, 123] width 895 height 68
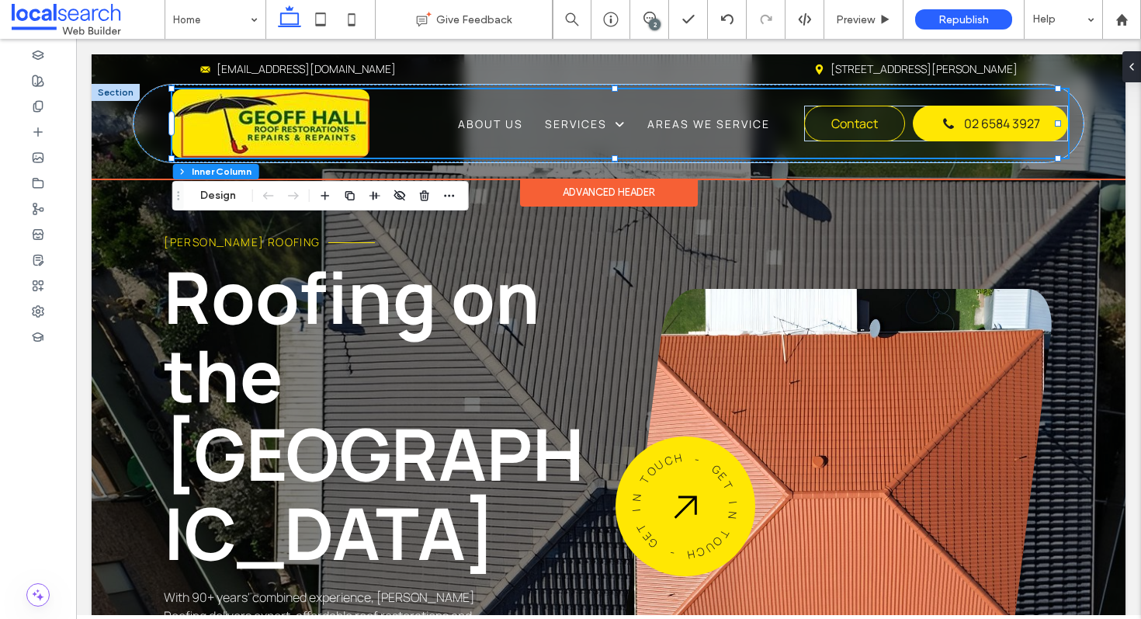
click at [978, 156] on div "Home About Us Services Roof Restorations Roof Repairs Roof Painting Emergency R…" at bounding box center [619, 123] width 895 height 68
click at [900, 114] on div "Contact 02 6584 3927" at bounding box center [936, 124] width 264 height 36
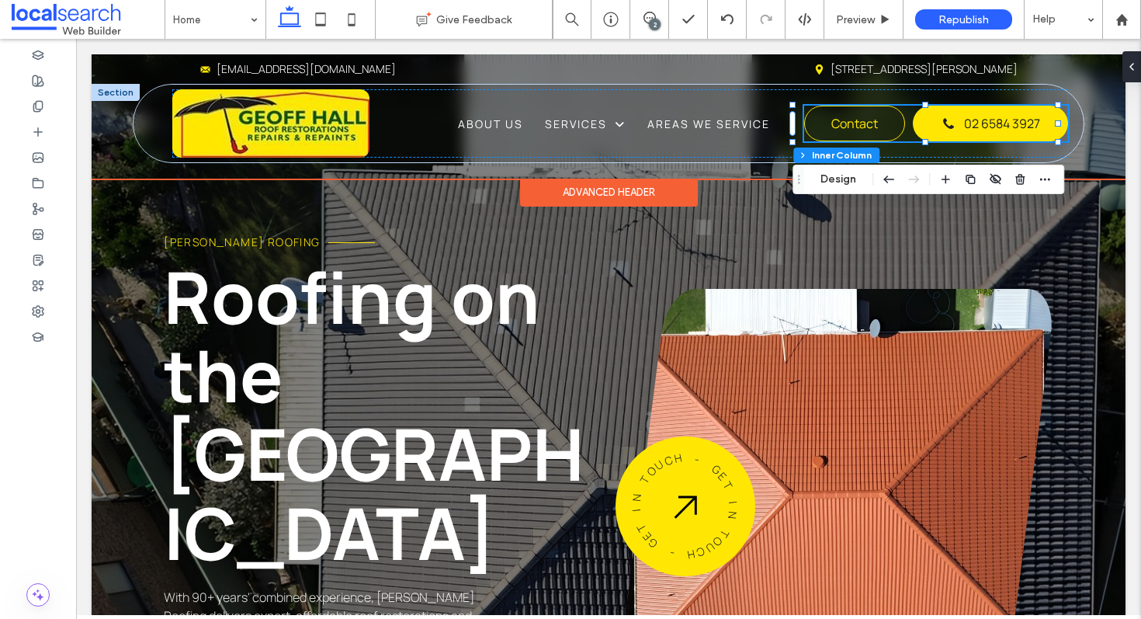
click at [900, 114] on div "Contact 02 6584 3927" at bounding box center [936, 124] width 264 height 36
click at [941, 120] on span at bounding box center [949, 124] width 16 height 16
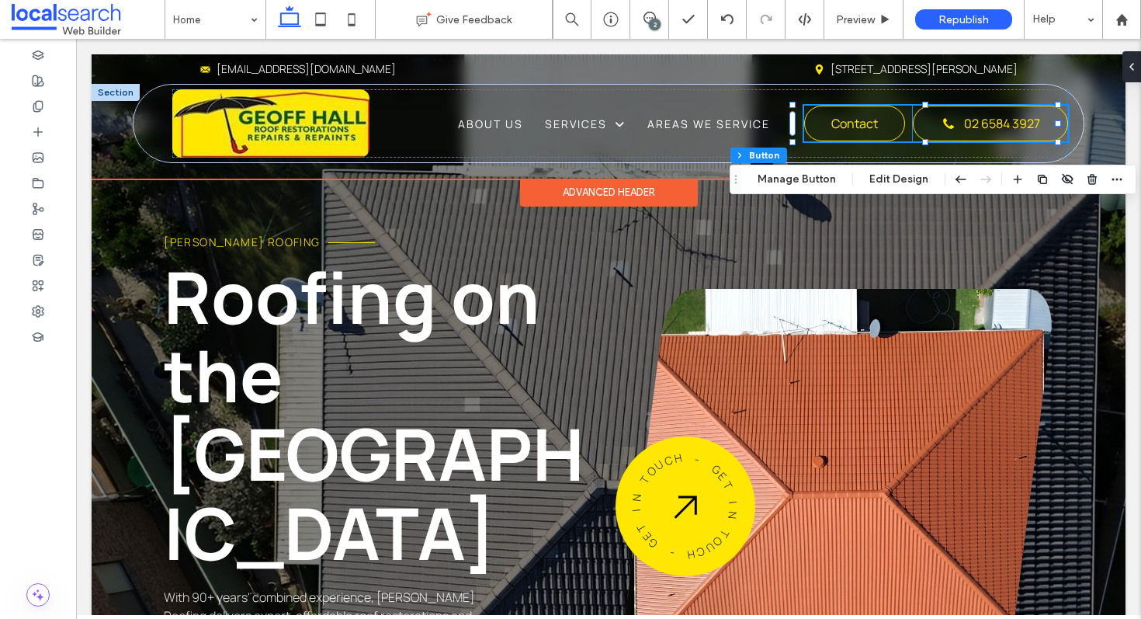
type input "**"
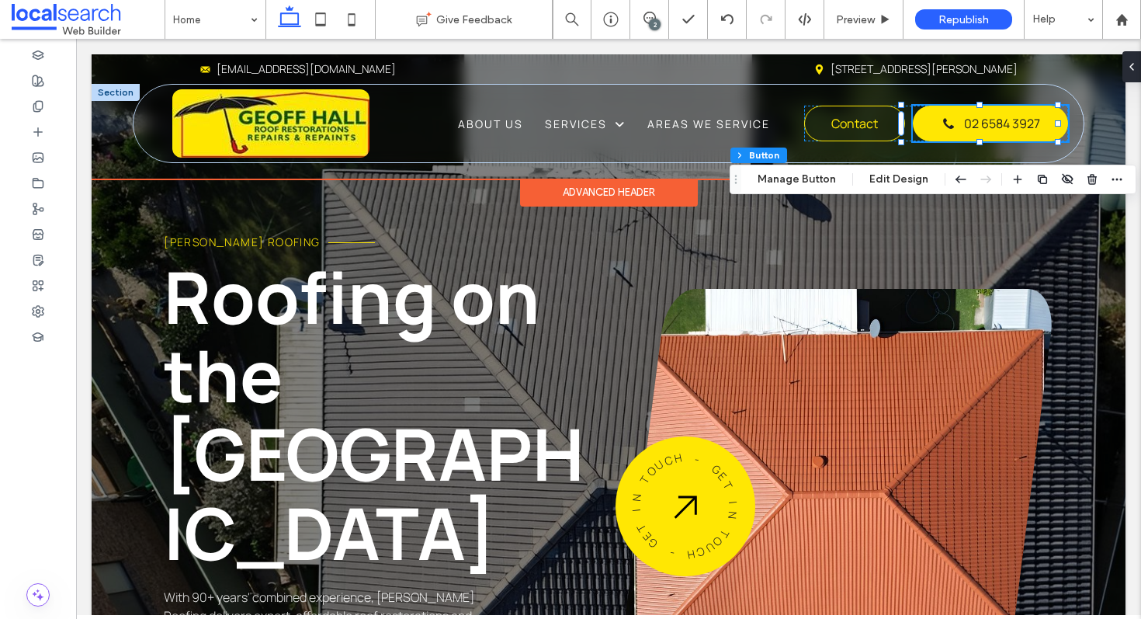
click at [913, 108] on div "02 6584 3927" at bounding box center [990, 124] width 155 height 36
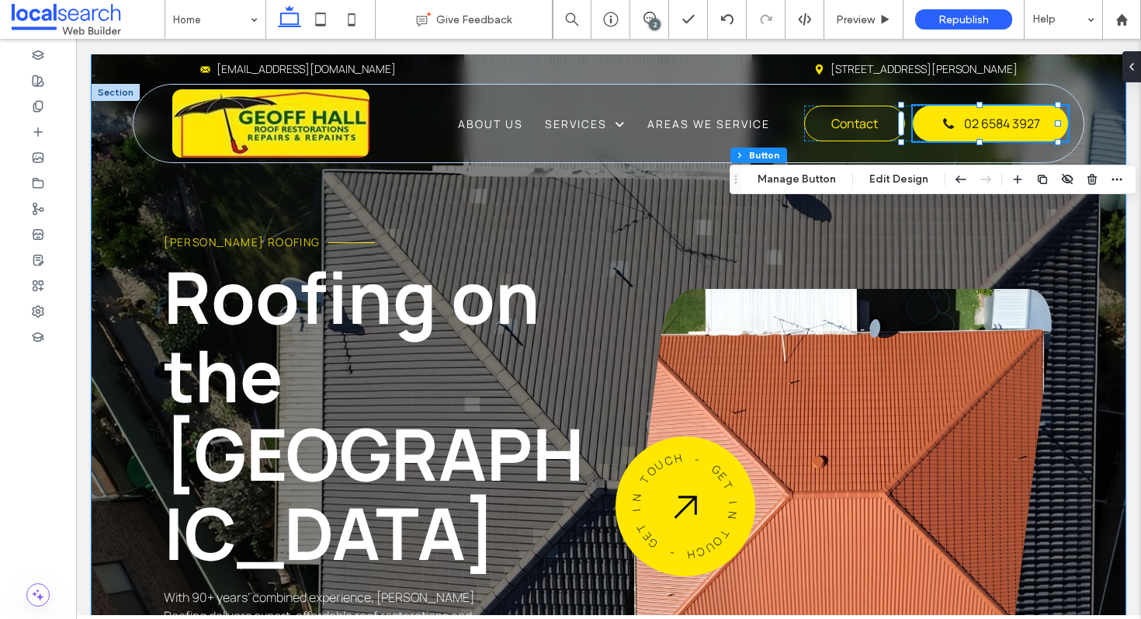
click at [822, 224] on div "Geoff Hall Roofing Roofing on the Mid North Coast With 90+ years' combined expe…" at bounding box center [609, 463] width 1034 height 818
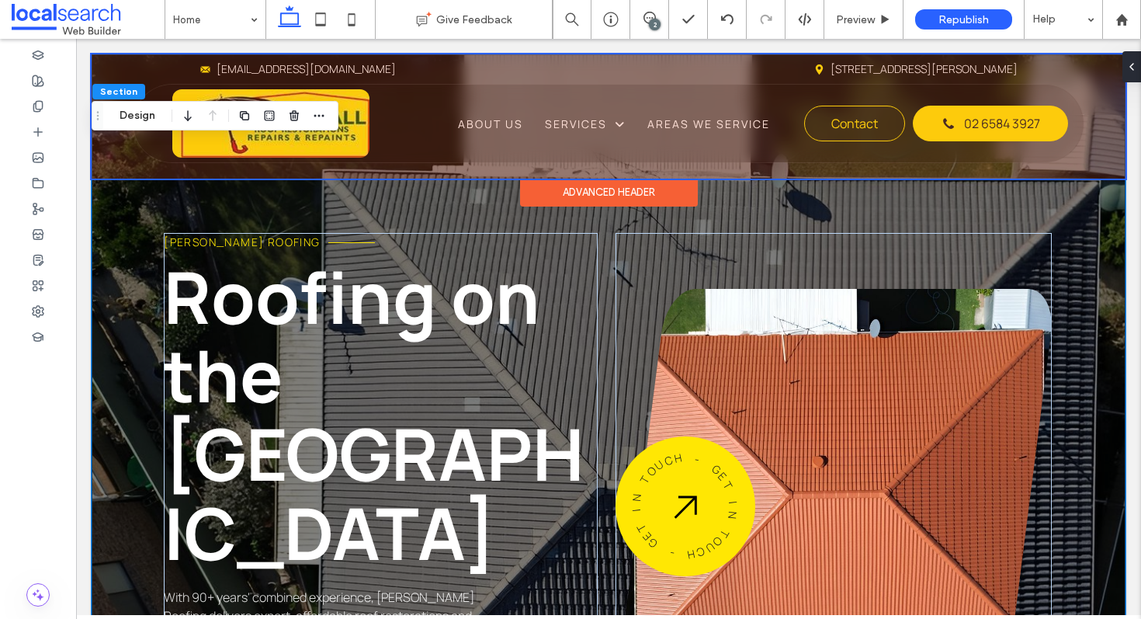
click at [952, 128] on div at bounding box center [609, 116] width 1034 height 124
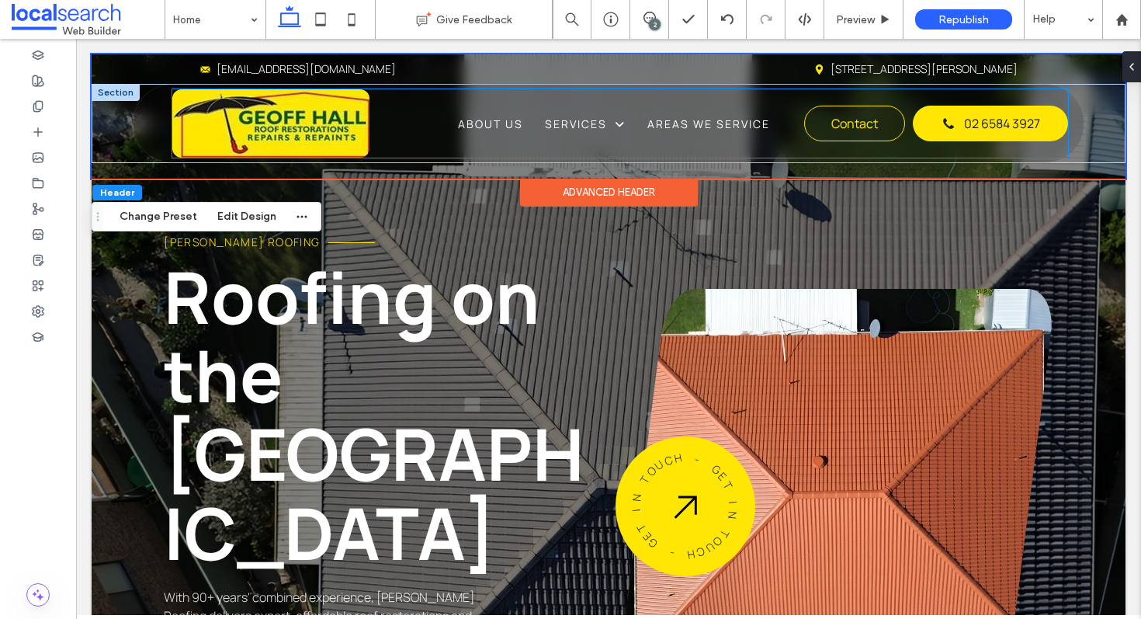
click at [908, 94] on div "Home About Us Services Roof Restorations Roof Repairs Roof Painting Emergency R…" at bounding box center [619, 123] width 895 height 68
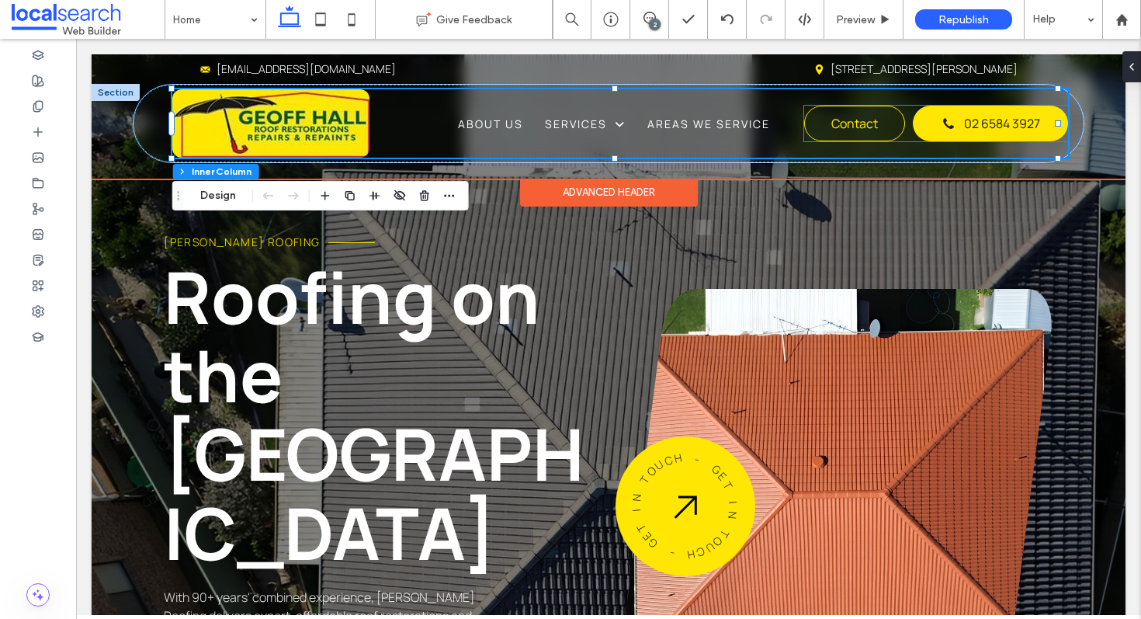
click at [899, 129] on div "Contact 02 6584 3927" at bounding box center [936, 124] width 264 height 36
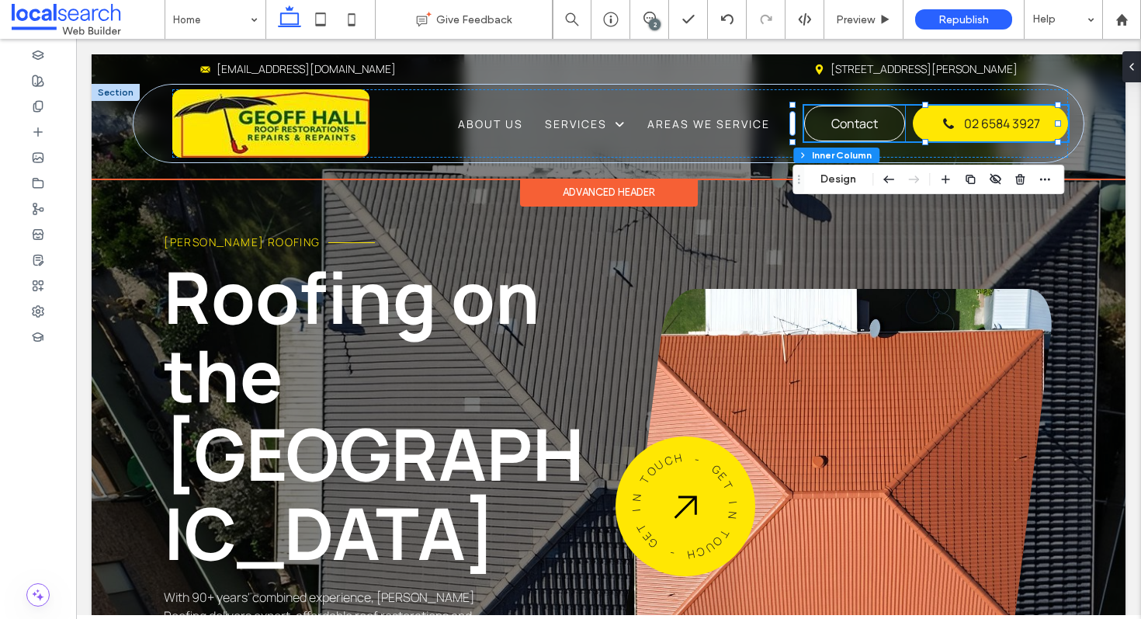
click at [873, 121] on link "Contact" at bounding box center [854, 124] width 101 height 36
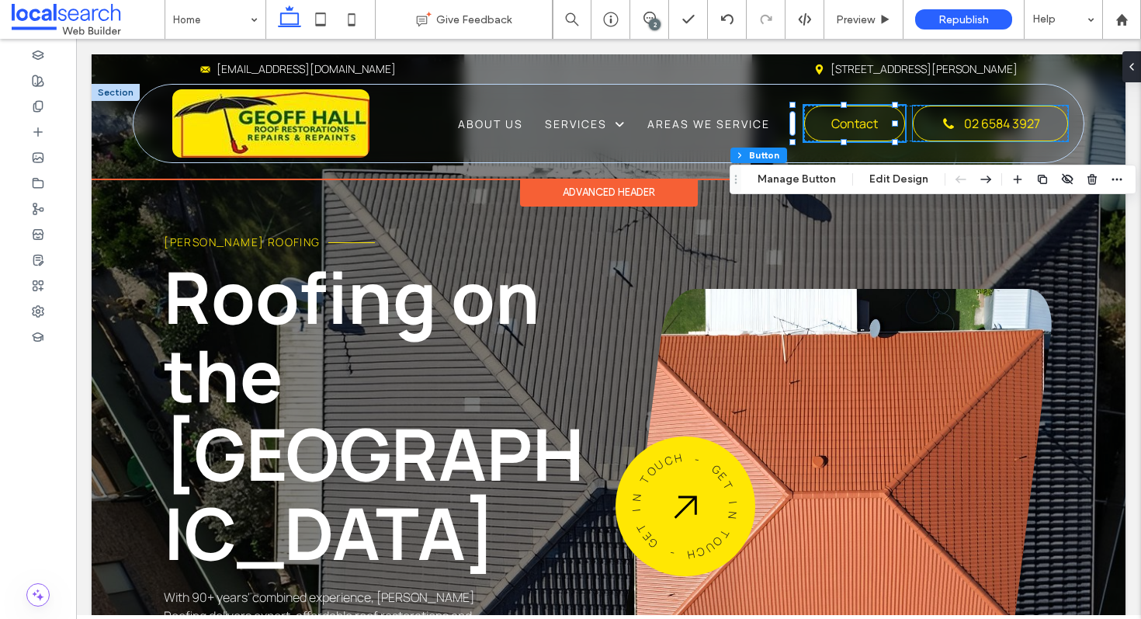
click at [973, 120] on span "02 6584 3927" at bounding box center [1002, 123] width 76 height 17
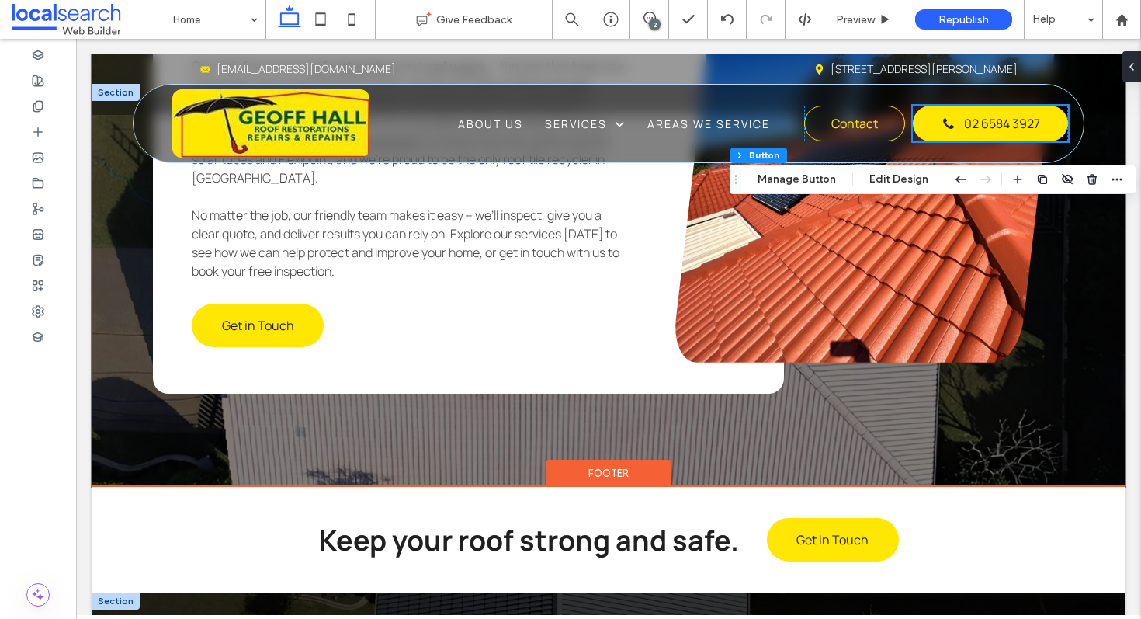
scroll to position [4946, 0]
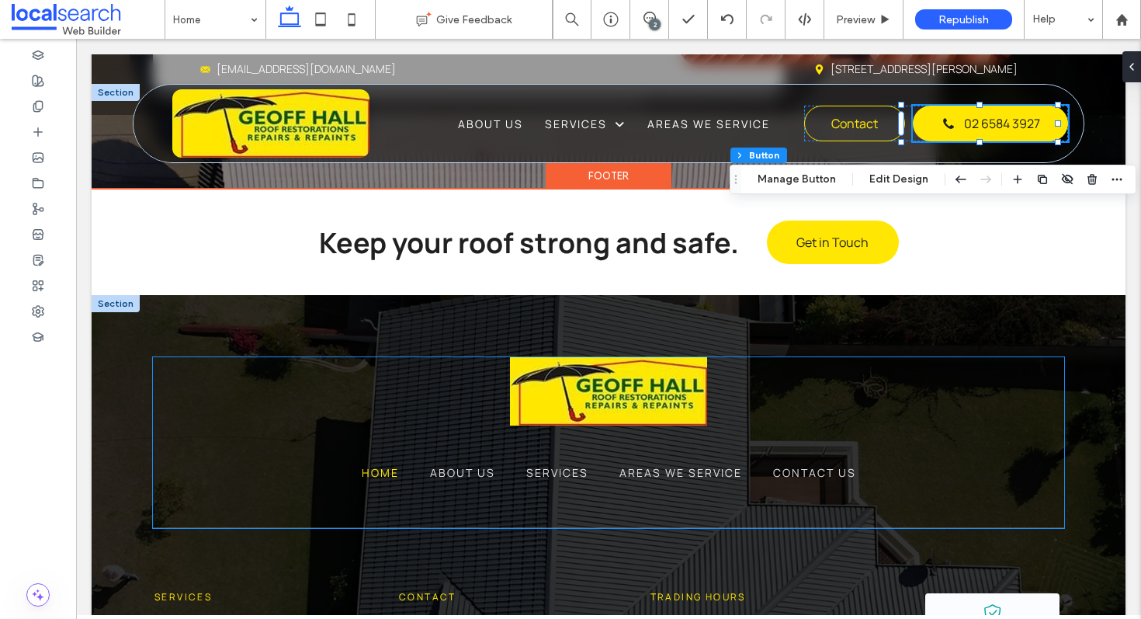
click at [653, 357] on img at bounding box center [608, 391] width 197 height 68
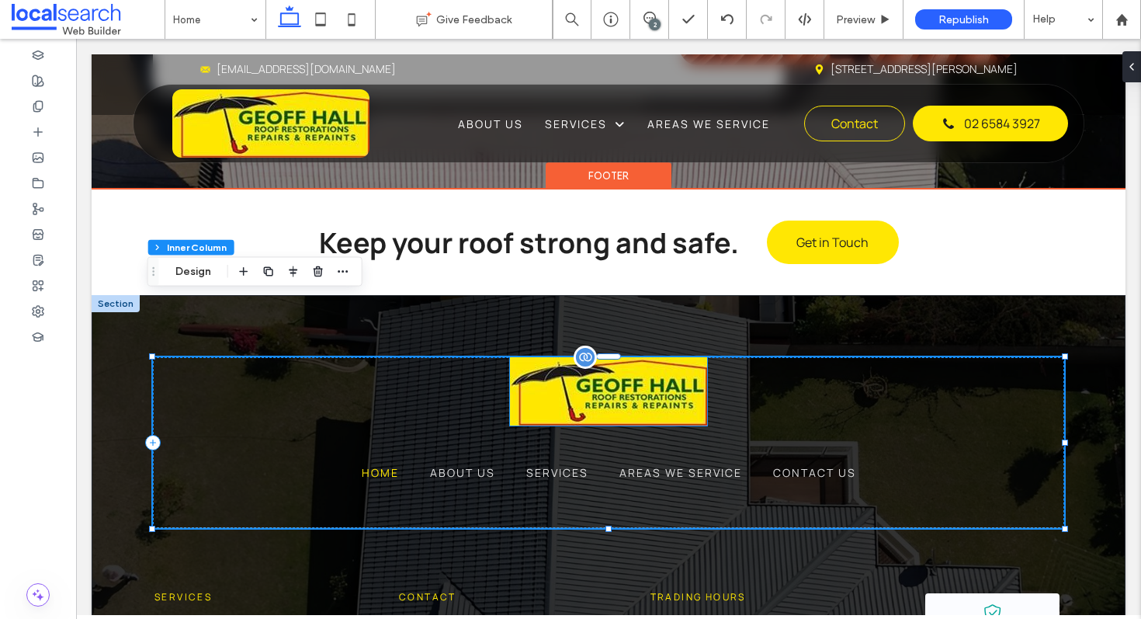
click at [587, 357] on img at bounding box center [608, 391] width 197 height 68
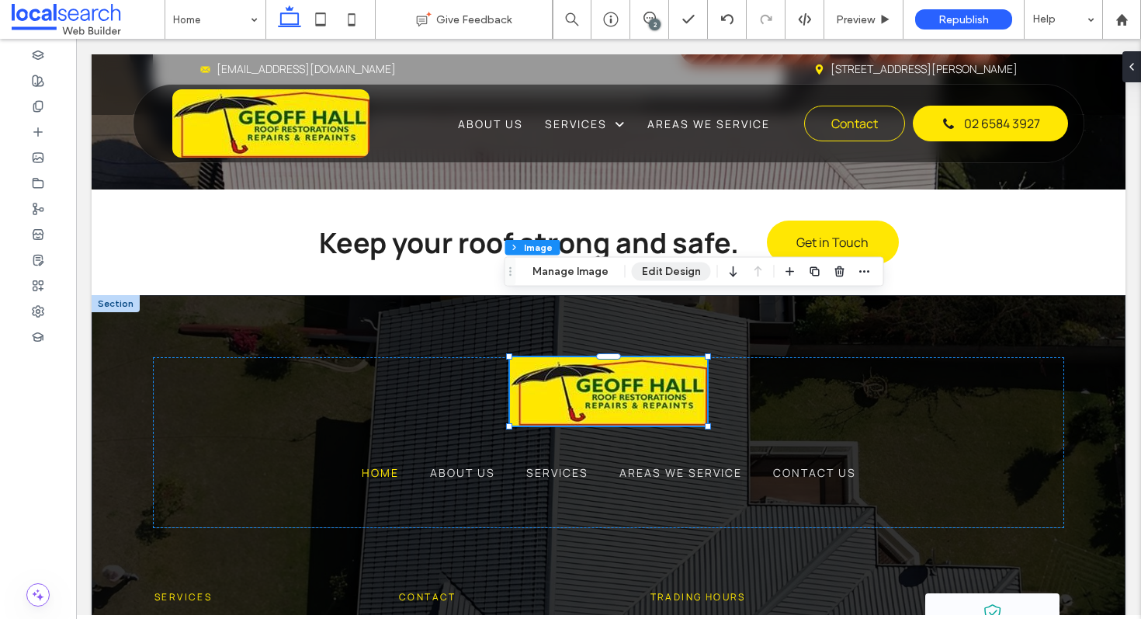
click at [650, 264] on button "Edit Design" at bounding box center [671, 271] width 79 height 19
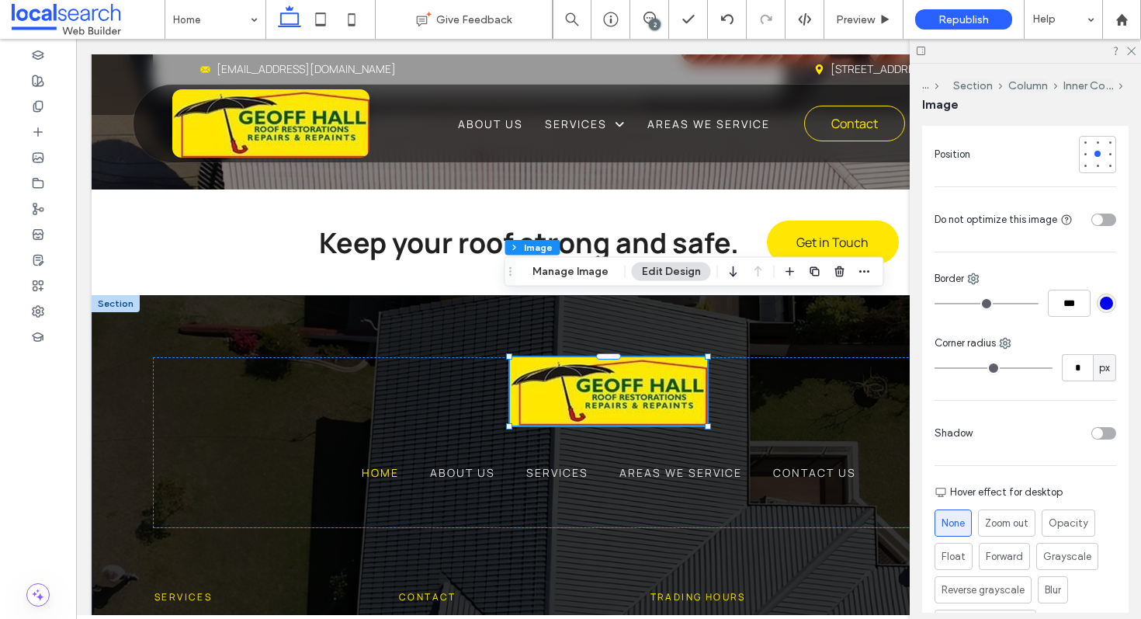
scroll to position [469, 0]
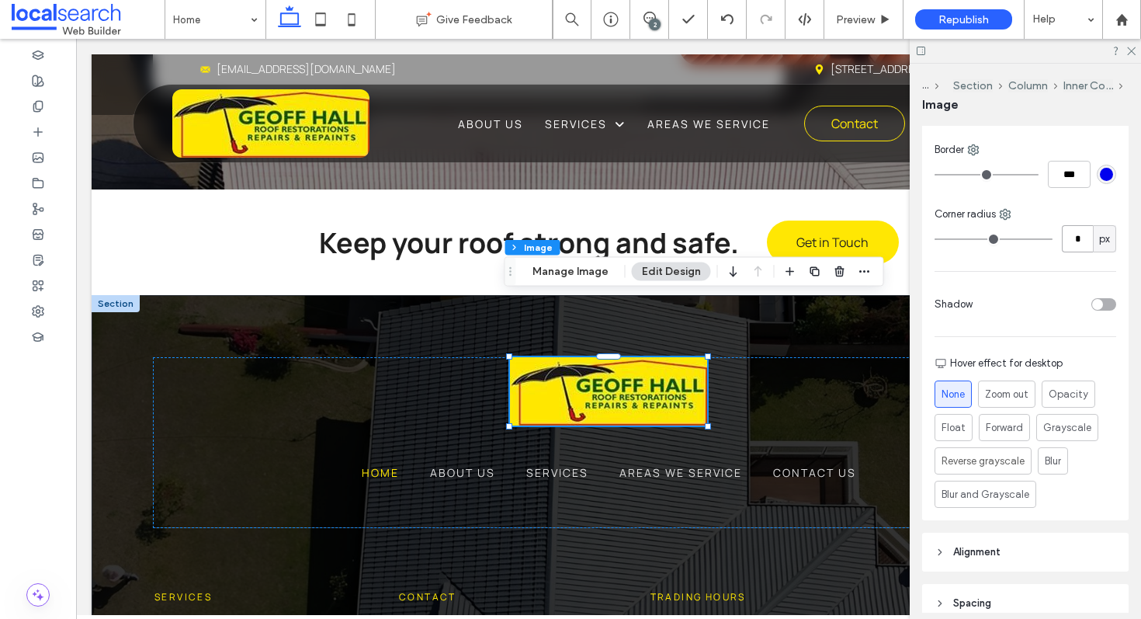
click at [1067, 238] on input "*" at bounding box center [1077, 238] width 31 height 27
type input "**"
click at [1134, 47] on use at bounding box center [1131, 51] width 9 height 9
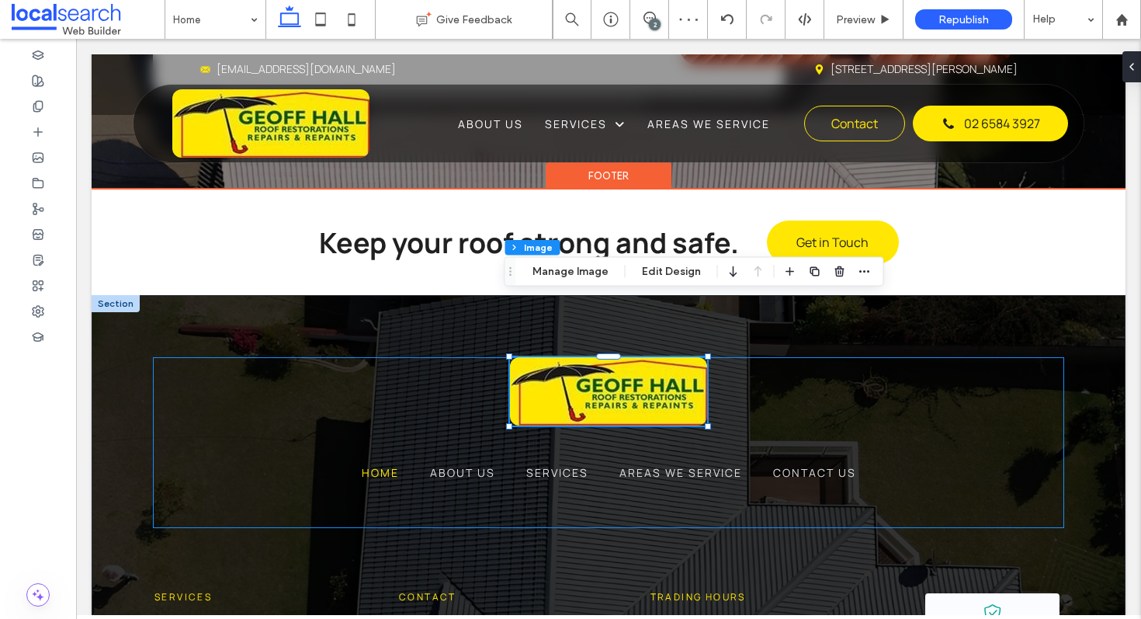
click at [764, 357] on div "Home About Us Services Areas We Service Contact Us" at bounding box center [608, 442] width 910 height 171
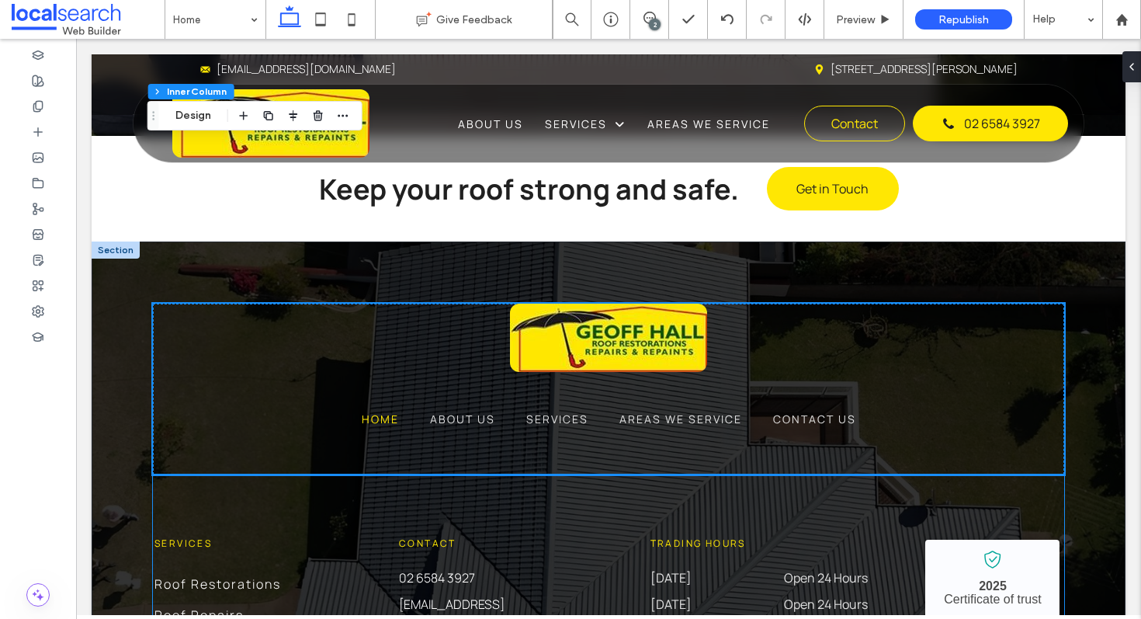
scroll to position [4915, 0]
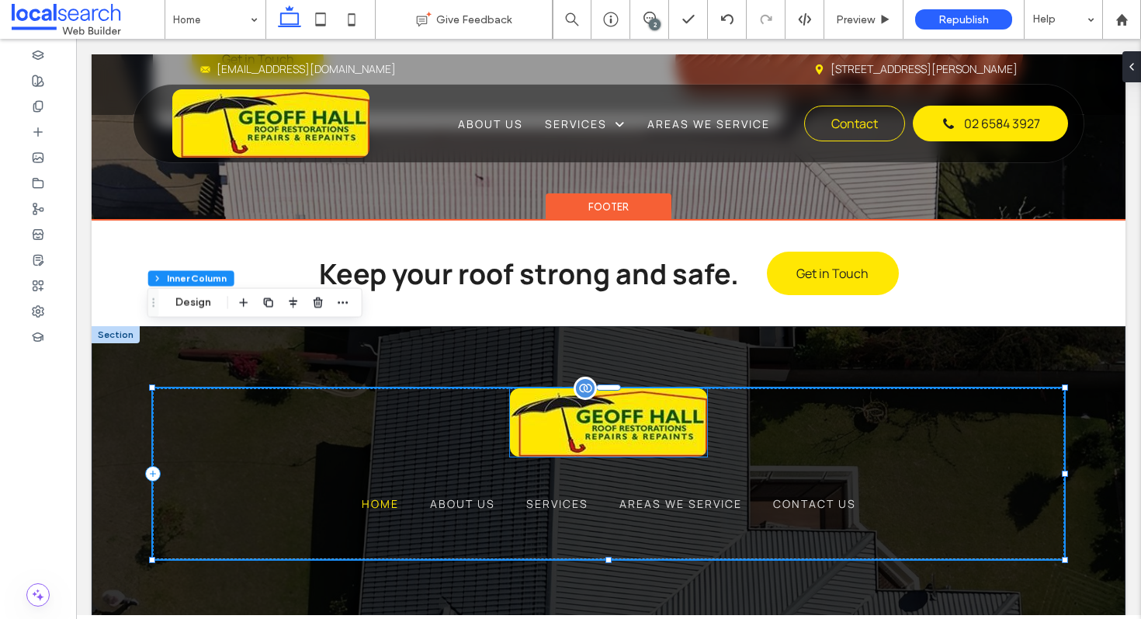
click at [575, 388] on img at bounding box center [608, 422] width 197 height 68
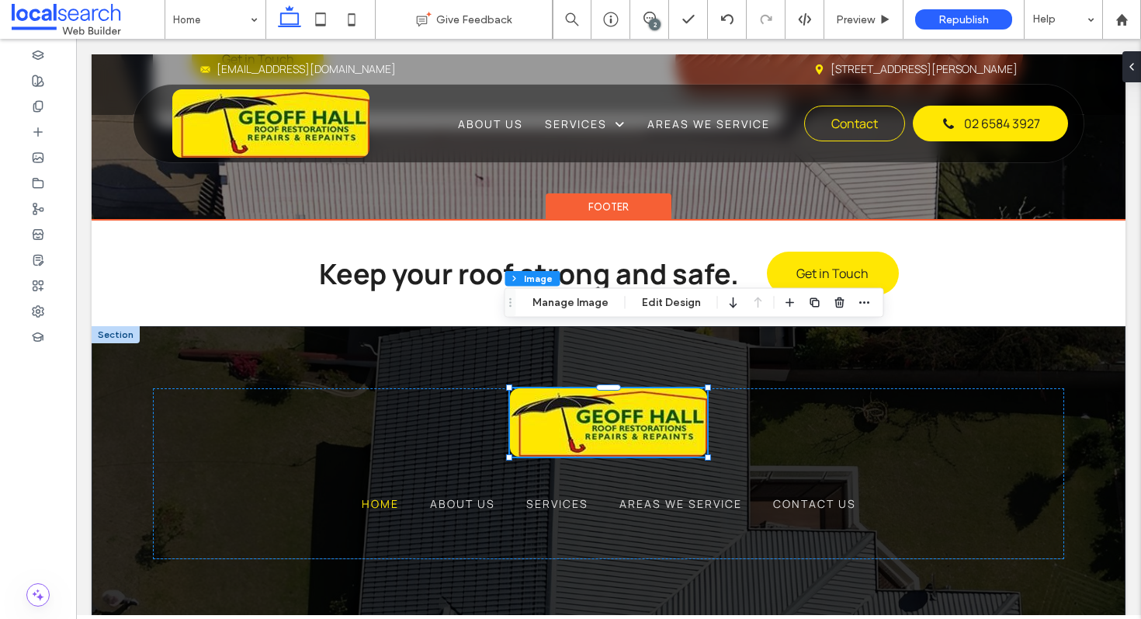
type input "**"
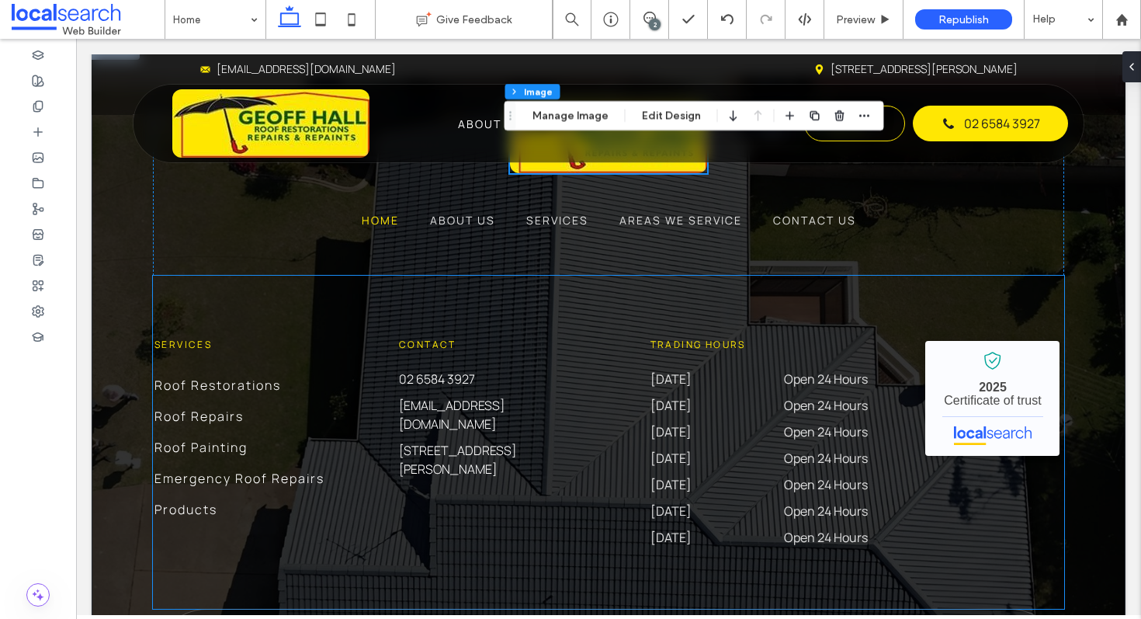
scroll to position [5306, 0]
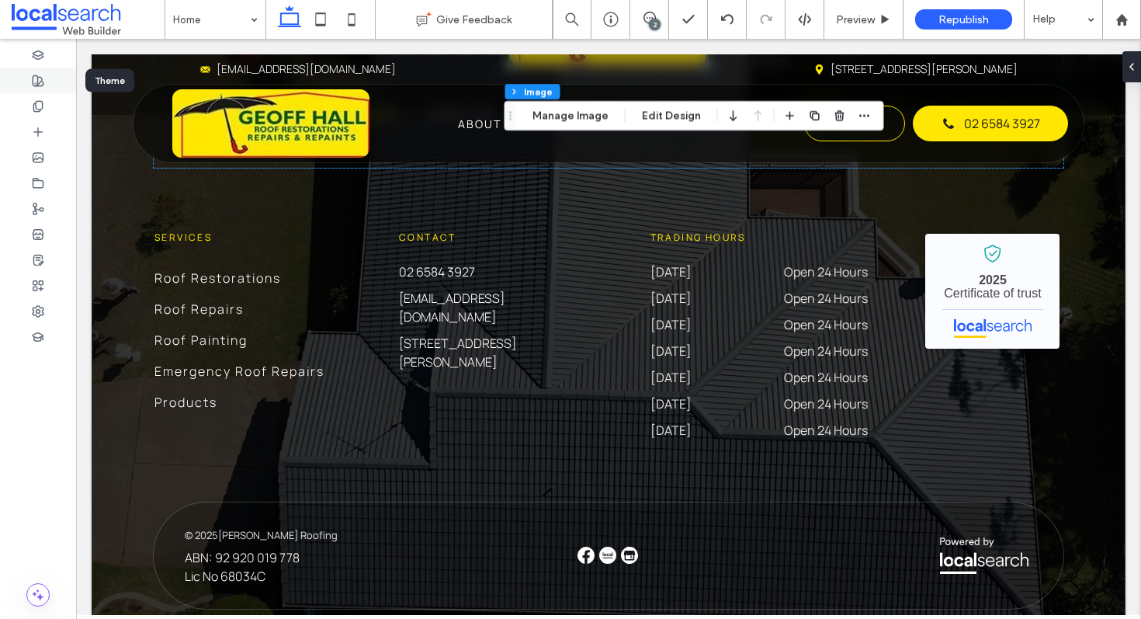
click at [30, 79] on div at bounding box center [38, 81] width 76 height 26
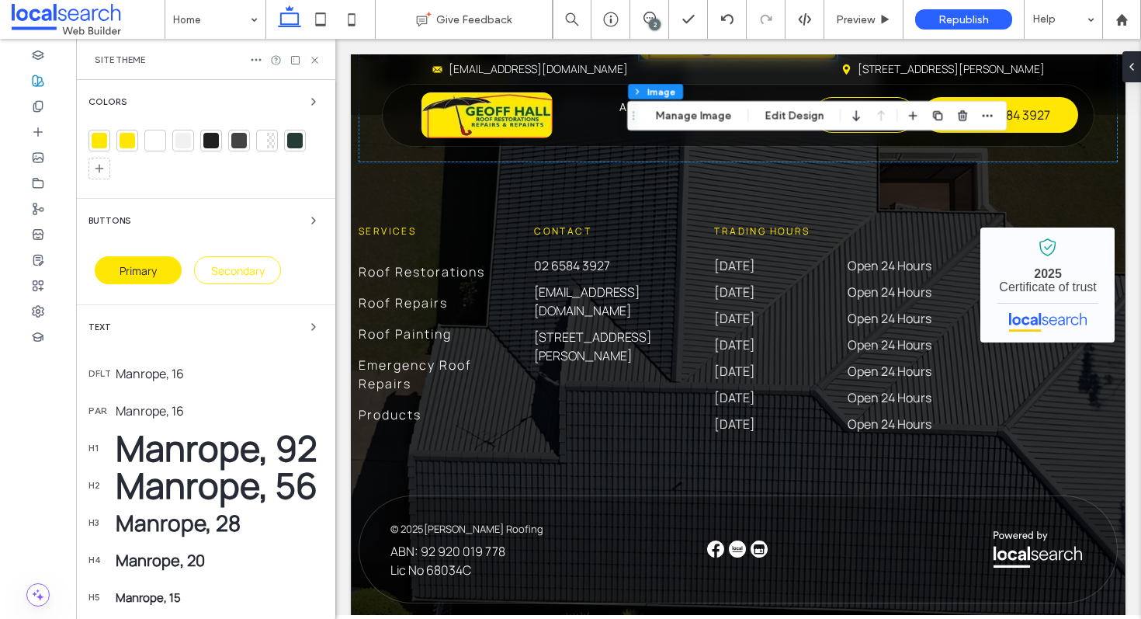
scroll to position [5840, 0]
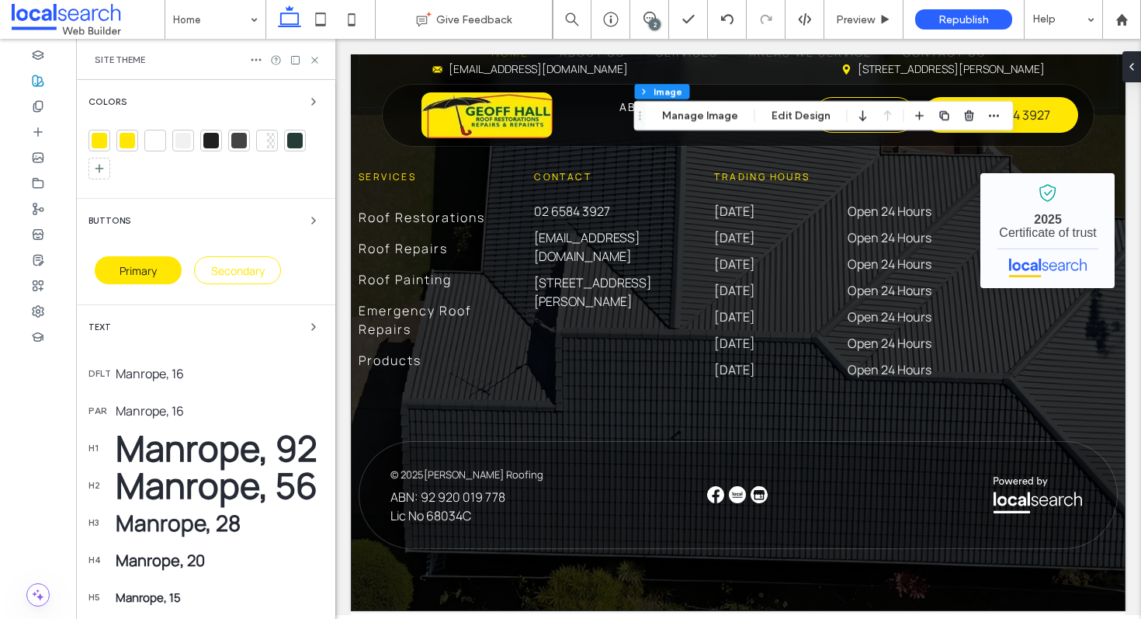
click at [100, 136] on div at bounding box center [100, 141] width 16 height 16
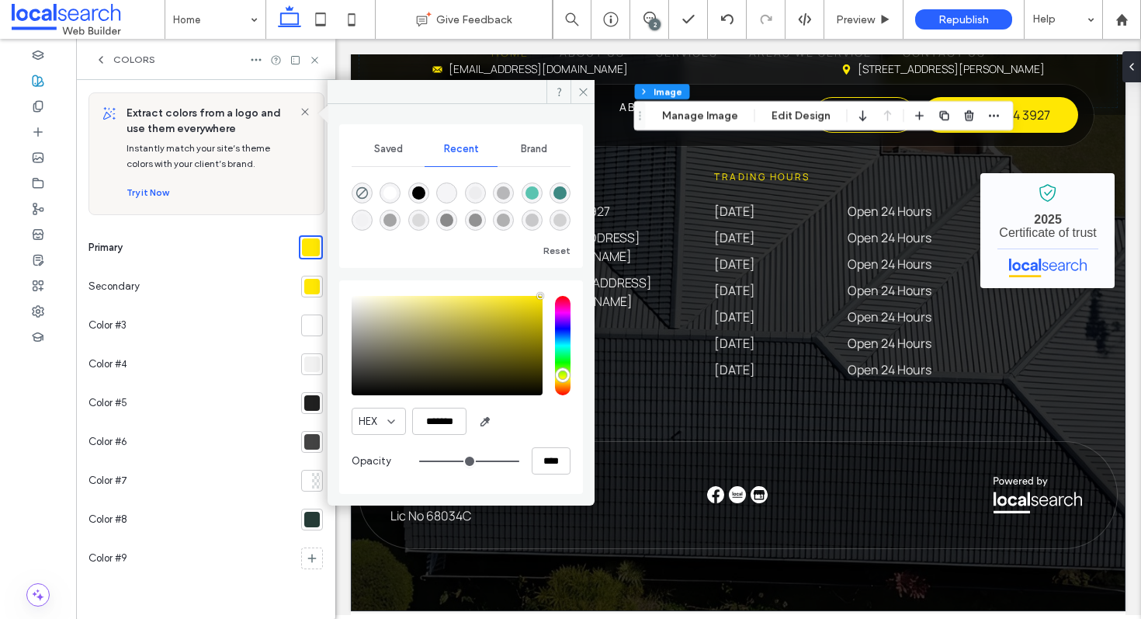
click at [314, 279] on div at bounding box center [312, 287] width 16 height 16
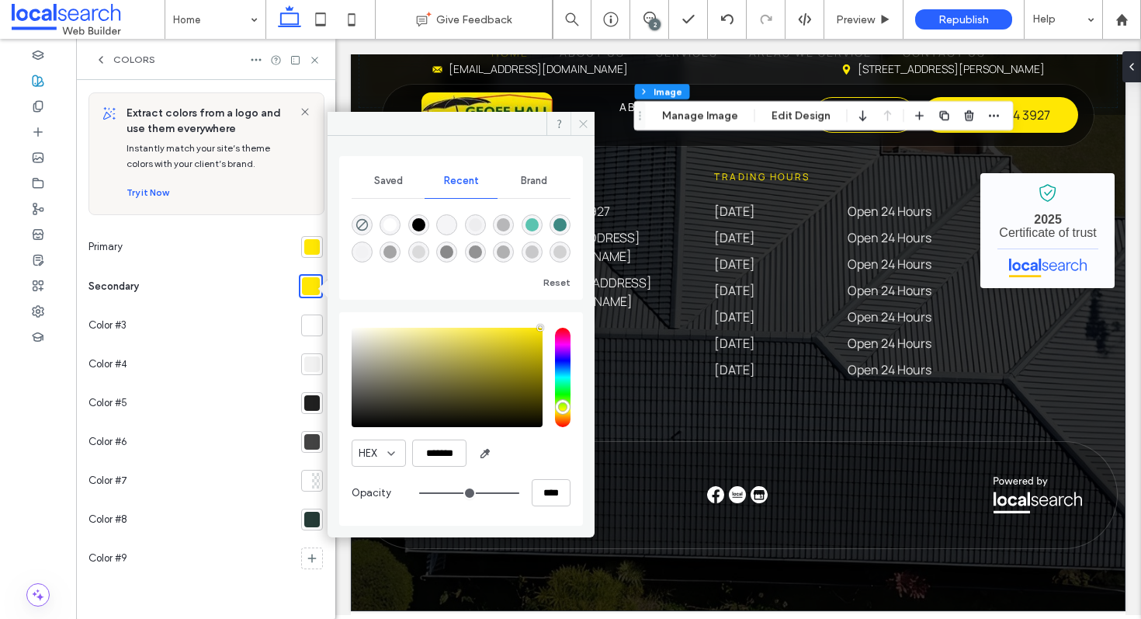
click at [585, 128] on icon at bounding box center [583, 124] width 12 height 12
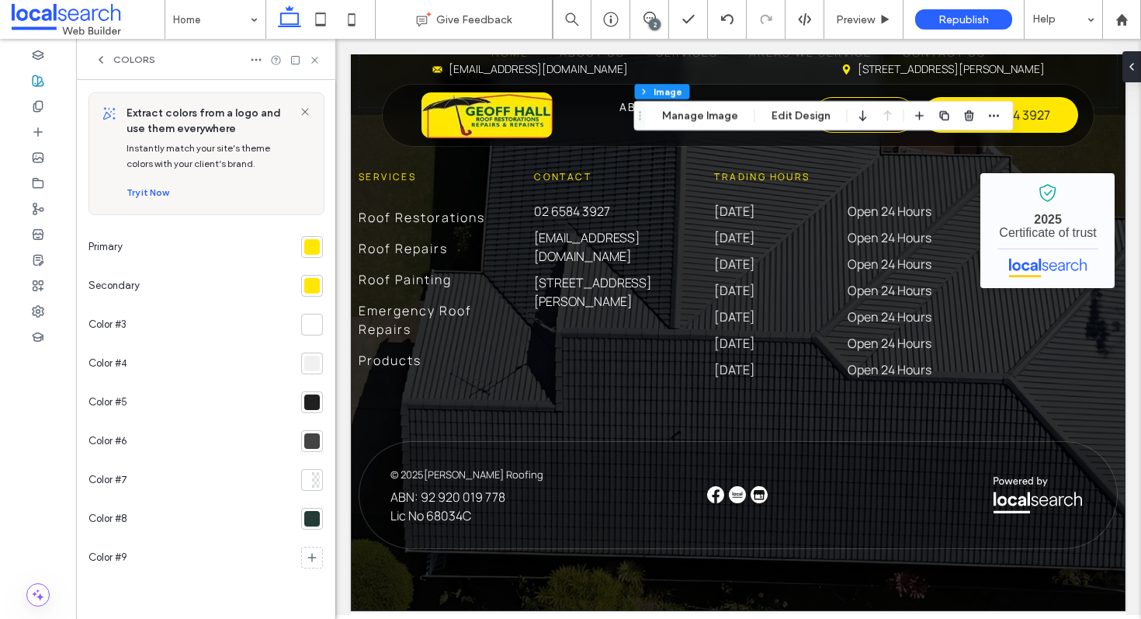
click at [103, 64] on icon at bounding box center [101, 60] width 12 height 12
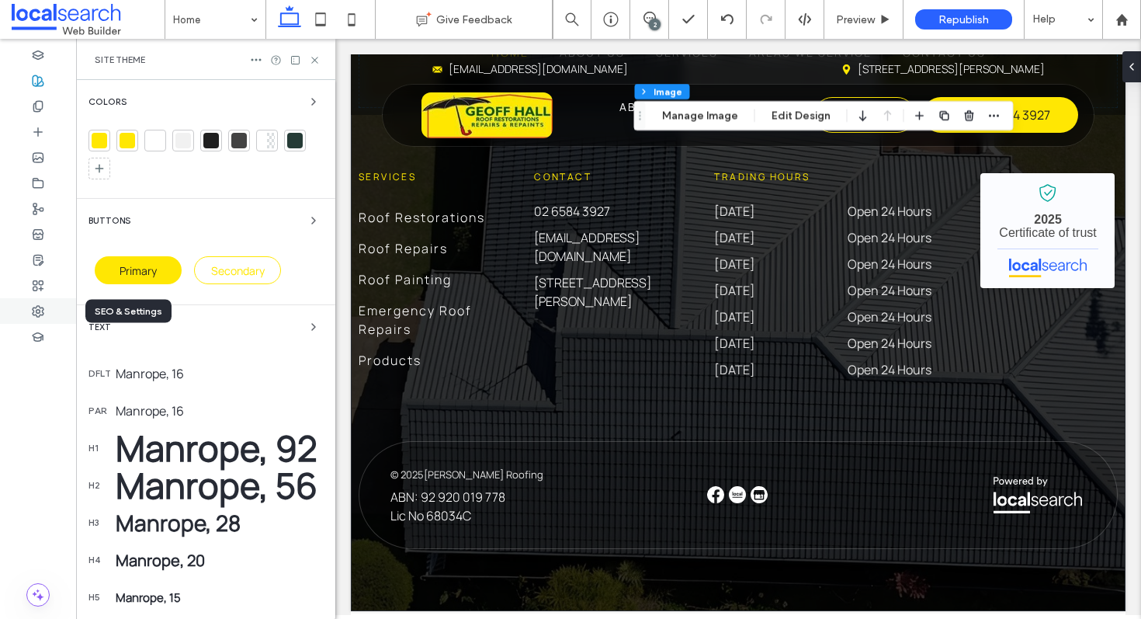
click at [50, 315] on div at bounding box center [38, 311] width 76 height 26
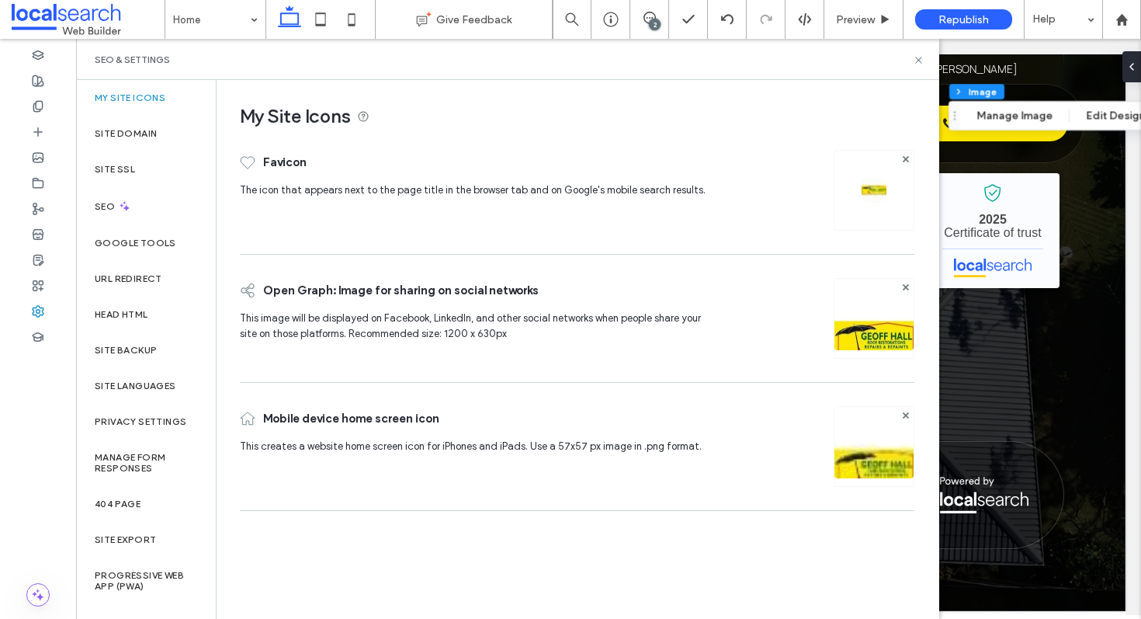
scroll to position [5306, 0]
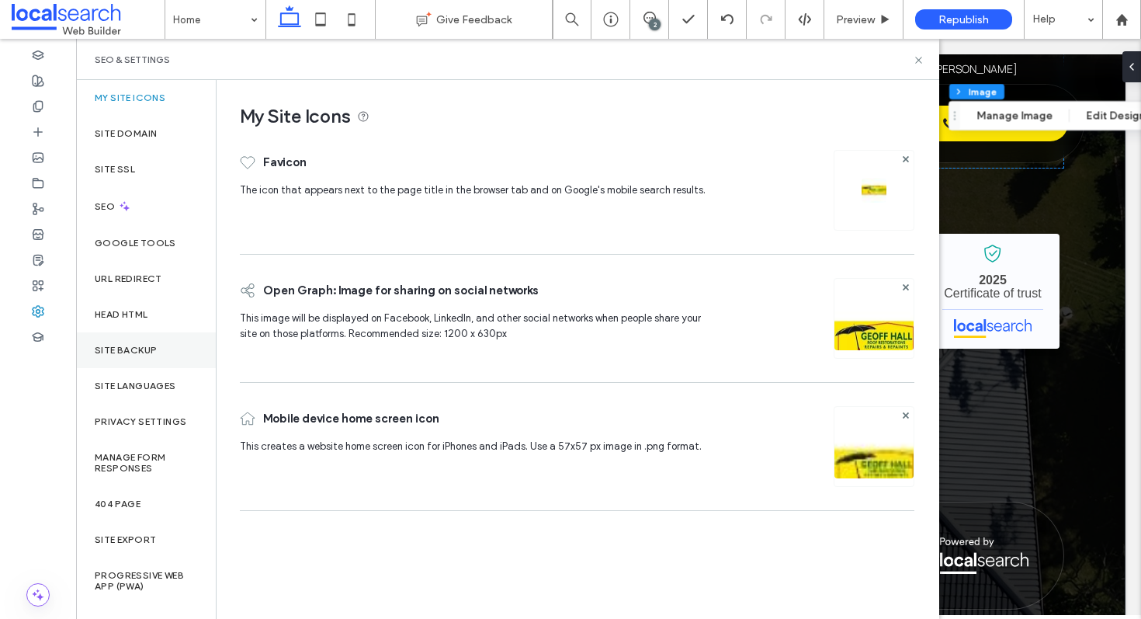
click at [138, 352] on label "Site Backup" at bounding box center [126, 350] width 62 height 11
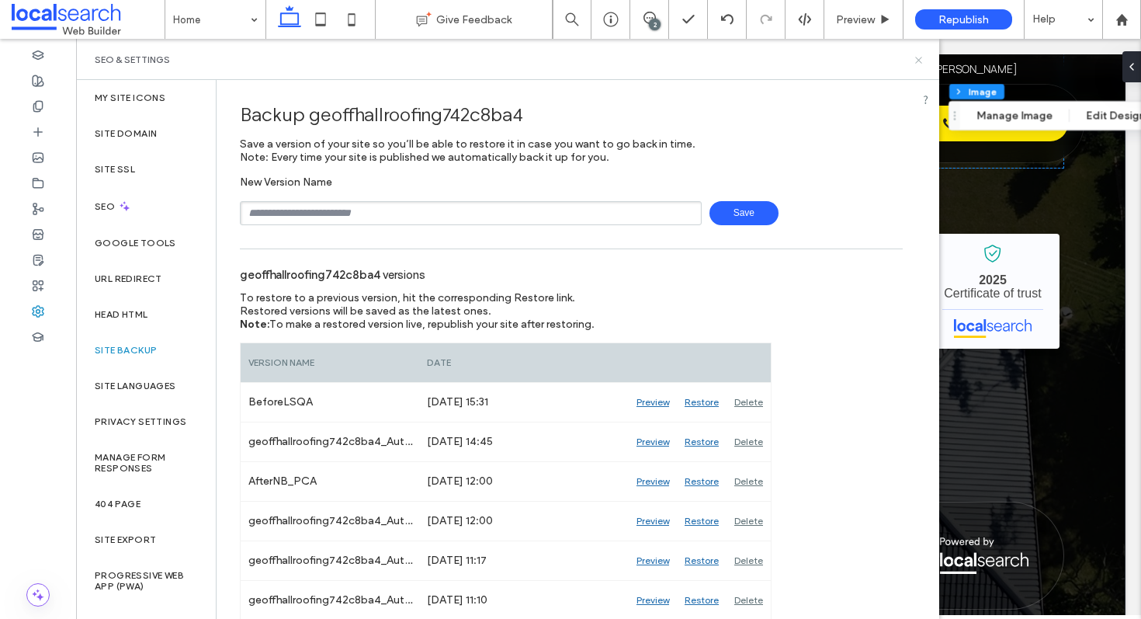
click at [923, 59] on icon at bounding box center [919, 60] width 12 height 12
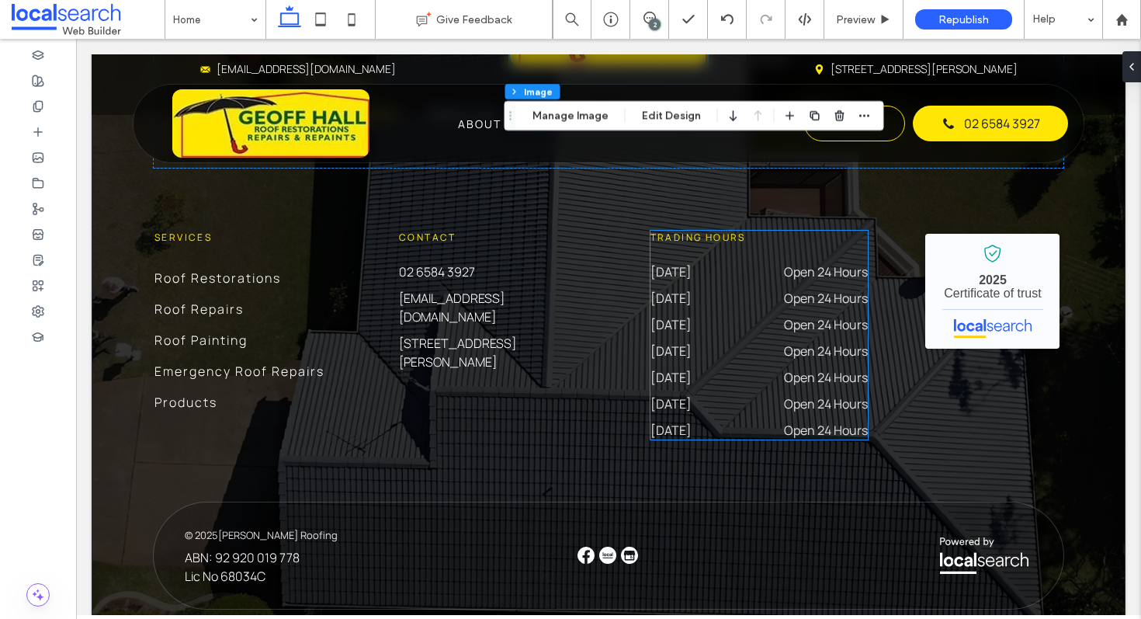
scroll to position [5303, 0]
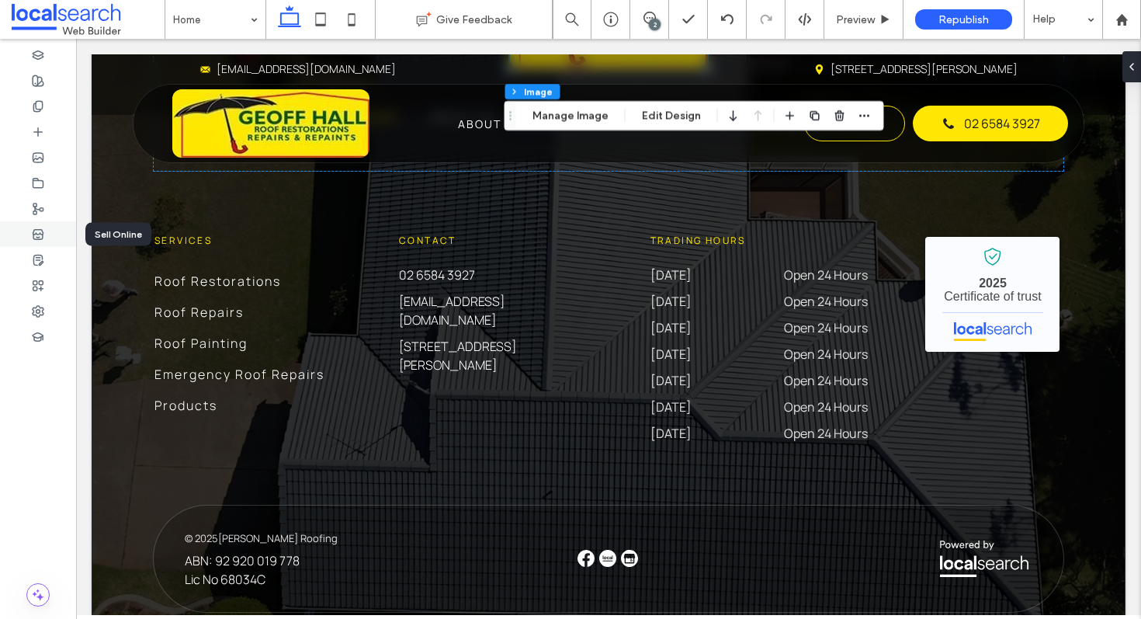
click at [47, 228] on div at bounding box center [38, 234] width 76 height 26
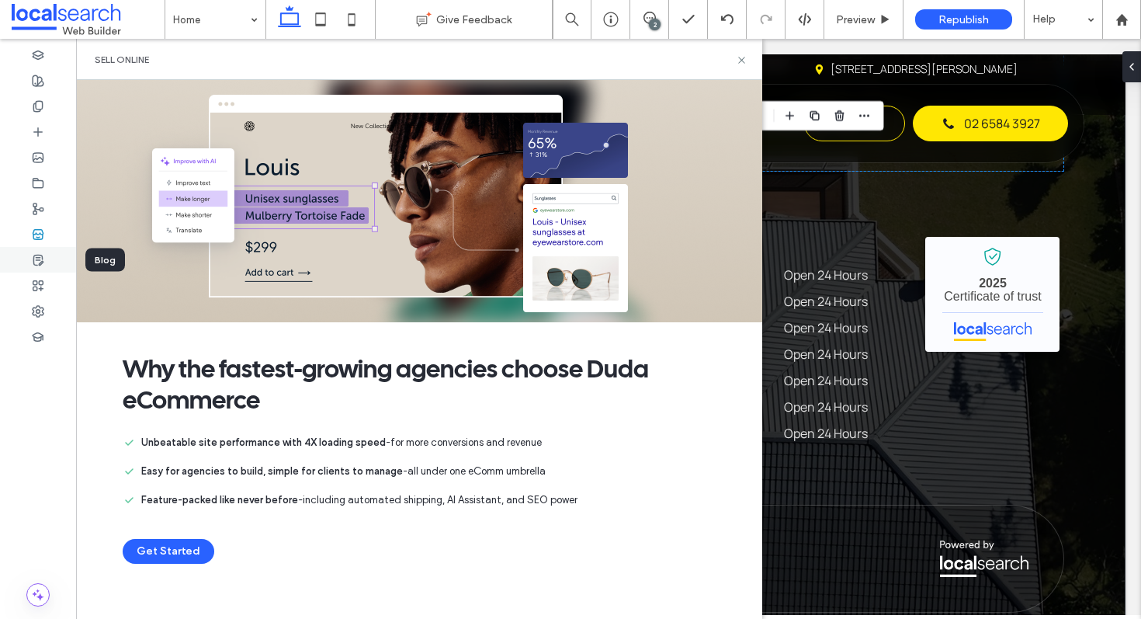
click at [36, 257] on use at bounding box center [37, 260] width 9 height 10
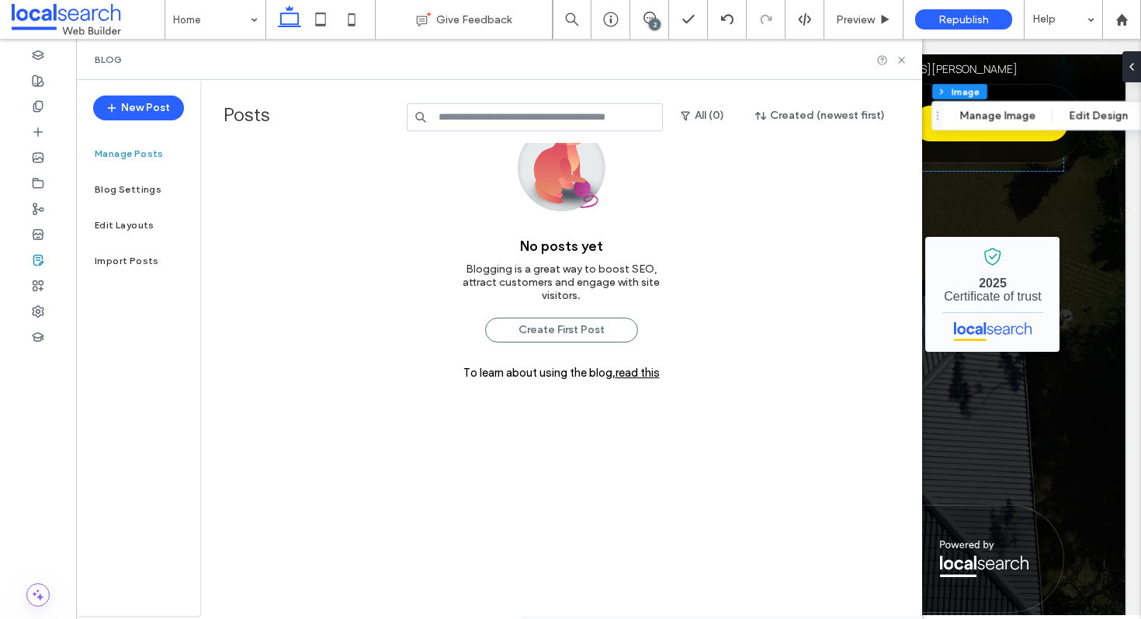
scroll to position [0, 0]
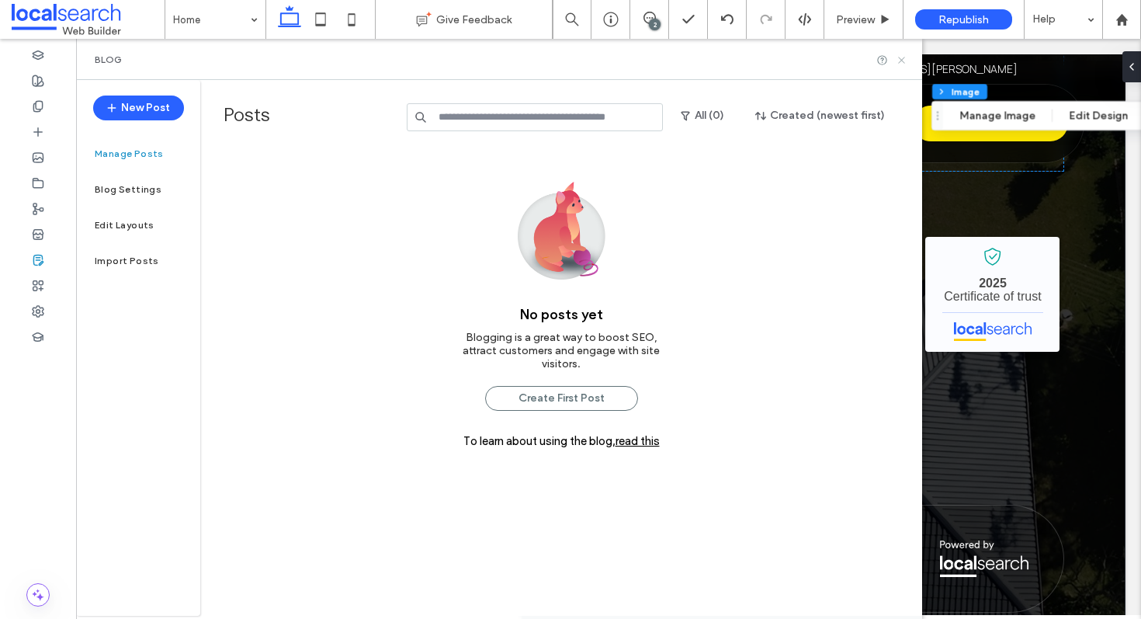
click at [899, 61] on icon at bounding box center [902, 60] width 12 height 12
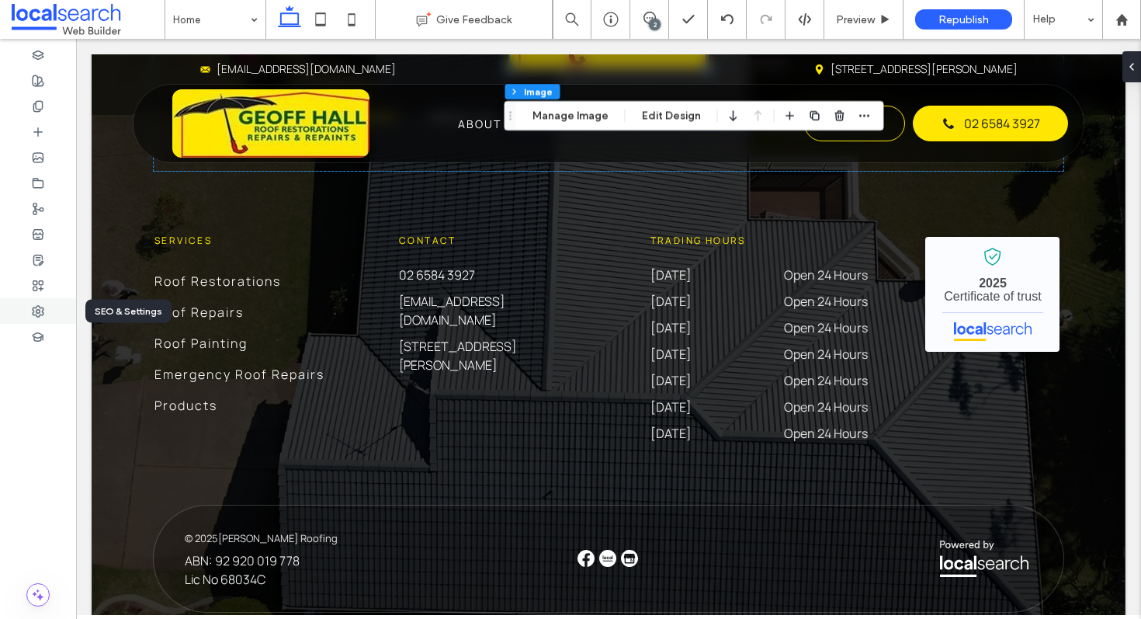
click at [15, 313] on div at bounding box center [38, 311] width 76 height 26
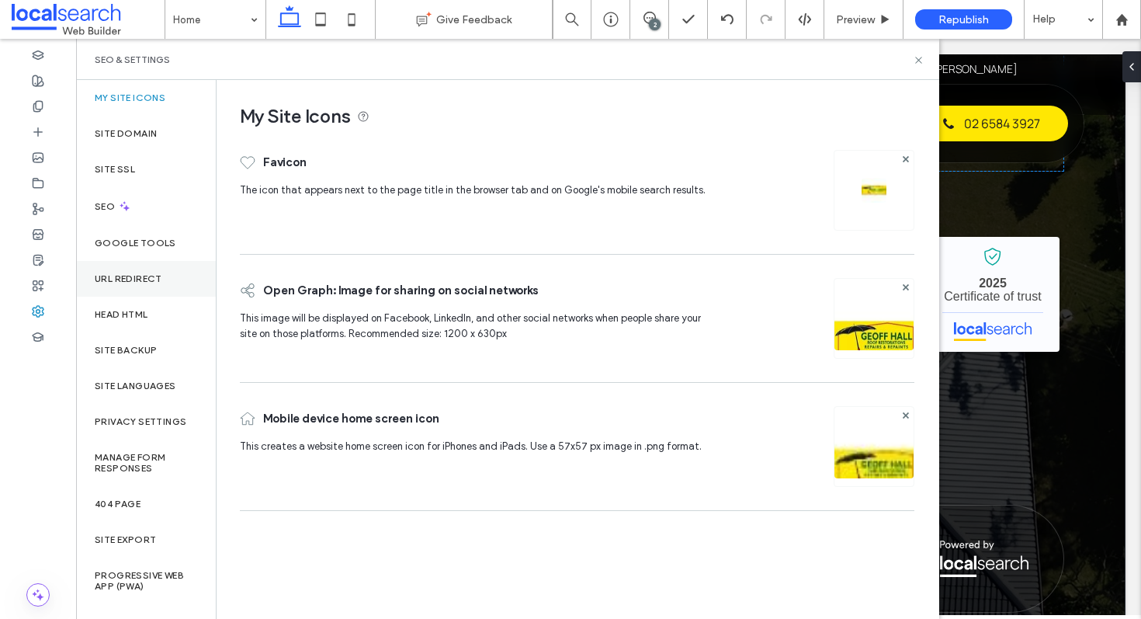
click at [138, 269] on div "URL Redirect" at bounding box center [146, 279] width 140 height 36
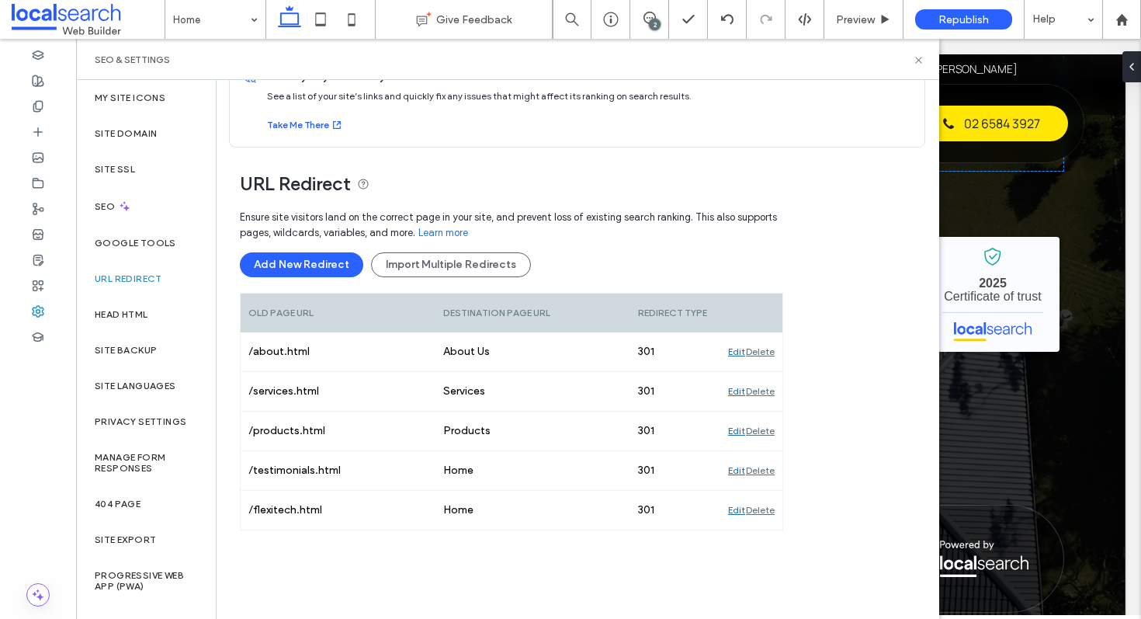
scroll to position [68, 0]
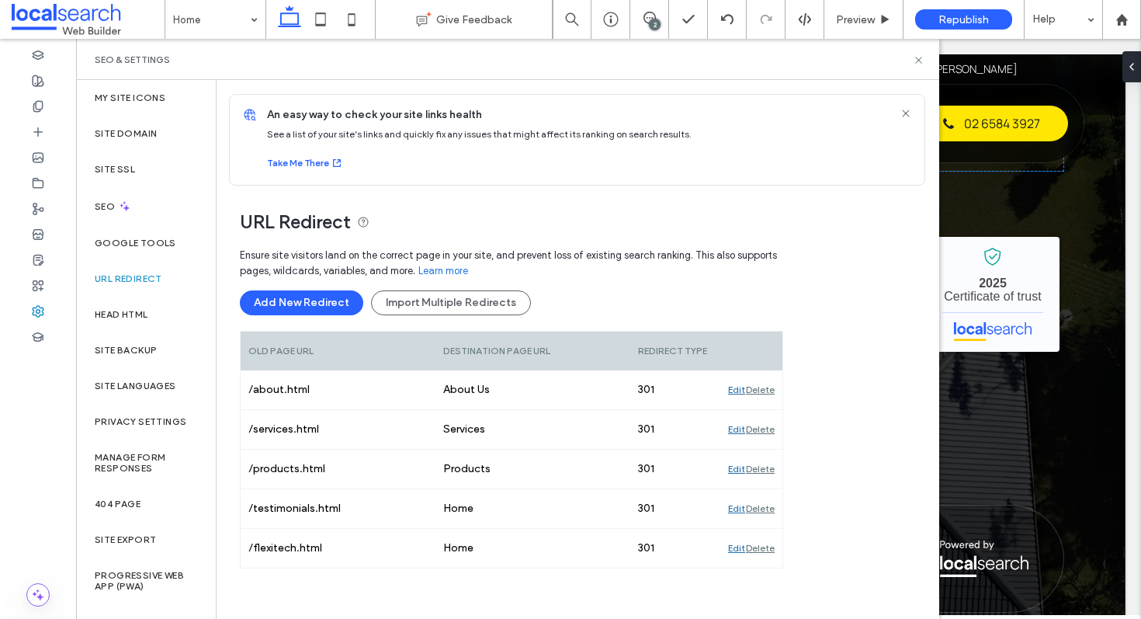
click at [902, 109] on icon at bounding box center [906, 113] width 12 height 12
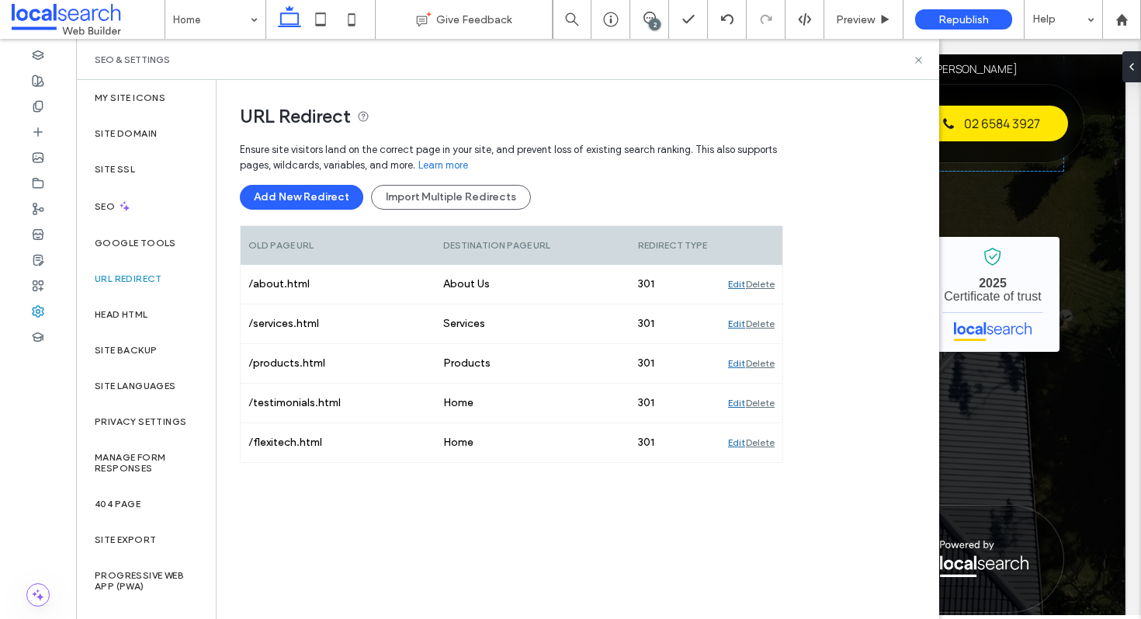
click at [456, 244] on div "Destination Page URL" at bounding box center [532, 245] width 195 height 39
click at [539, 248] on div "Destination Page URL" at bounding box center [532, 245] width 195 height 39
click at [514, 245] on div "Destination Page URL" at bounding box center [532, 245] width 195 height 39
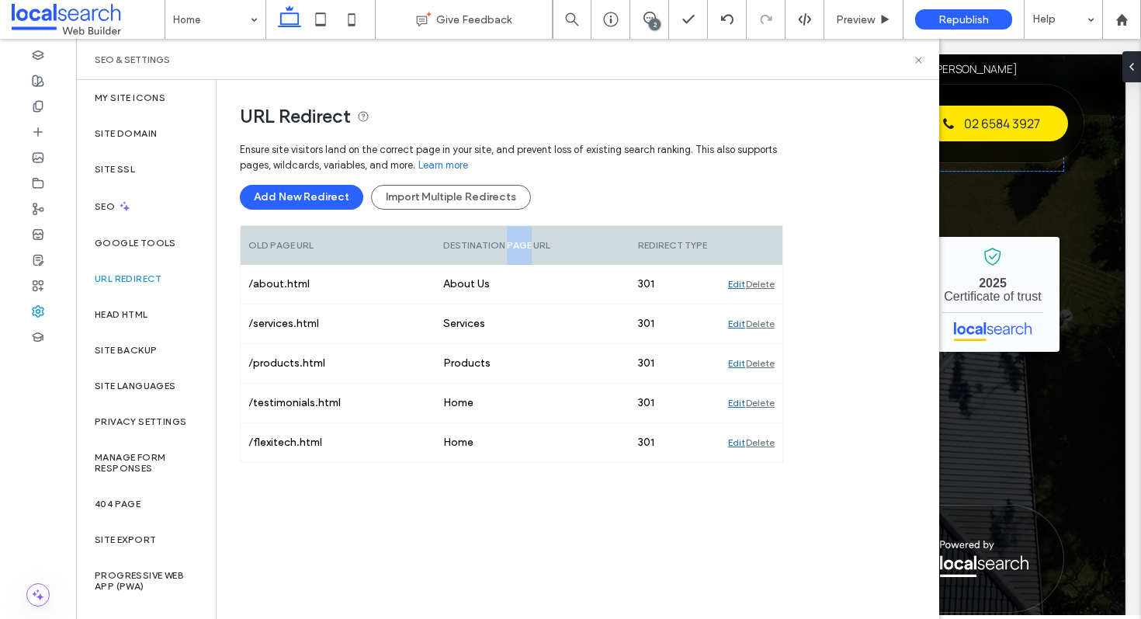
click at [514, 245] on div "Destination Page URL" at bounding box center [532, 245] width 195 height 39
click at [658, 240] on div "Redirect type" at bounding box center [675, 245] width 90 height 39
click at [695, 247] on div "Redirect type" at bounding box center [675, 245] width 90 height 39
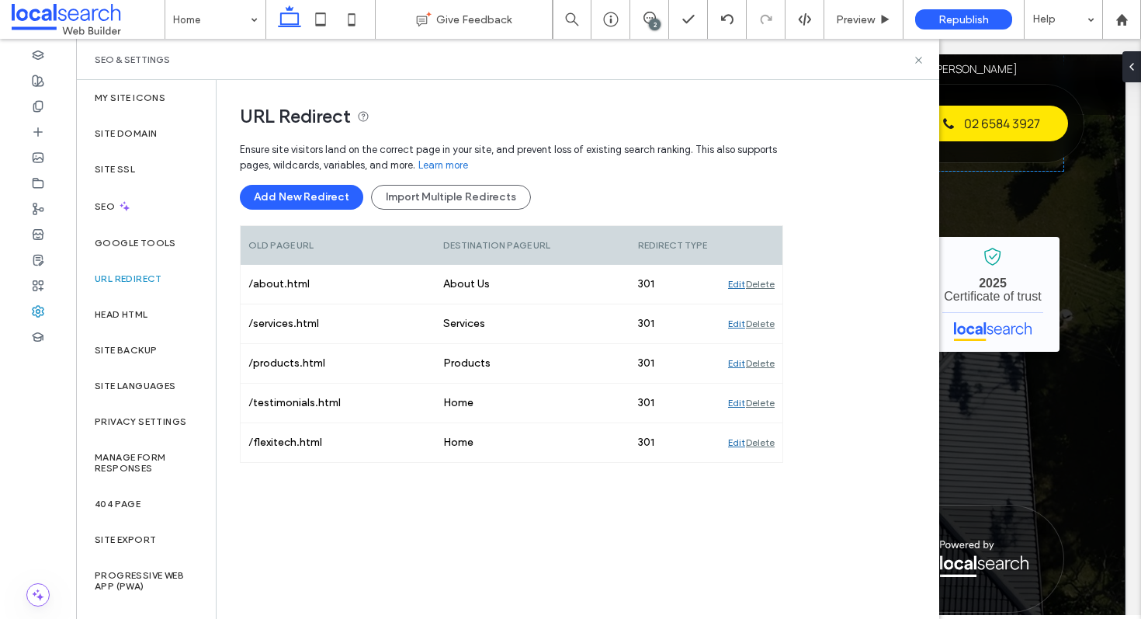
click at [695, 204] on div "Add New Redirect Import Multiple Redirects" at bounding box center [511, 197] width 543 height 25
